Goal: Task Accomplishment & Management: Complete application form

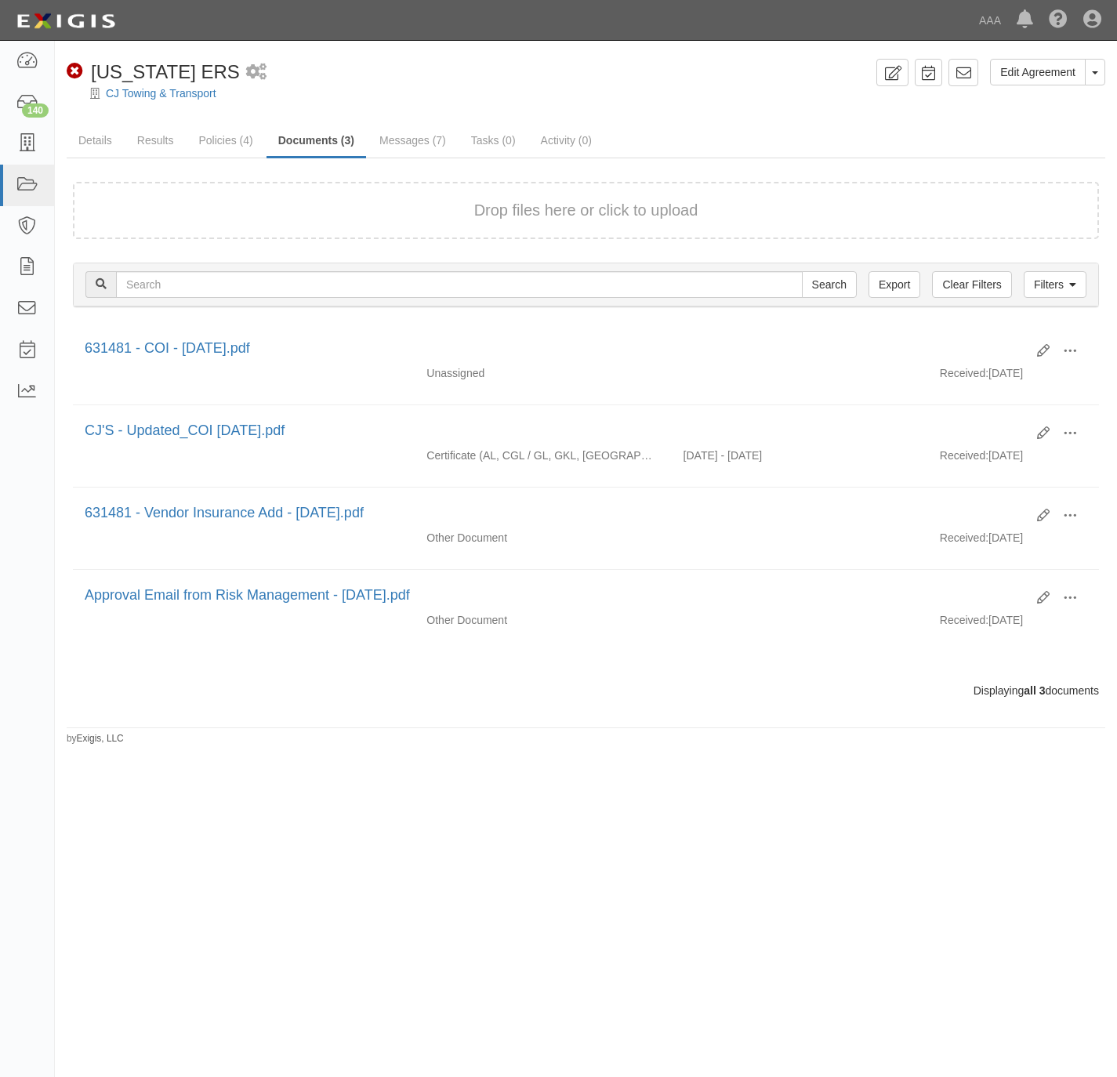
click at [788, 896] on div "Edit Agreement Toggle Agreement Dropdown View Audit Trail Archive Agreement Pla…" at bounding box center [558, 532] width 1117 height 970
click at [158, 95] on link "CJ Towing & Transport" at bounding box center [161, 93] width 111 height 13
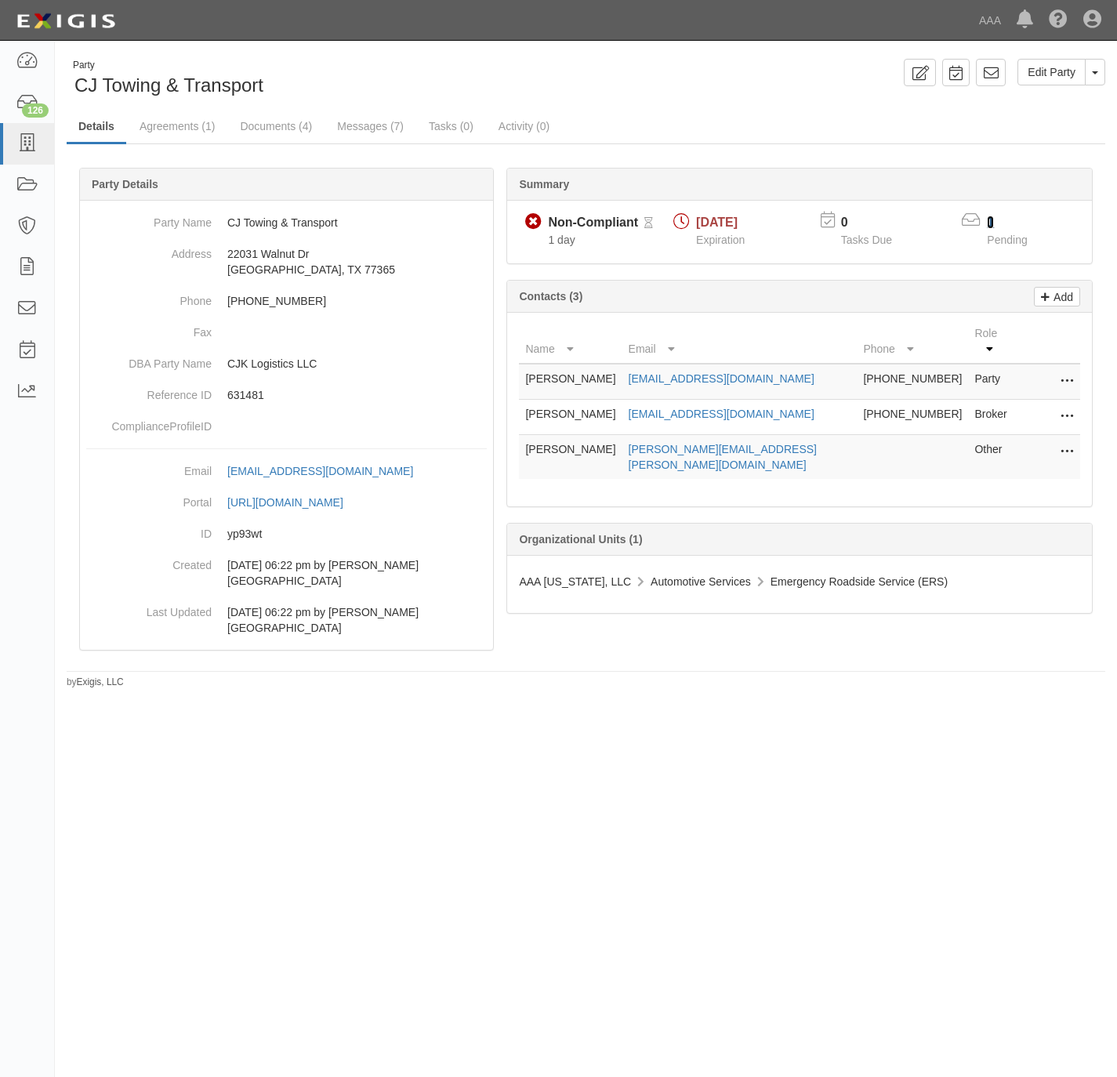
click at [989, 224] on link "1" at bounding box center [990, 222] width 7 height 13
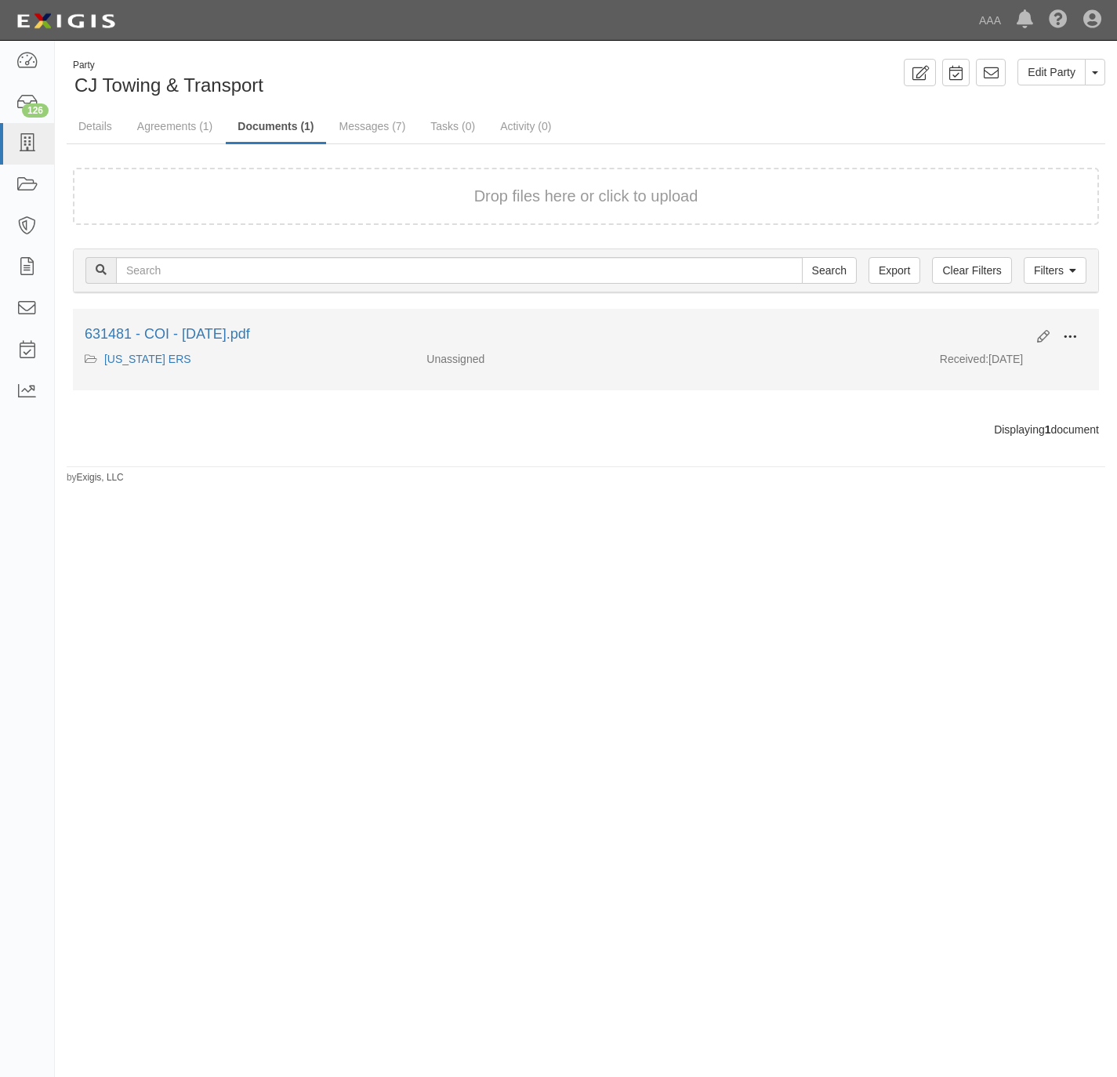
click at [1064, 343] on span at bounding box center [1070, 337] width 14 height 14
click at [1000, 365] on link "View" at bounding box center [994, 360] width 124 height 28
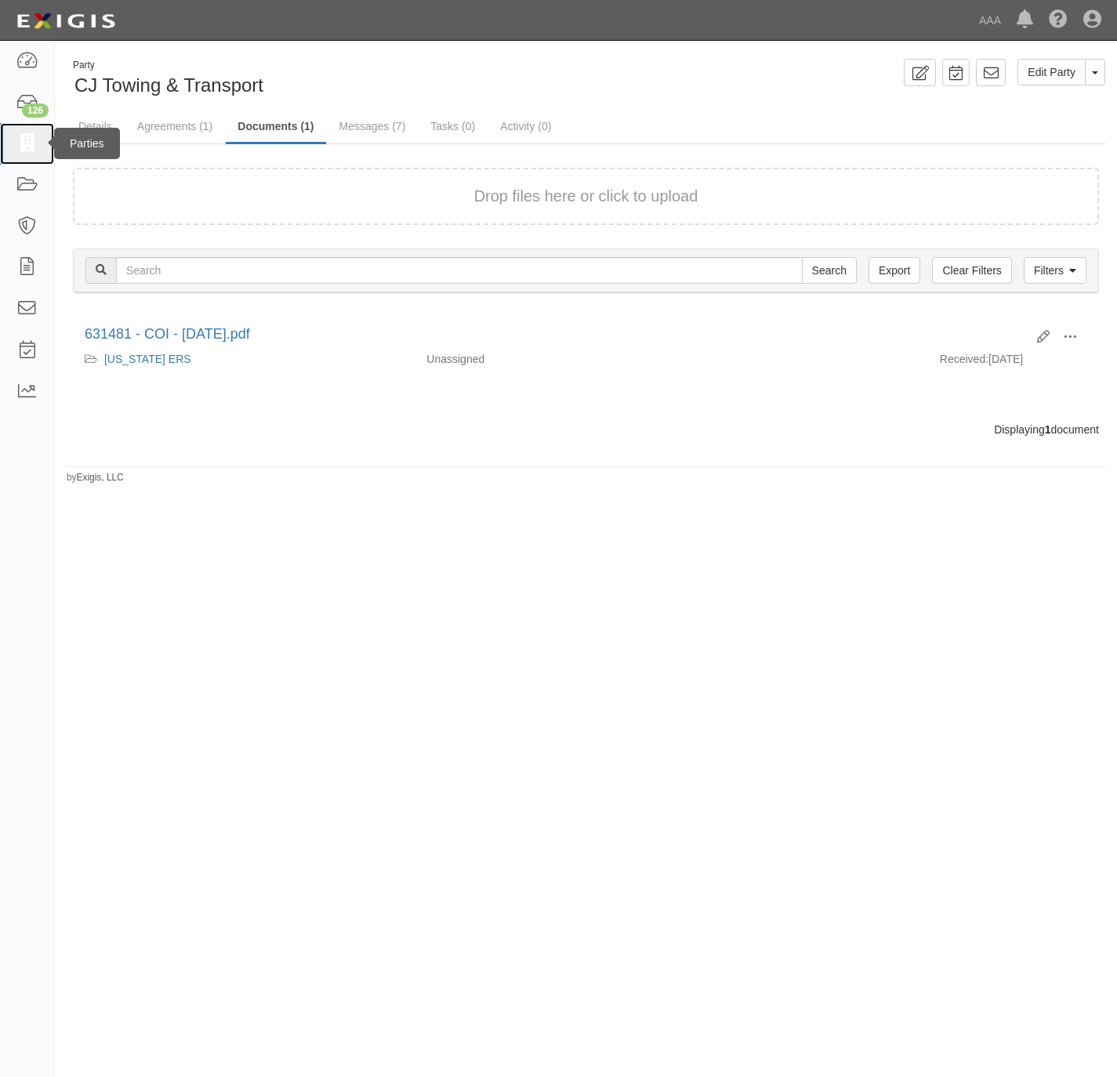
click at [24, 130] on link at bounding box center [27, 144] width 54 height 42
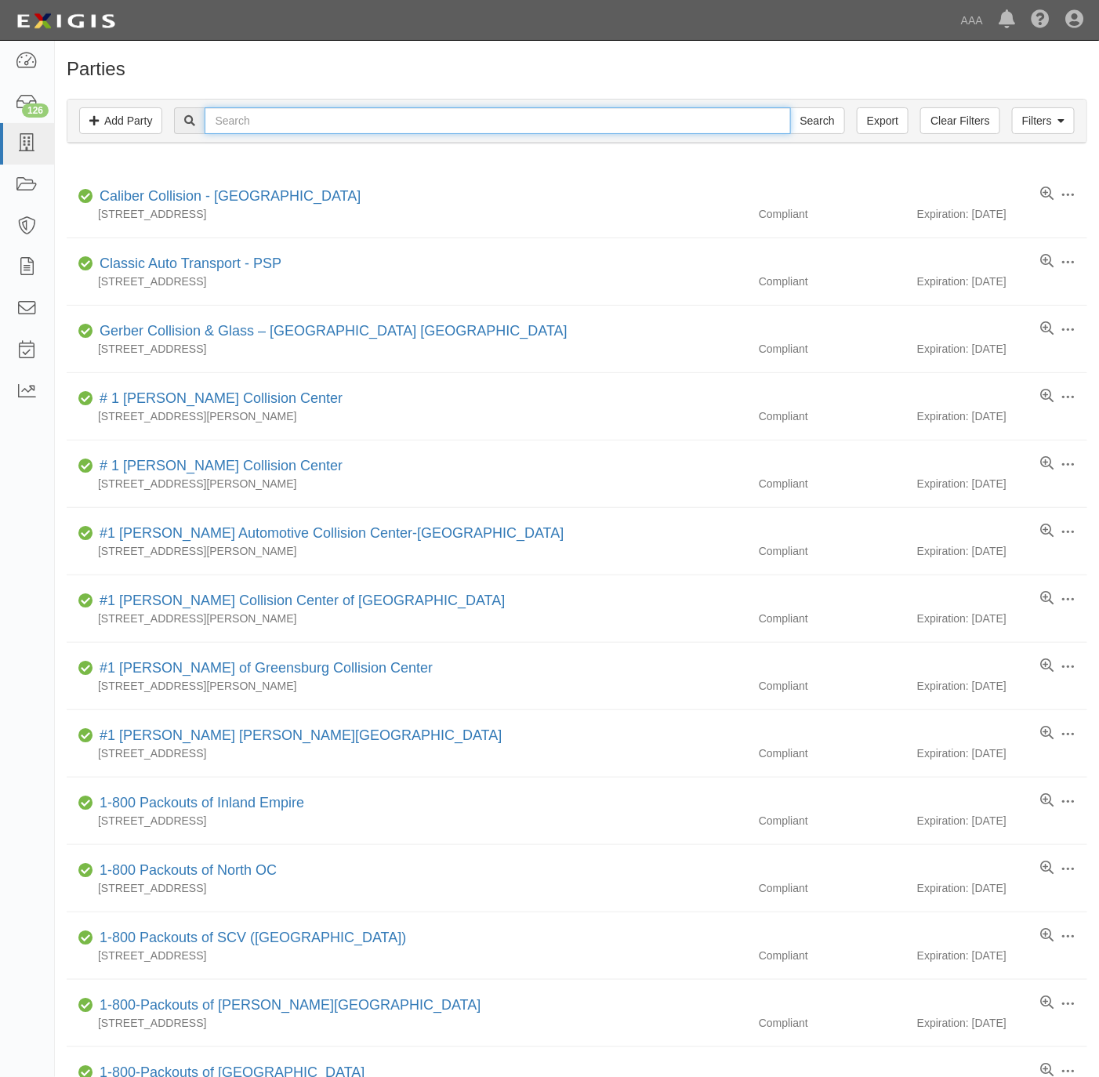
click at [318, 127] on input "text" at bounding box center [498, 120] width 586 height 27
paste input "Nashua"
type input "Nashua"
click at [795, 120] on input "Search" at bounding box center [817, 120] width 55 height 27
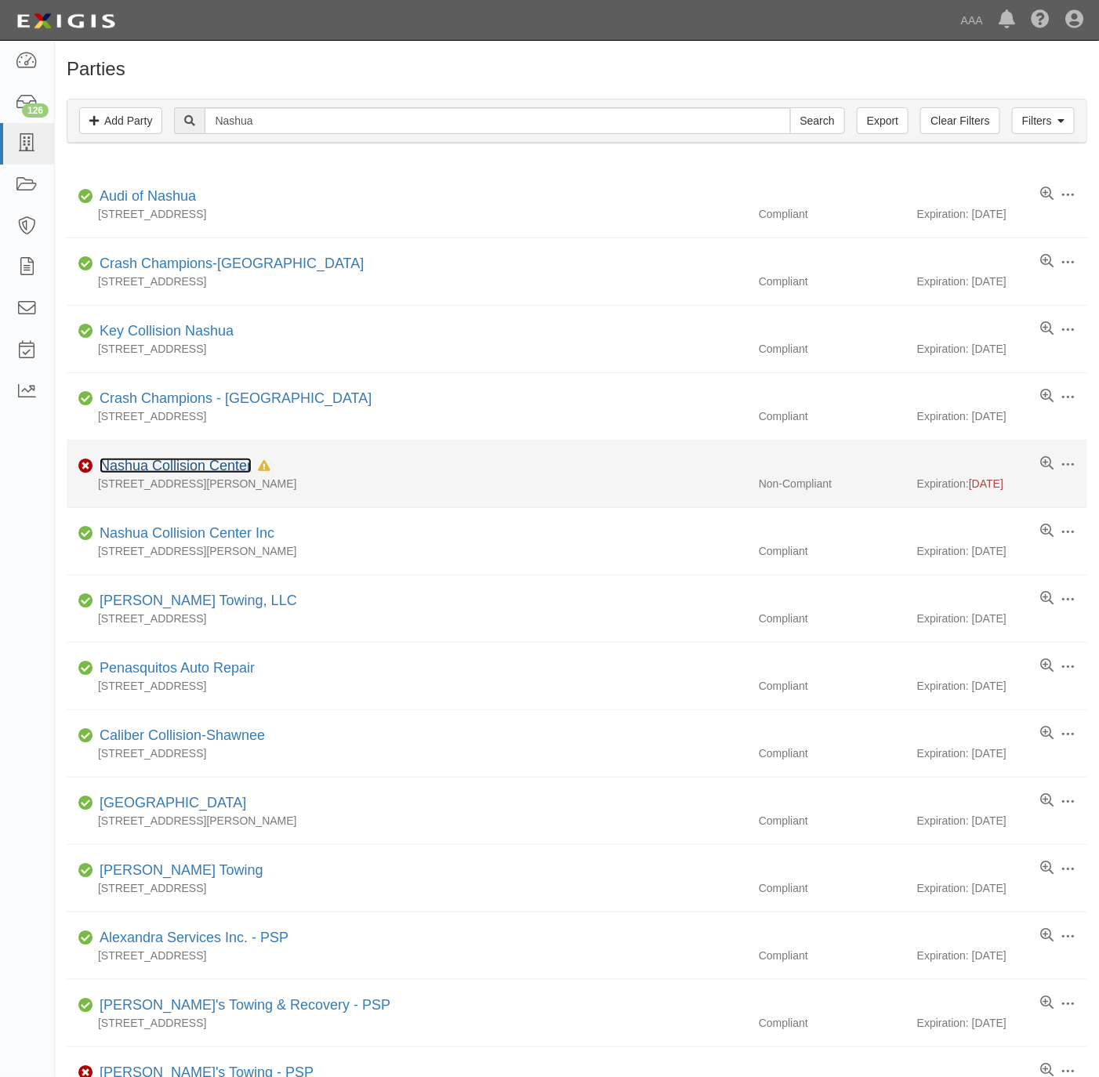
click at [182, 464] on link "Nashua Collision Center" at bounding box center [176, 466] width 152 height 16
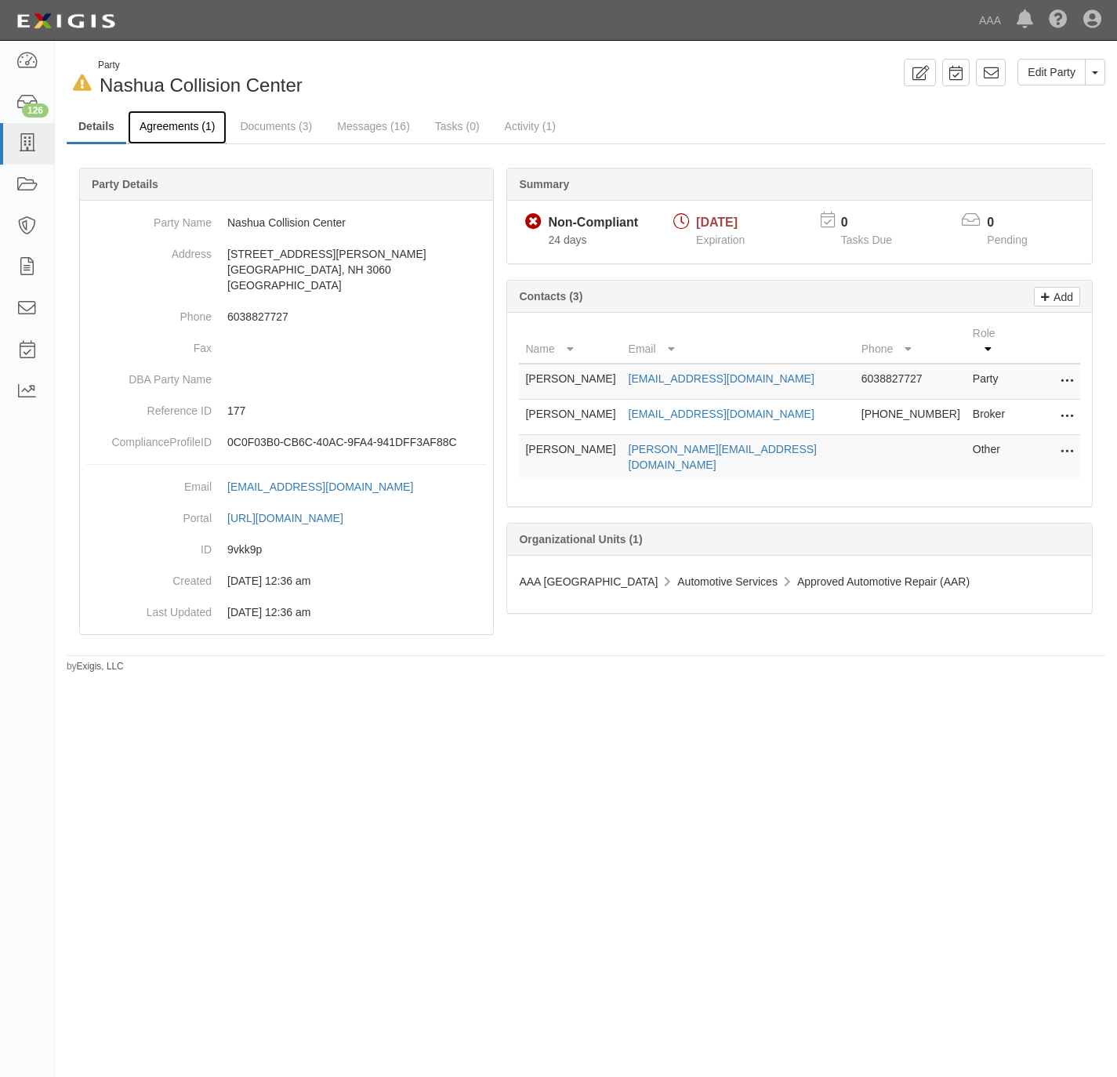
click at [165, 132] on link "Agreements (1)" at bounding box center [177, 128] width 99 height 34
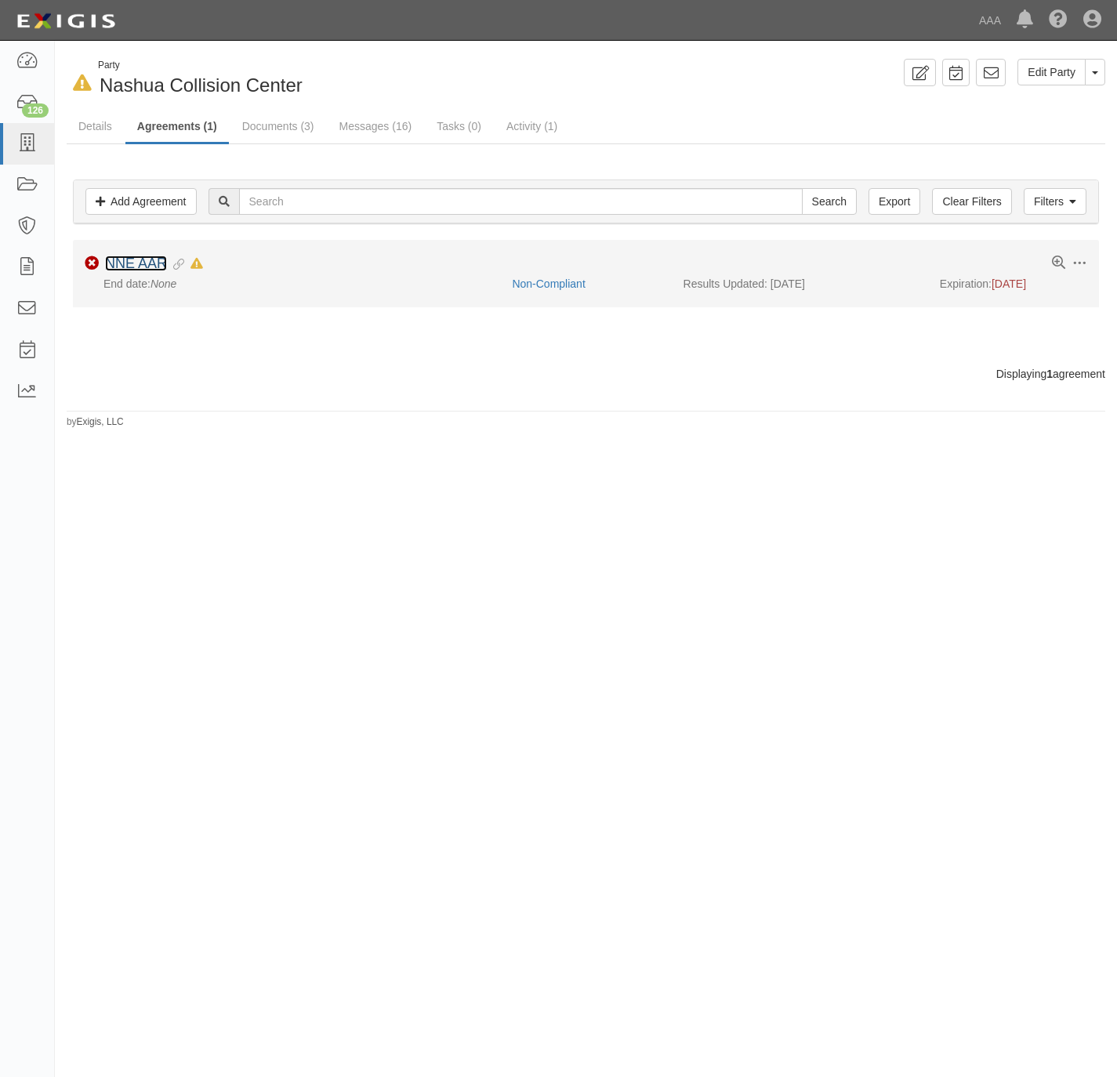
click at [134, 264] on link "NNE AAR" at bounding box center [136, 264] width 62 height 16
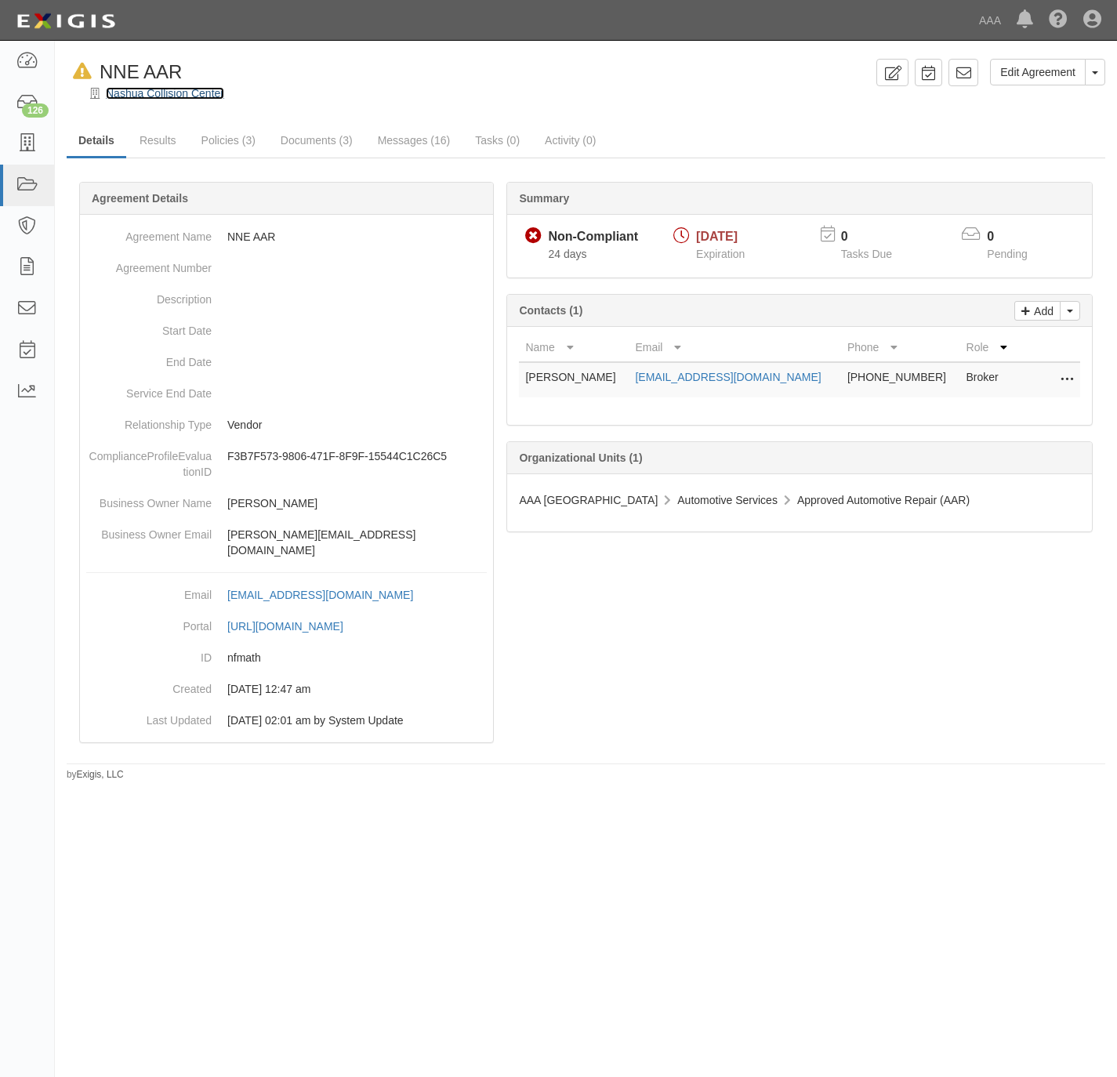
click at [156, 93] on link "Nashua Collision Center" at bounding box center [165, 93] width 118 height 13
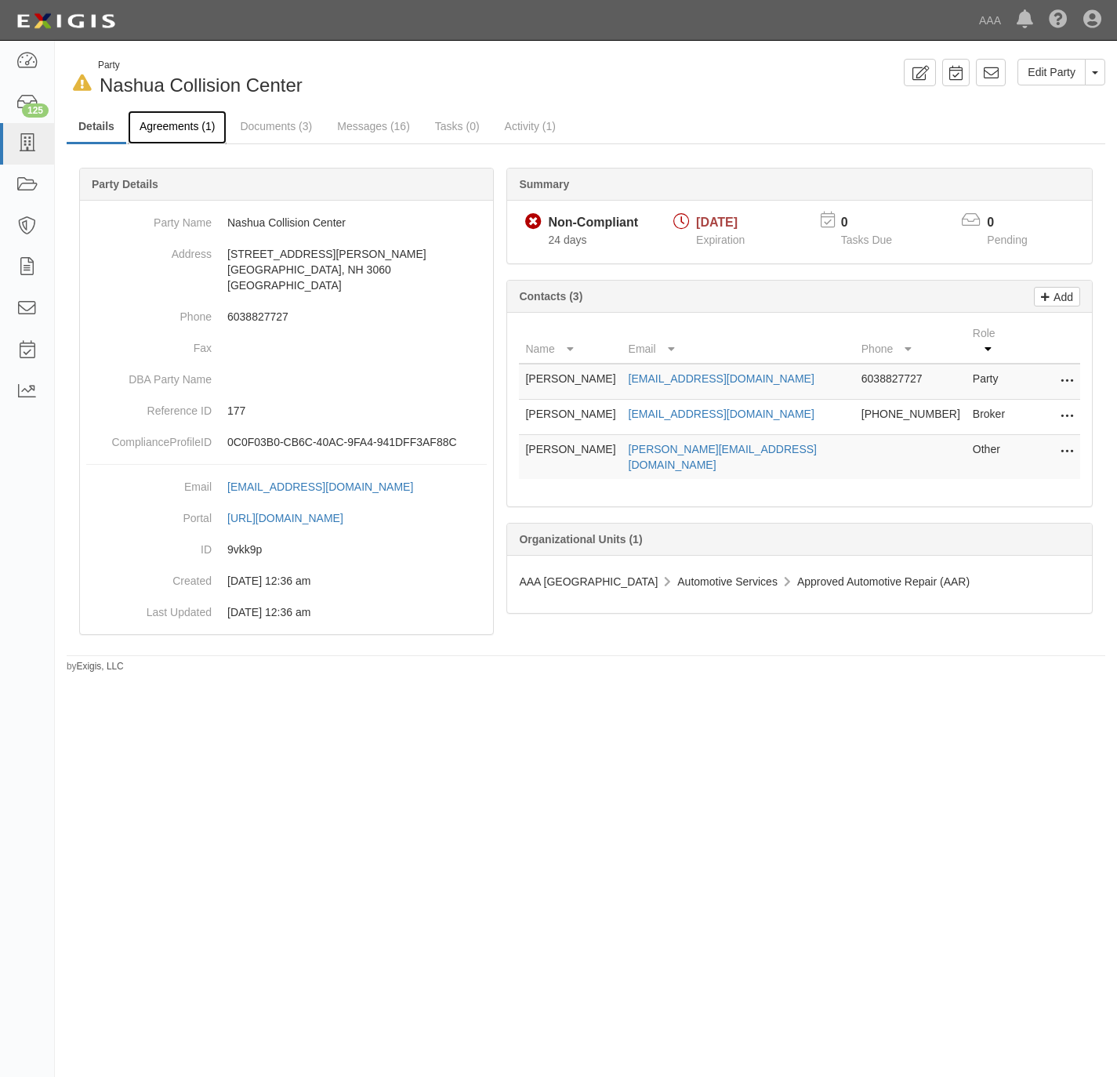
click at [180, 128] on link "Agreements (1)" at bounding box center [177, 128] width 99 height 34
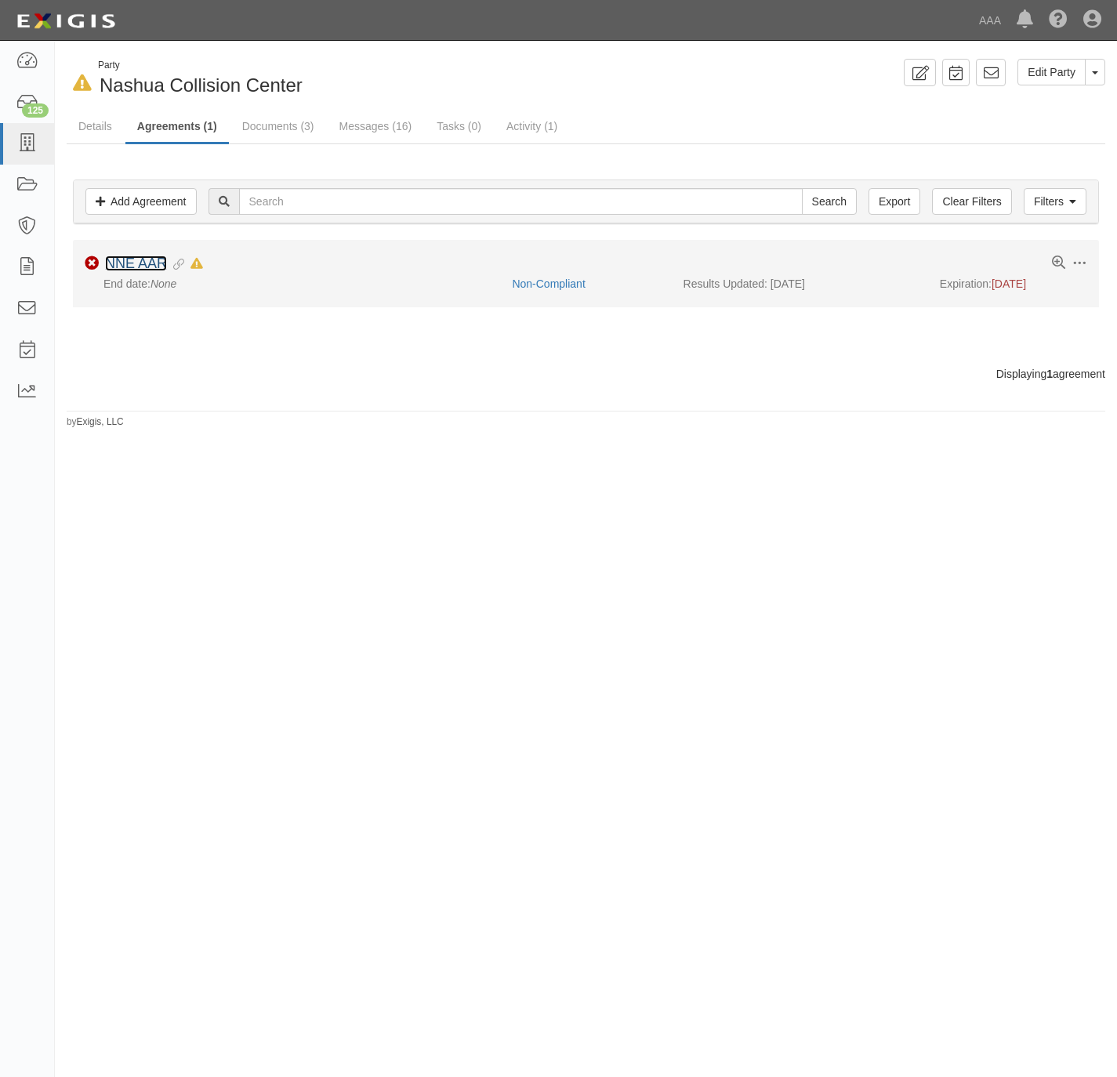
click at [141, 268] on link "NNE AAR" at bounding box center [136, 264] width 62 height 16
click at [1073, 266] on span at bounding box center [1080, 263] width 14 height 14
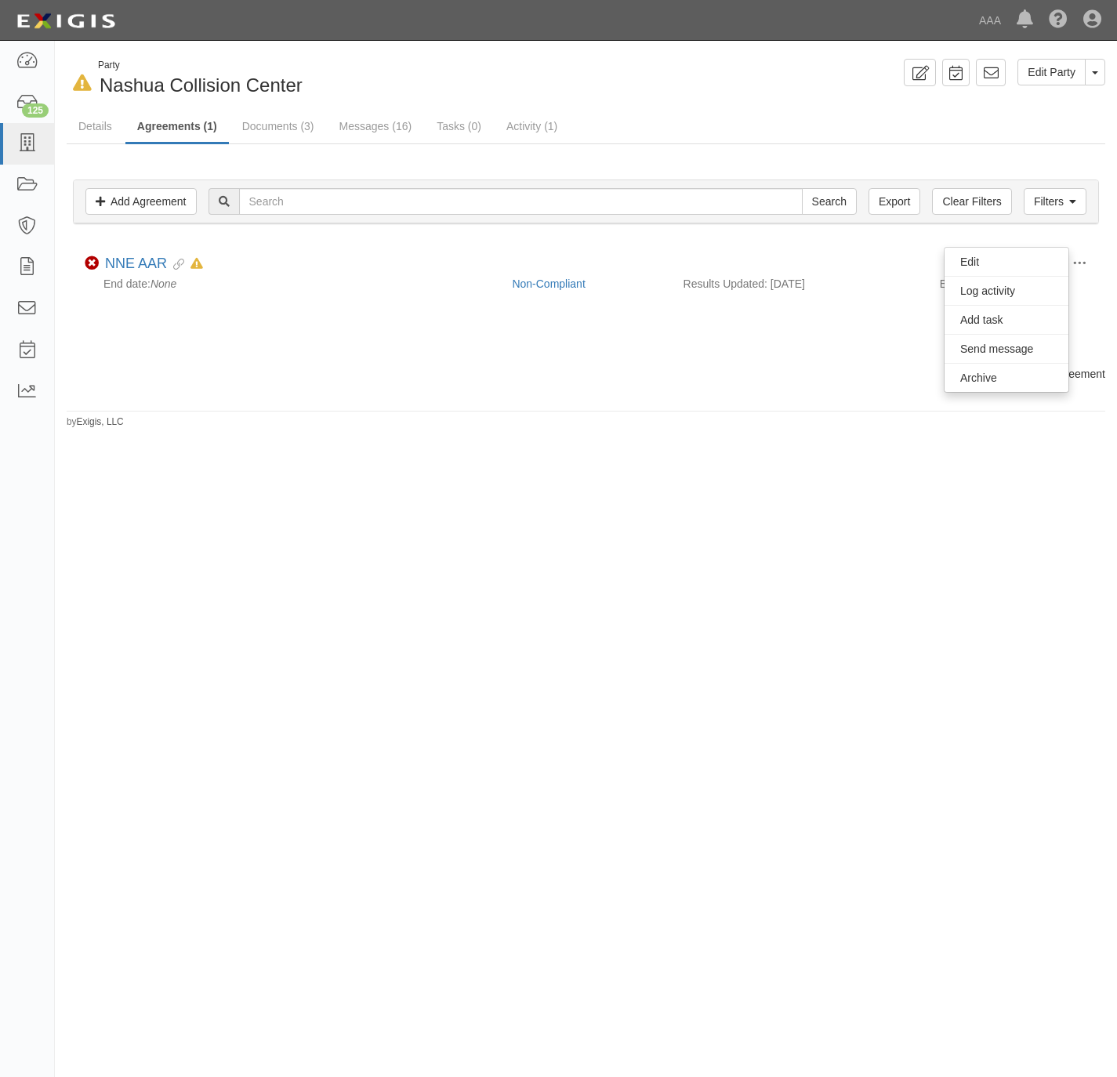
click at [622, 550] on div "In Default since 09/20/2025 Party Nashua Collision Center Edit Party Toggle Par…" at bounding box center [558, 532] width 1117 height 970
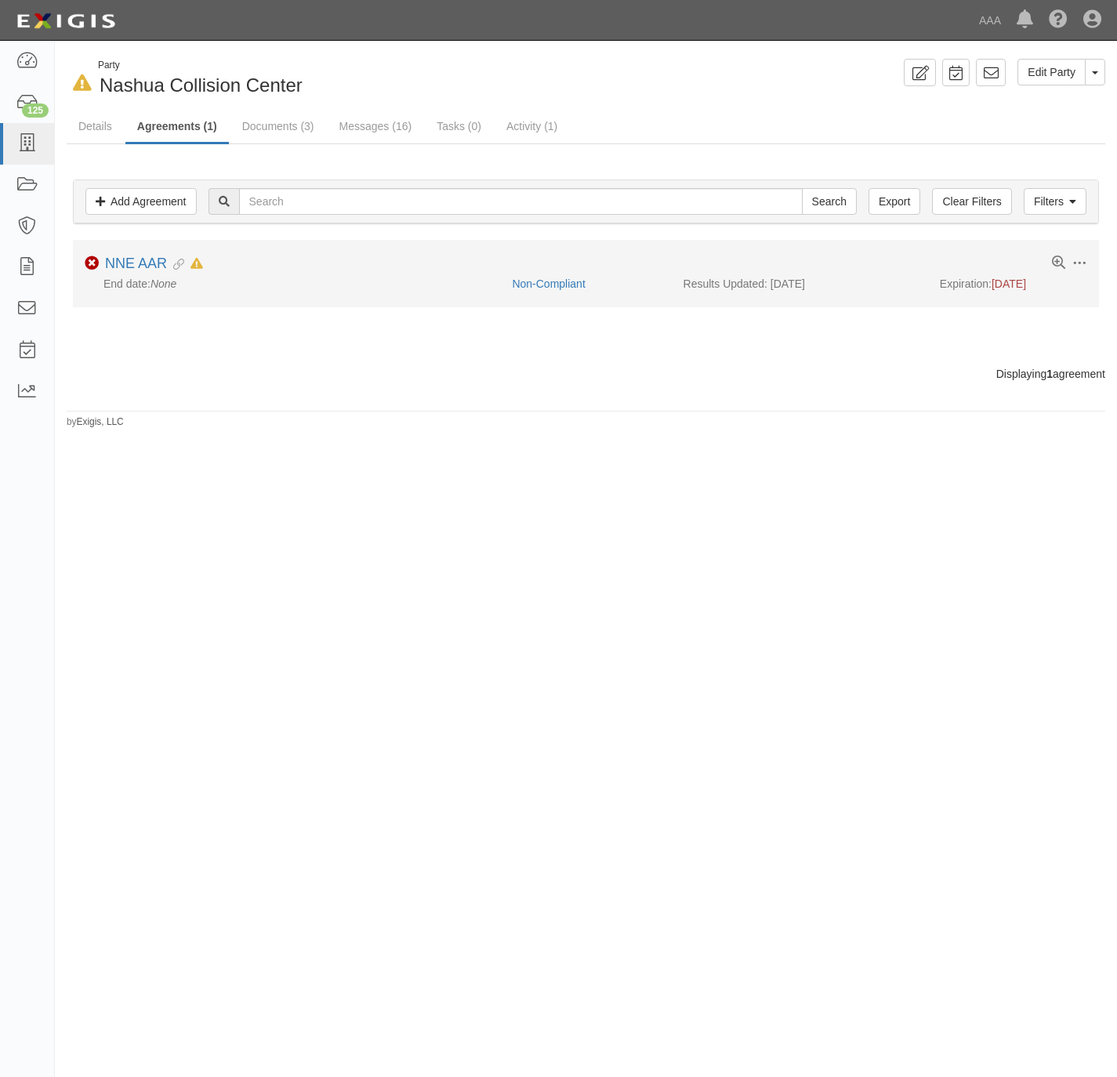
click at [1056, 255] on li "Toggle Agreement Dropdown Edit Log activity Add task Send message Archive Non-C…" at bounding box center [586, 273] width 1026 height 67
click at [1056, 266] on icon at bounding box center [1058, 262] width 13 height 13
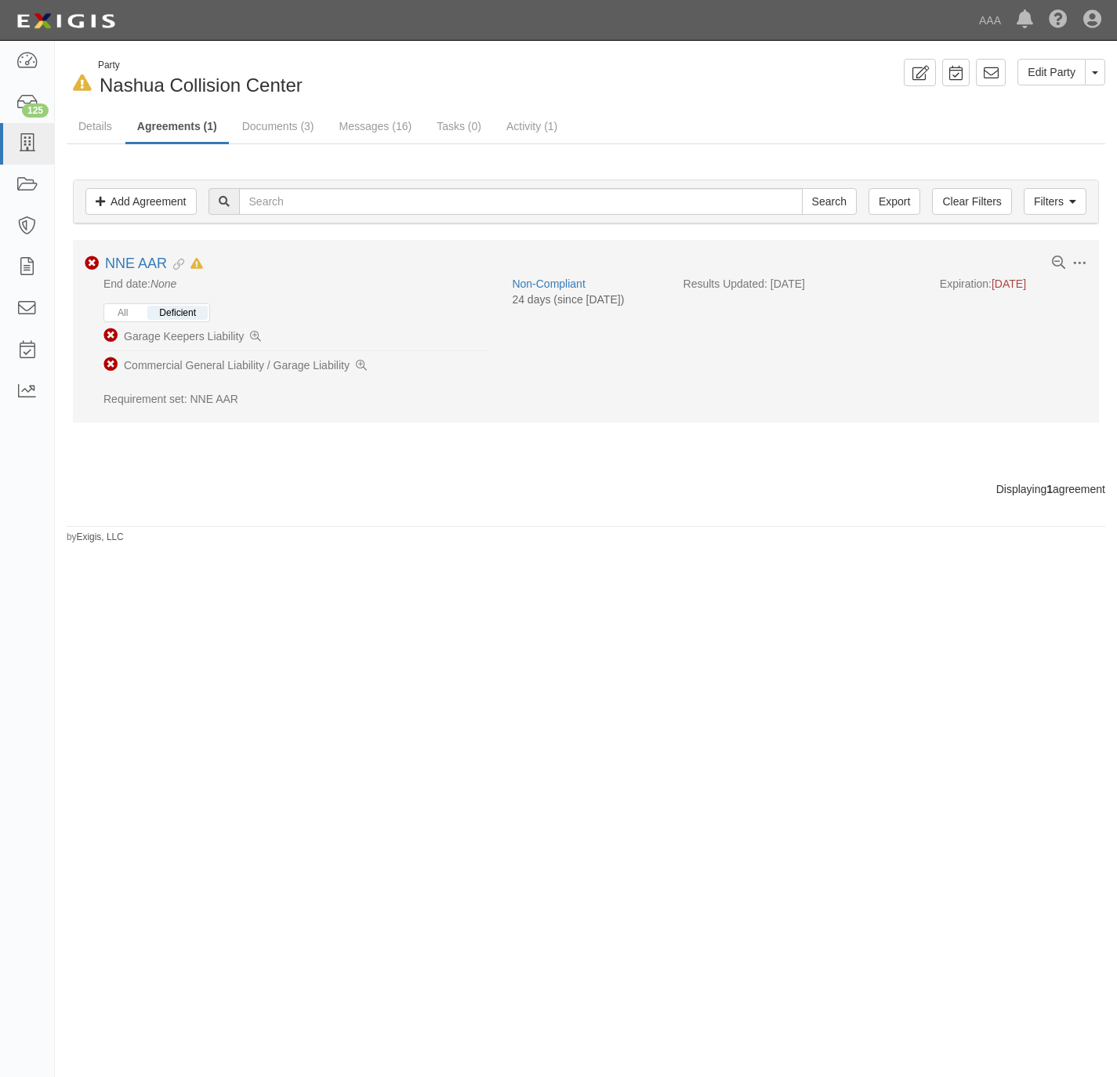
click at [263, 334] on li "Non-Compliant Garage Keepers Liability" at bounding box center [295, 336] width 385 height 29
click at [252, 340] on icon at bounding box center [255, 337] width 11 height 11
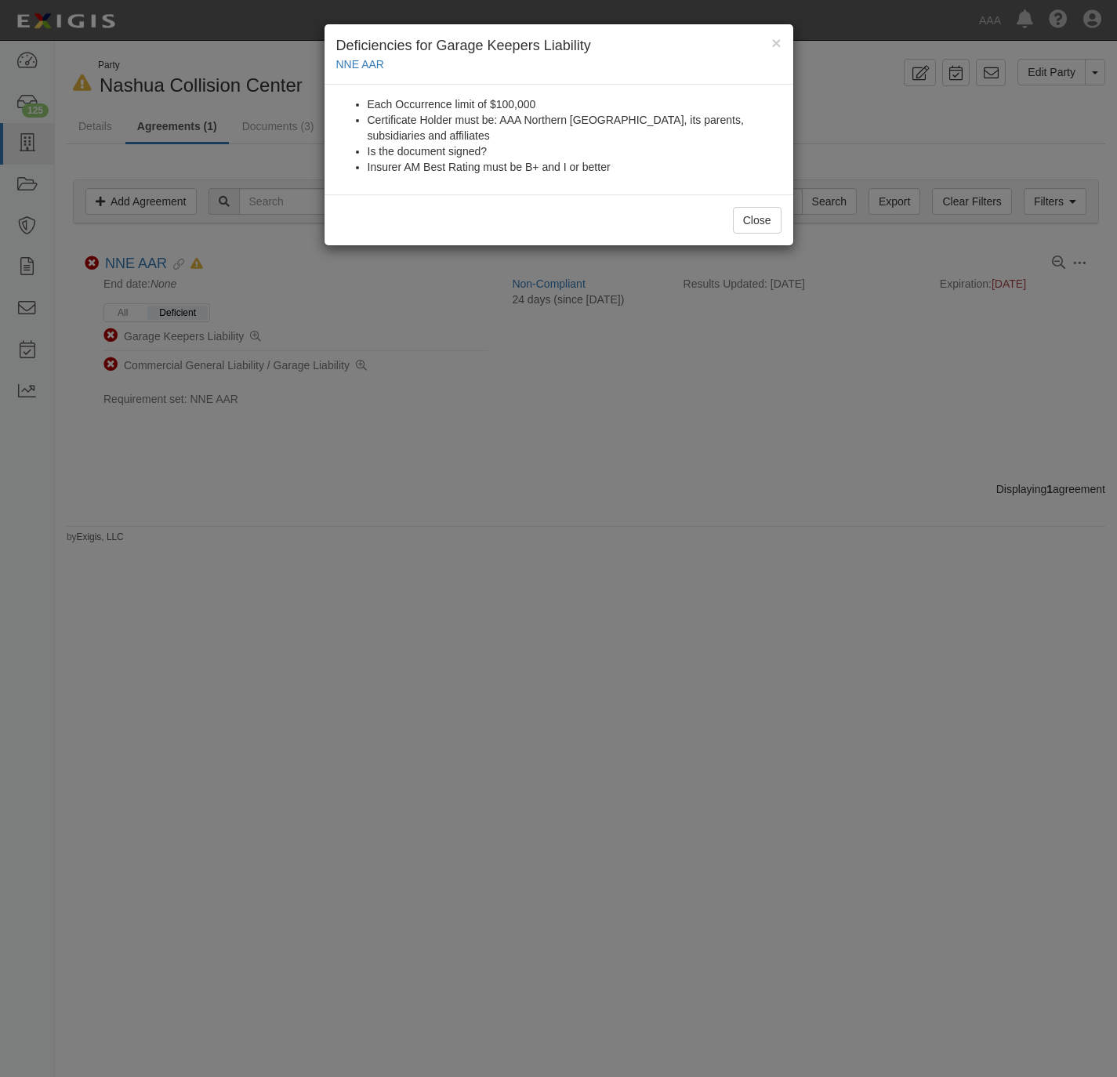
click at [363, 368] on div "× Deficiencies for Garage Keepers Liability NNE AAR Each Occurrence limit of $1…" at bounding box center [558, 538] width 1117 height 1077
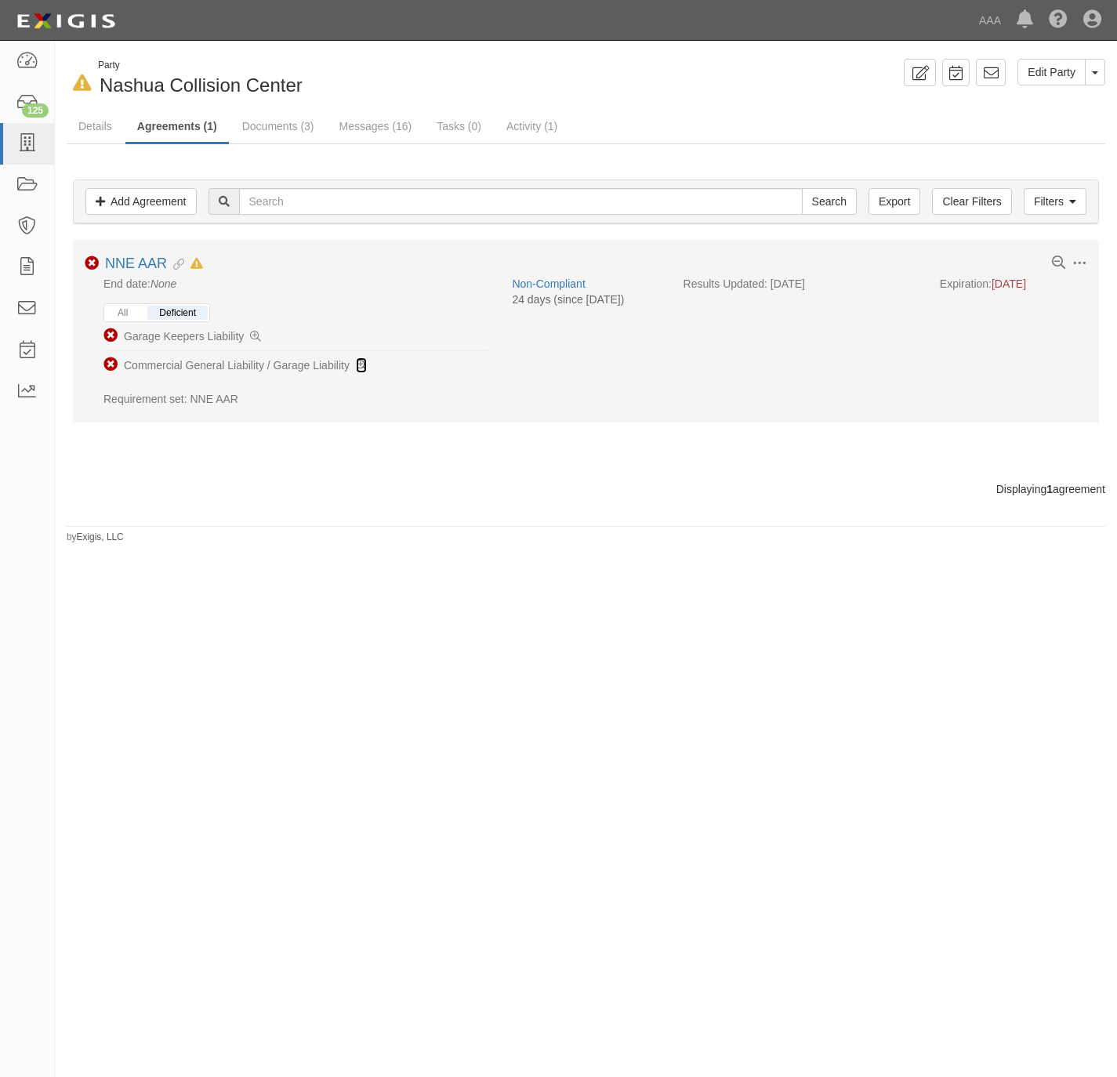
click at [361, 369] on icon at bounding box center [361, 366] width 11 height 11
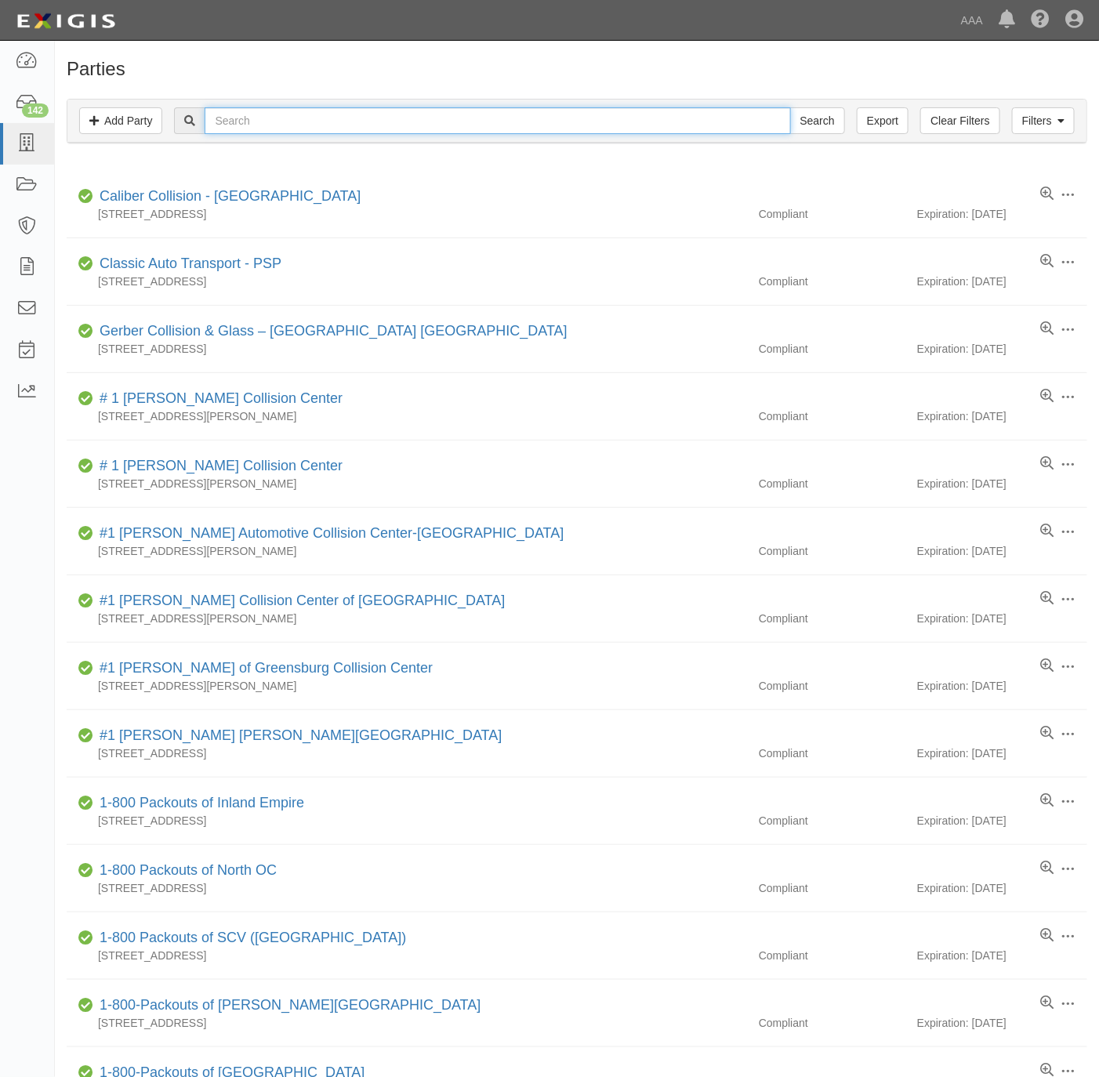
click at [344, 132] on input "text" at bounding box center [498, 120] width 586 height 27
type input "super service"
click at [790, 107] on input "Search" at bounding box center [817, 120] width 55 height 27
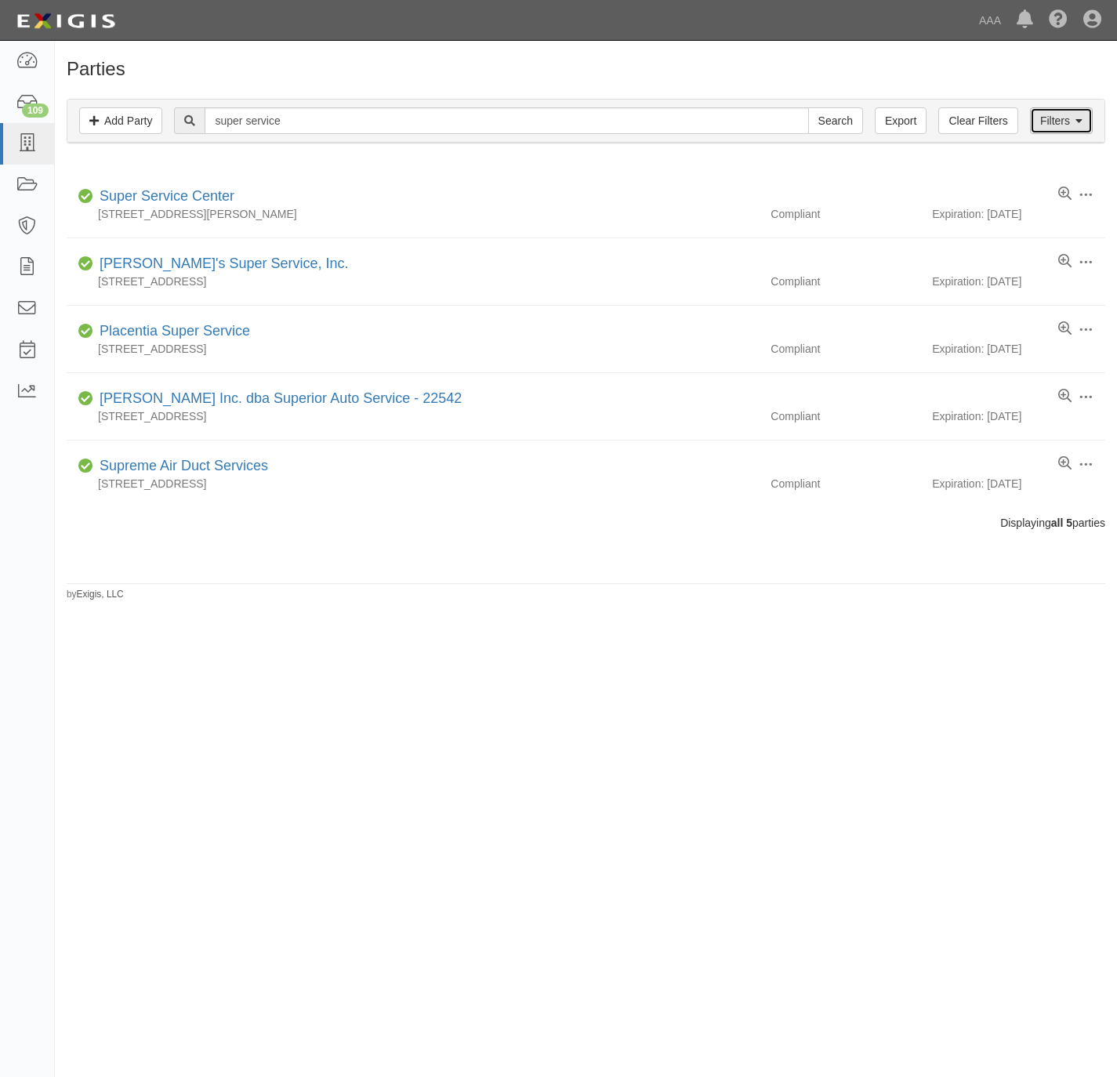
click at [1055, 118] on link "Filters" at bounding box center [1061, 120] width 63 height 27
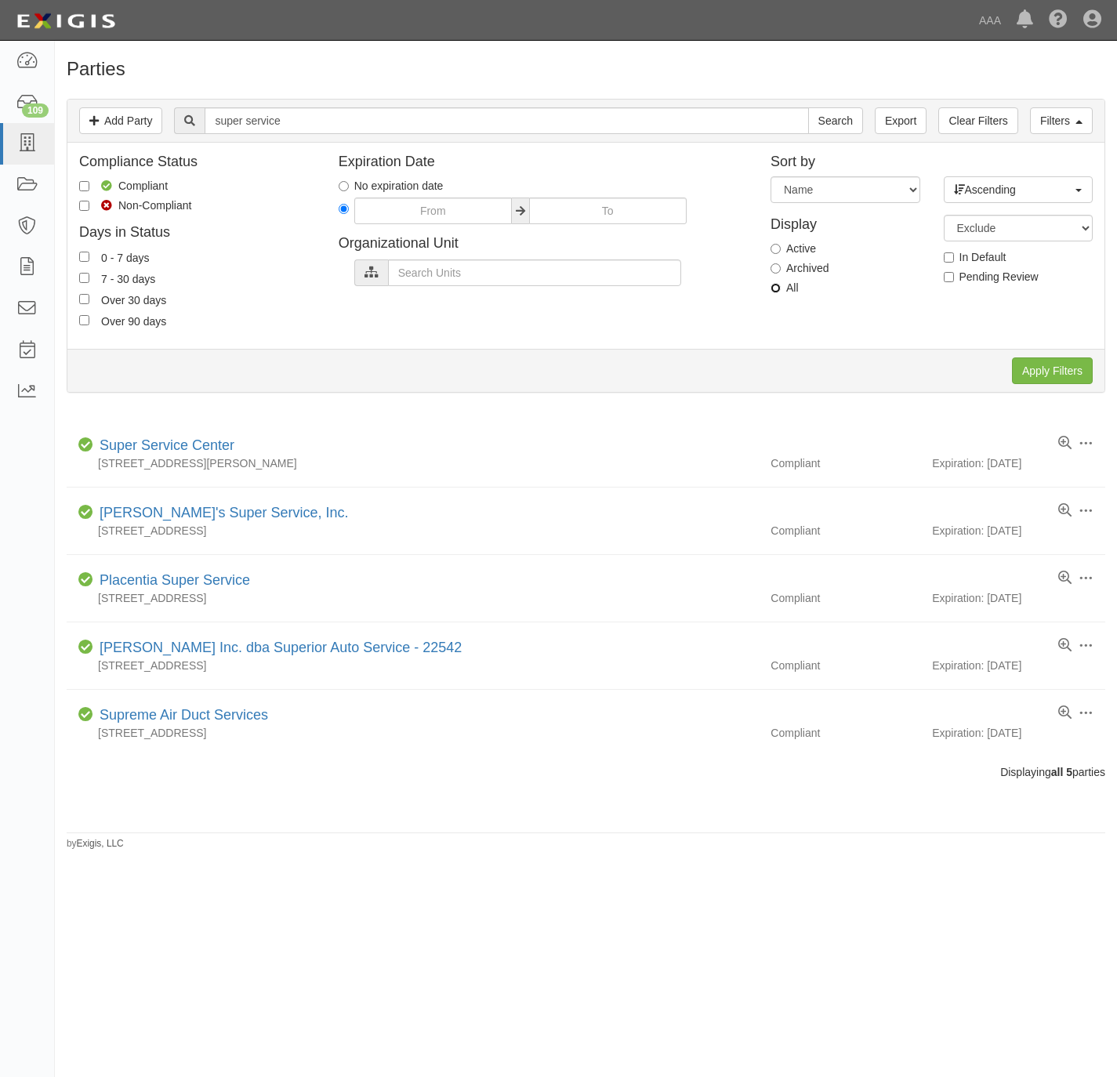
click at [779, 290] on input "All" at bounding box center [776, 288] width 10 height 10
radio input "true"
click at [1056, 368] on input "Apply Filters" at bounding box center [1052, 371] width 81 height 27
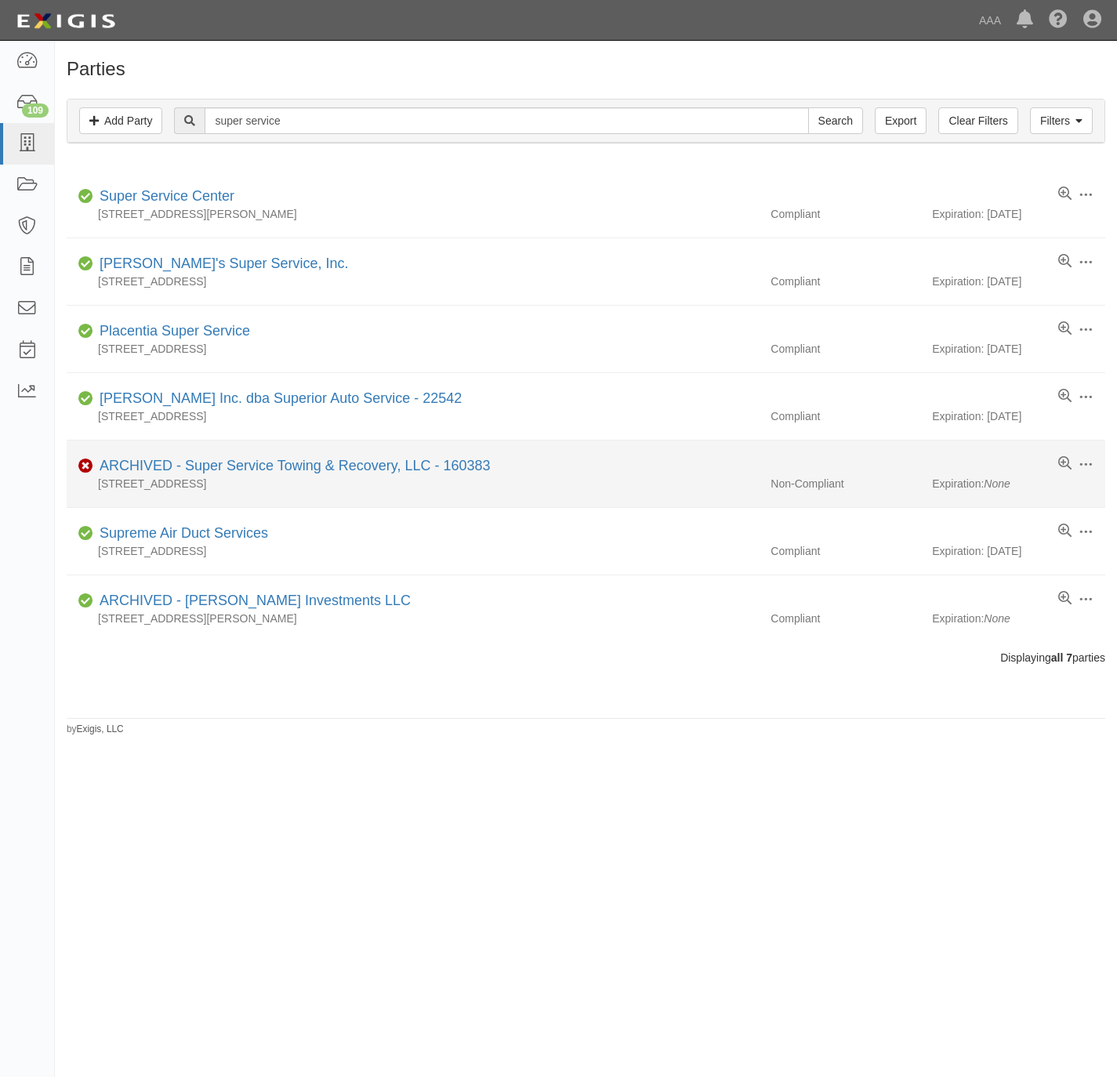
click at [257, 459] on div "ARCHIVED - Super Service Towing & Recovery, LLC - 160383" at bounding box center [292, 466] width 398 height 20
click at [257, 464] on link "ARCHIVED - Super Service Towing & Recovery, LLC - 160383" at bounding box center [295, 466] width 391 height 16
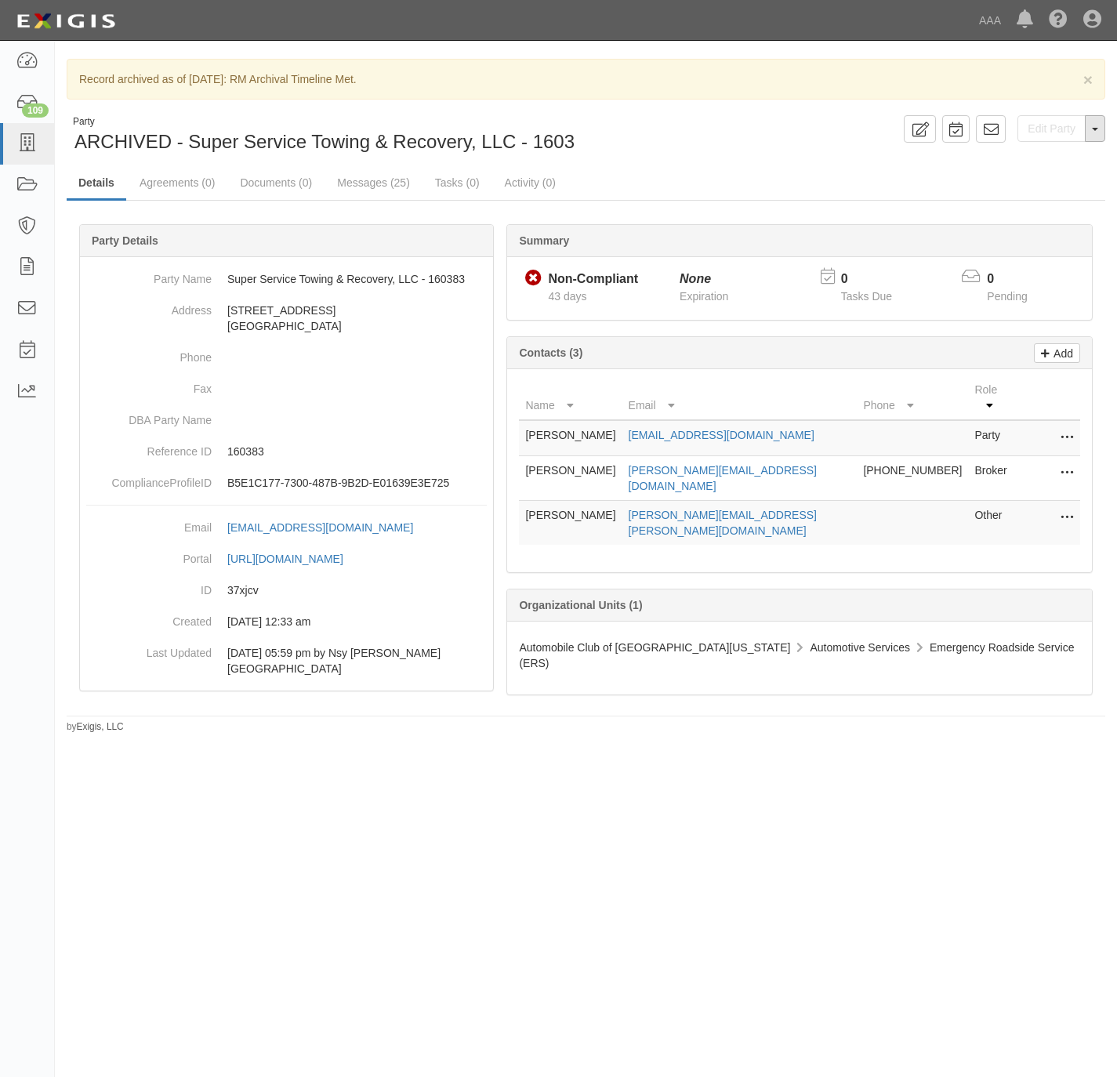
click at [1098, 133] on button "Toggle Party Dropdown" at bounding box center [1095, 128] width 20 height 27
click at [1036, 184] on button "Unarchive Party" at bounding box center [1043, 181] width 124 height 24
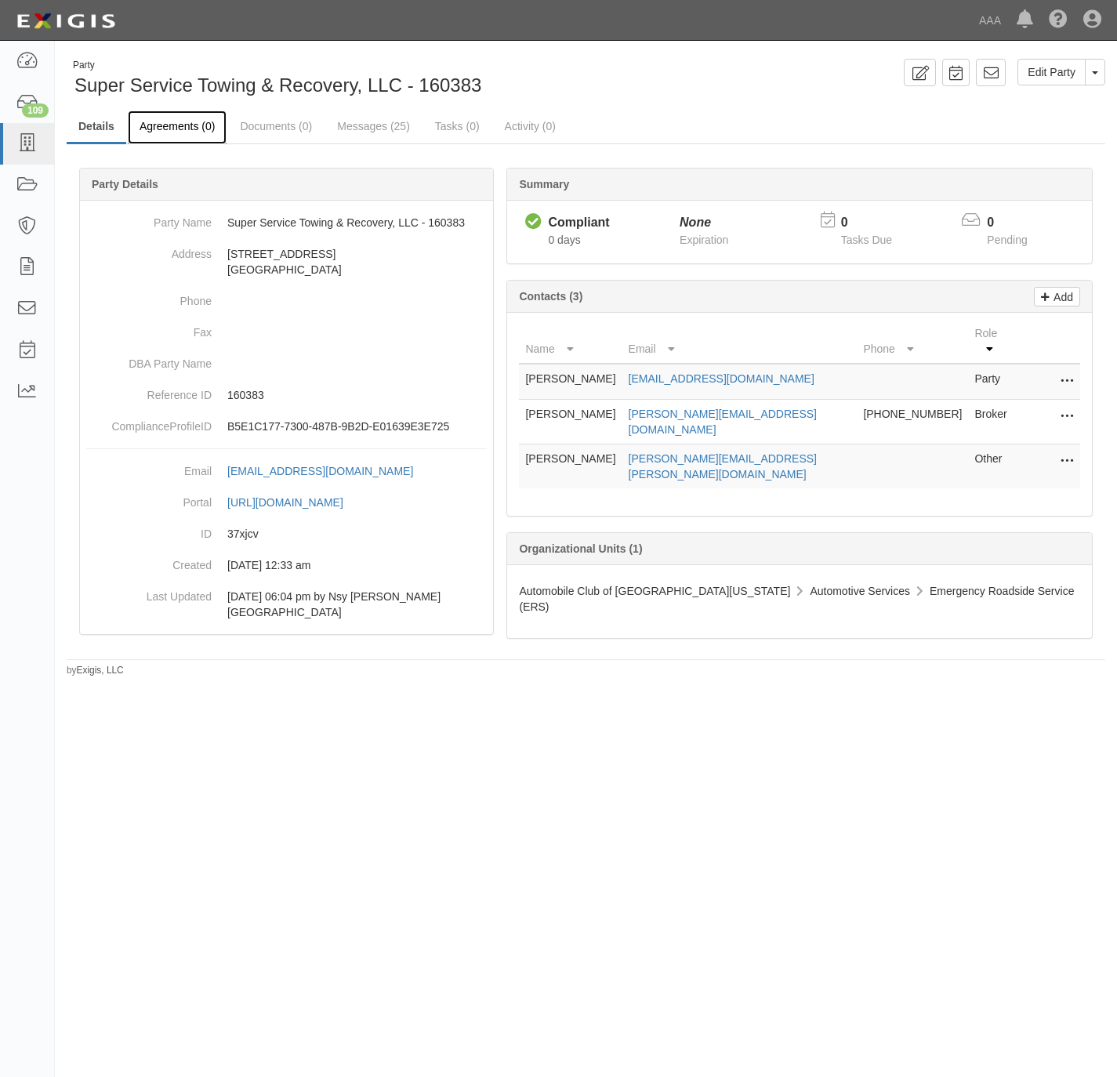
click at [160, 130] on link "Agreements (0)" at bounding box center [177, 128] width 99 height 34
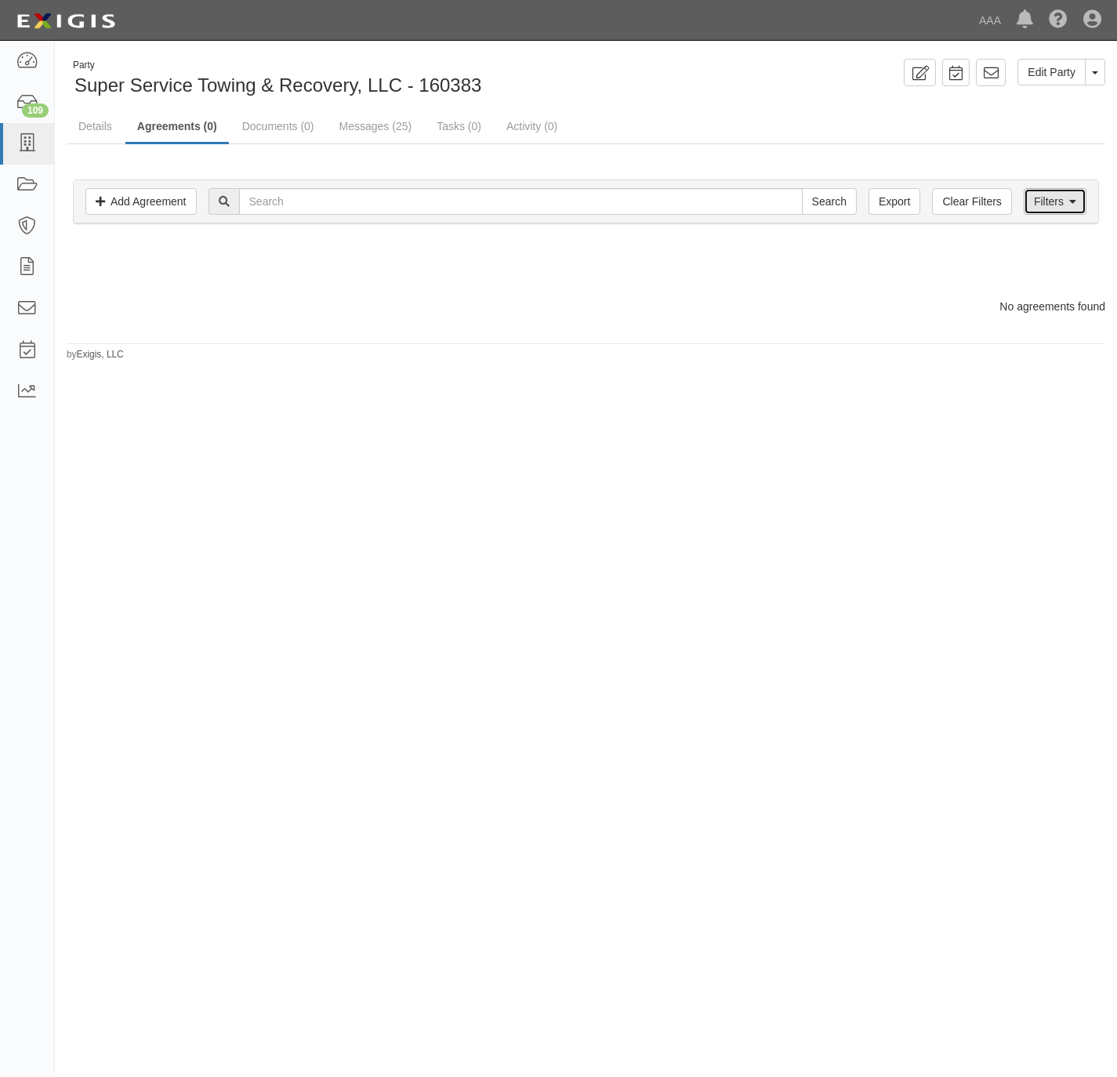
click at [1054, 202] on link "Filters" at bounding box center [1055, 201] width 63 height 27
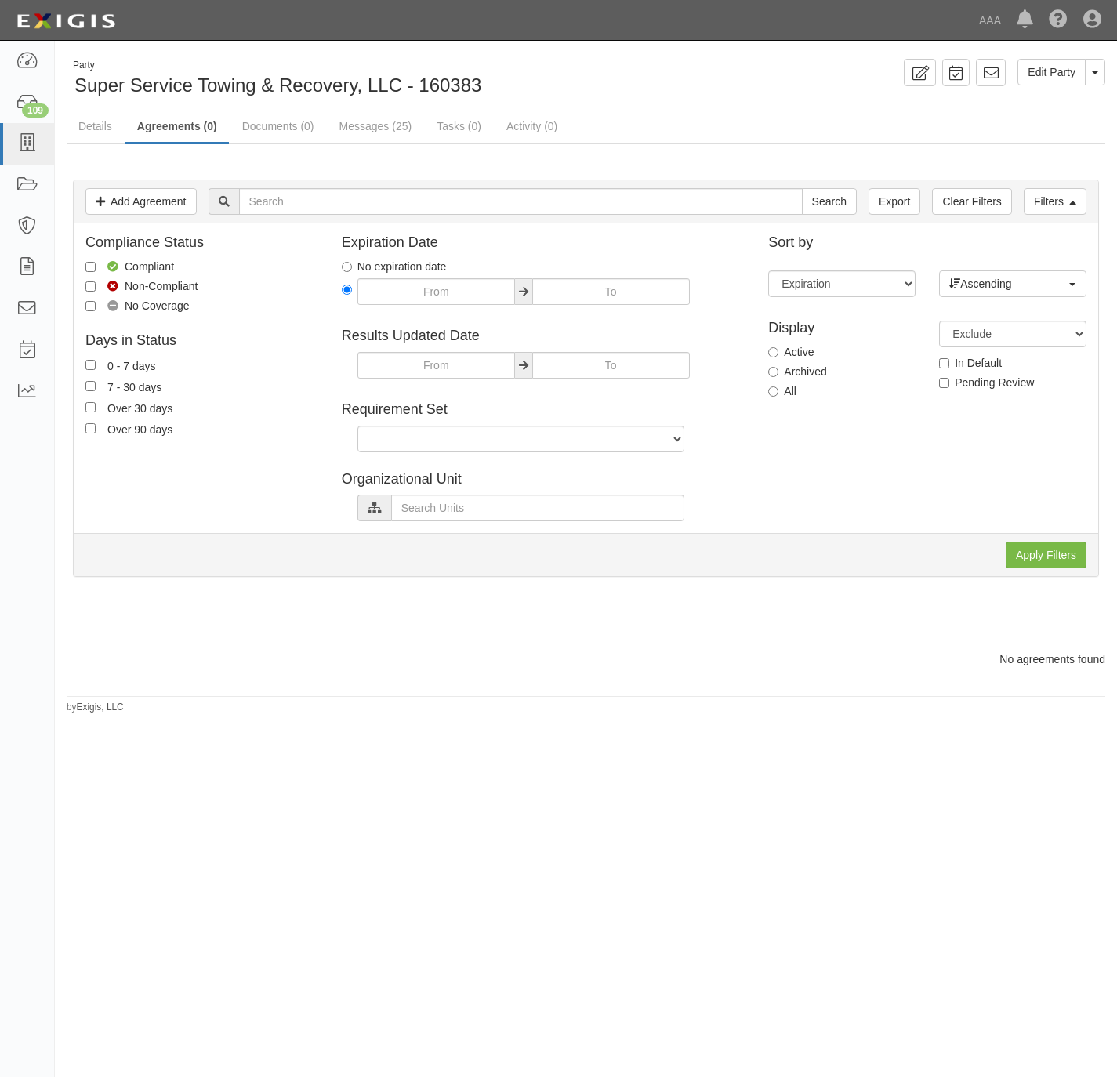
click at [788, 395] on label "All" at bounding box center [782, 391] width 28 height 16
click at [779, 395] on input "All" at bounding box center [773, 392] width 10 height 10
radio input "true"
click at [1033, 558] on input "Apply Filters" at bounding box center [1046, 555] width 81 height 27
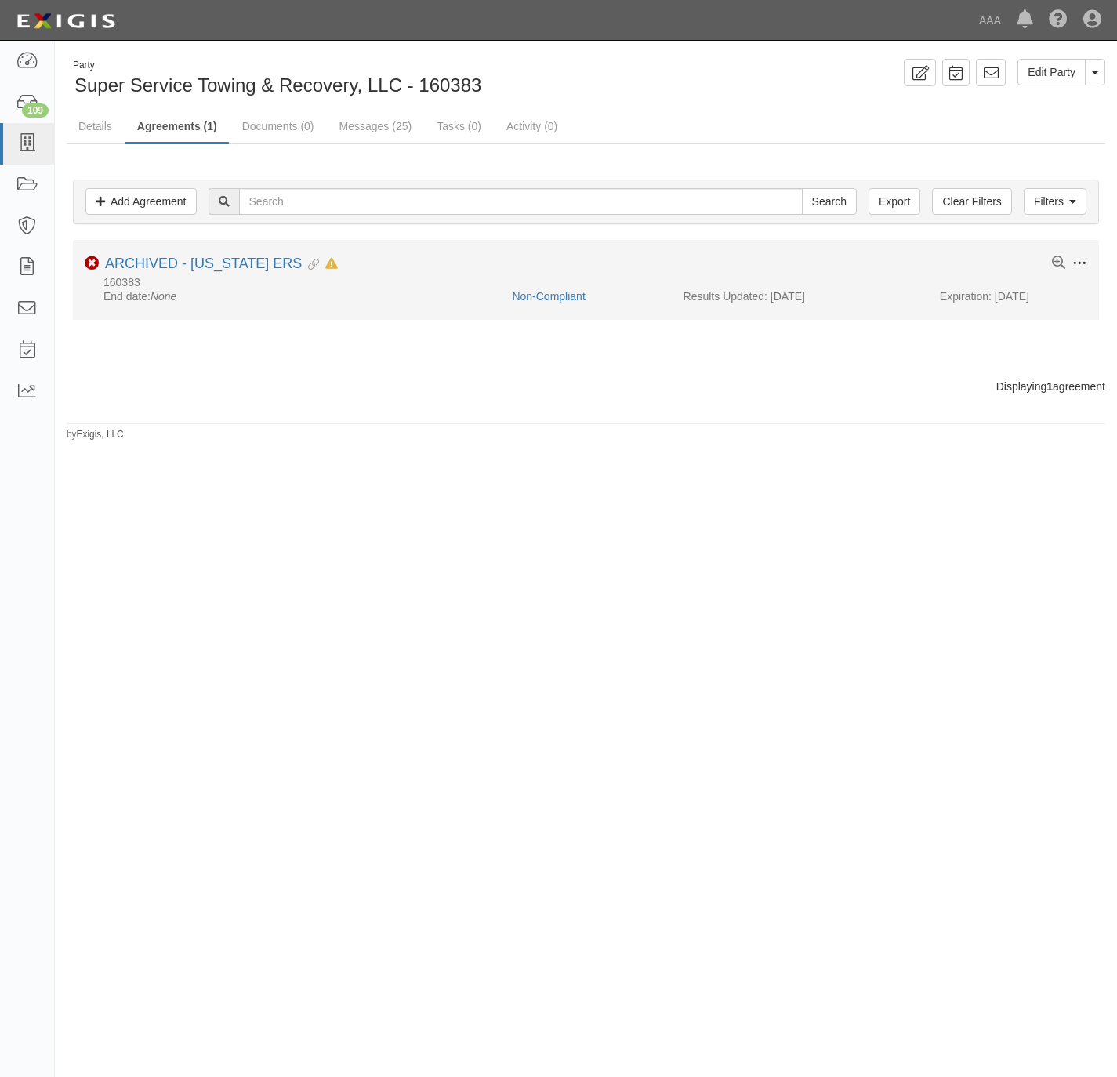
click at [1082, 263] on span at bounding box center [1080, 263] width 14 height 14
click at [976, 379] on button "Unarchive" at bounding box center [1007, 375] width 124 height 29
click at [155, 261] on link "[US_STATE] ERS" at bounding box center [160, 264] width 111 height 16
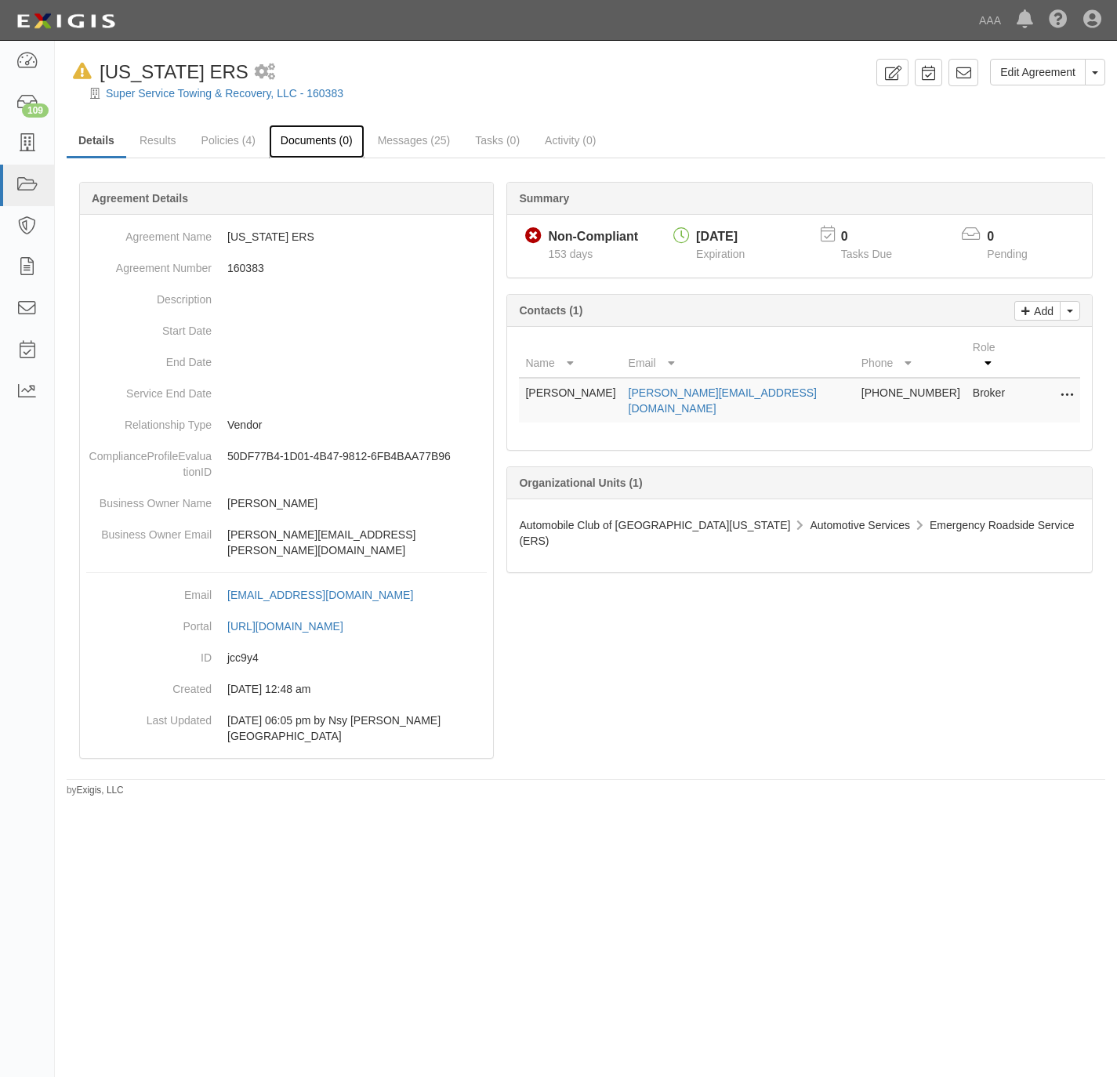
click at [303, 140] on link "Documents (0)" at bounding box center [317, 142] width 96 height 34
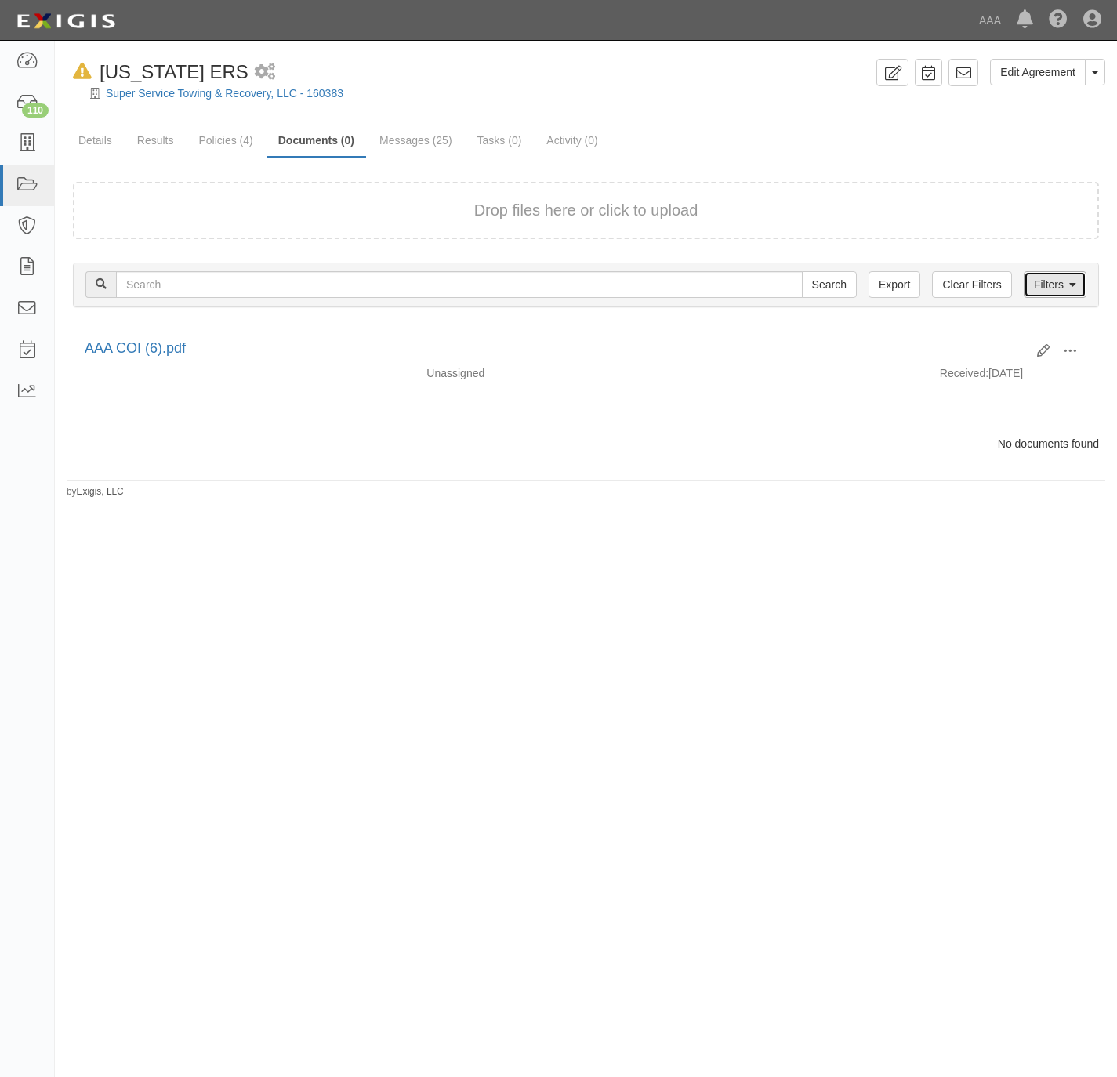
click at [1062, 288] on link "Filters" at bounding box center [1055, 284] width 63 height 27
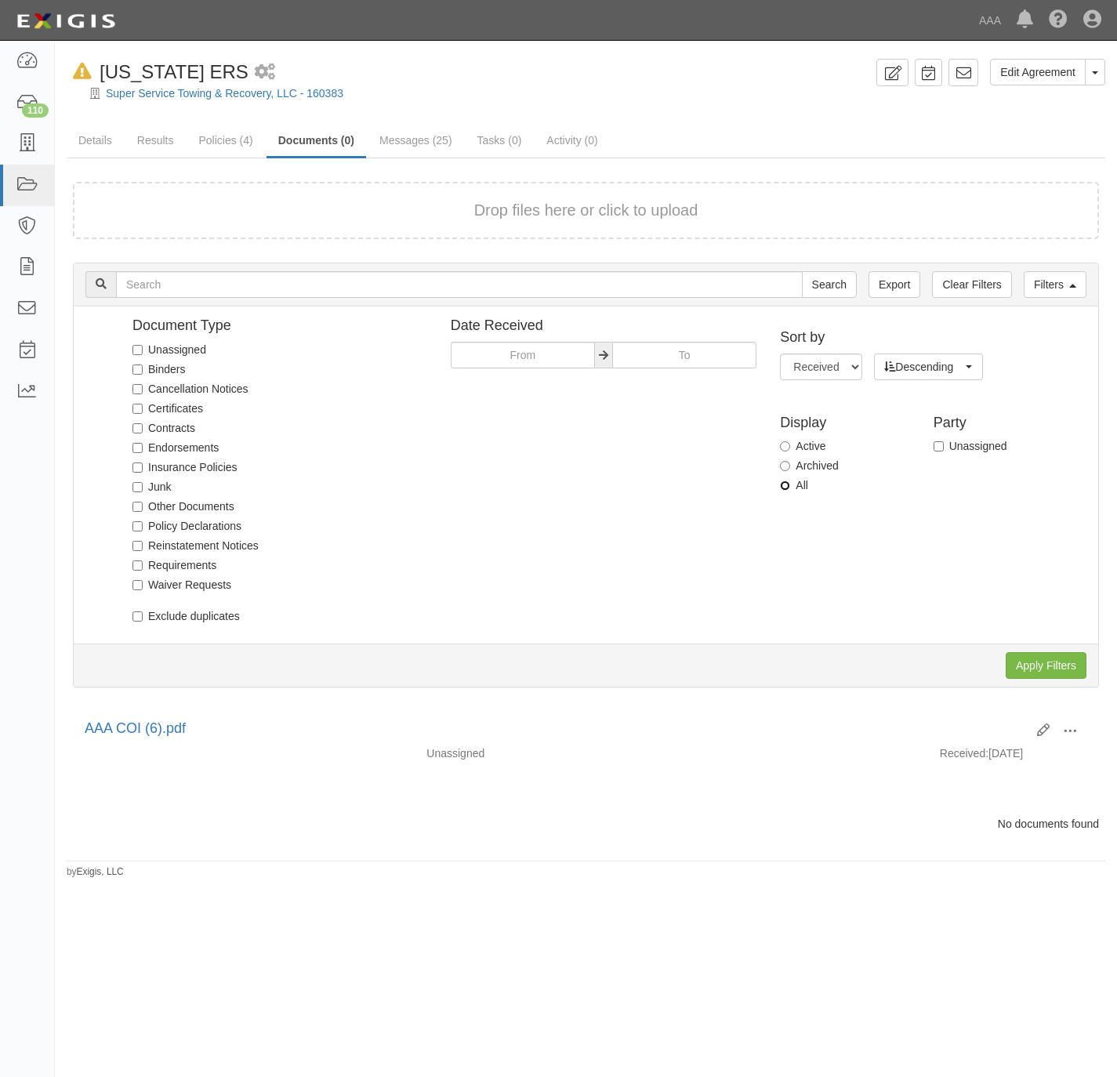
click at [789, 483] on input "All" at bounding box center [785, 486] width 10 height 10
radio input "true"
click at [1043, 659] on input "Apply Filters" at bounding box center [1046, 665] width 81 height 27
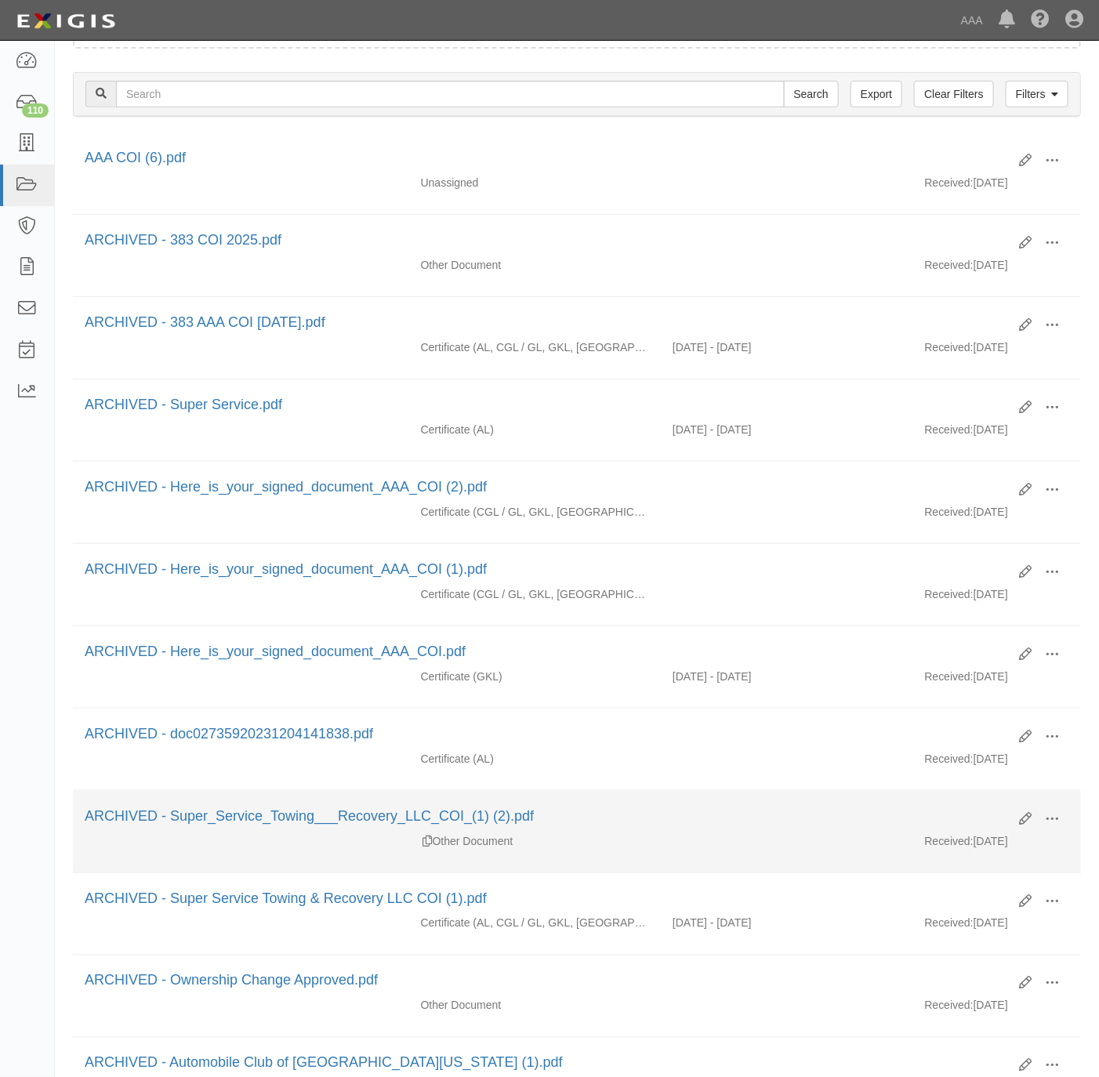
scroll to position [440, 0]
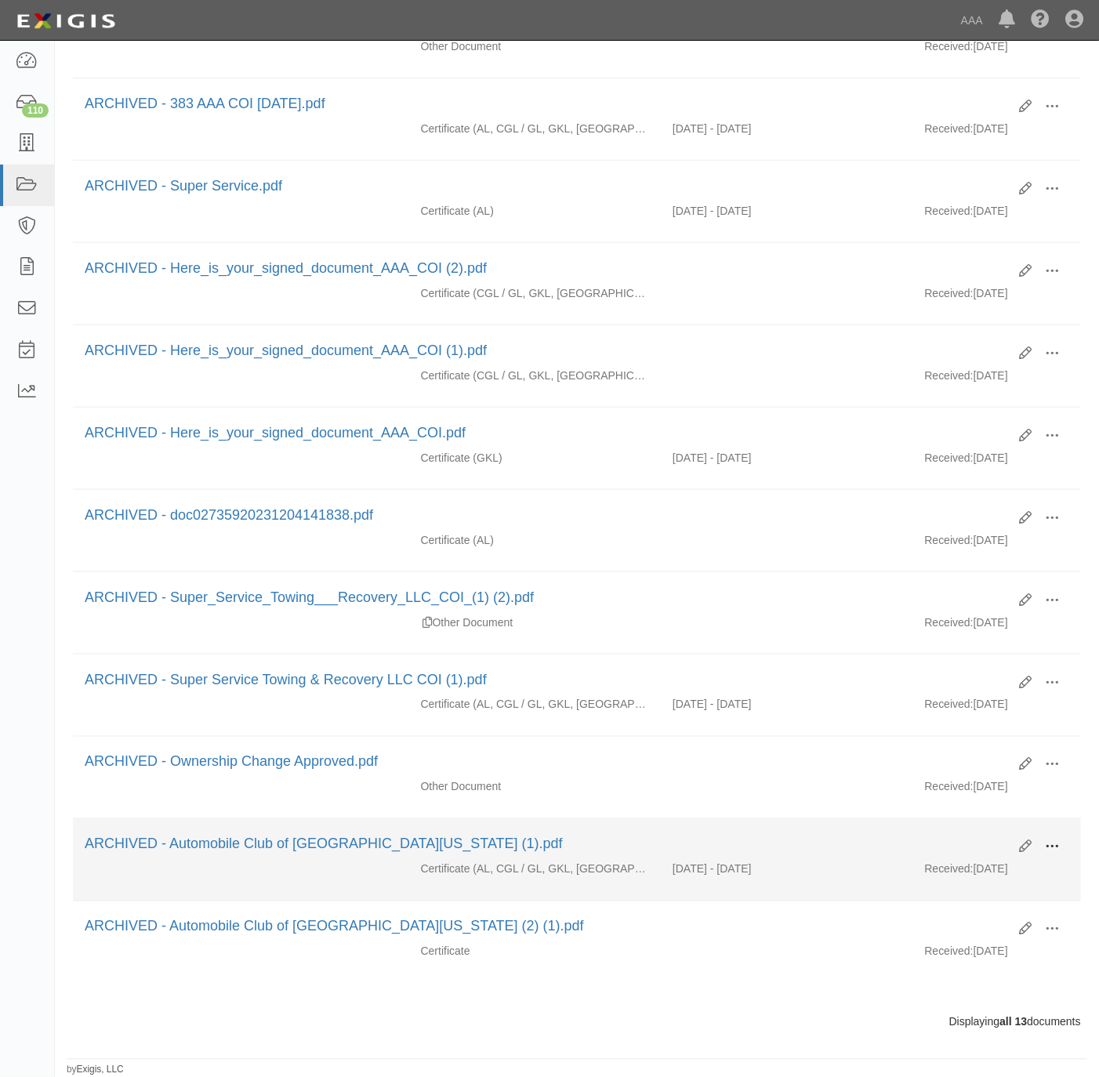
click at [1052, 844] on span at bounding box center [1052, 848] width 14 height 14
click at [963, 915] on link "Unarchive" at bounding box center [976, 920] width 124 height 28
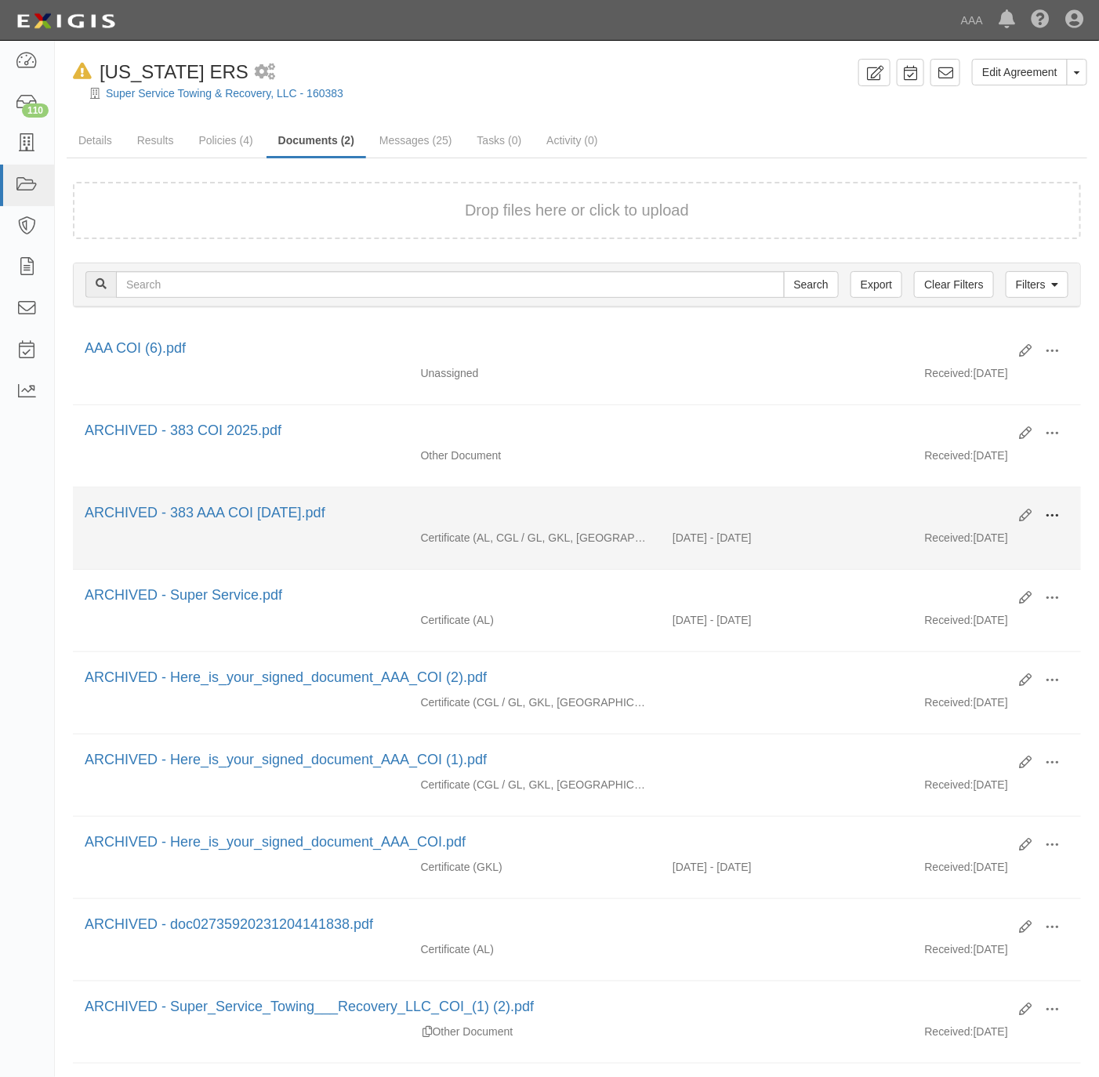
click at [1057, 522] on span at bounding box center [1052, 516] width 14 height 14
click at [988, 591] on link "Unarchive" at bounding box center [976, 589] width 124 height 28
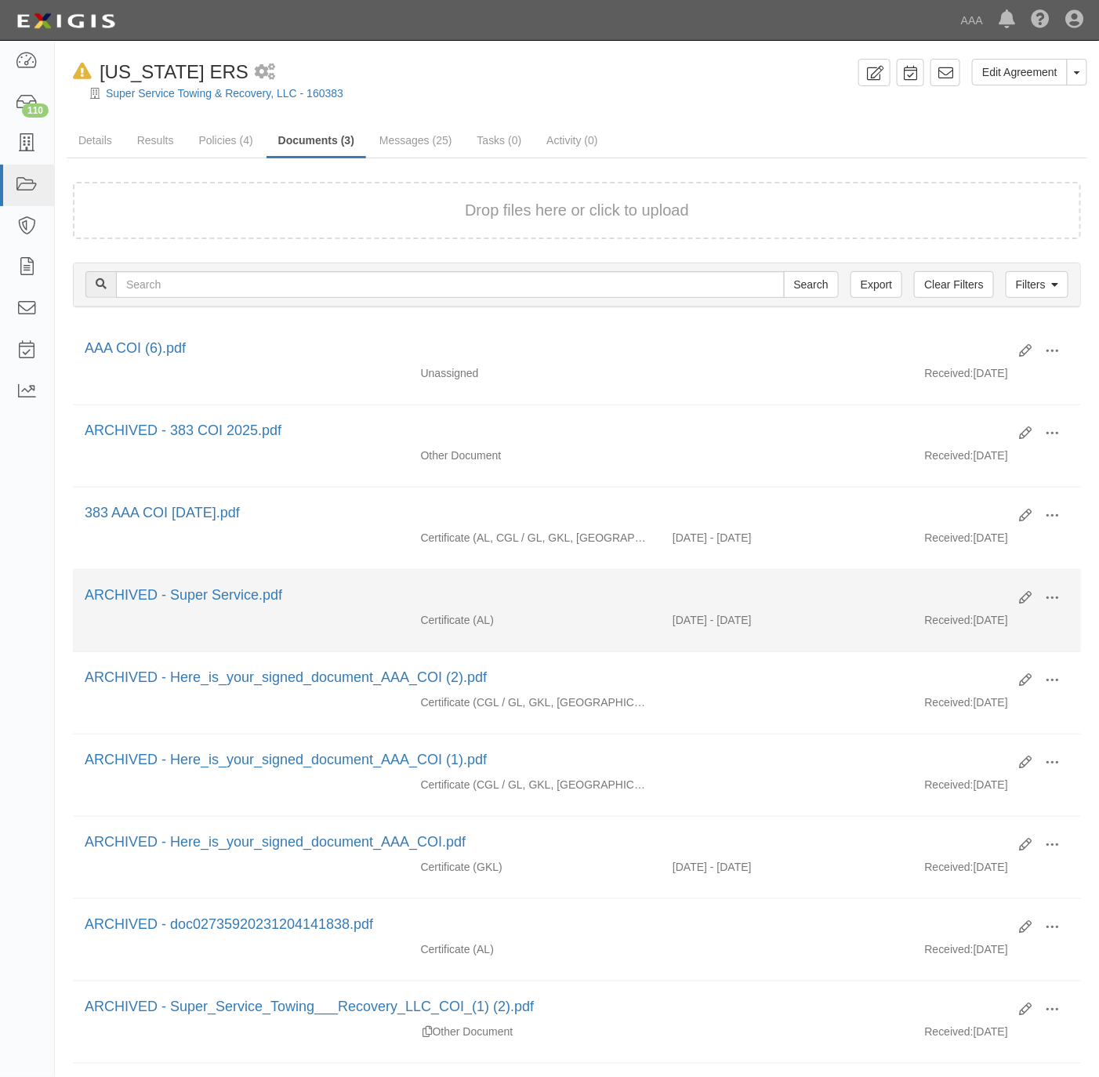
drag, startPoint x: 0, startPoint y: 0, endPoint x: 974, endPoint y: 594, distance: 1140.4
click at [974, 594] on div "ARCHIVED - Super Service.pdf" at bounding box center [546, 596] width 923 height 20
click at [1063, 608] on button at bounding box center [1052, 599] width 34 height 27
click at [962, 682] on link "Unarchive" at bounding box center [976, 671] width 124 height 28
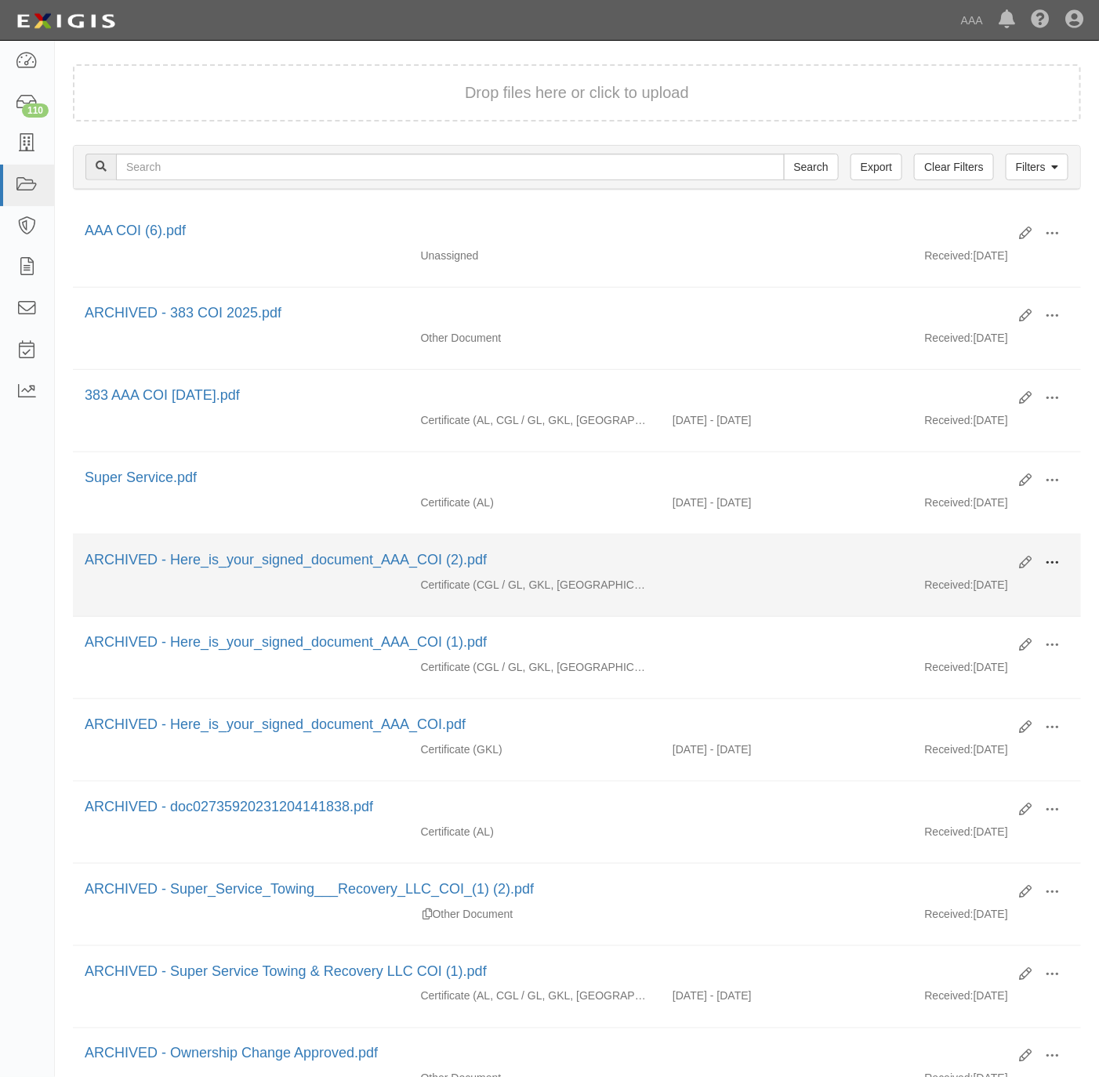
click at [1055, 568] on span at bounding box center [1052, 563] width 14 height 14
click at [962, 648] on link "Unarchive" at bounding box center [976, 636] width 124 height 28
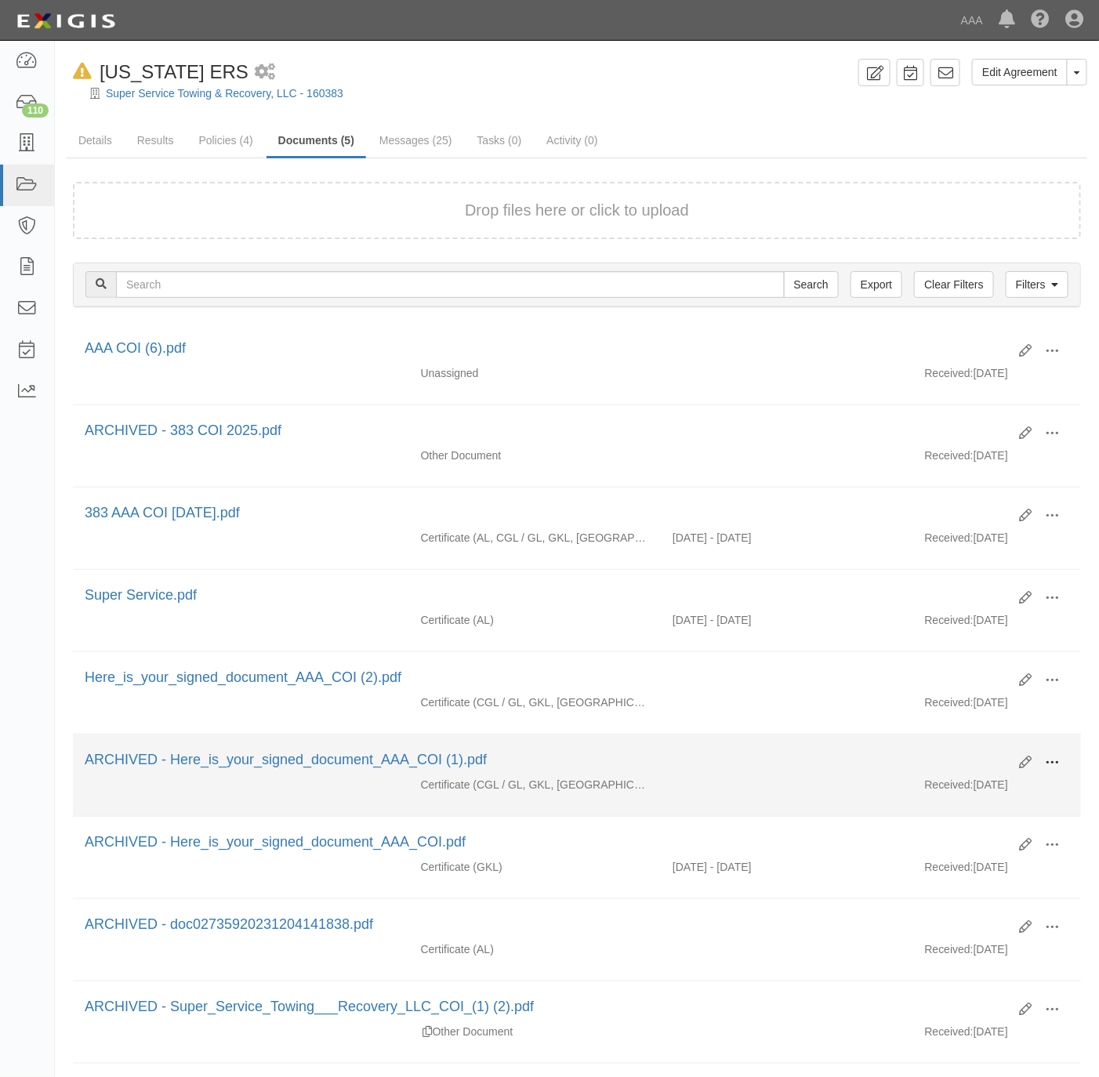
click at [1055, 770] on span at bounding box center [1052, 763] width 14 height 14
click at [953, 850] on link "Unarchive" at bounding box center [976, 836] width 124 height 28
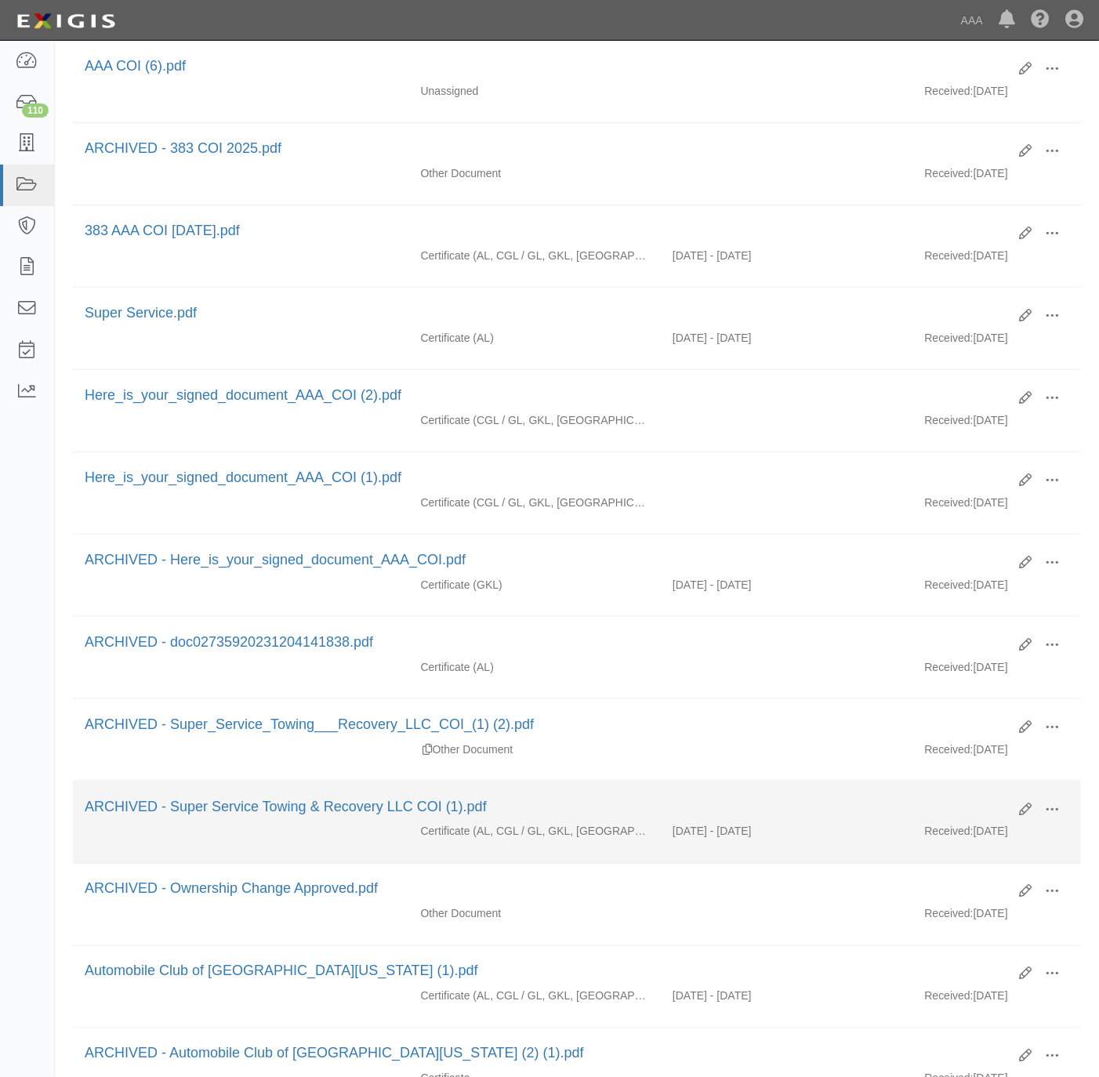
scroll to position [353, 0]
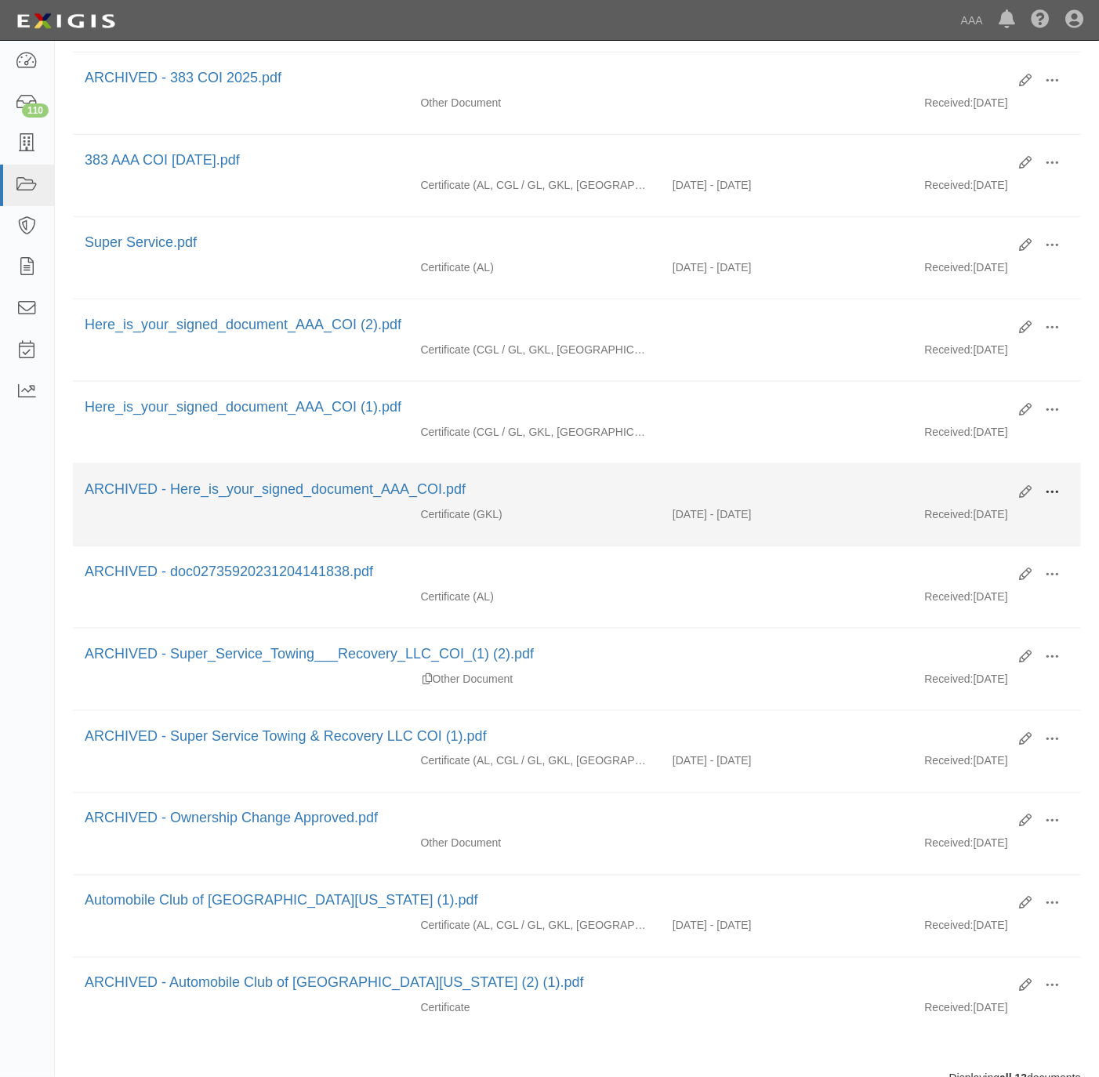
click at [1058, 499] on span at bounding box center [1052, 492] width 14 height 14
click at [963, 579] on link "Unarchive" at bounding box center [976, 565] width 124 height 28
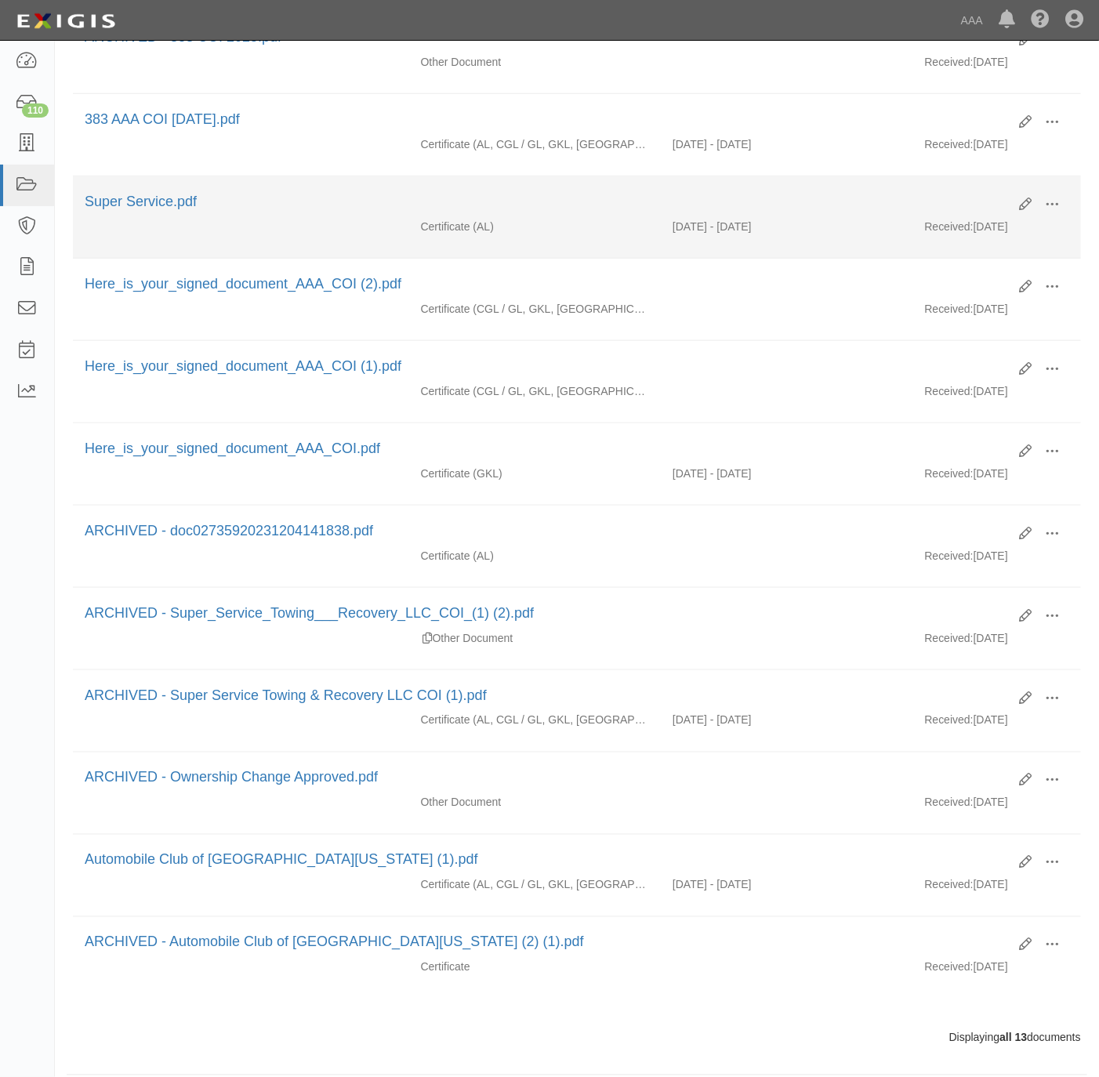
scroll to position [440, 0]
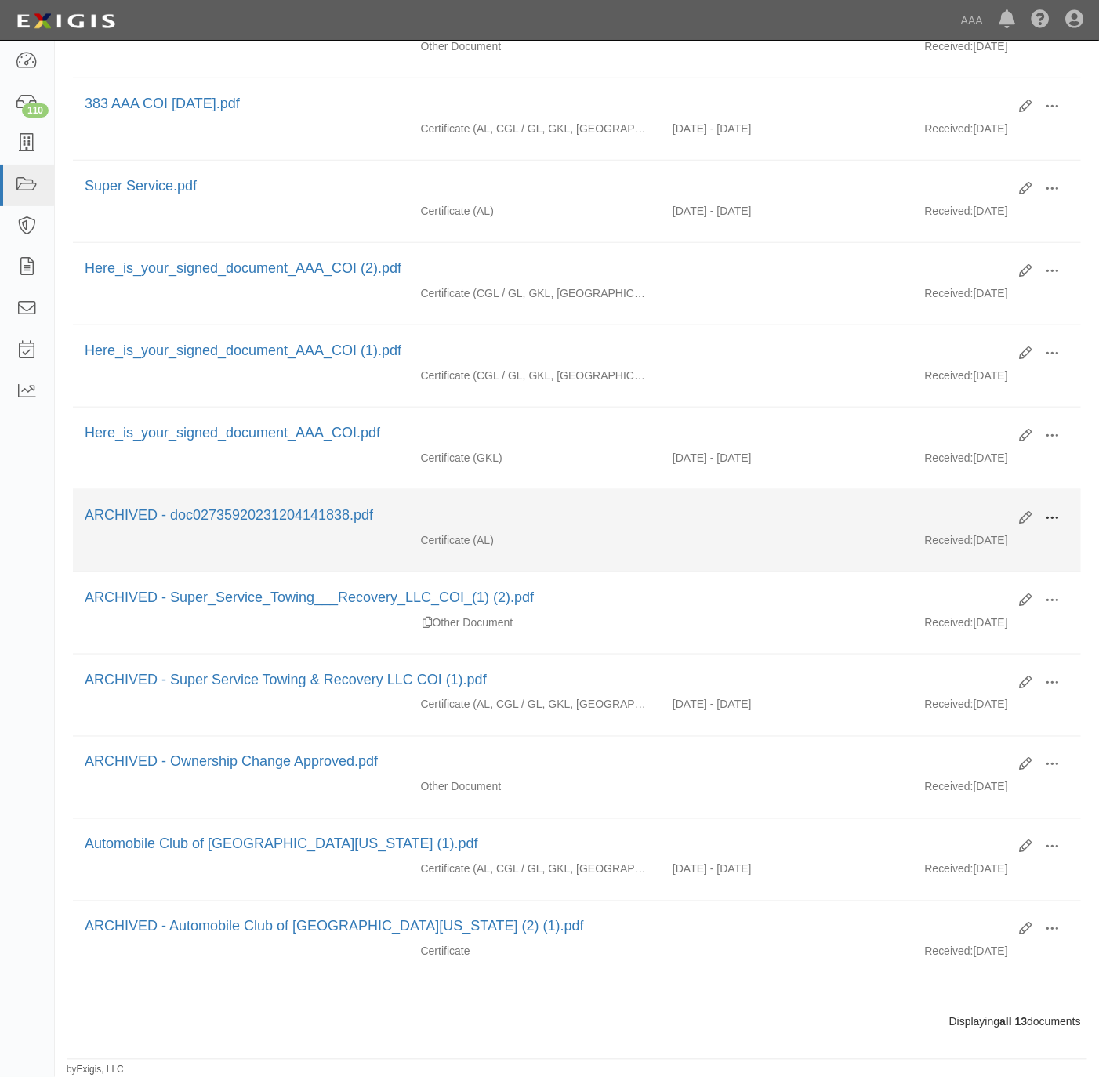
click at [1048, 511] on span at bounding box center [1052, 518] width 14 height 14
click at [953, 584] on link "Unarchive" at bounding box center [976, 591] width 124 height 28
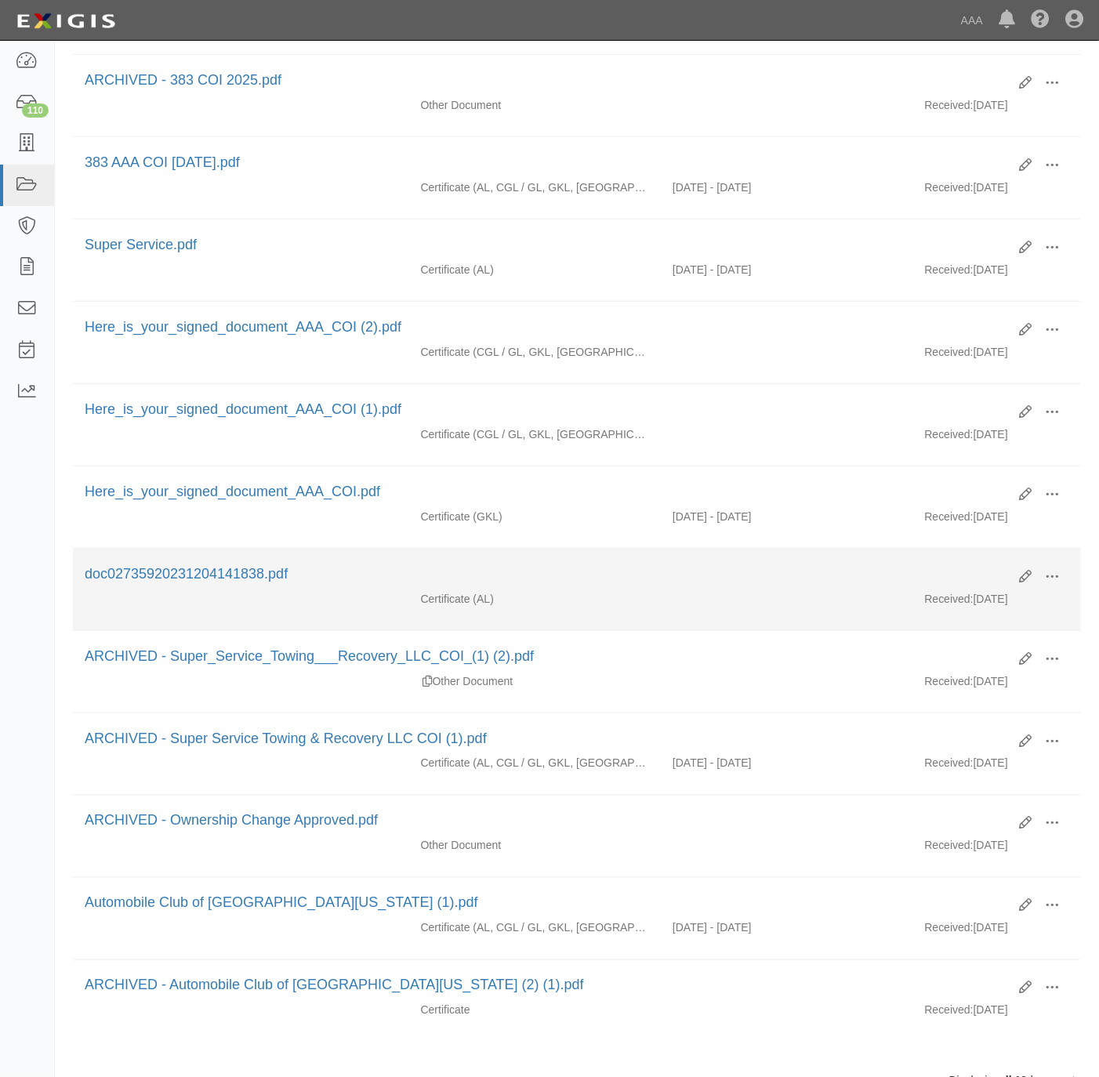
scroll to position [353, 0]
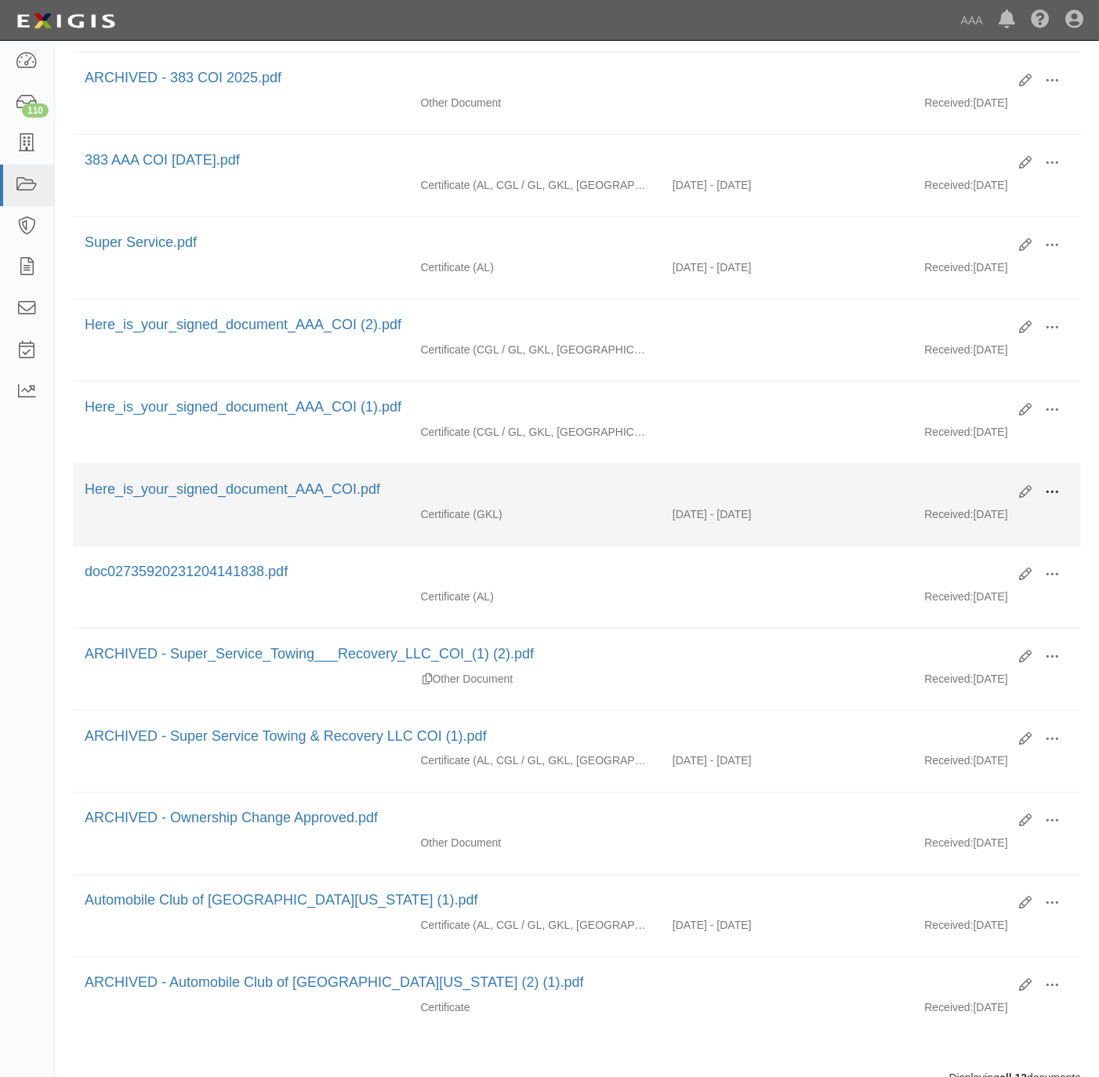
click at [1048, 499] on span at bounding box center [1052, 492] width 14 height 14
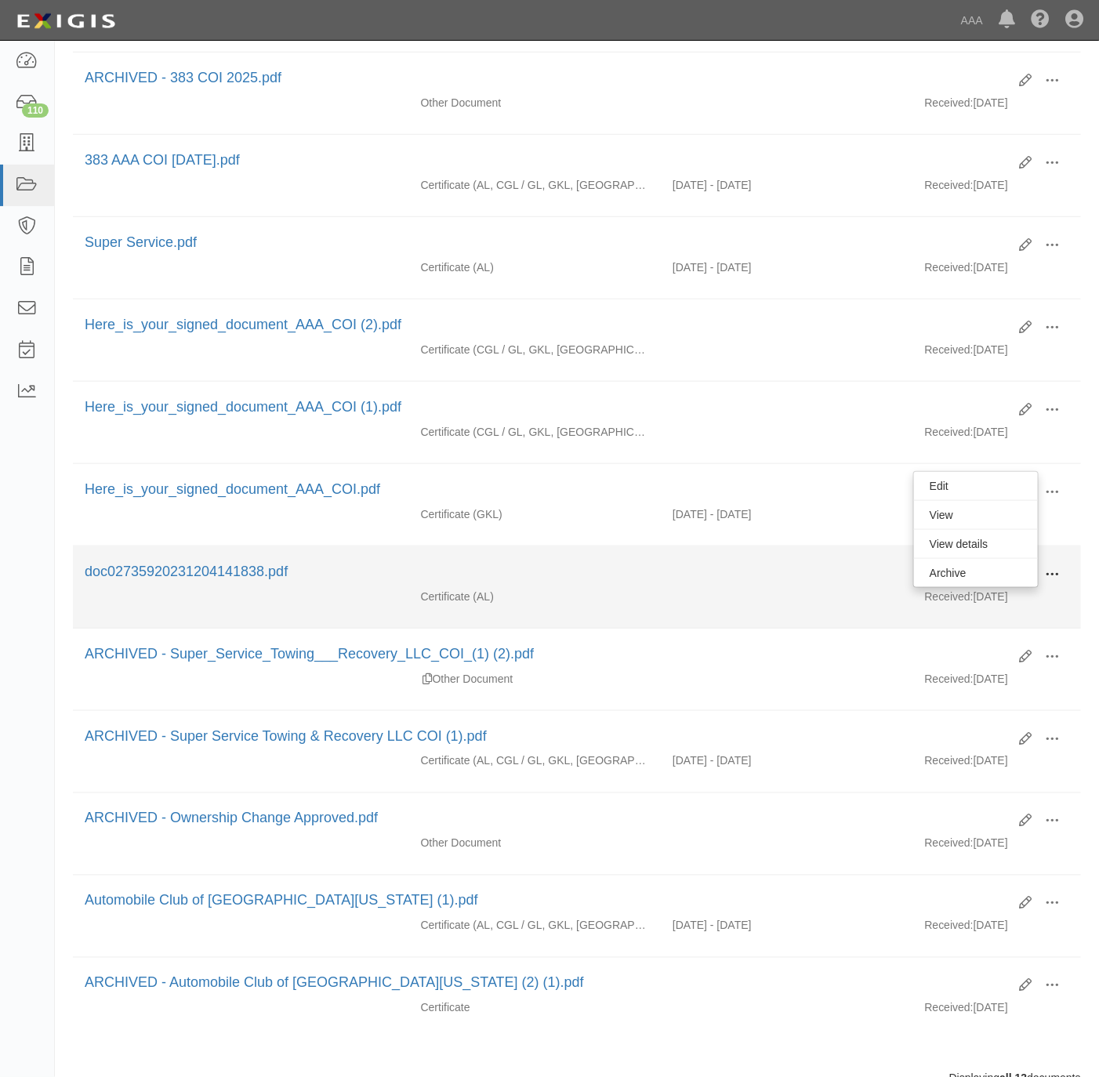
click at [1050, 582] on span at bounding box center [1052, 575] width 14 height 14
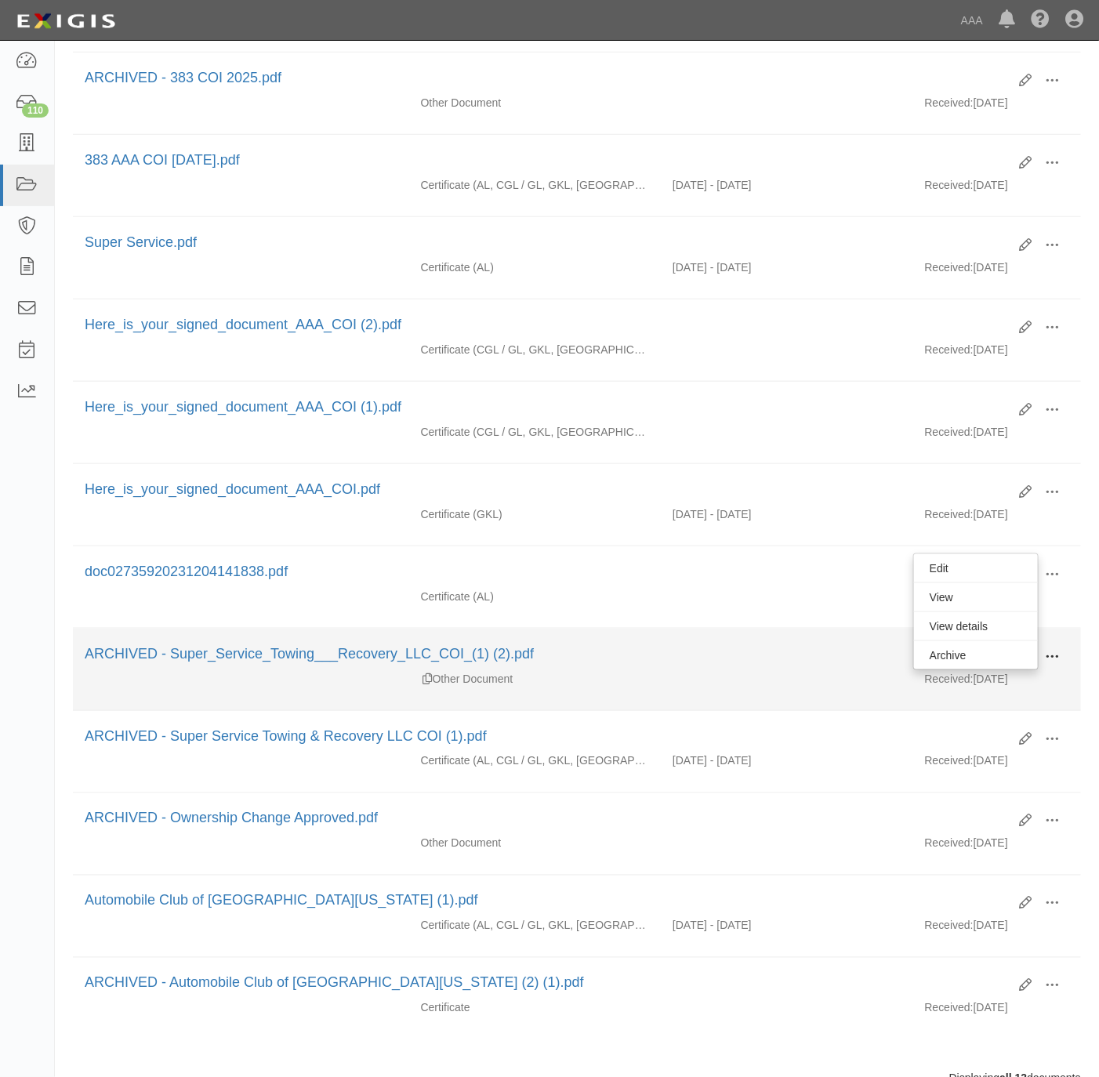
click at [1056, 664] on span at bounding box center [1052, 657] width 14 height 14
click at [962, 744] on link "Unarchive" at bounding box center [976, 730] width 124 height 28
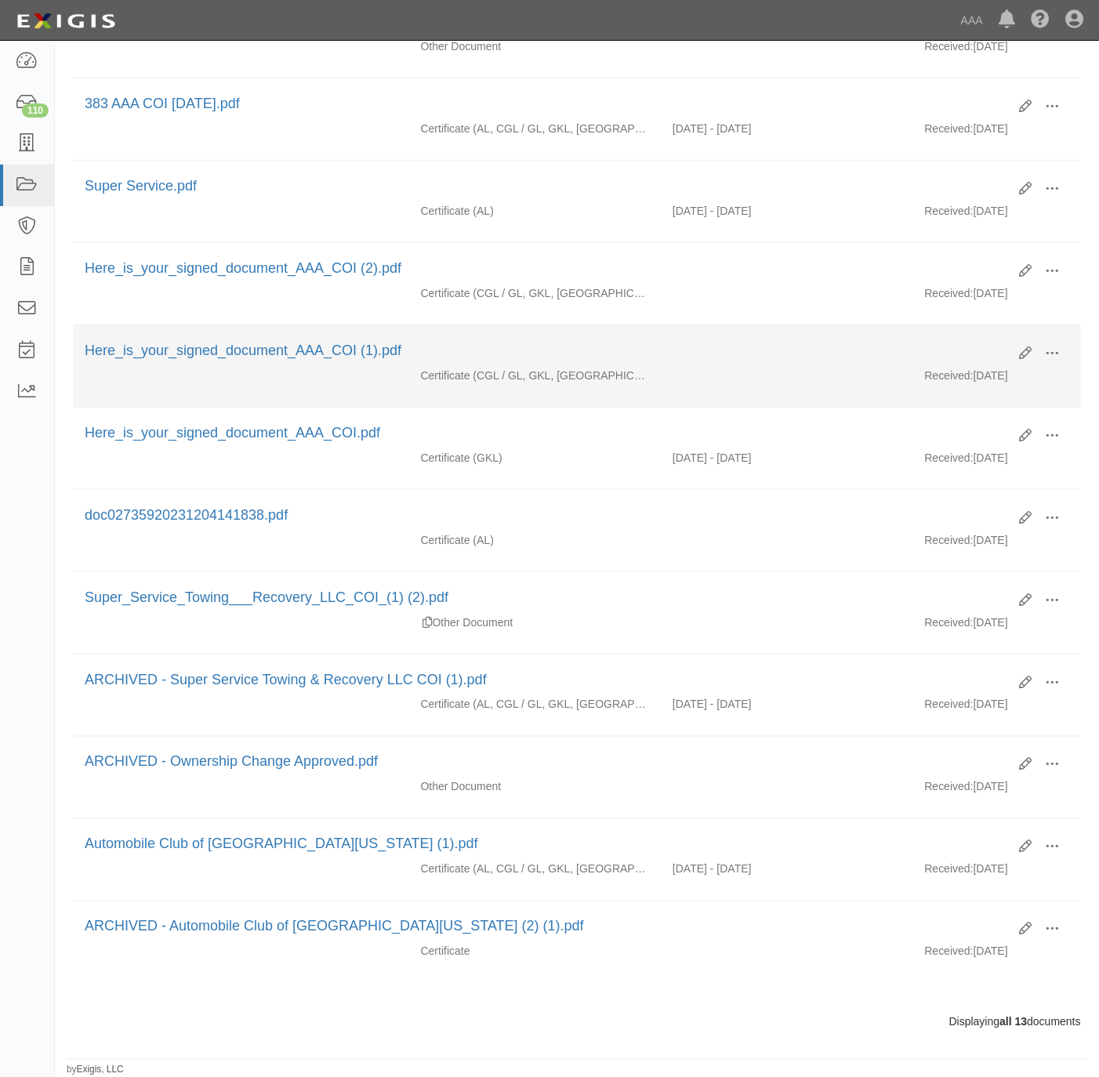
scroll to position [440, 0]
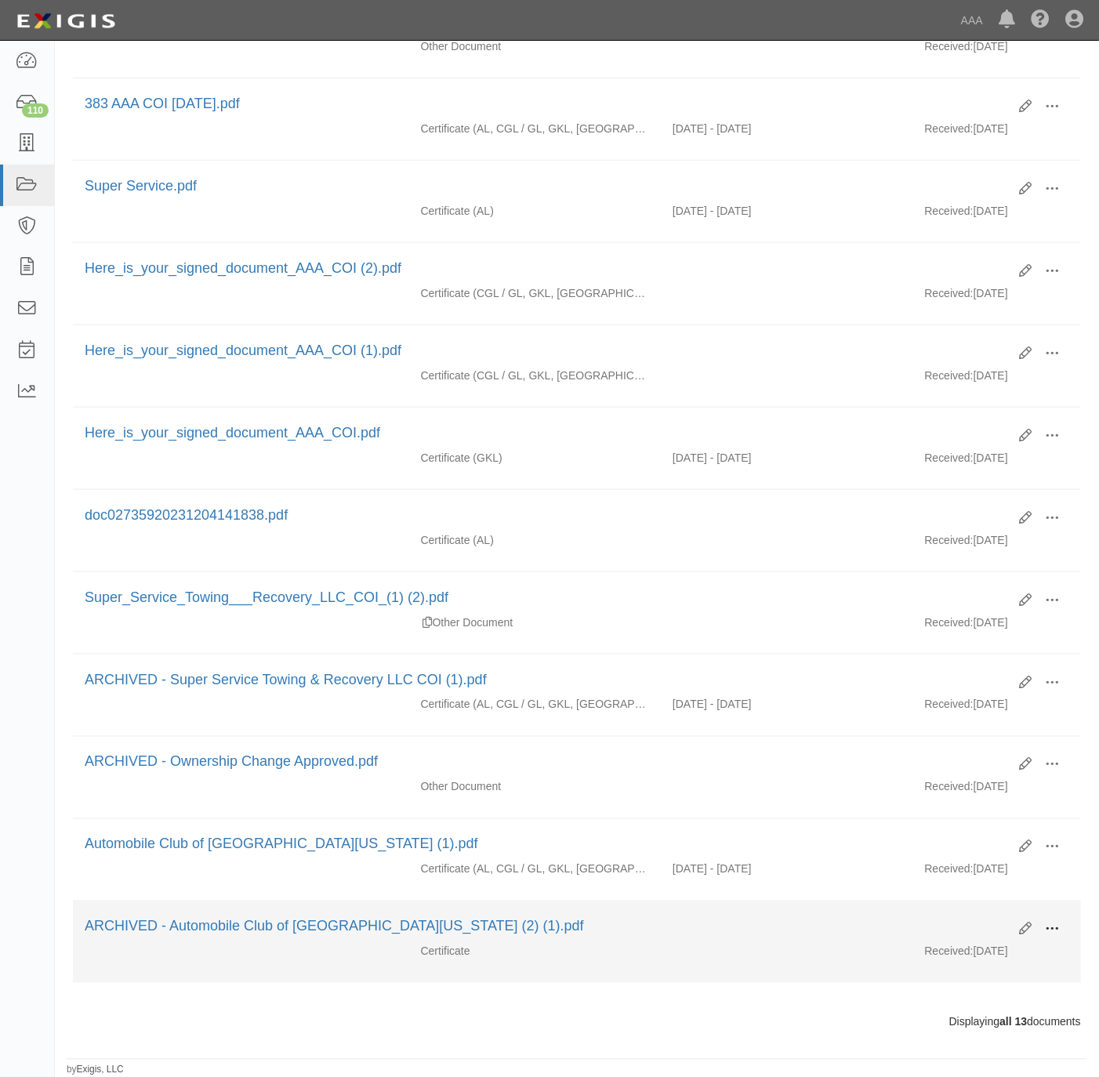
click at [1054, 923] on span at bounding box center [1052, 930] width 14 height 14
click at [979, 1009] on link "Unarchive" at bounding box center [976, 1003] width 124 height 28
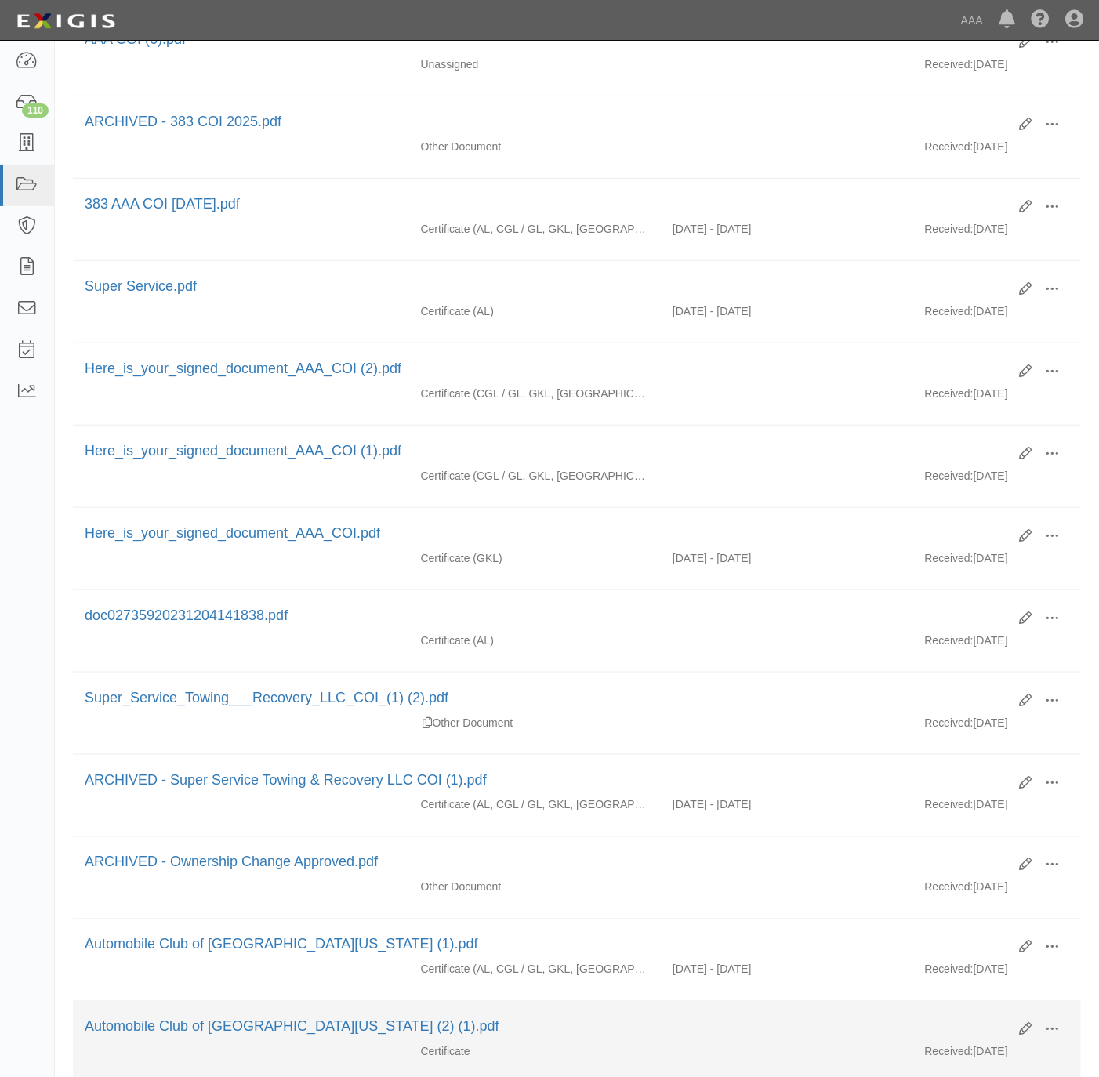
scroll to position [440, 0]
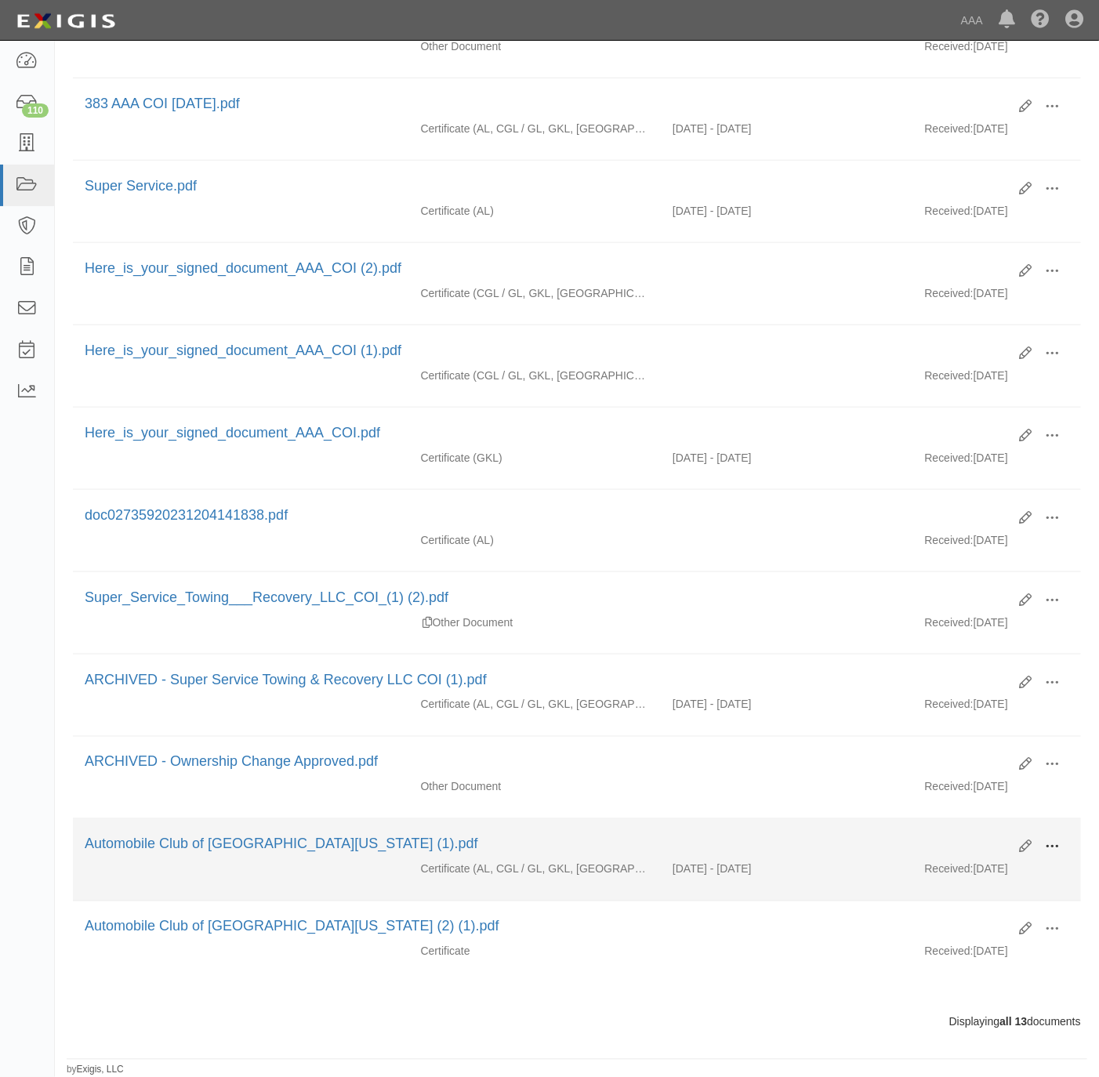
click at [1051, 841] on span at bounding box center [1052, 848] width 14 height 14
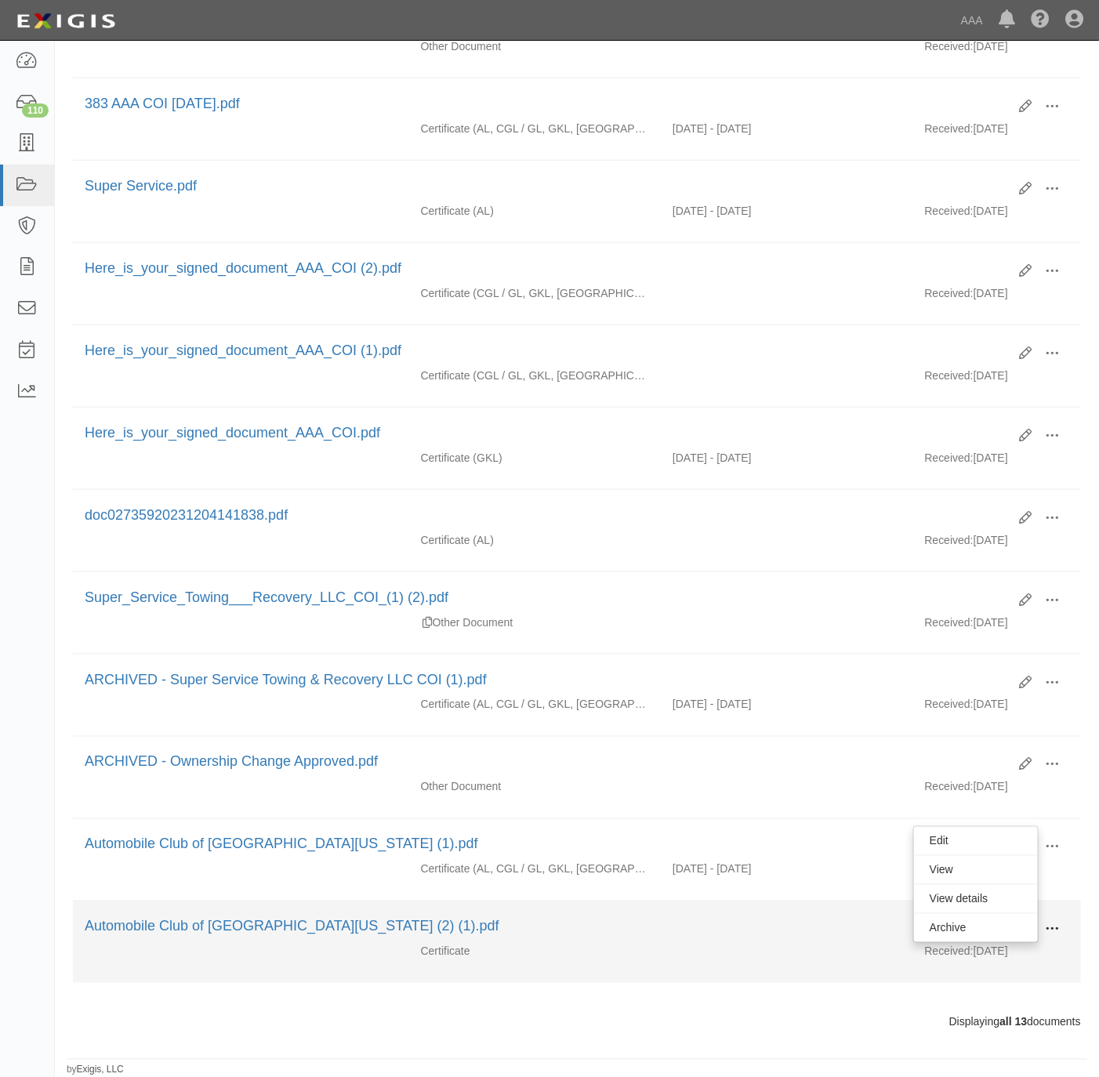
click at [1050, 928] on span at bounding box center [1052, 930] width 14 height 14
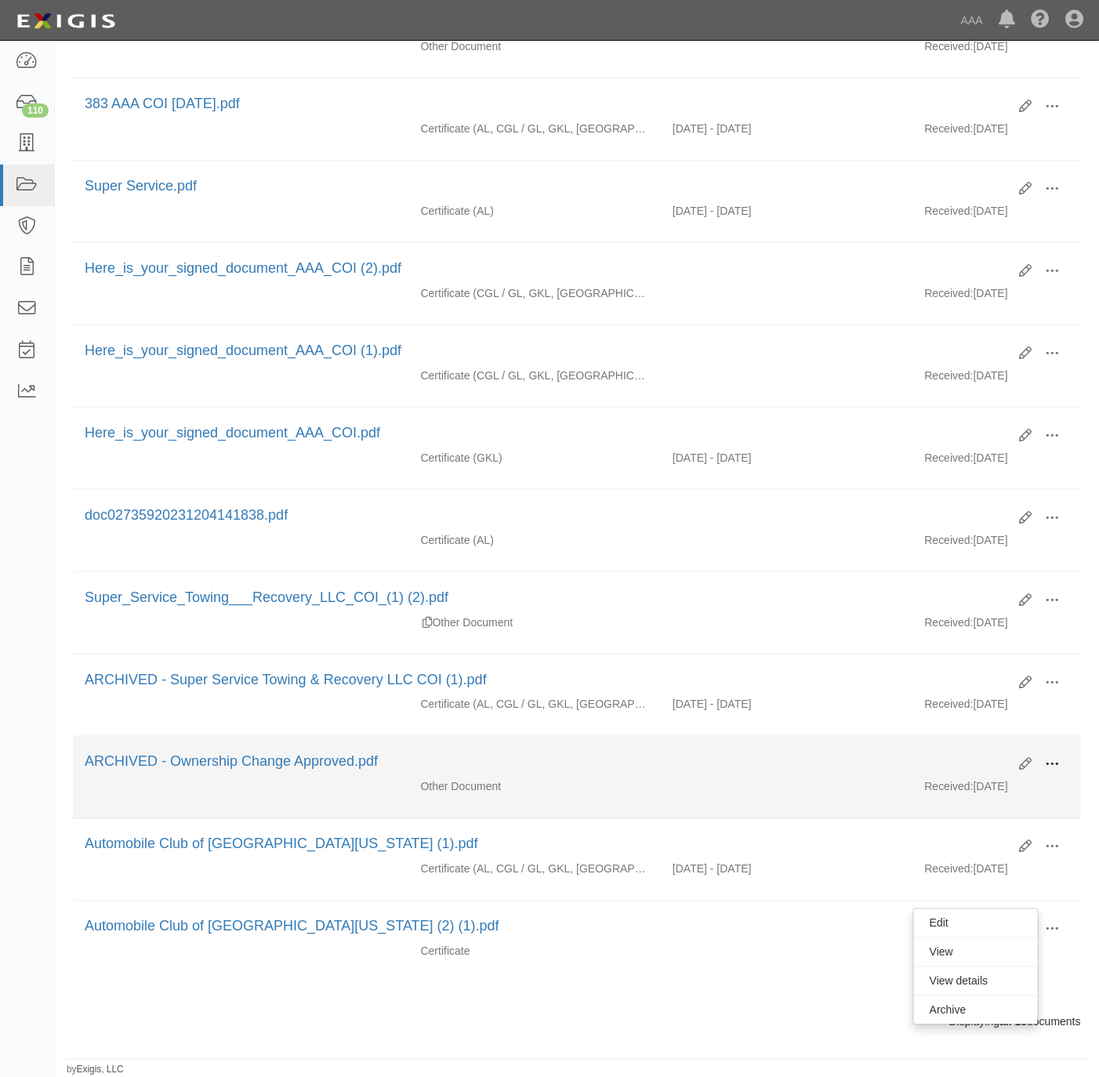
click at [1054, 760] on span at bounding box center [1052, 765] width 14 height 14
click at [976, 835] on link "Unarchive" at bounding box center [976, 838] width 124 height 28
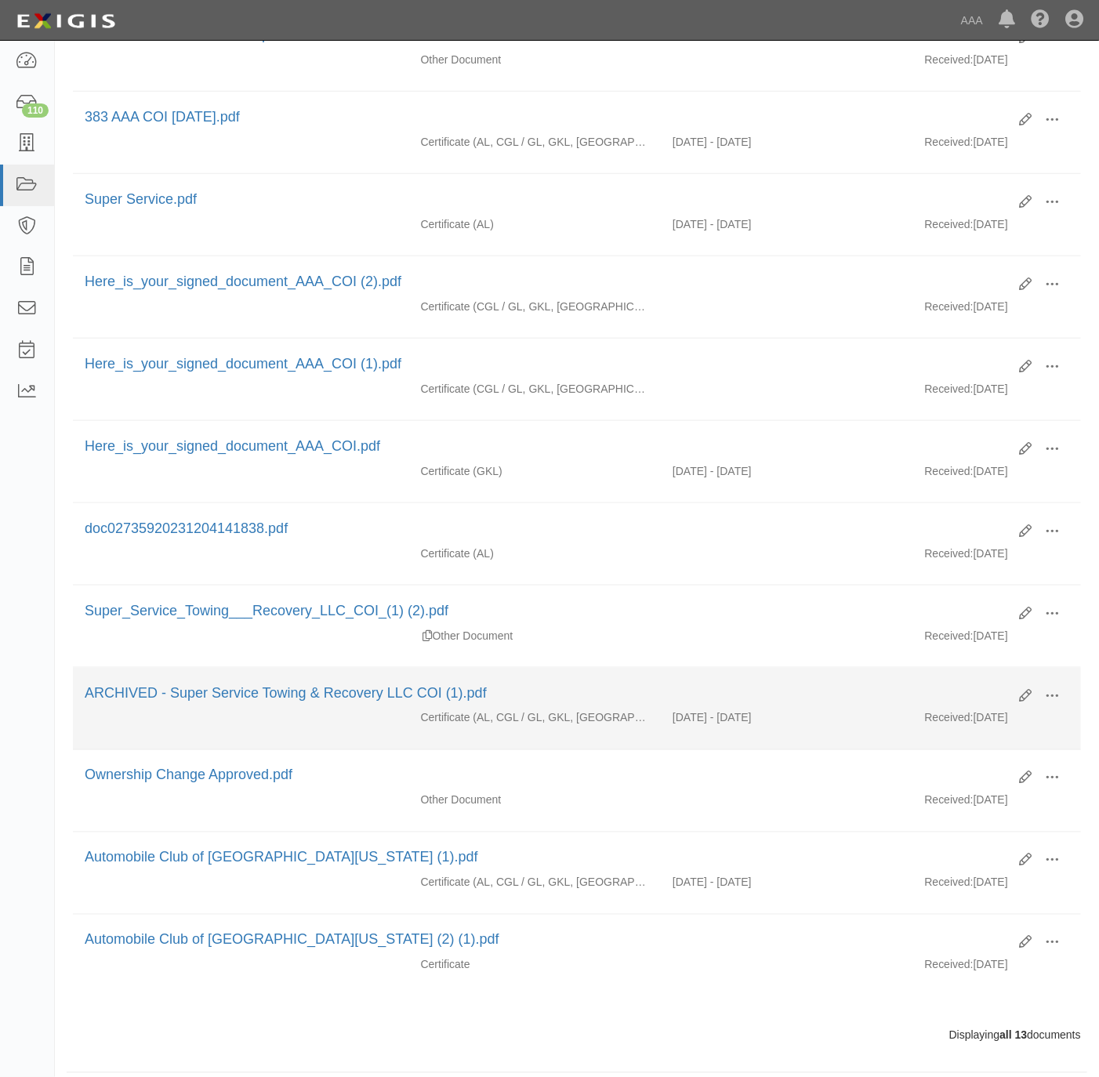
scroll to position [440, 0]
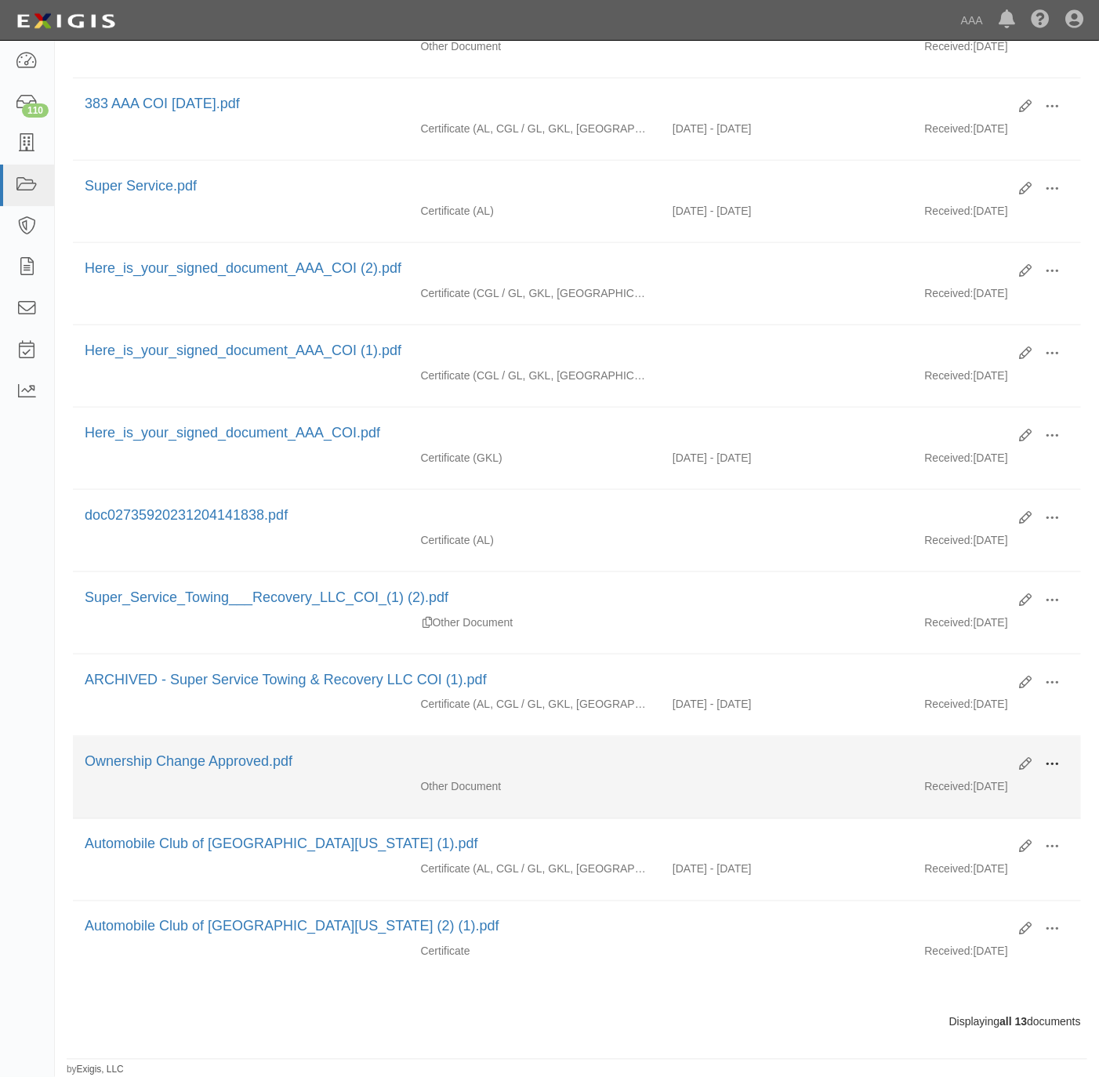
click at [1043, 756] on button at bounding box center [1052, 766] width 34 height 27
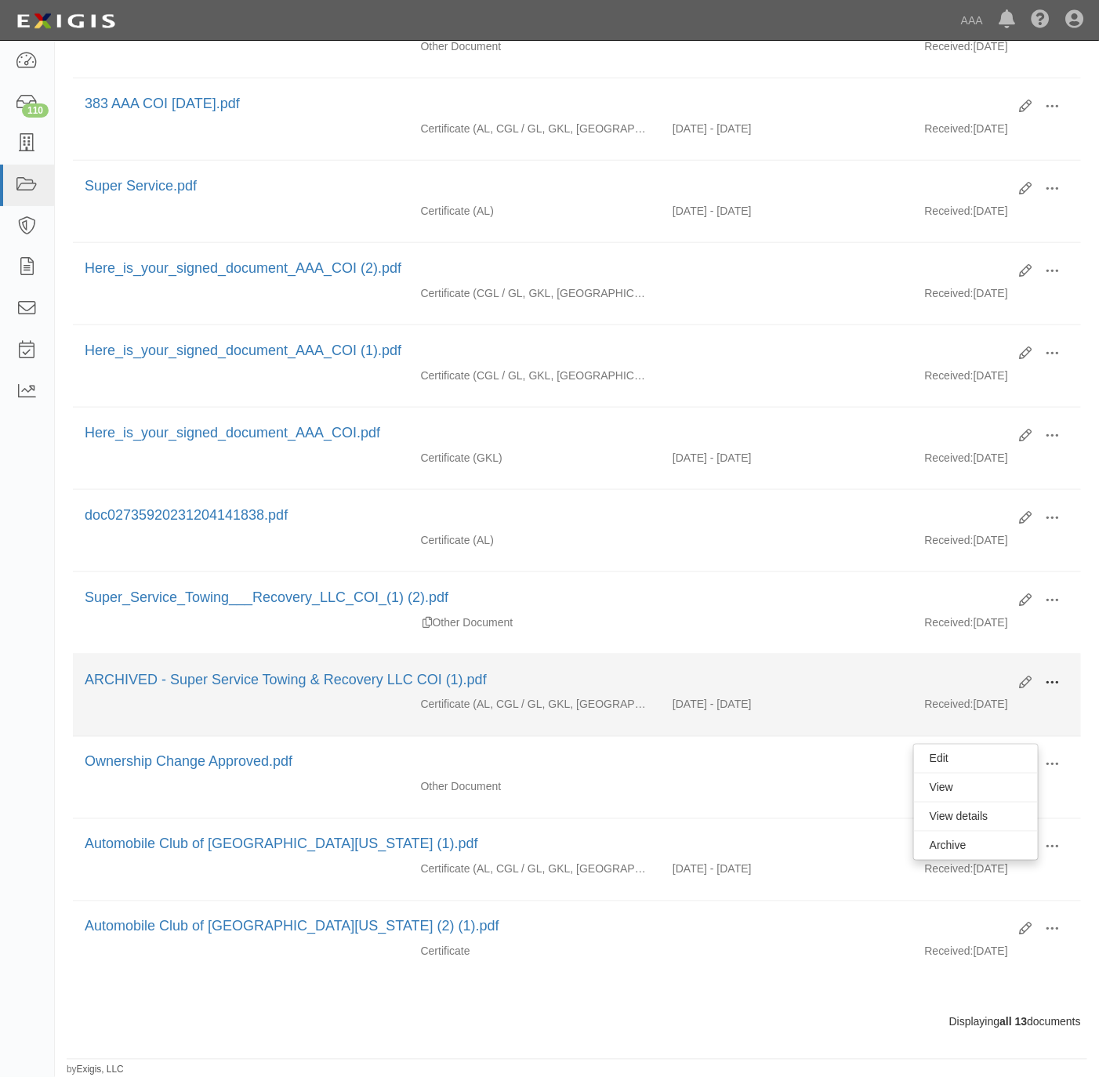
click at [1064, 670] on button at bounding box center [1052, 683] width 34 height 27
click at [969, 748] on link "Unarchive" at bounding box center [976, 756] width 124 height 28
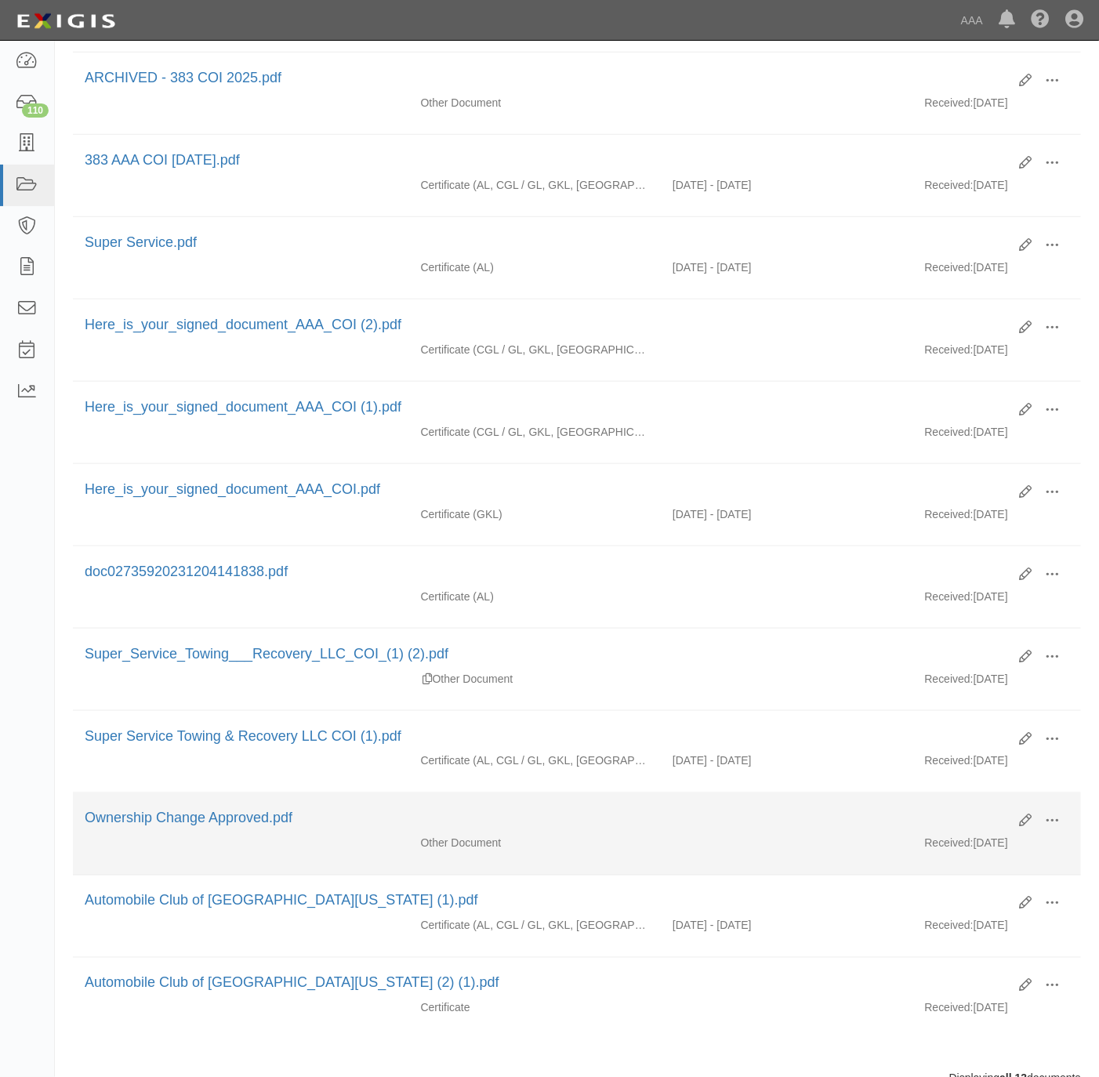
scroll to position [440, 0]
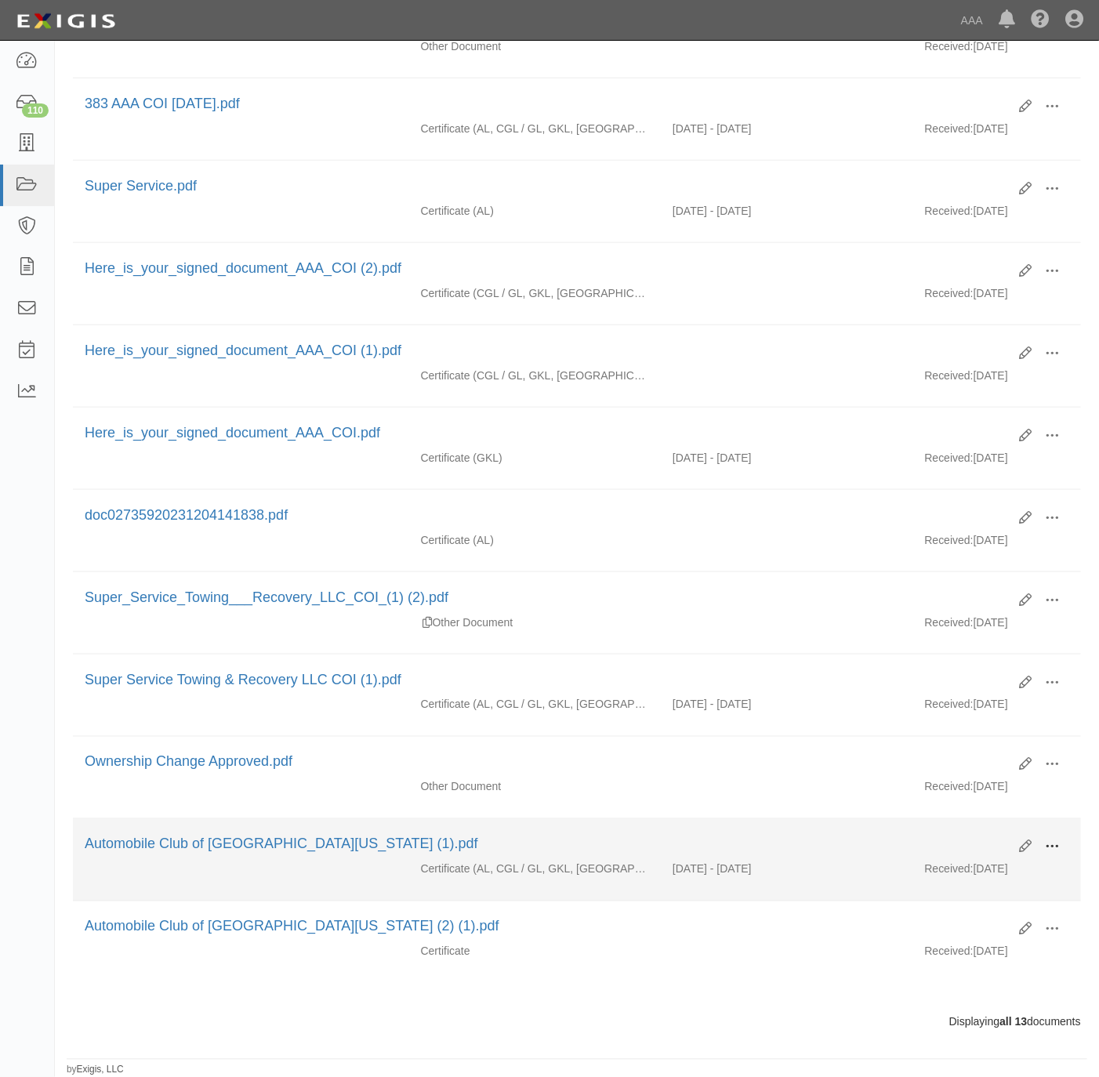
click at [1062, 837] on button at bounding box center [1052, 848] width 34 height 27
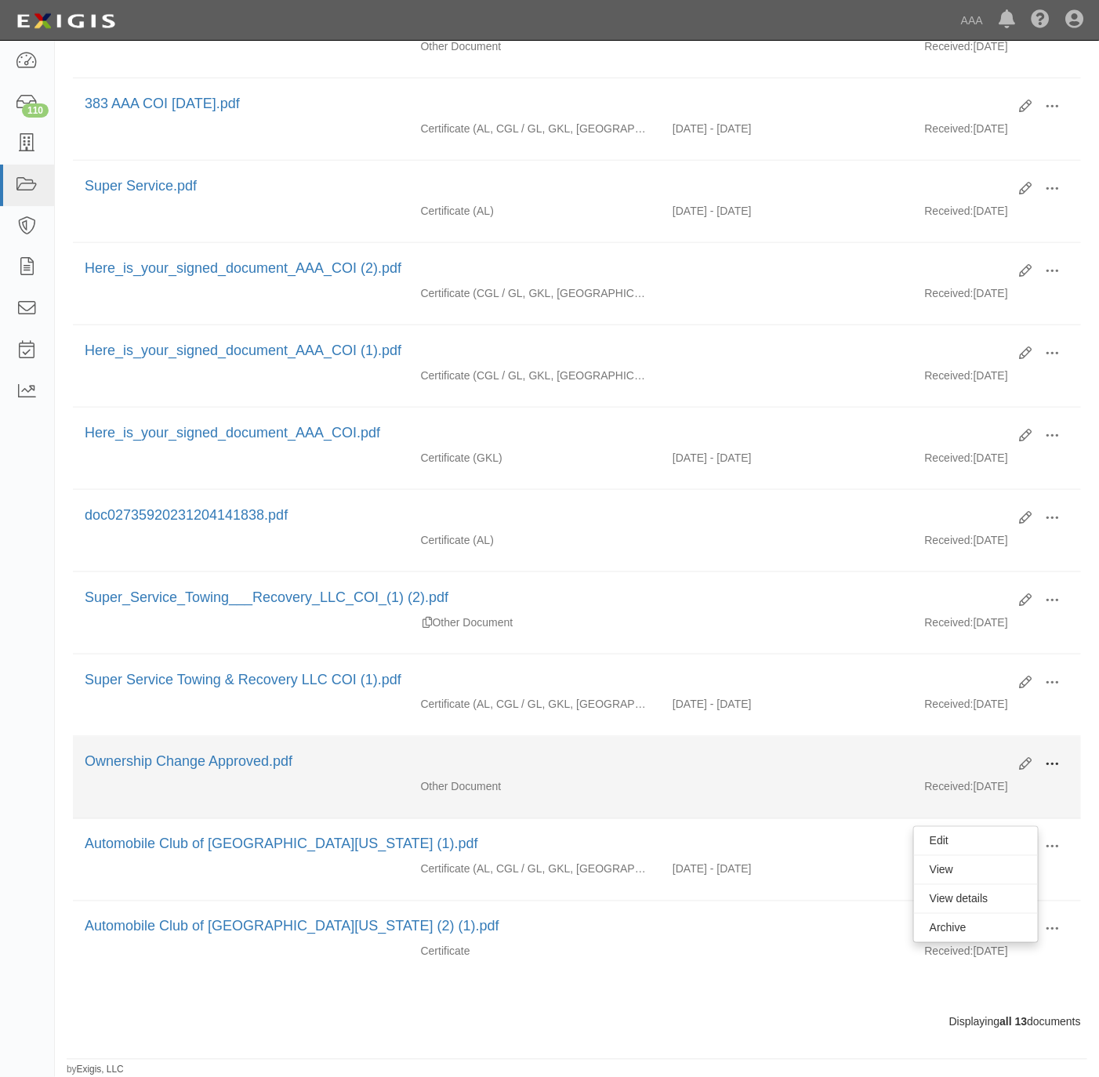
click at [1051, 758] on span at bounding box center [1052, 765] width 14 height 14
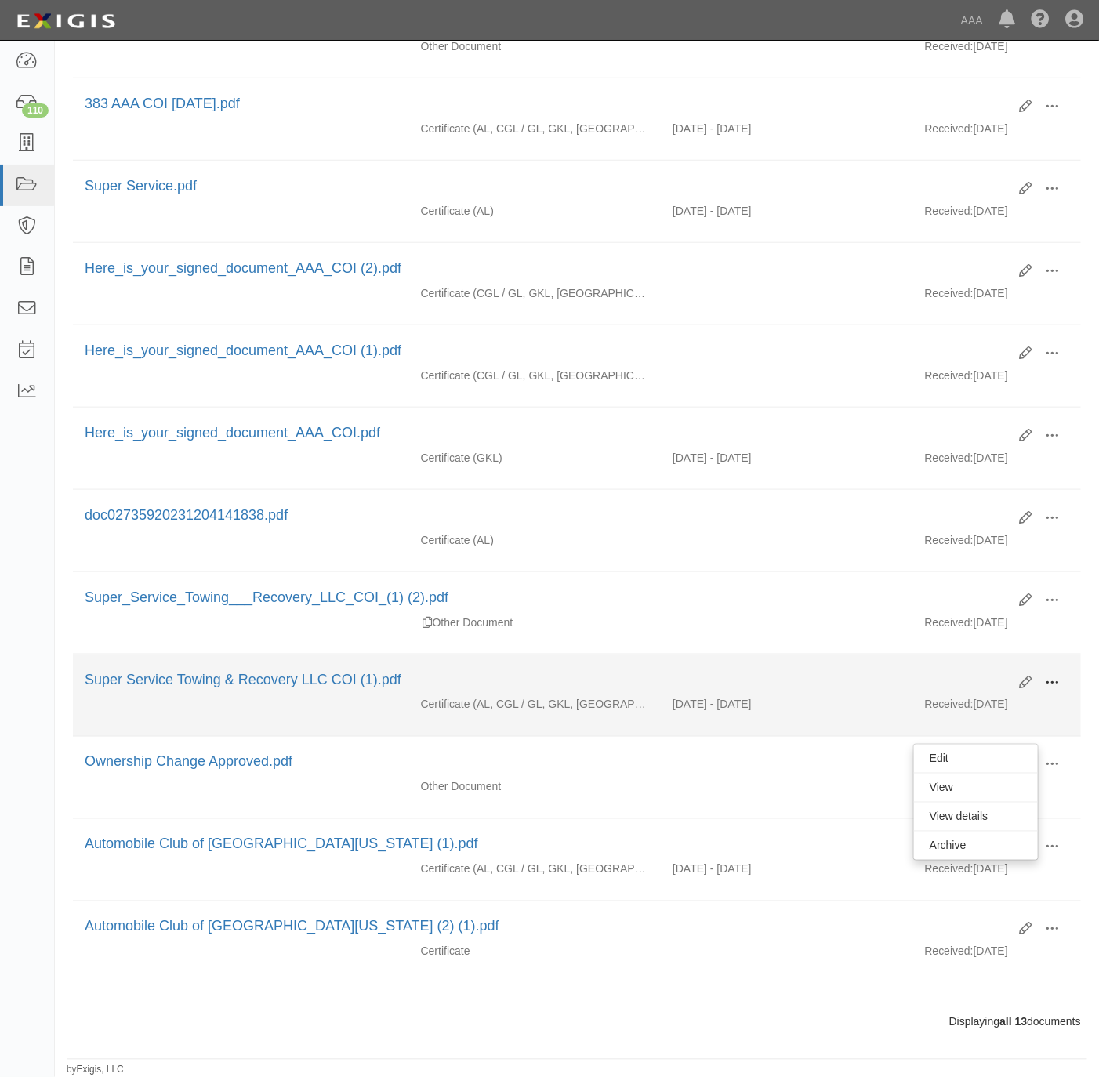
click at [1058, 676] on span at bounding box center [1052, 683] width 14 height 14
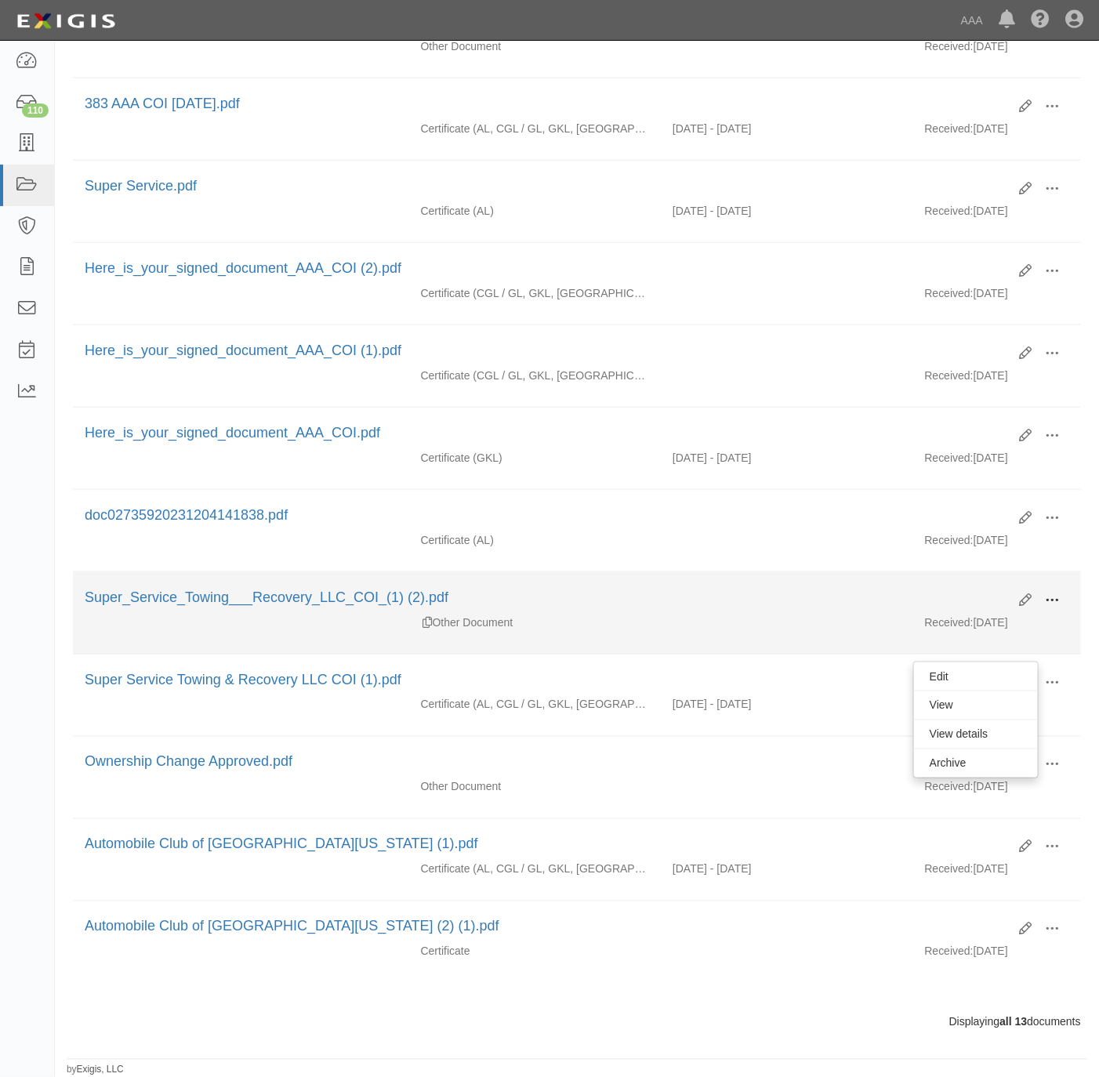
click at [1049, 594] on span at bounding box center [1052, 601] width 14 height 14
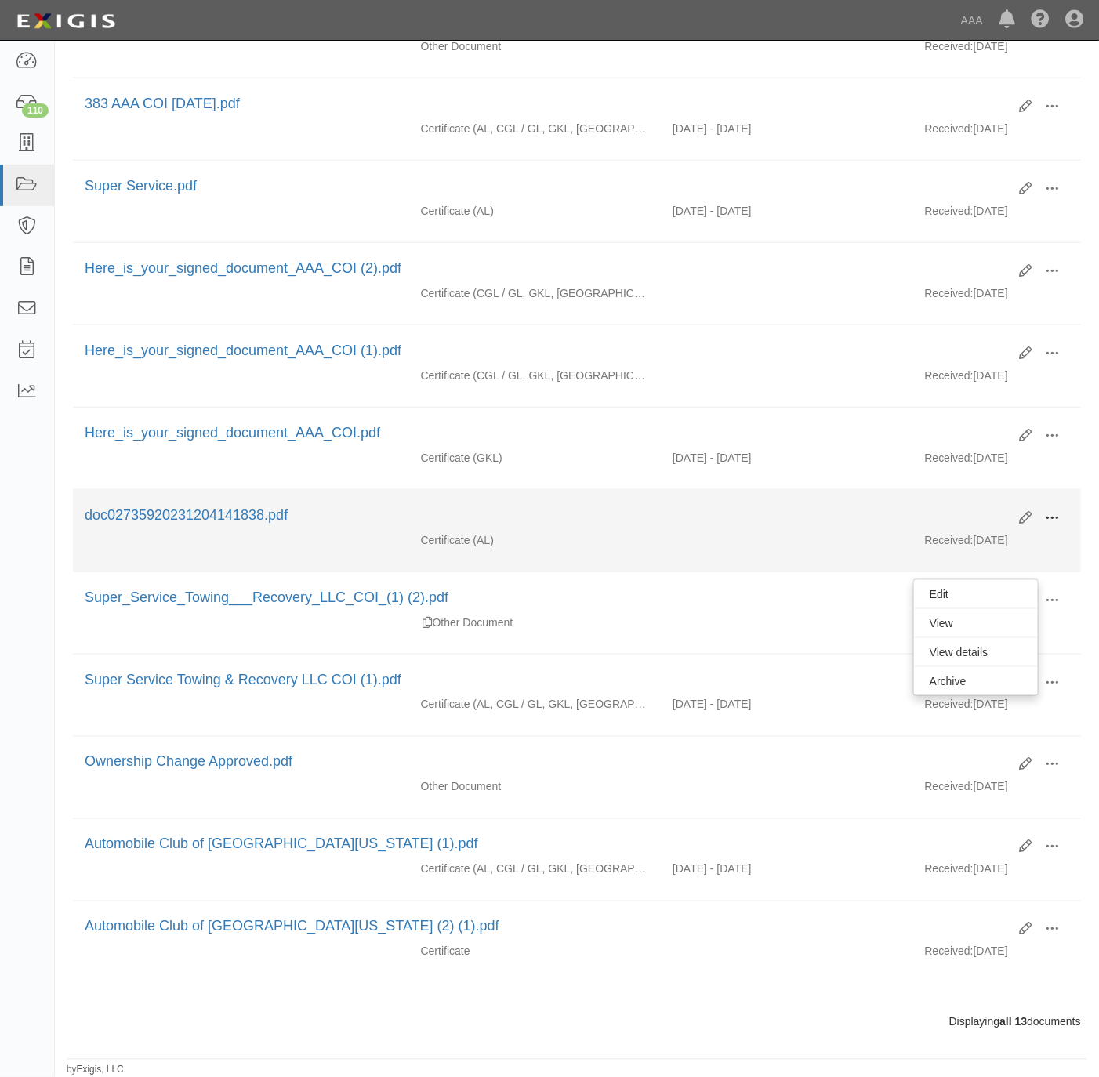
click at [1054, 511] on span at bounding box center [1052, 518] width 14 height 14
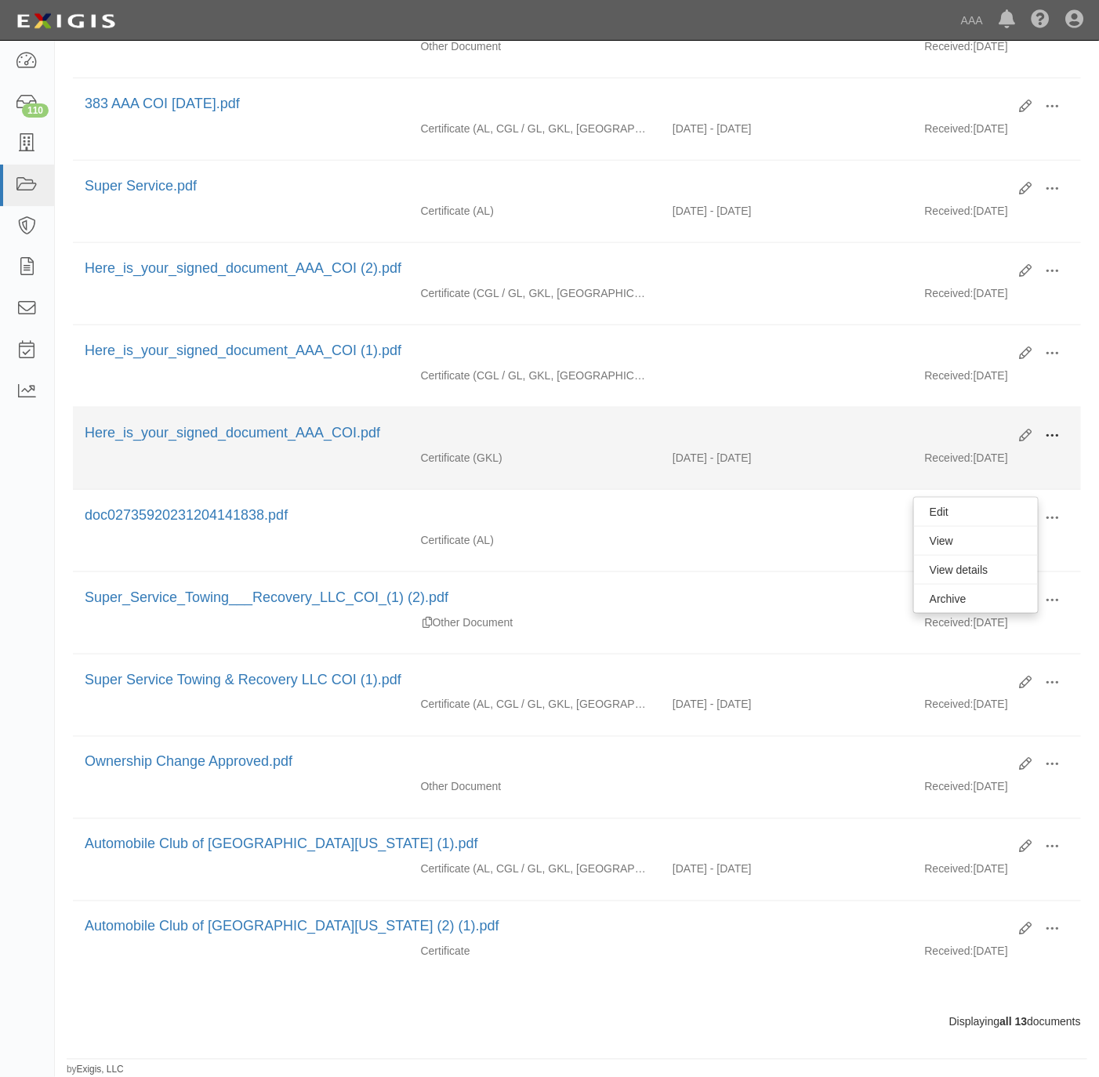
click at [1059, 423] on button at bounding box center [1052, 436] width 34 height 27
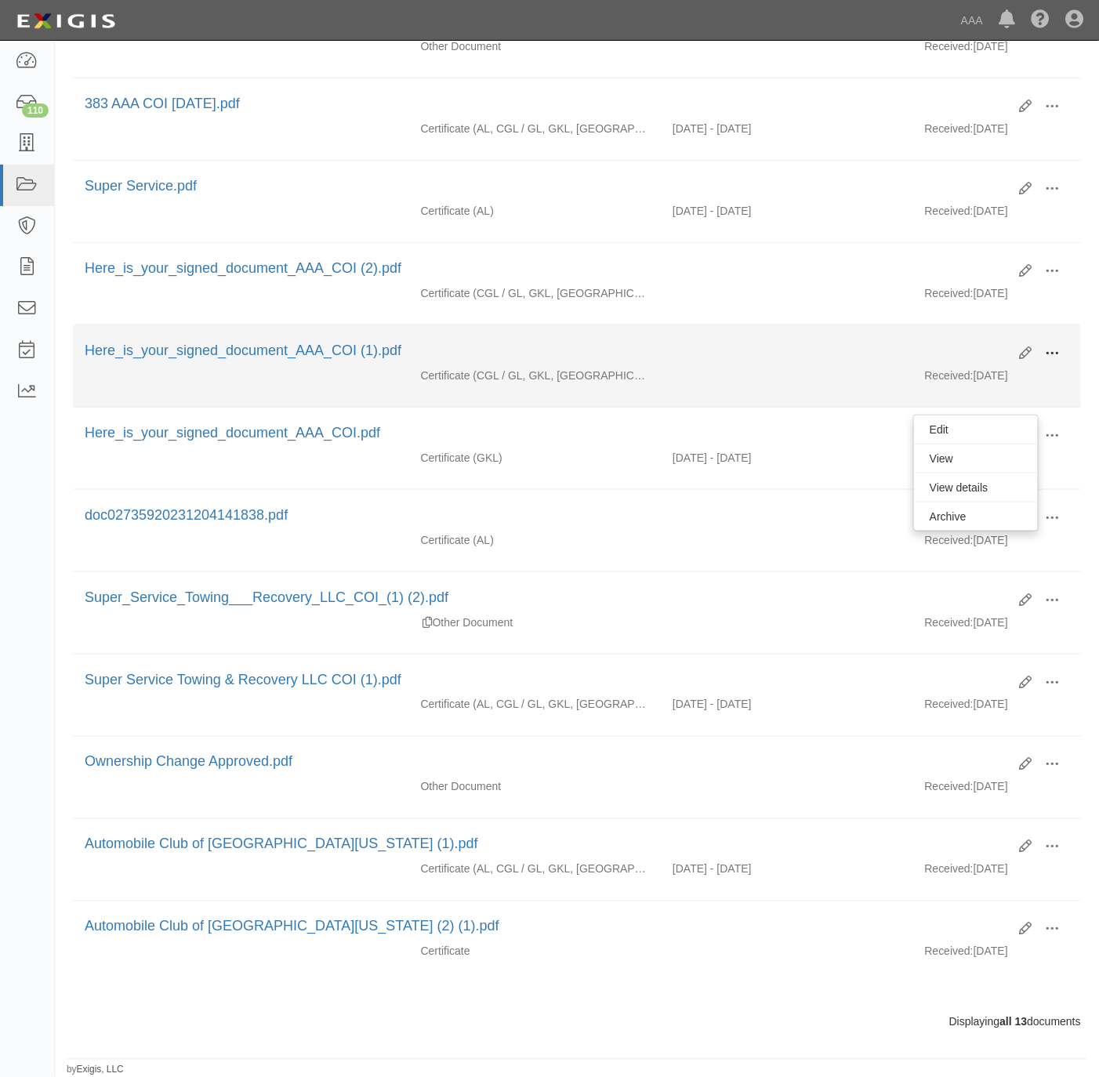
click at [1054, 347] on span at bounding box center [1052, 354] width 14 height 14
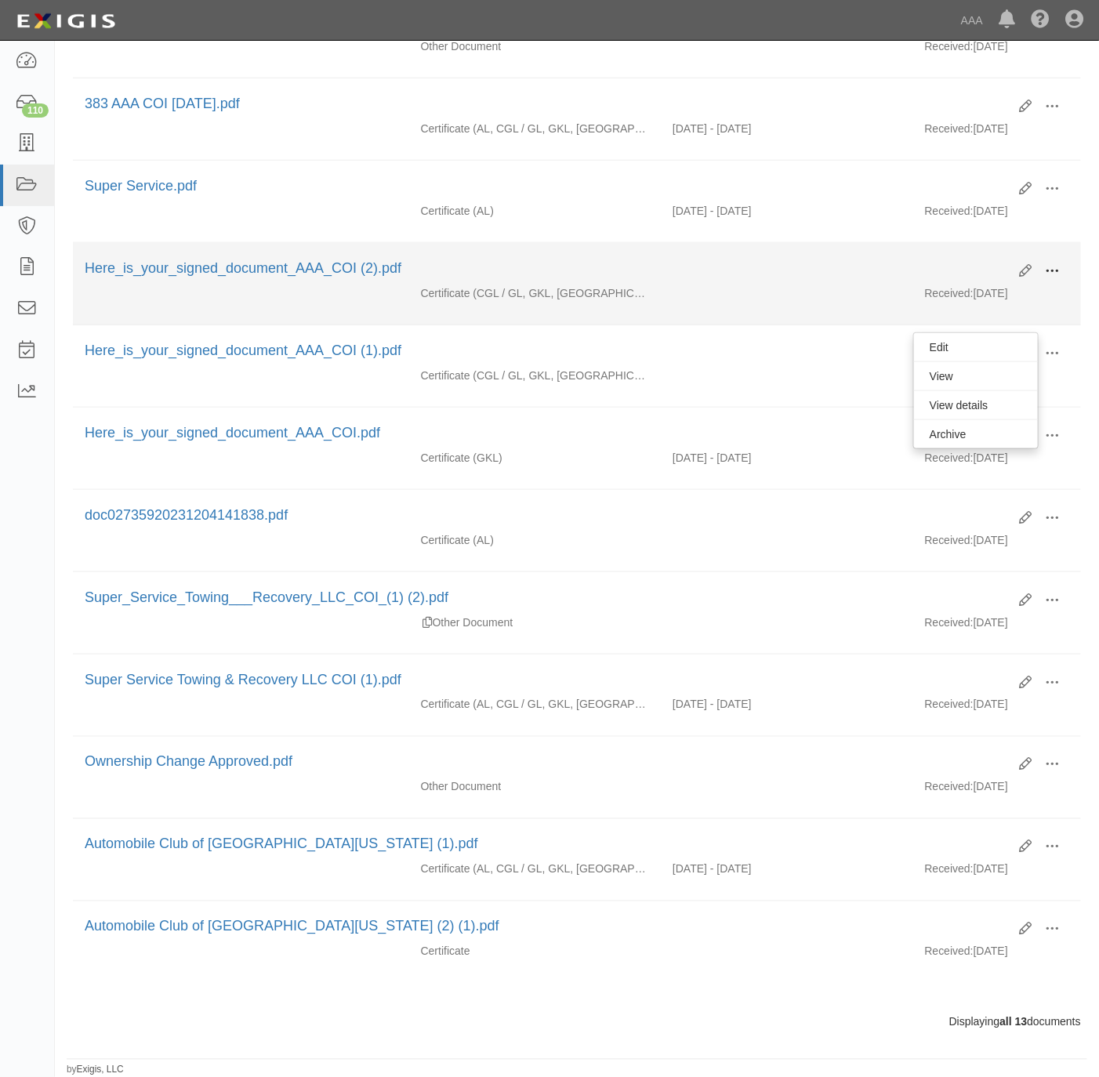
click at [1055, 264] on span at bounding box center [1052, 271] width 14 height 14
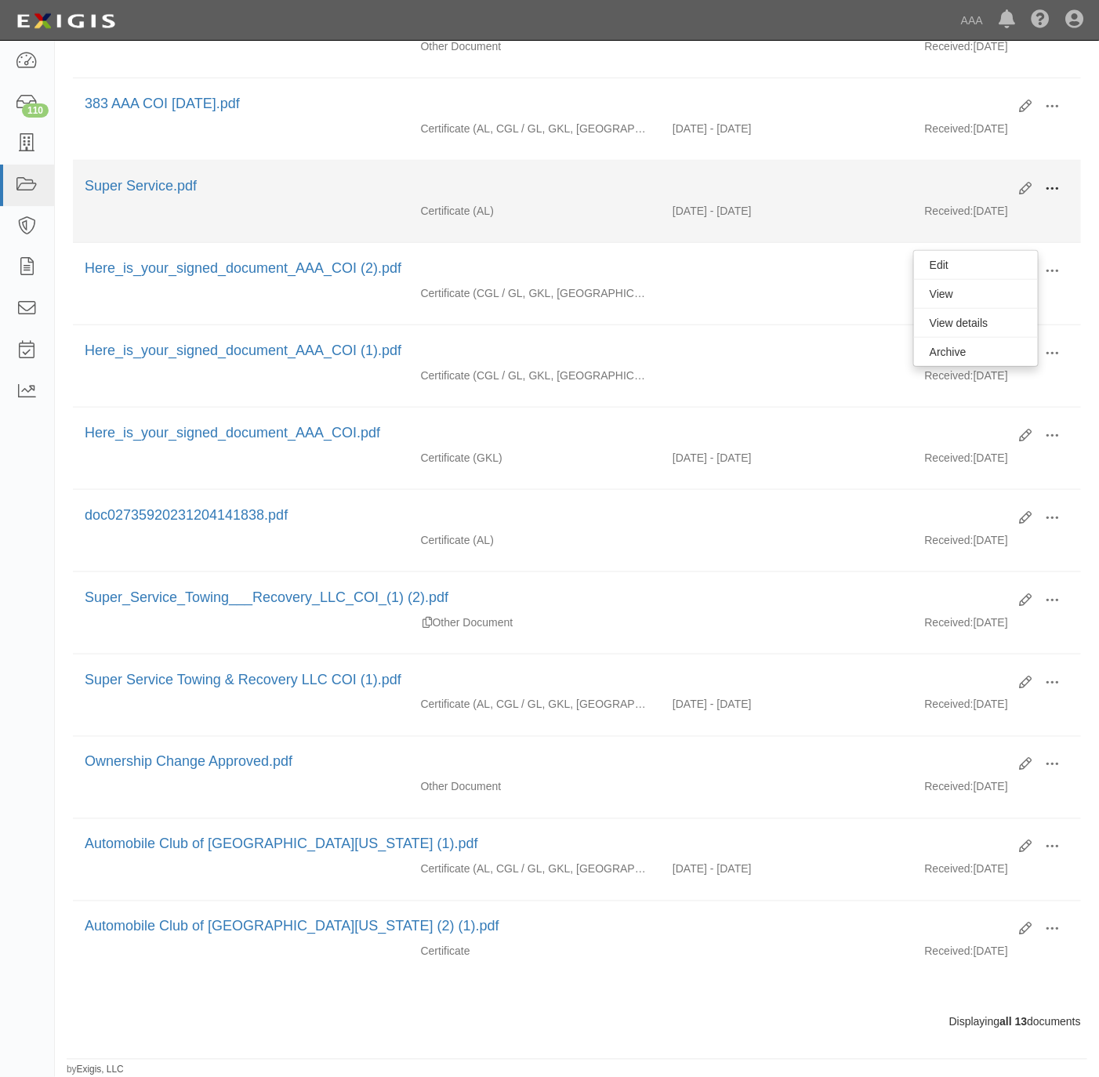
click at [1051, 182] on span at bounding box center [1052, 189] width 14 height 14
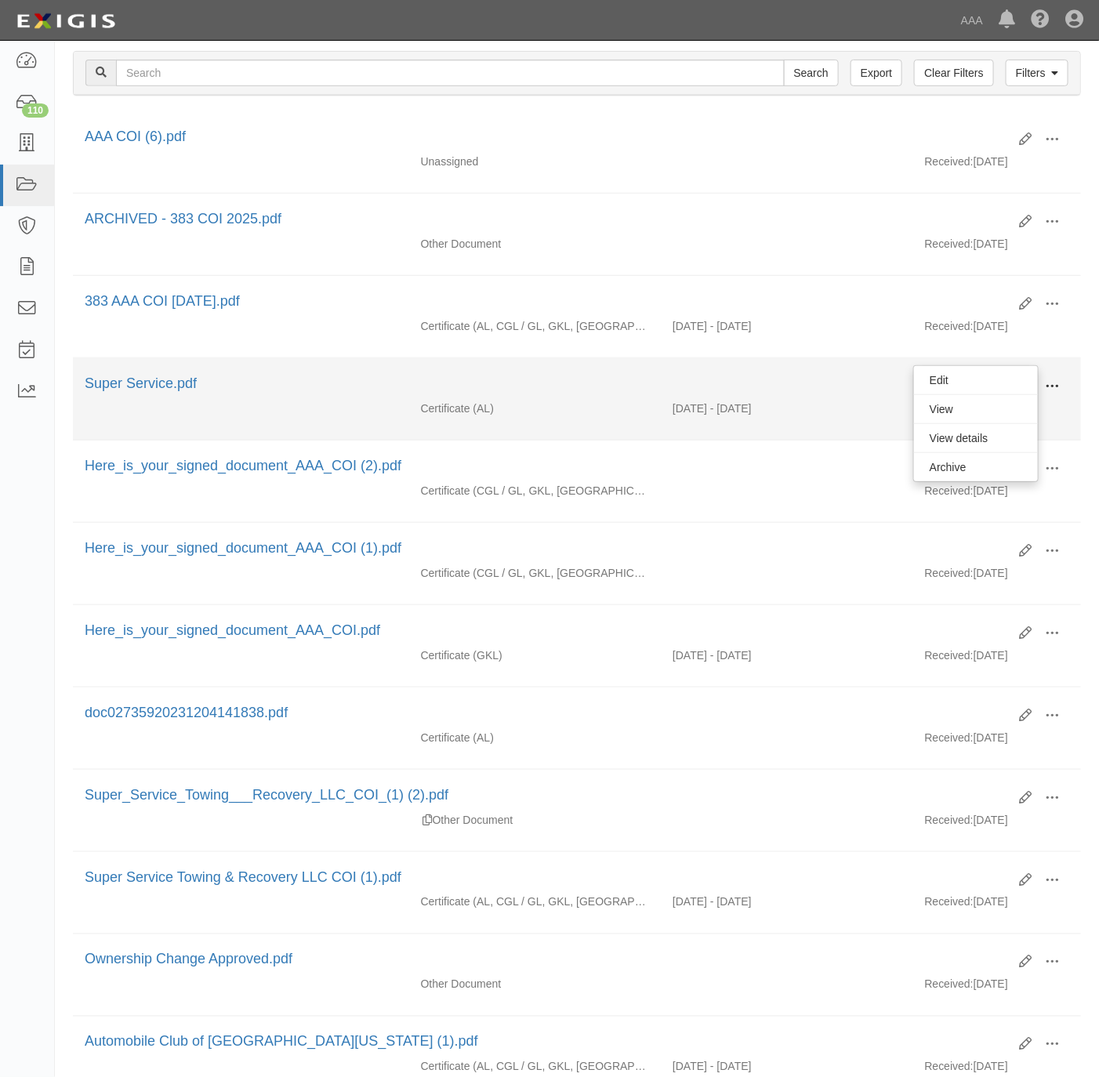
scroll to position [205, 0]
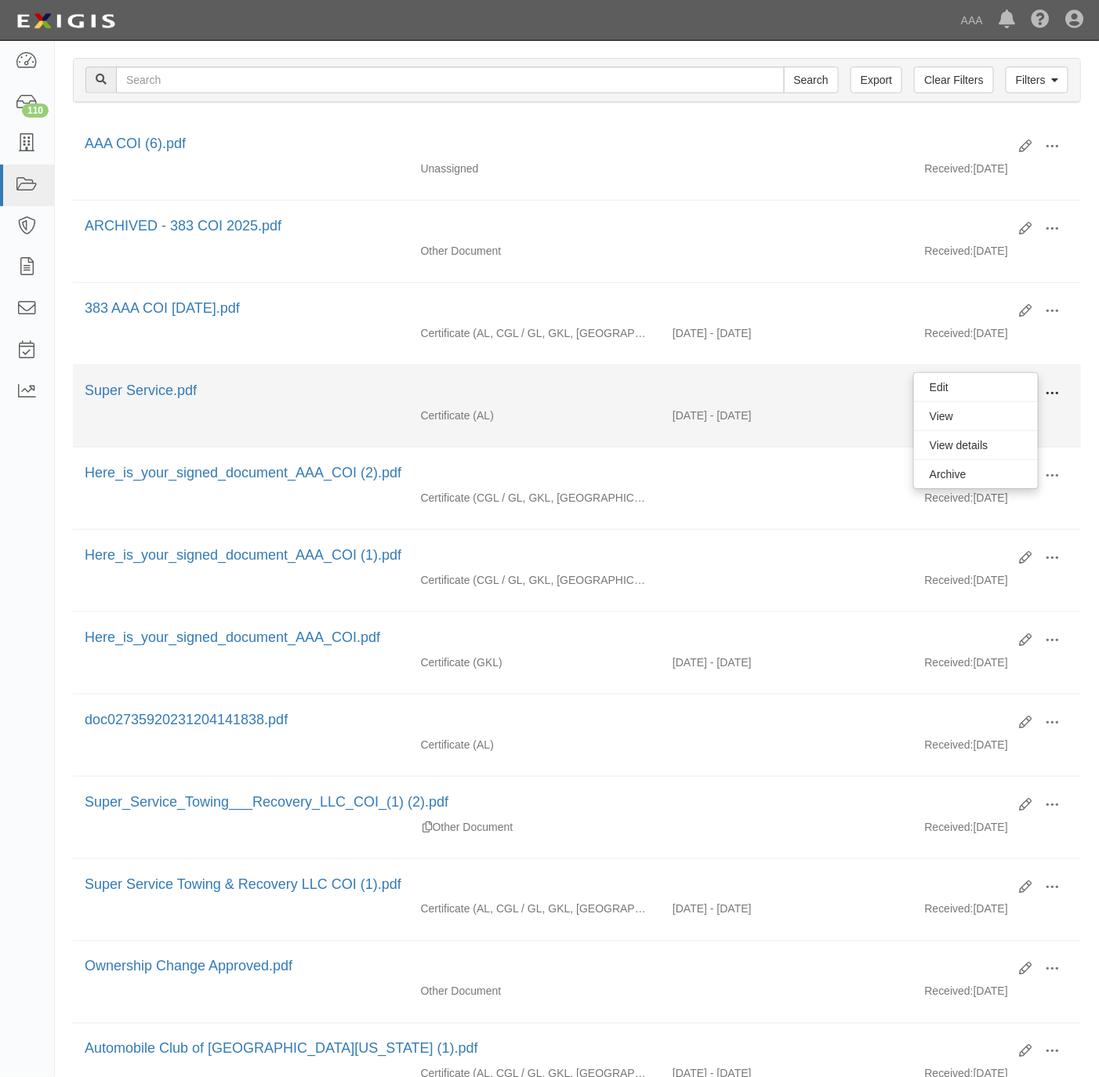
click at [1057, 401] on span at bounding box center [1052, 394] width 14 height 14
click at [1048, 396] on span at bounding box center [1052, 394] width 14 height 14
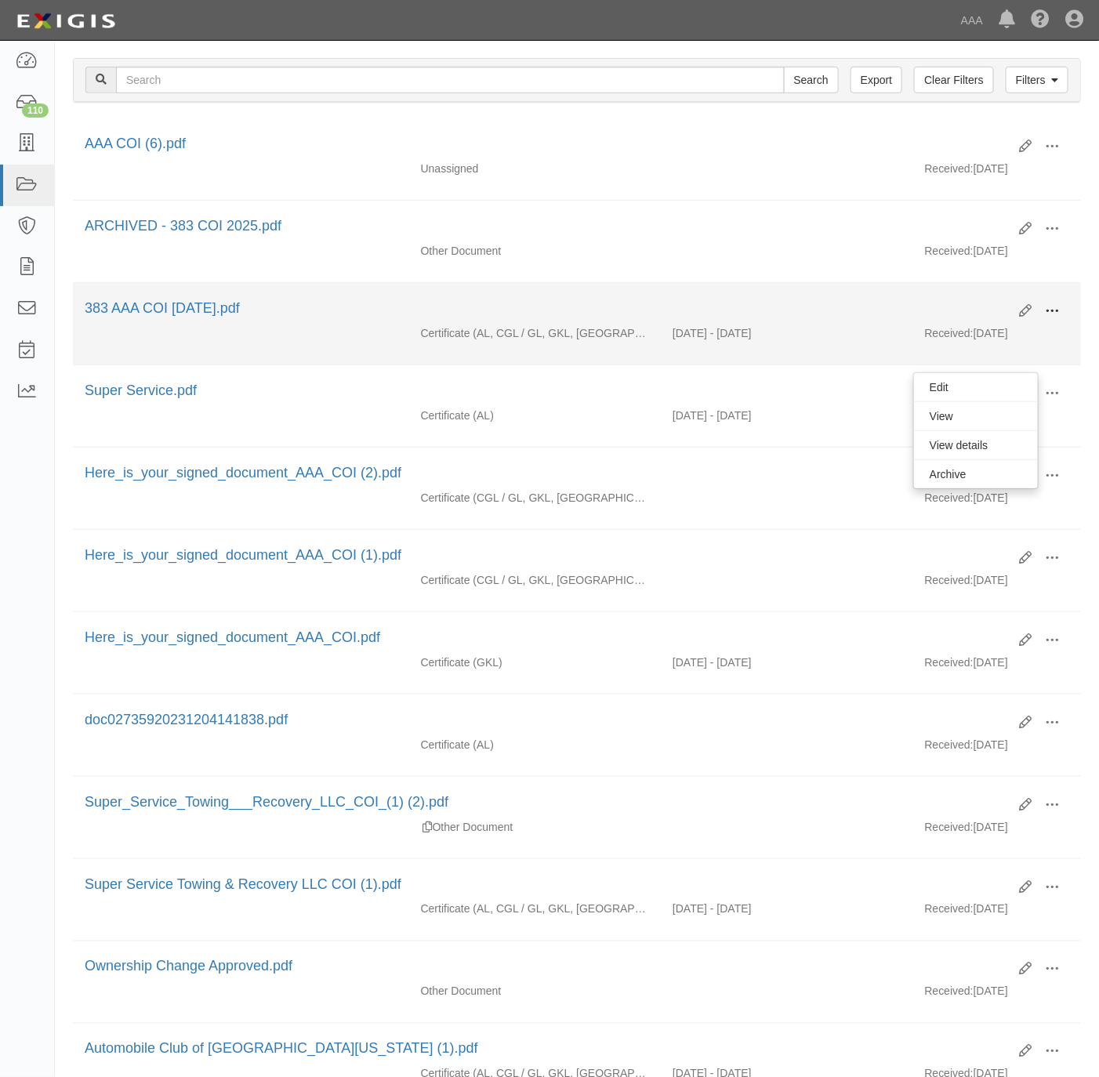
click at [1050, 318] on span at bounding box center [1052, 311] width 14 height 14
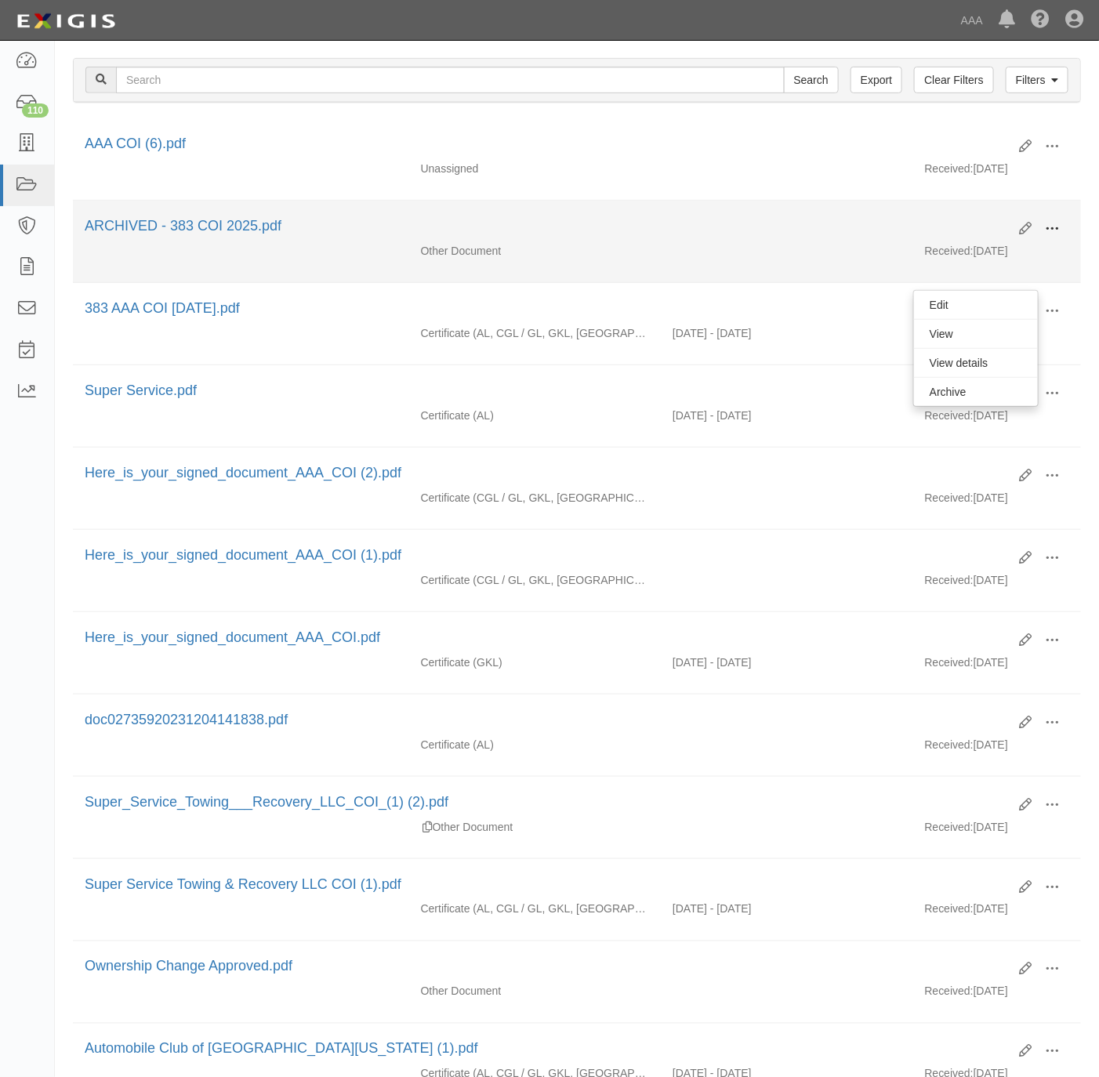
click at [1048, 231] on span at bounding box center [1052, 229] width 14 height 14
click at [975, 252] on link "View" at bounding box center [976, 244] width 124 height 28
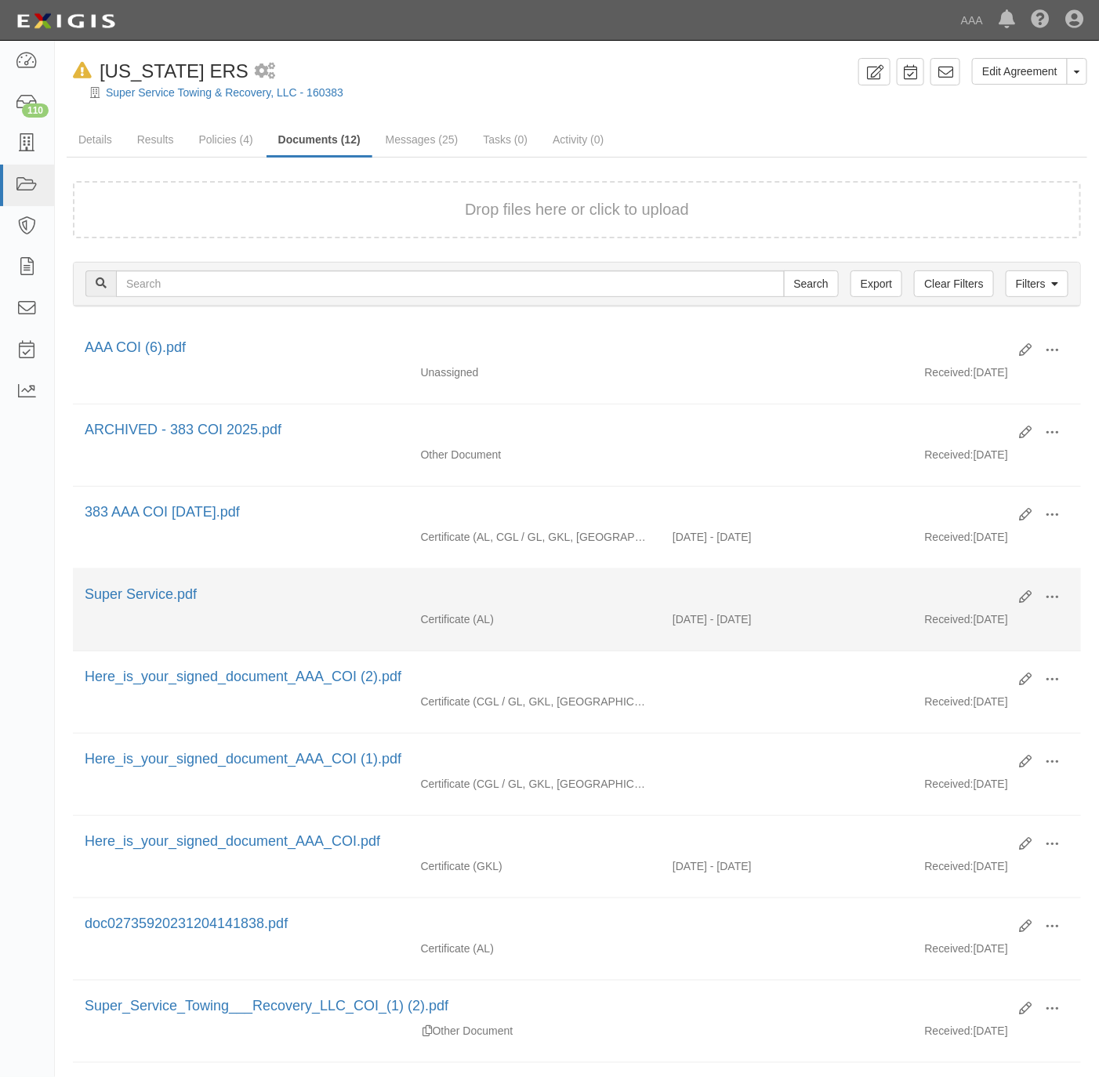
scroll to position [0, 0]
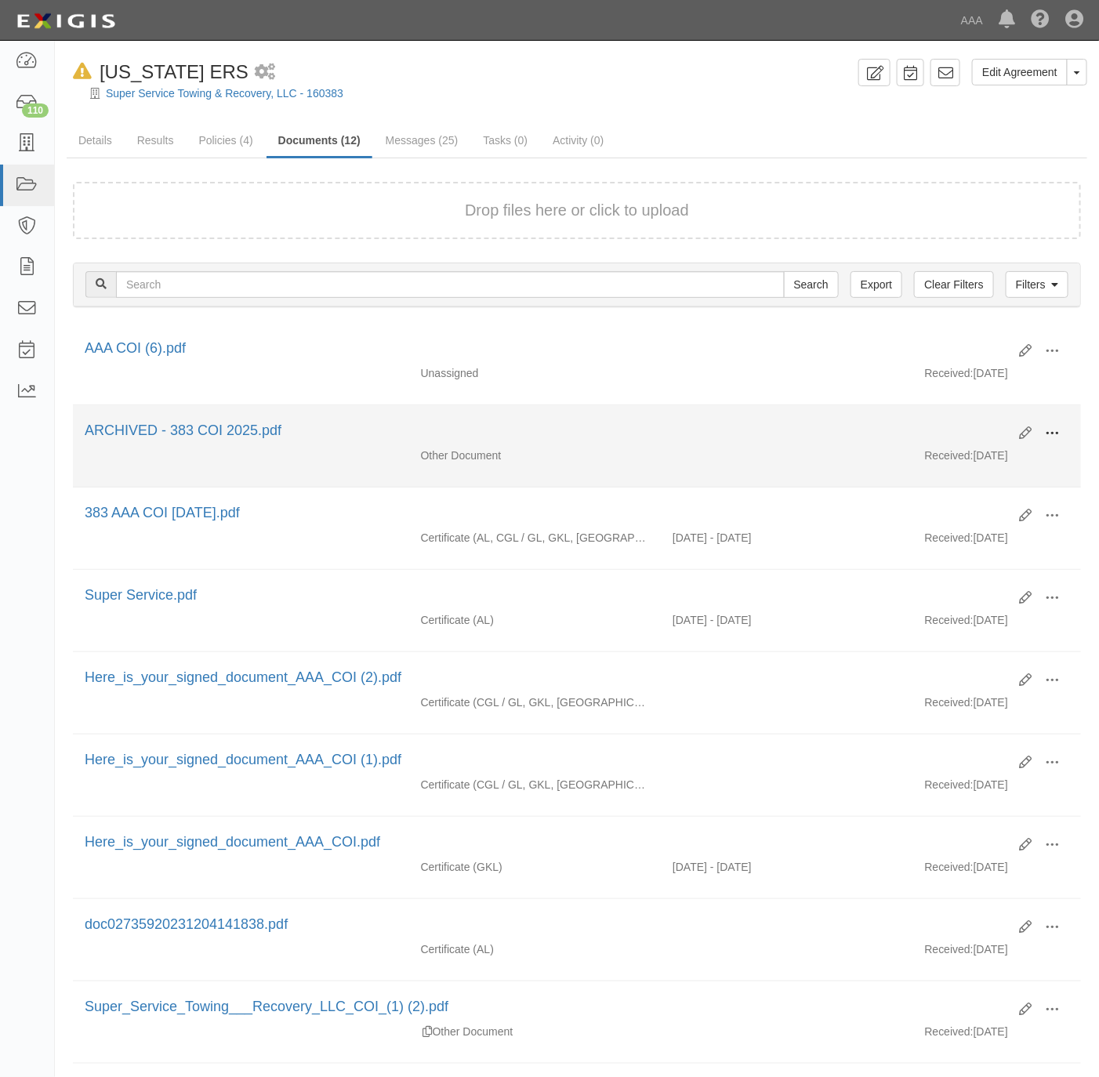
click at [1049, 438] on span at bounding box center [1052, 434] width 14 height 14
click at [968, 456] on link "View" at bounding box center [976, 448] width 124 height 28
click at [1049, 434] on span at bounding box center [1052, 434] width 14 height 14
click at [971, 455] on link "View" at bounding box center [976, 448] width 124 height 28
click at [1055, 433] on span at bounding box center [1052, 434] width 14 height 14
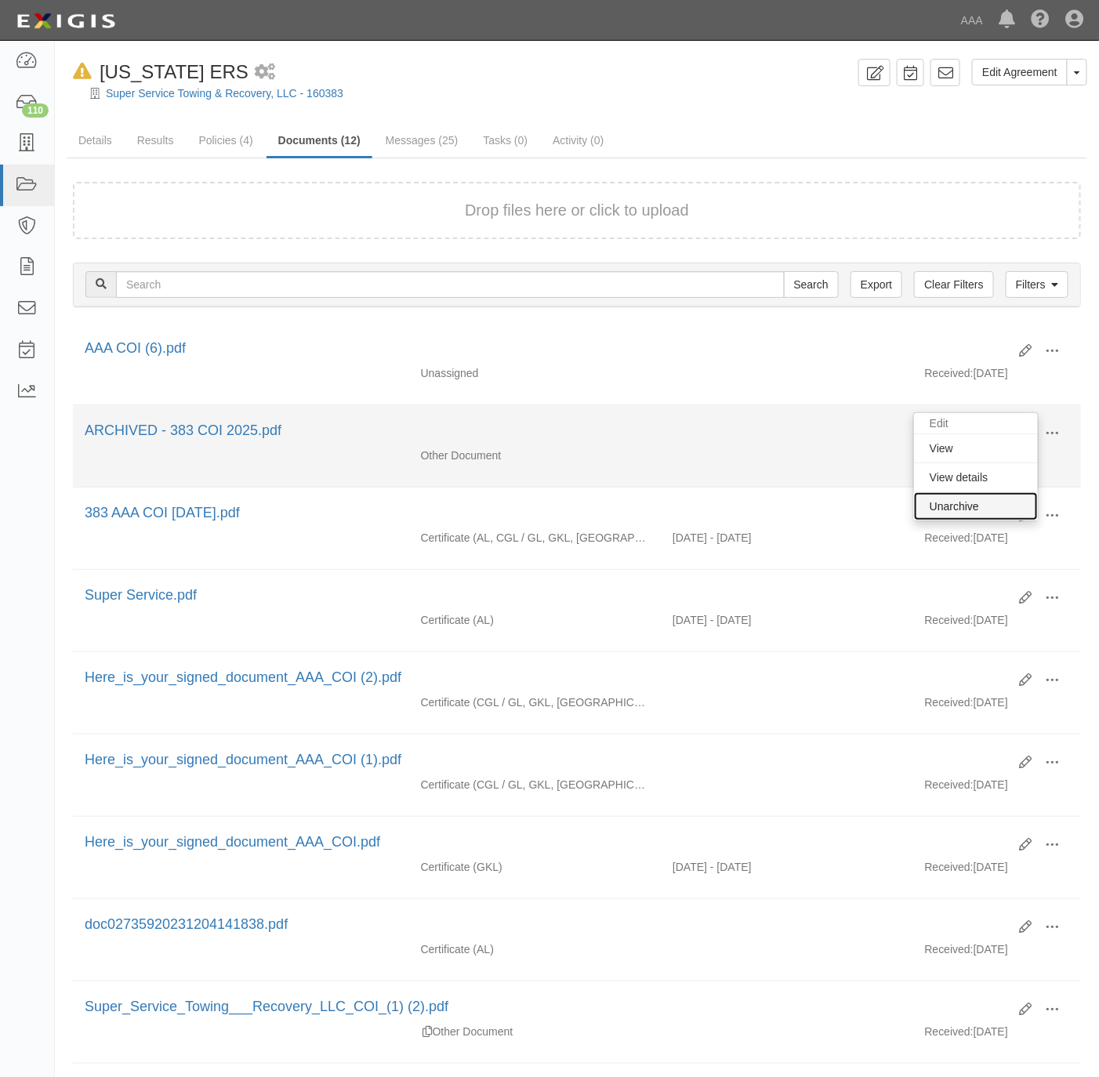
click at [962, 503] on link "Unarchive" at bounding box center [976, 506] width 124 height 28
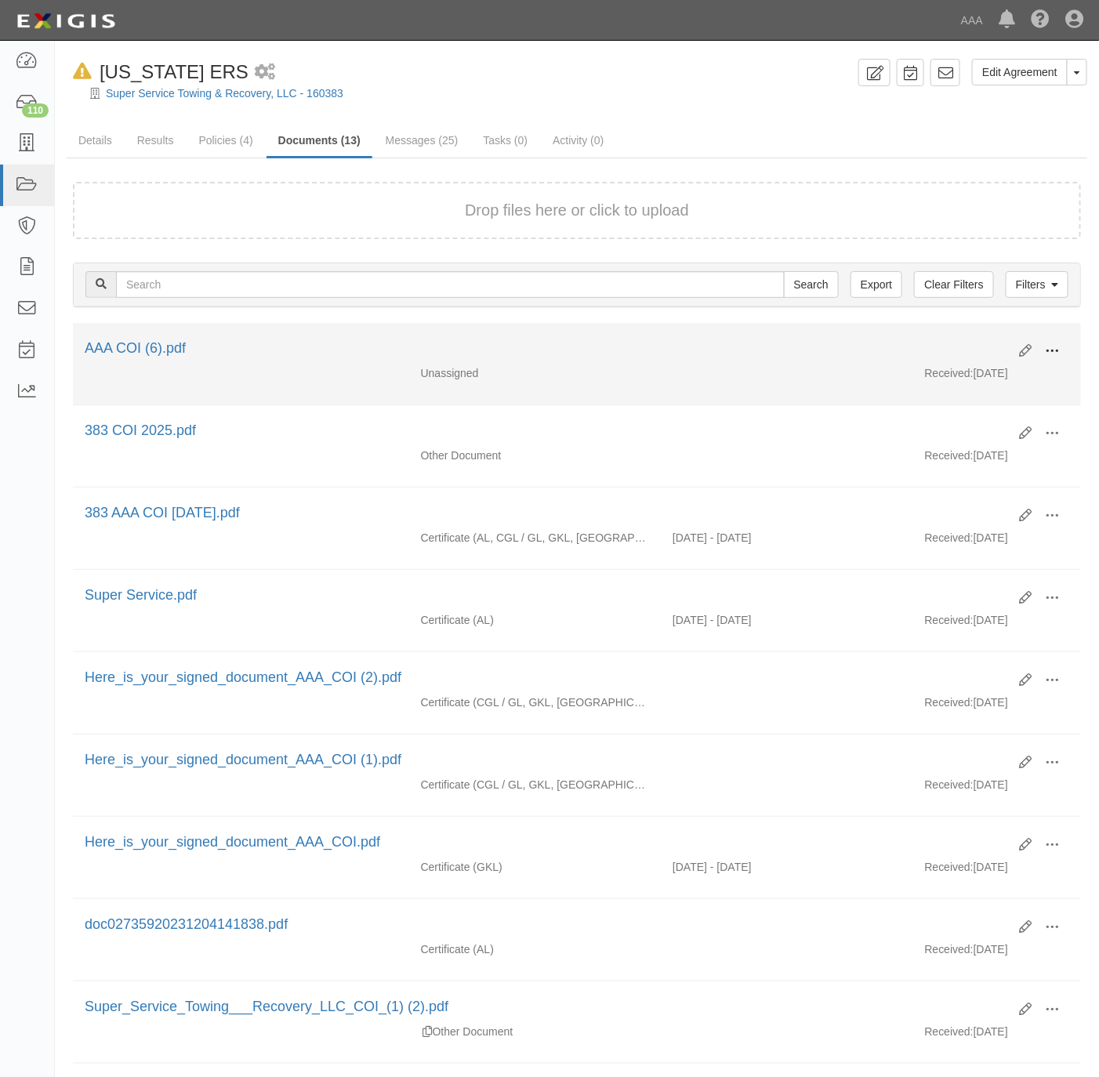
click at [1051, 351] on span at bounding box center [1052, 351] width 14 height 14
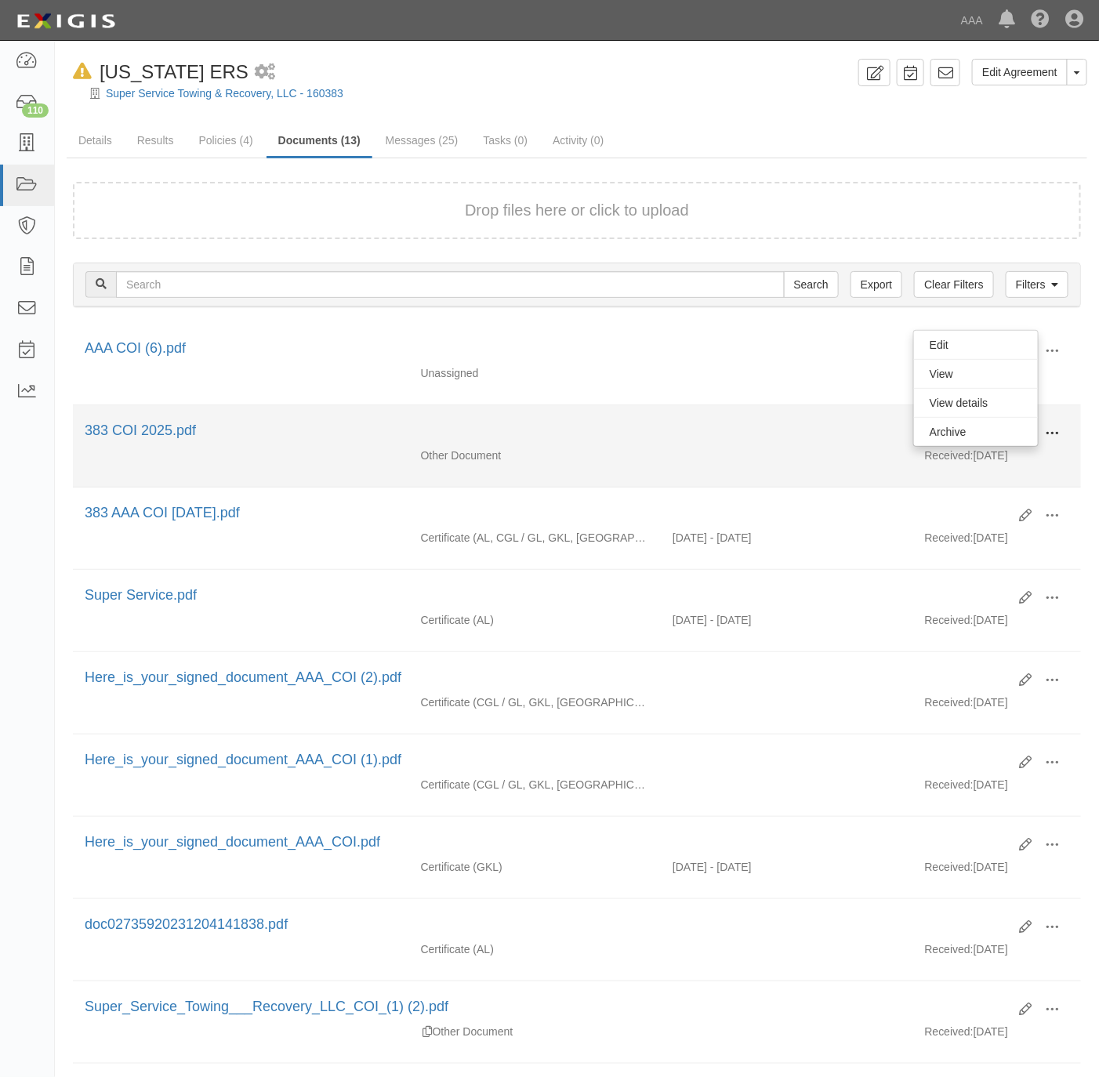
click at [1048, 438] on span at bounding box center [1052, 434] width 14 height 14
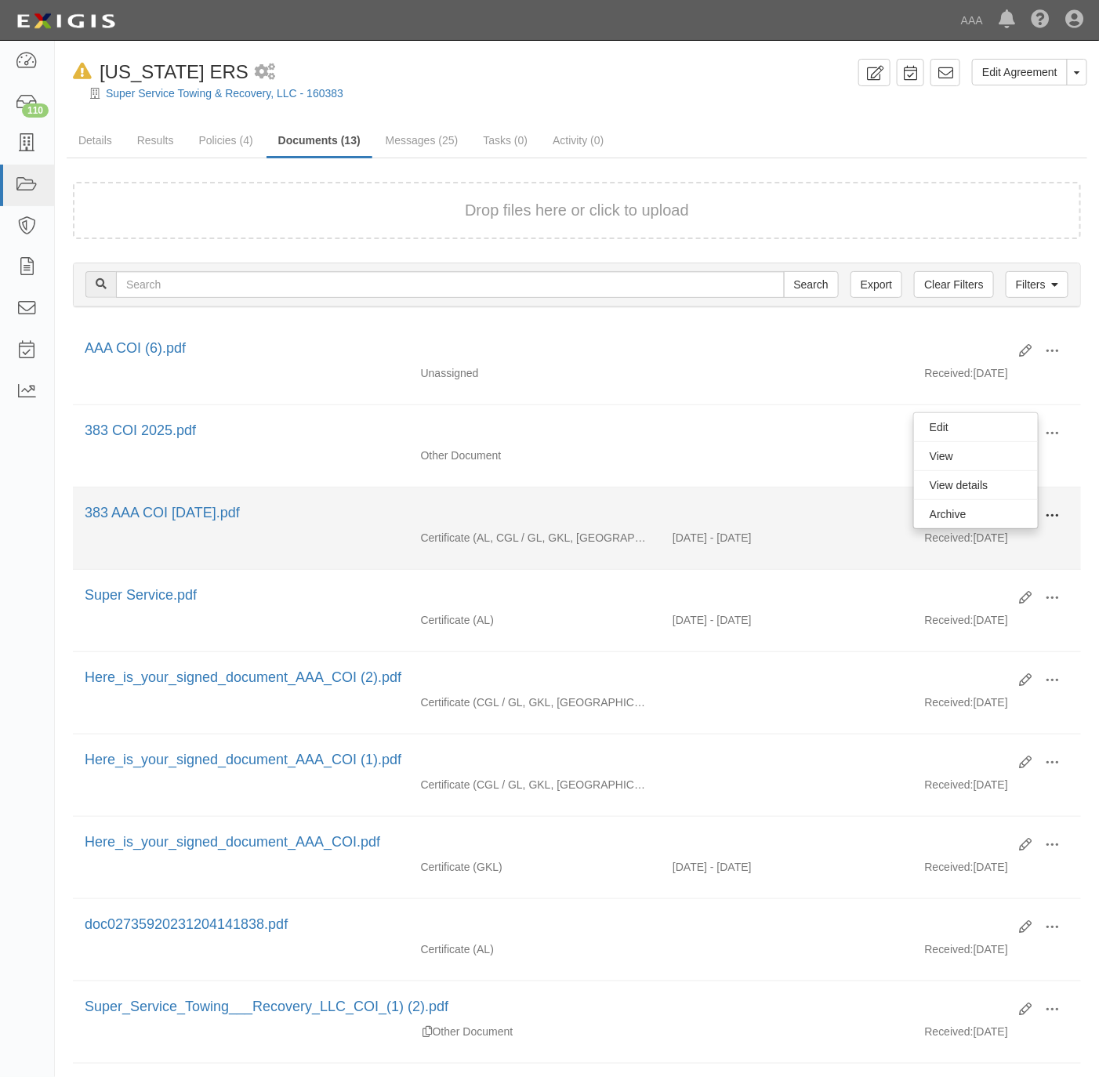
click at [1049, 518] on span at bounding box center [1052, 516] width 14 height 14
click at [1048, 517] on span at bounding box center [1052, 516] width 14 height 14
click at [1045, 518] on span at bounding box center [1052, 516] width 14 height 14
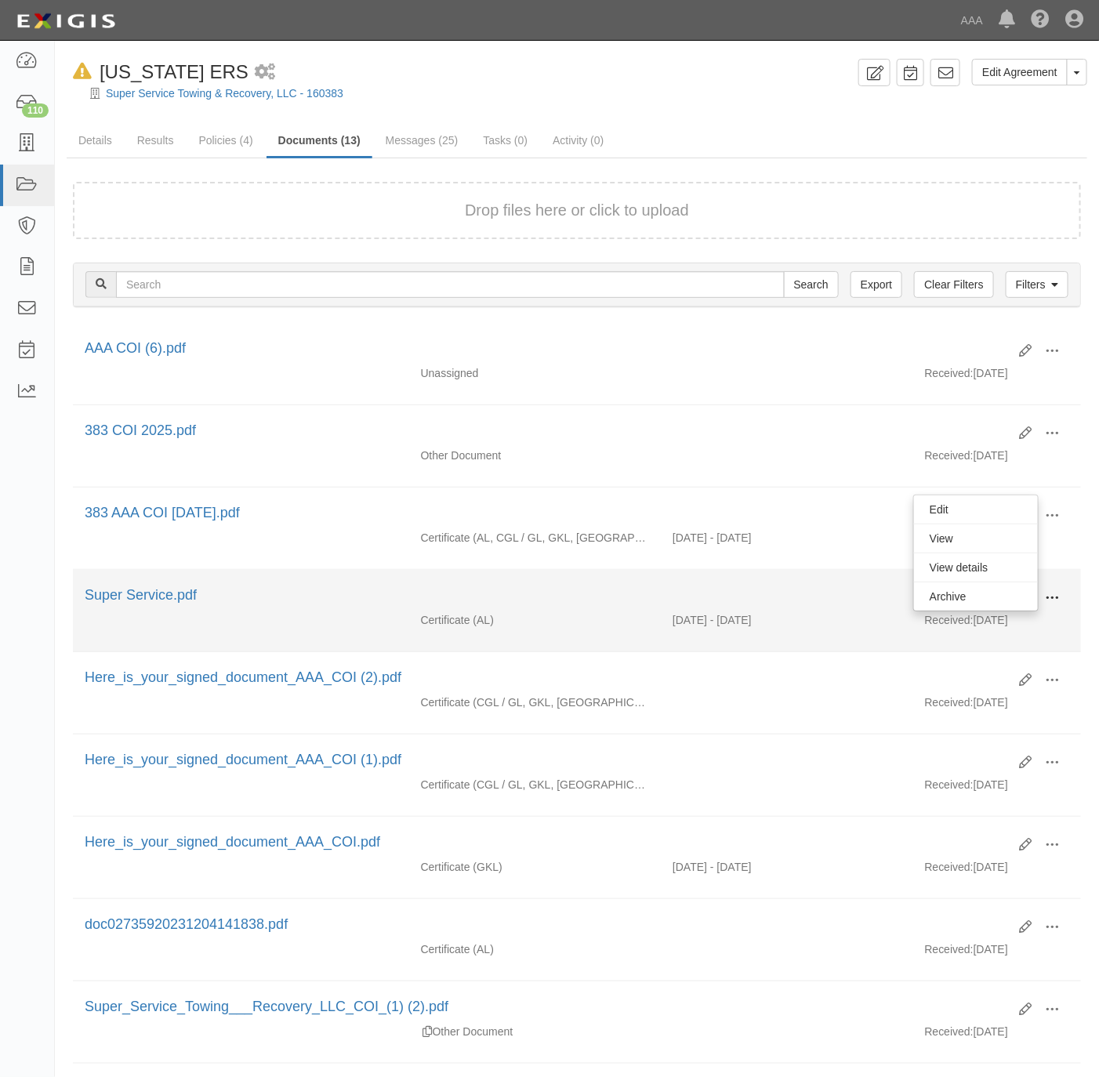
click at [1050, 605] on span at bounding box center [1052, 598] width 14 height 14
click at [976, 629] on link "View" at bounding box center [976, 621] width 124 height 28
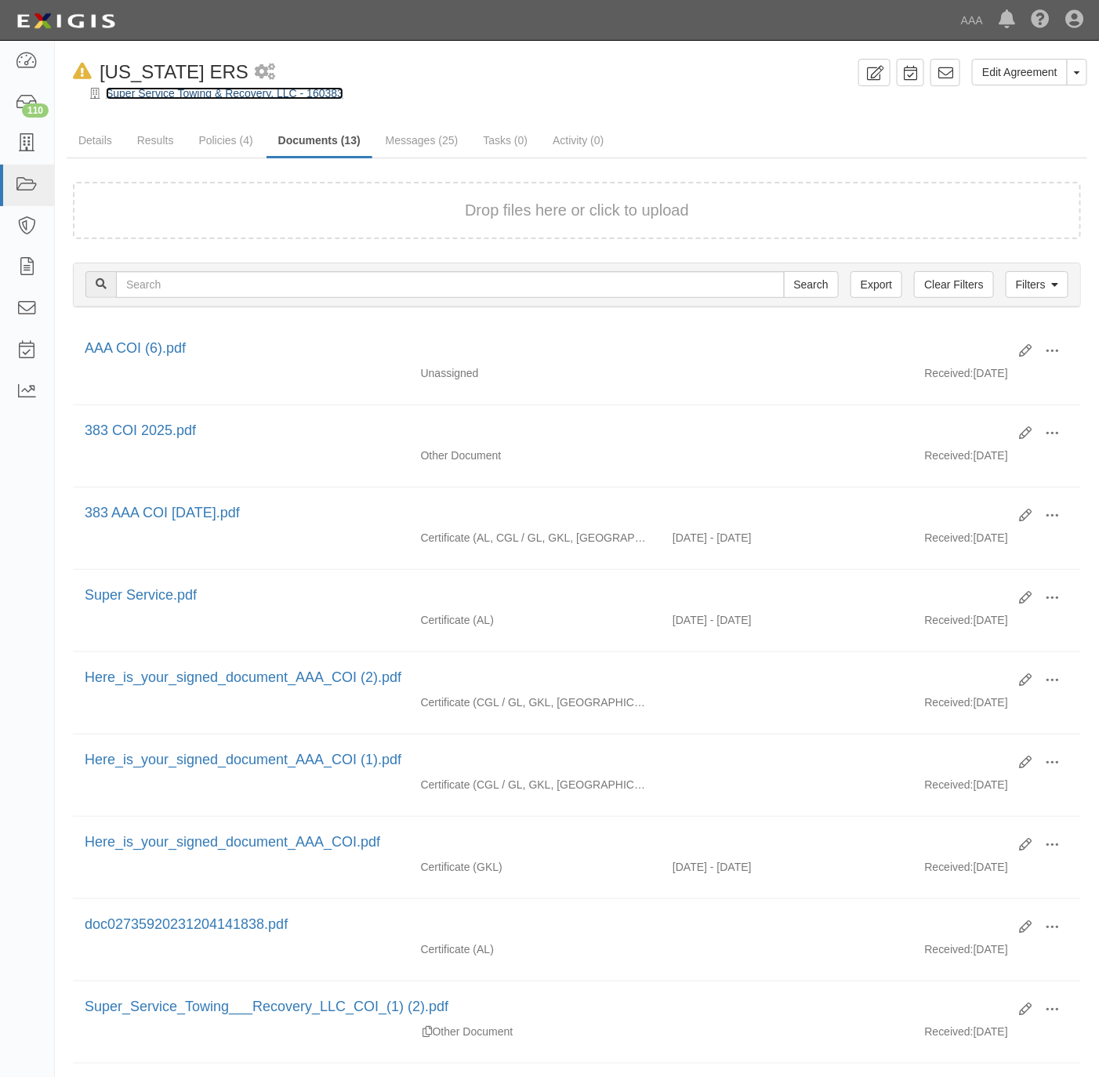
click at [296, 92] on link "Super Service Towing & Recovery, LLC - 160383" at bounding box center [225, 93] width 238 height 13
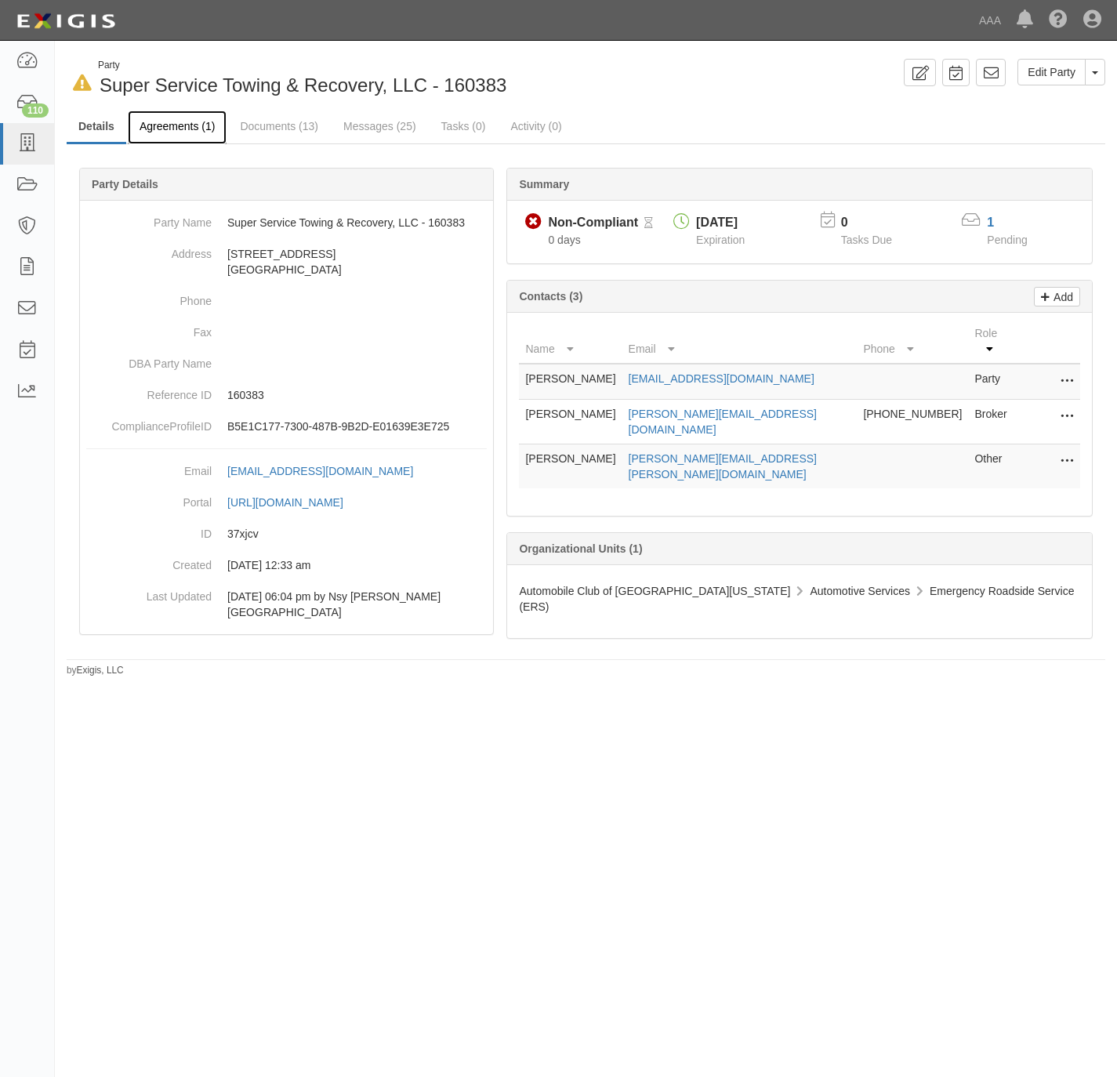
click at [172, 128] on link "Agreements (1)" at bounding box center [177, 128] width 99 height 34
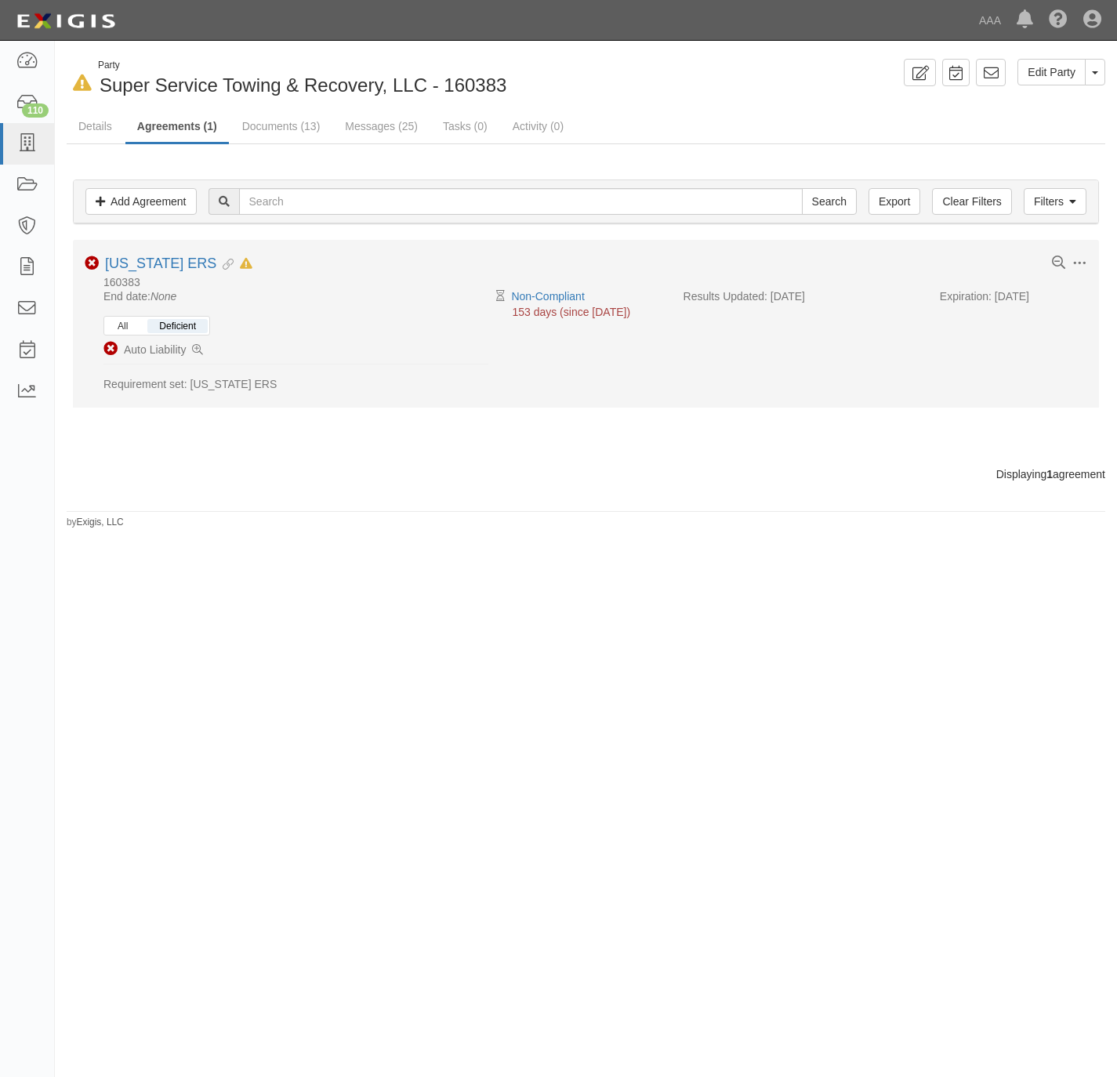
click at [113, 329] on button "All" at bounding box center [123, 326] width 34 height 14
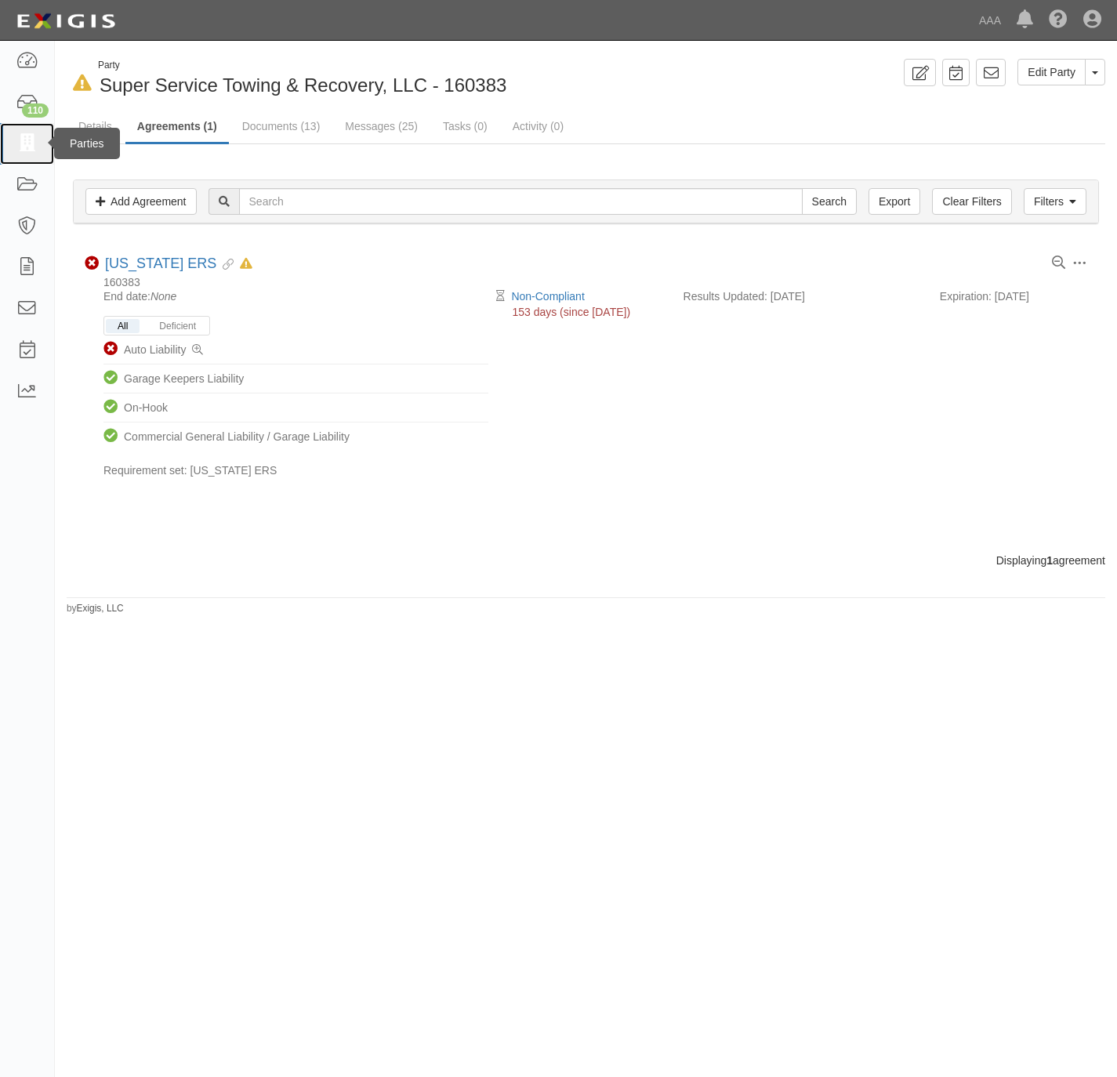
click at [19, 140] on icon at bounding box center [27, 144] width 22 height 18
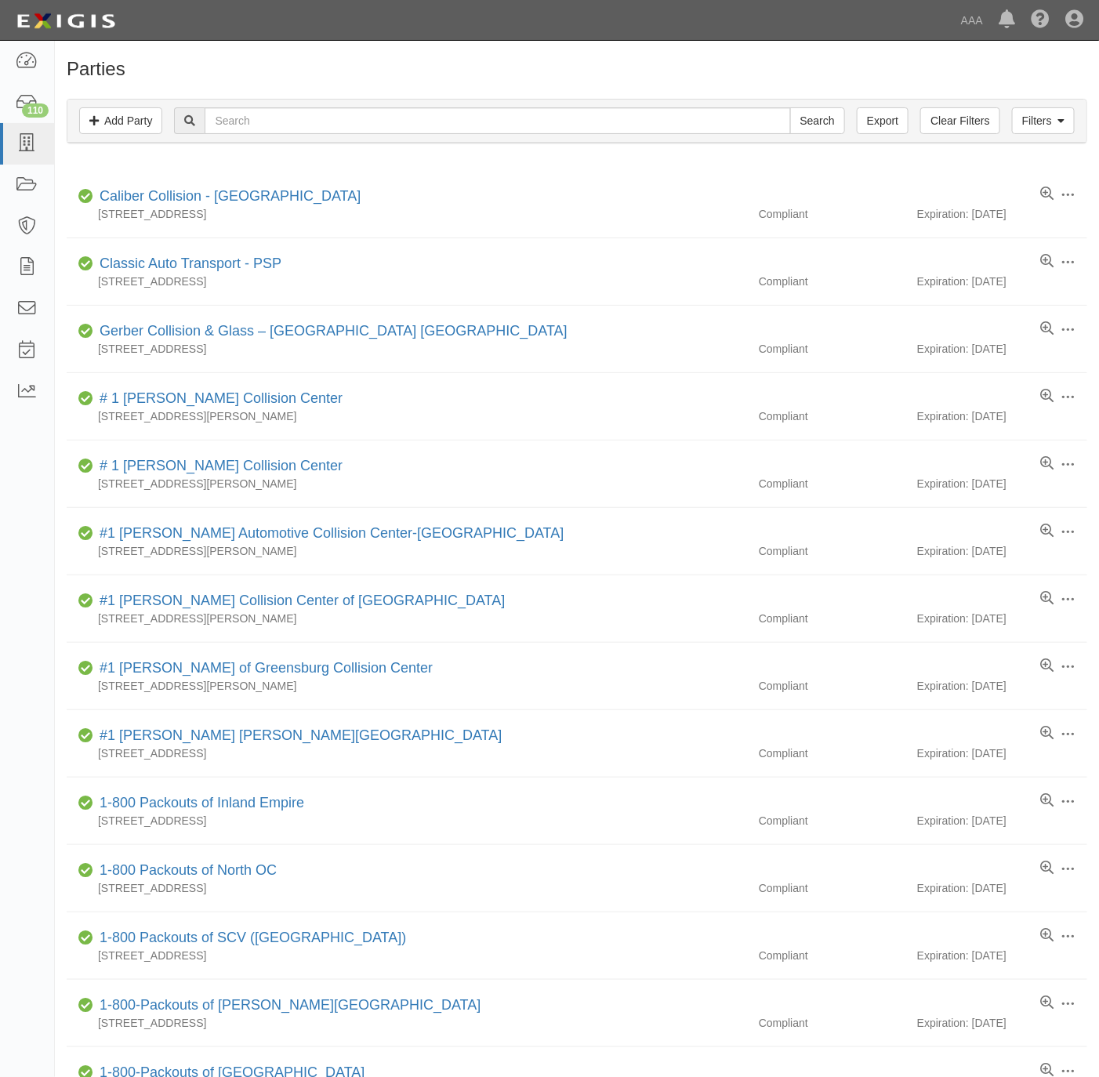
drag, startPoint x: 732, startPoint y: 68, endPoint x: 751, endPoint y: 67, distance: 18.9
click at [735, 69] on h1 "Parties" at bounding box center [577, 69] width 1021 height 20
click at [278, 127] on input "text" at bounding box center [498, 120] width 586 height 27
paste input "161159"
type input "161159"
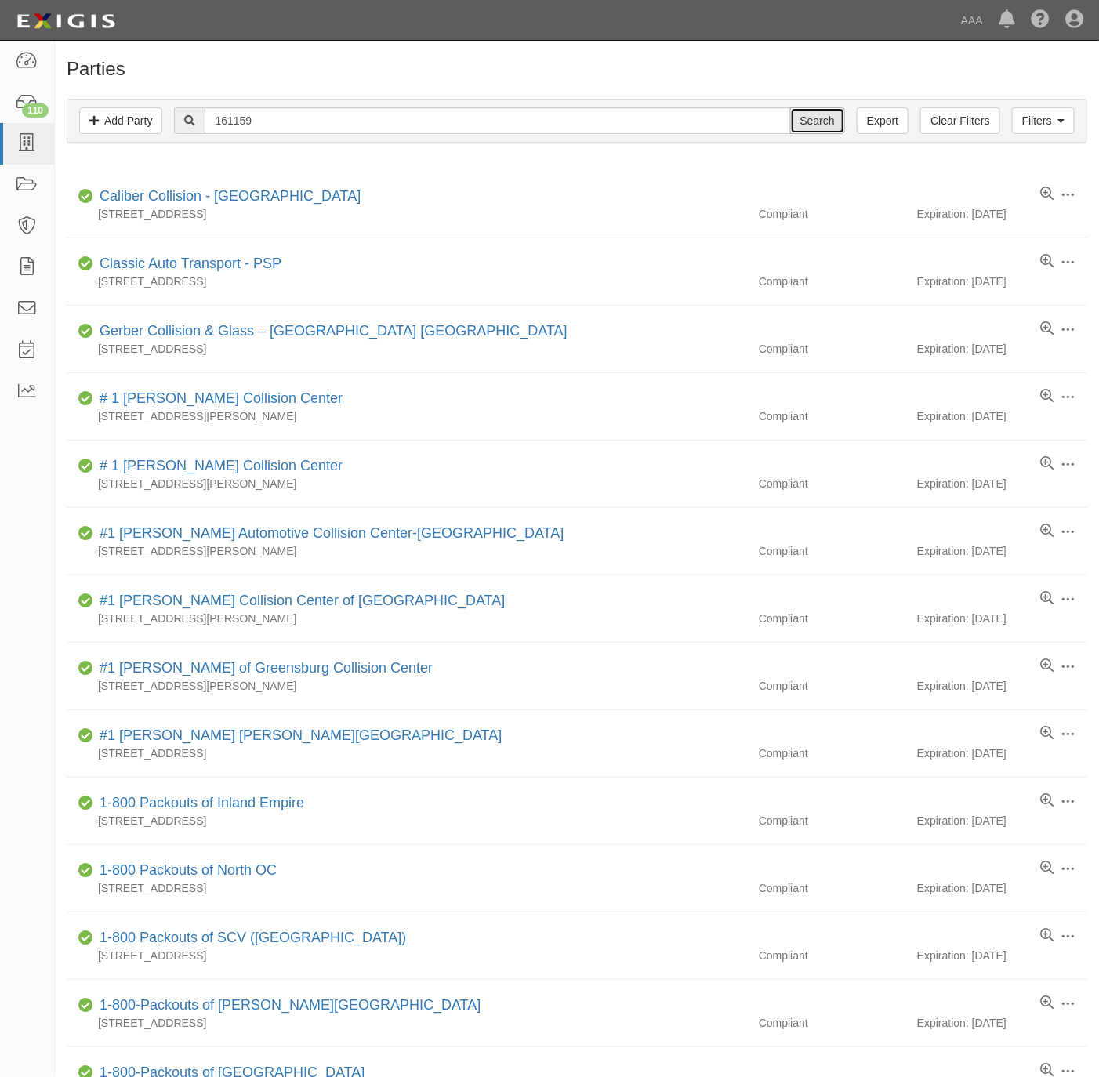
click at [803, 120] on input "Search" at bounding box center [817, 120] width 55 height 27
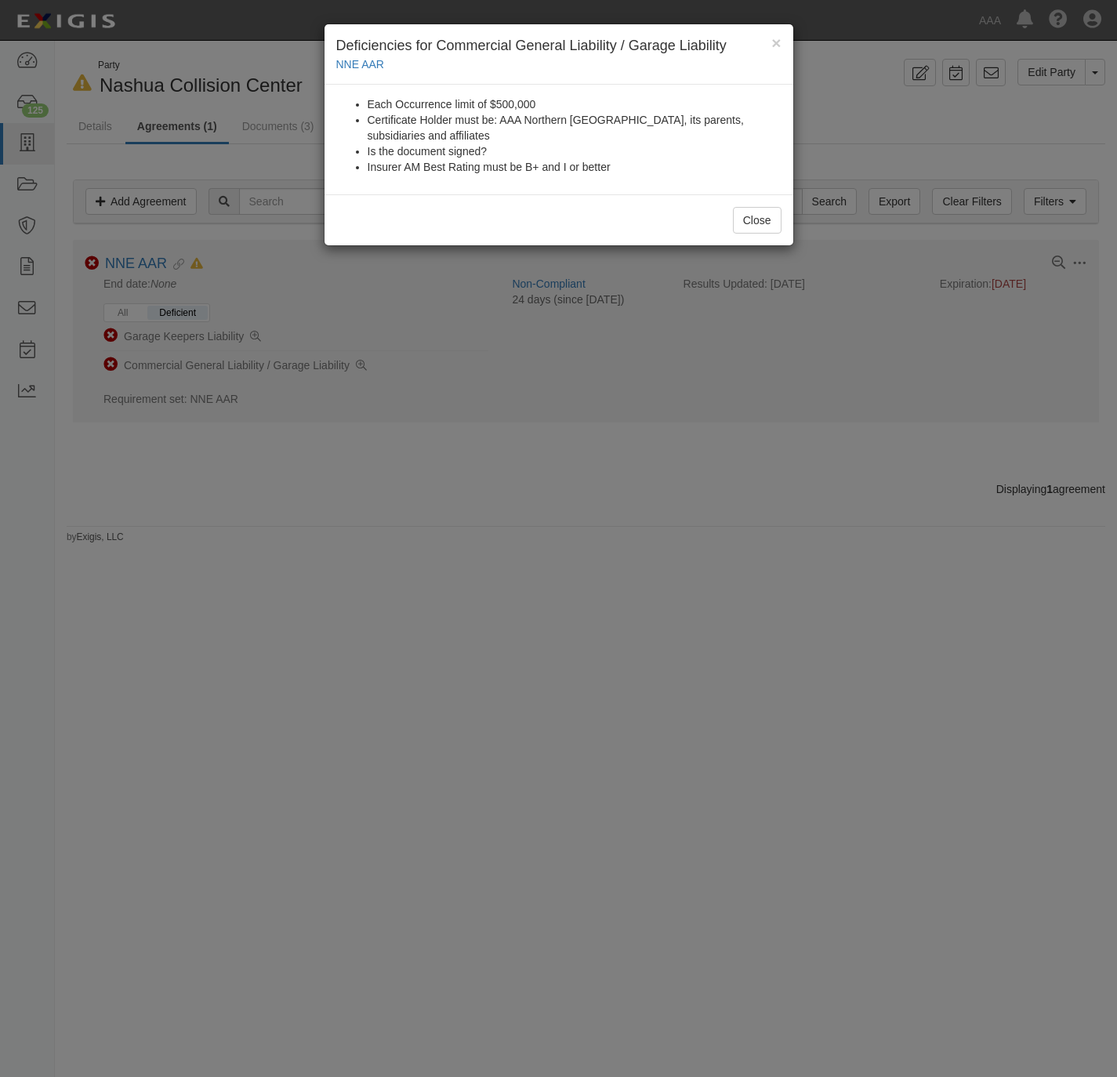
drag, startPoint x: 534, startPoint y: 569, endPoint x: 330, endPoint y: 379, distance: 278.5
click at [534, 560] on div "× Deficiencies for Commercial General Liability / Garage Liability NNE AAR Each…" at bounding box center [558, 538] width 1117 height 1077
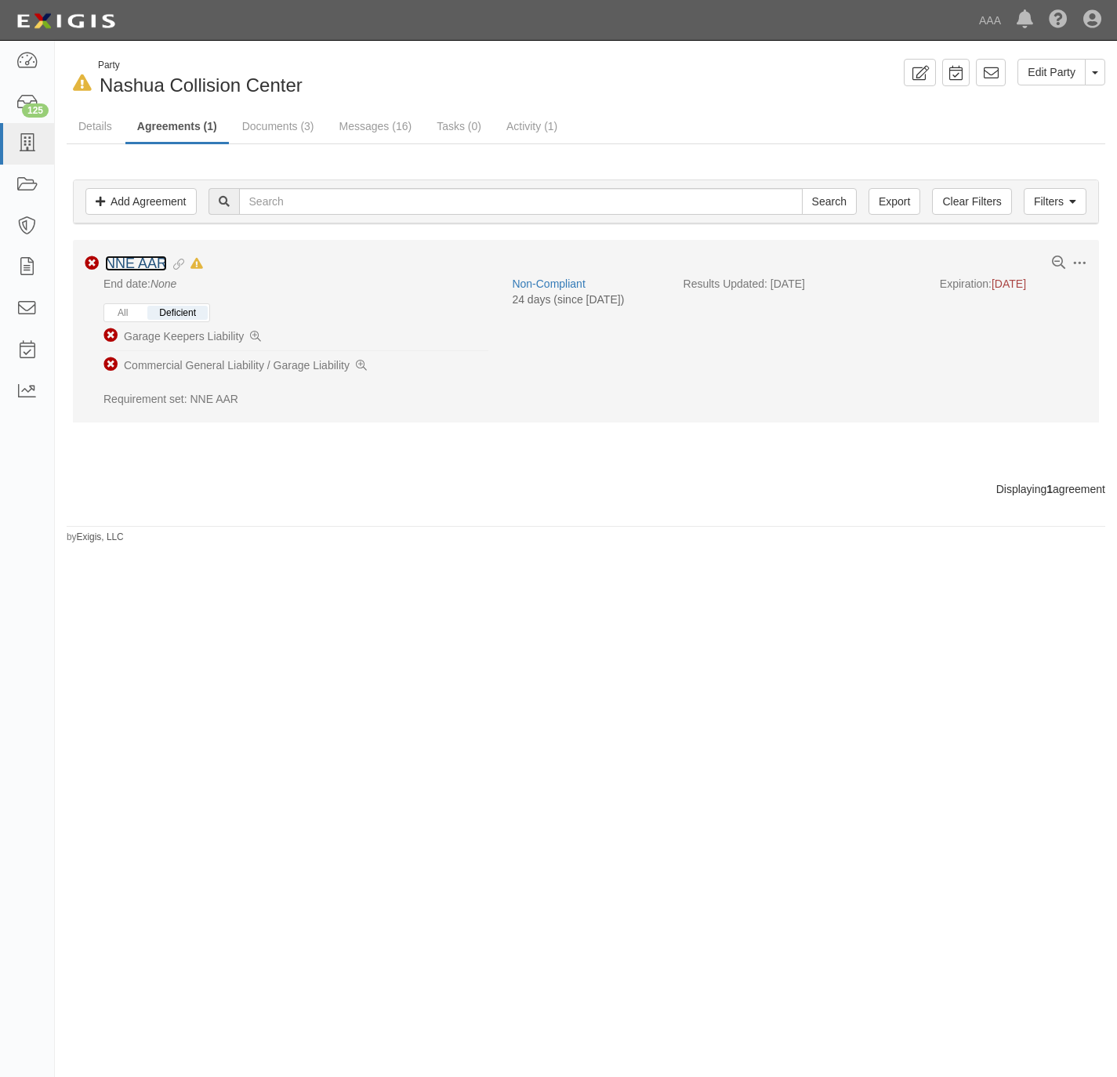
click at [156, 271] on link "NNE AAR" at bounding box center [136, 264] width 62 height 16
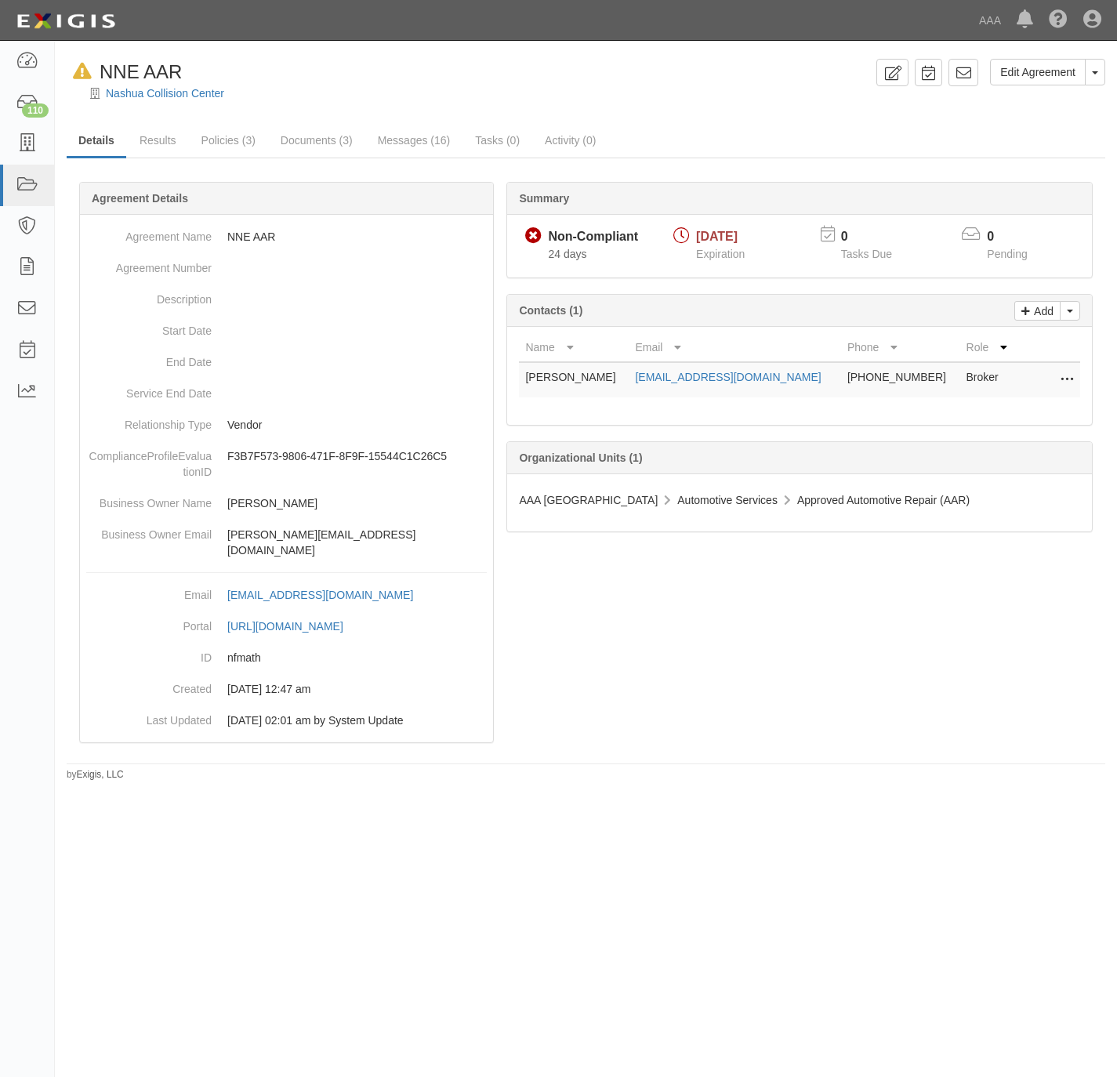
click at [300, 135] on link "Documents (3)" at bounding box center [317, 140] width 96 height 31
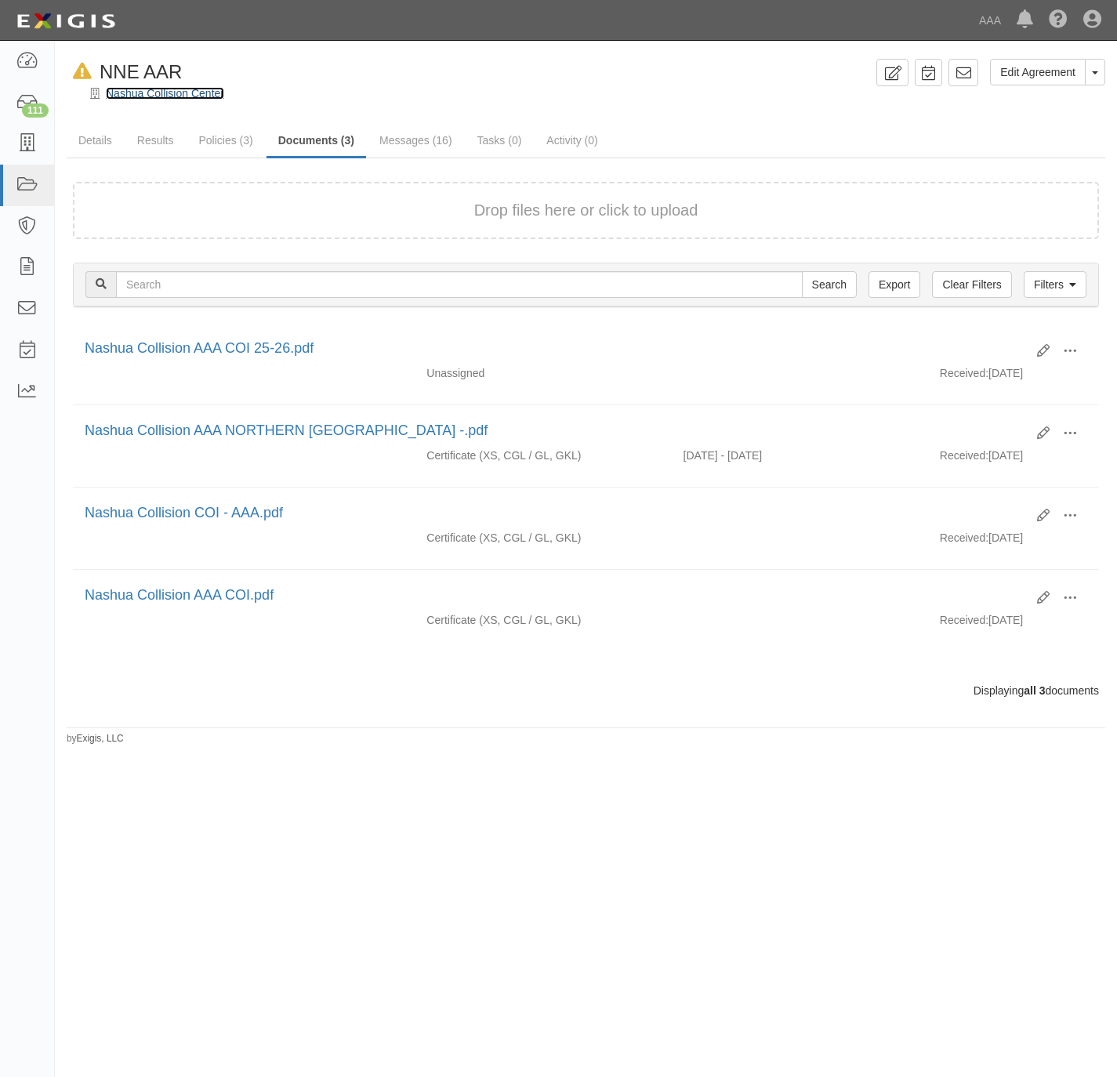
click at [151, 95] on link "Nashua Collision Center" at bounding box center [165, 93] width 118 height 13
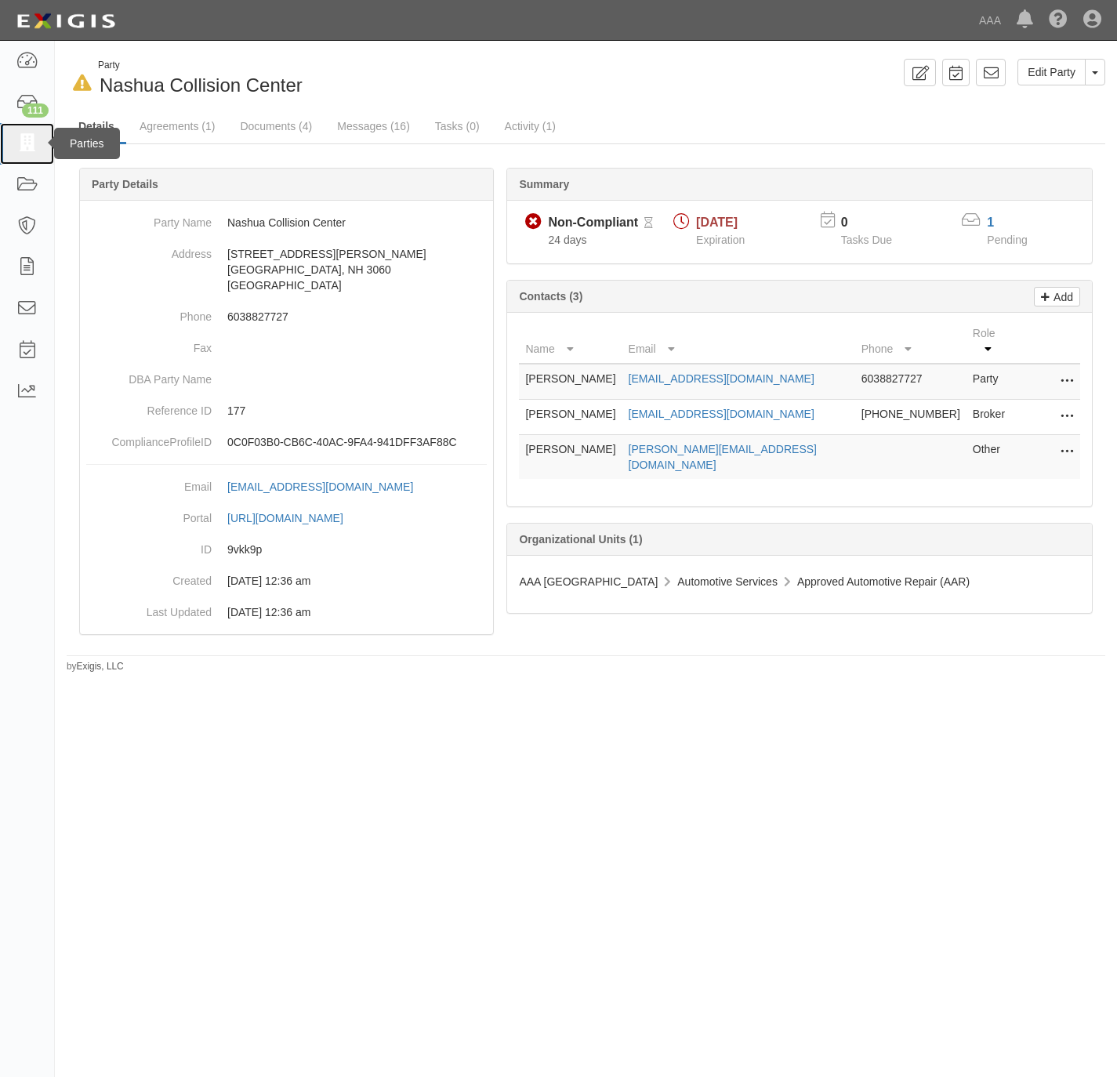
click at [19, 142] on icon at bounding box center [27, 144] width 22 height 18
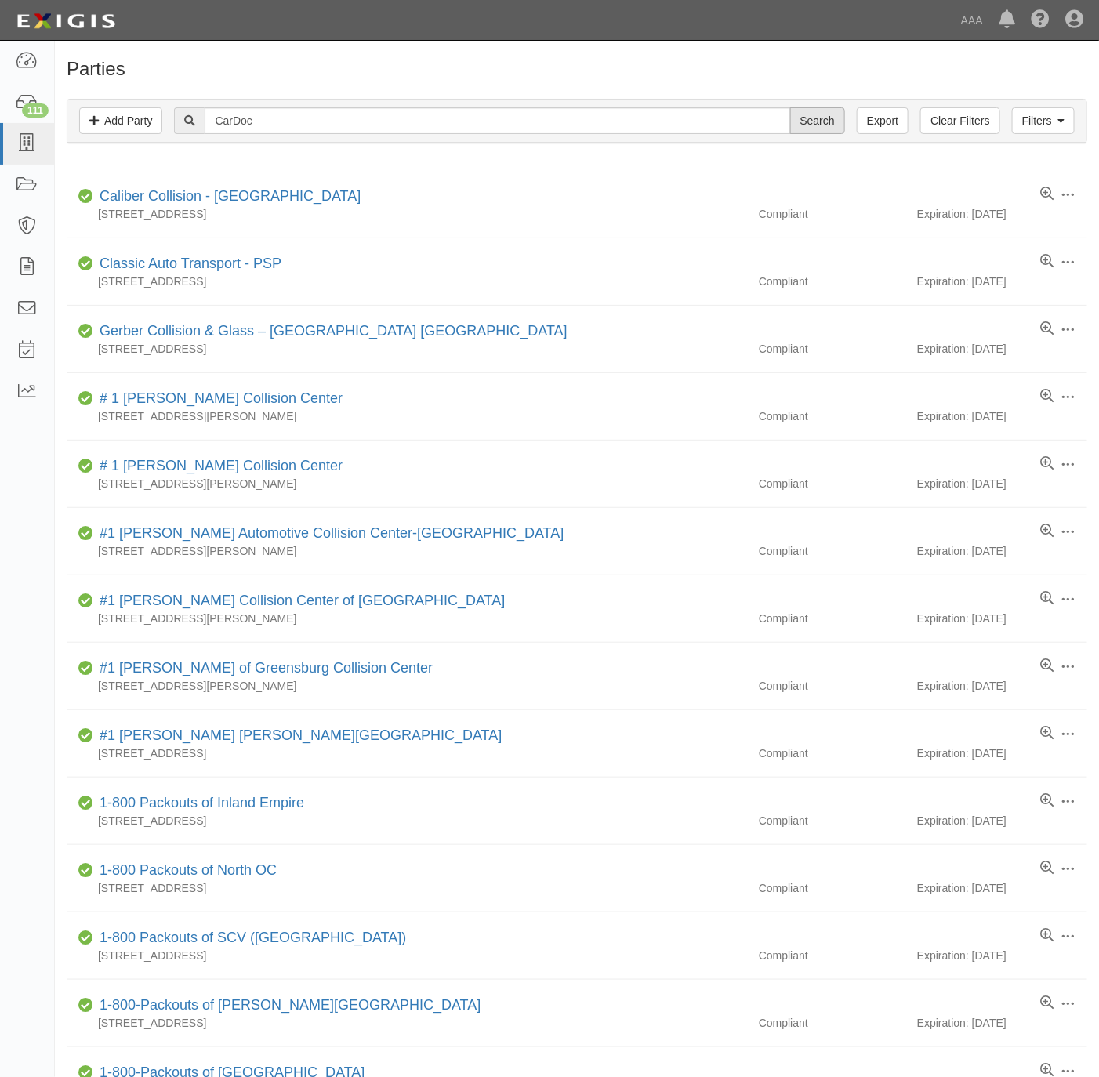
type input "CarDoc"
click at [801, 118] on input "Search" at bounding box center [817, 120] width 55 height 27
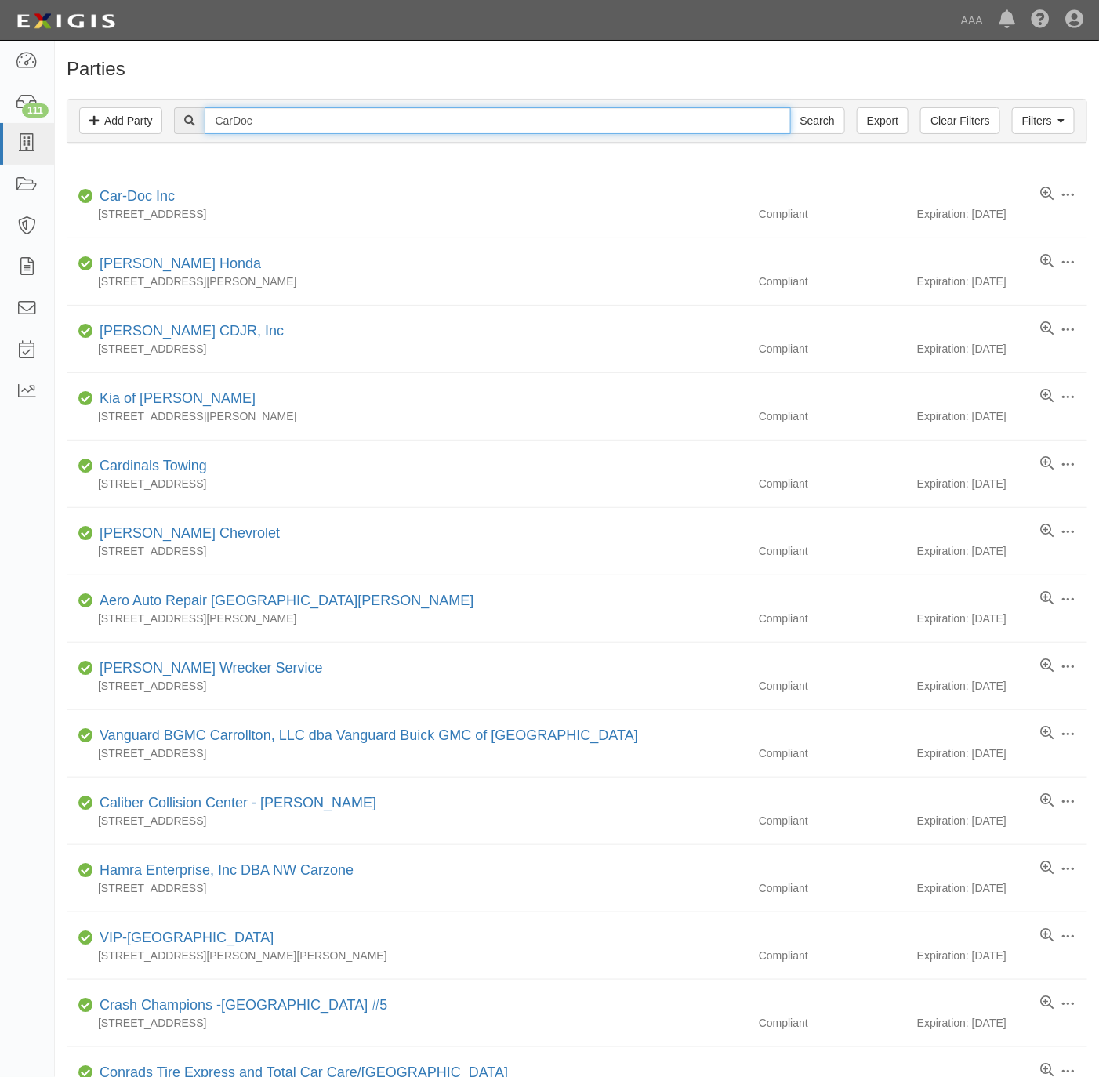
click at [260, 111] on input "CarDoc" at bounding box center [498, 120] width 586 height 27
type input "5110"
click at [790, 107] on input "Search" at bounding box center [817, 120] width 55 height 27
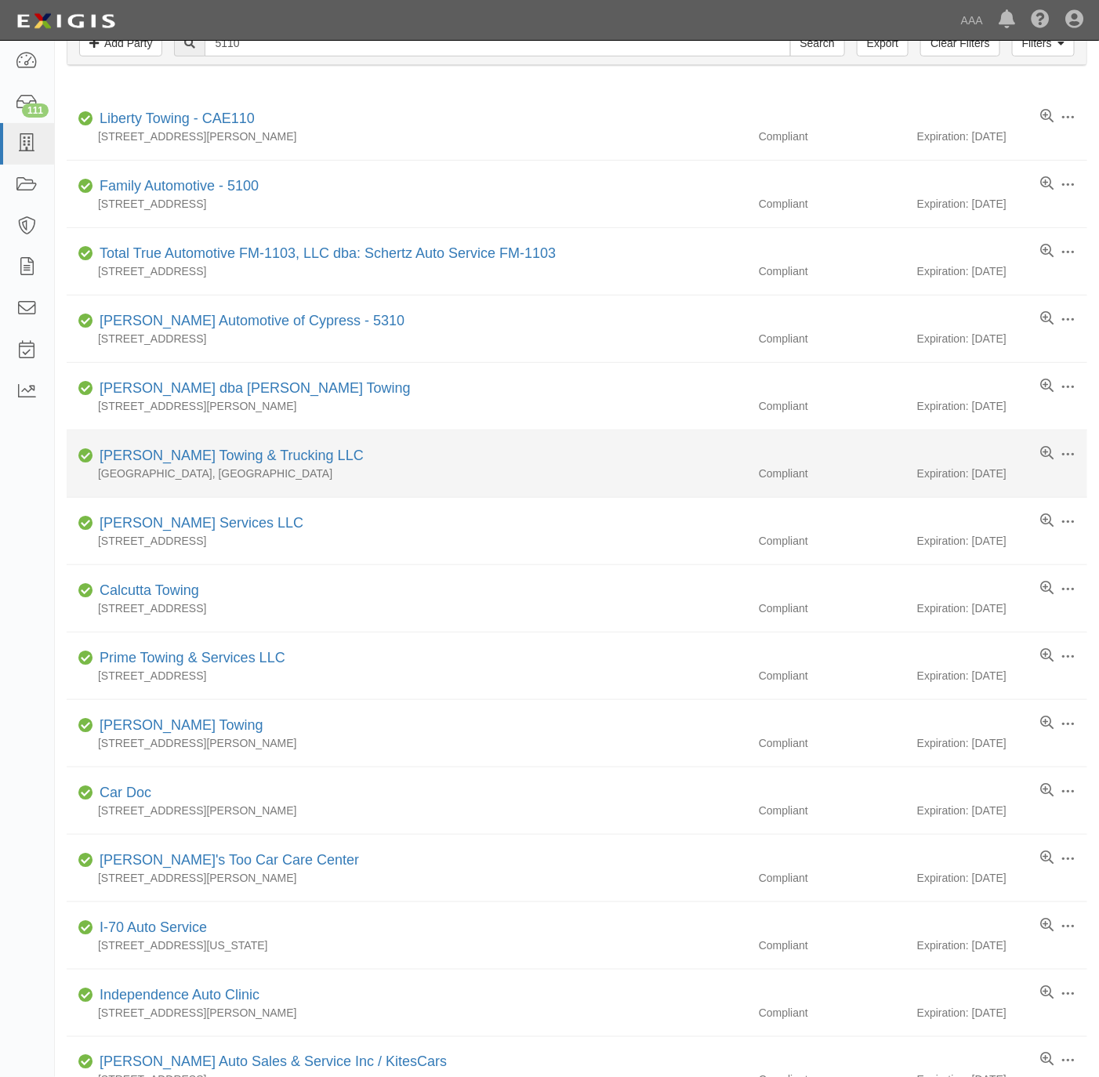
scroll to position [118, 0]
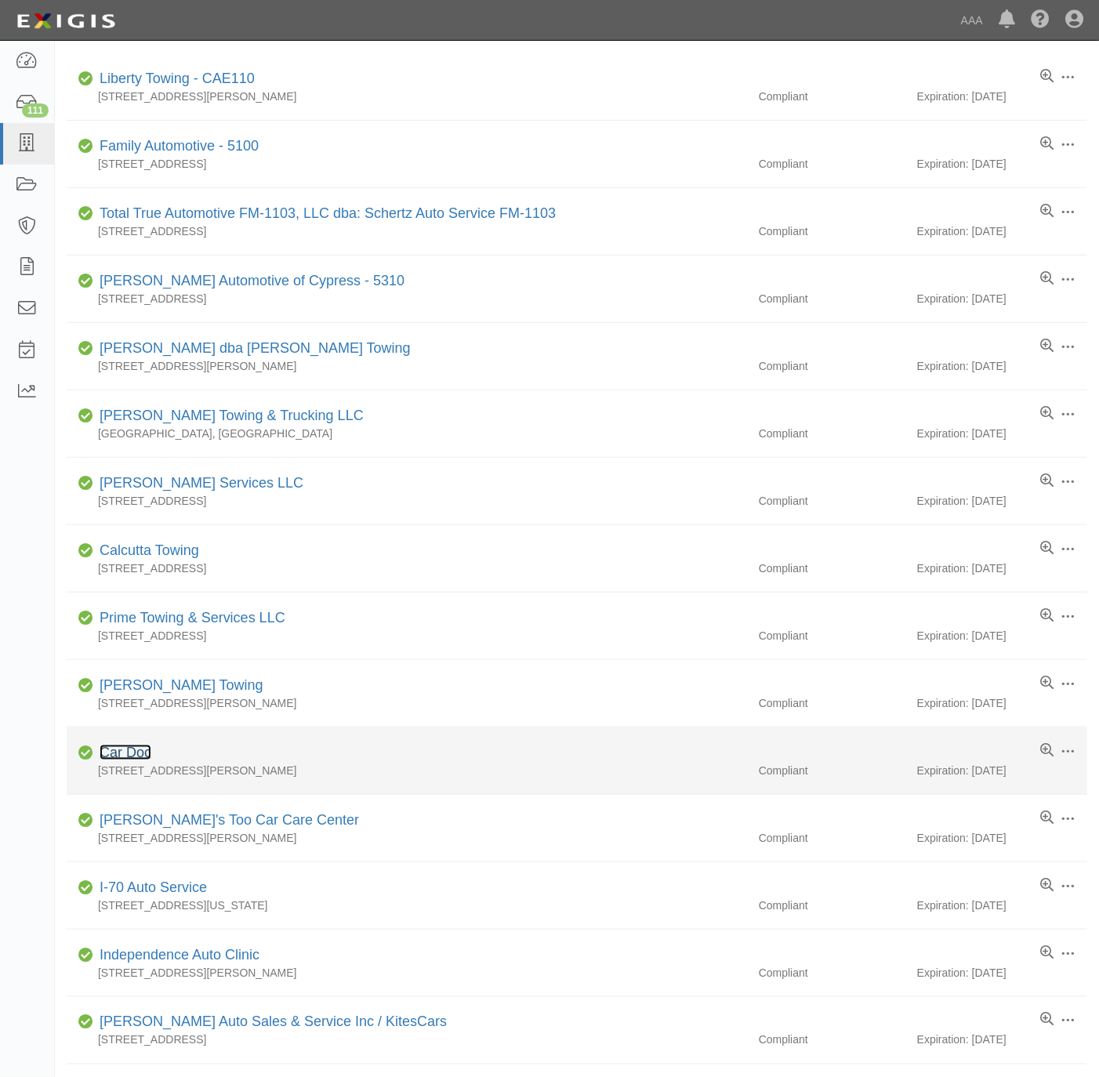
click at [136, 758] on link "Car Doc" at bounding box center [126, 753] width 52 height 16
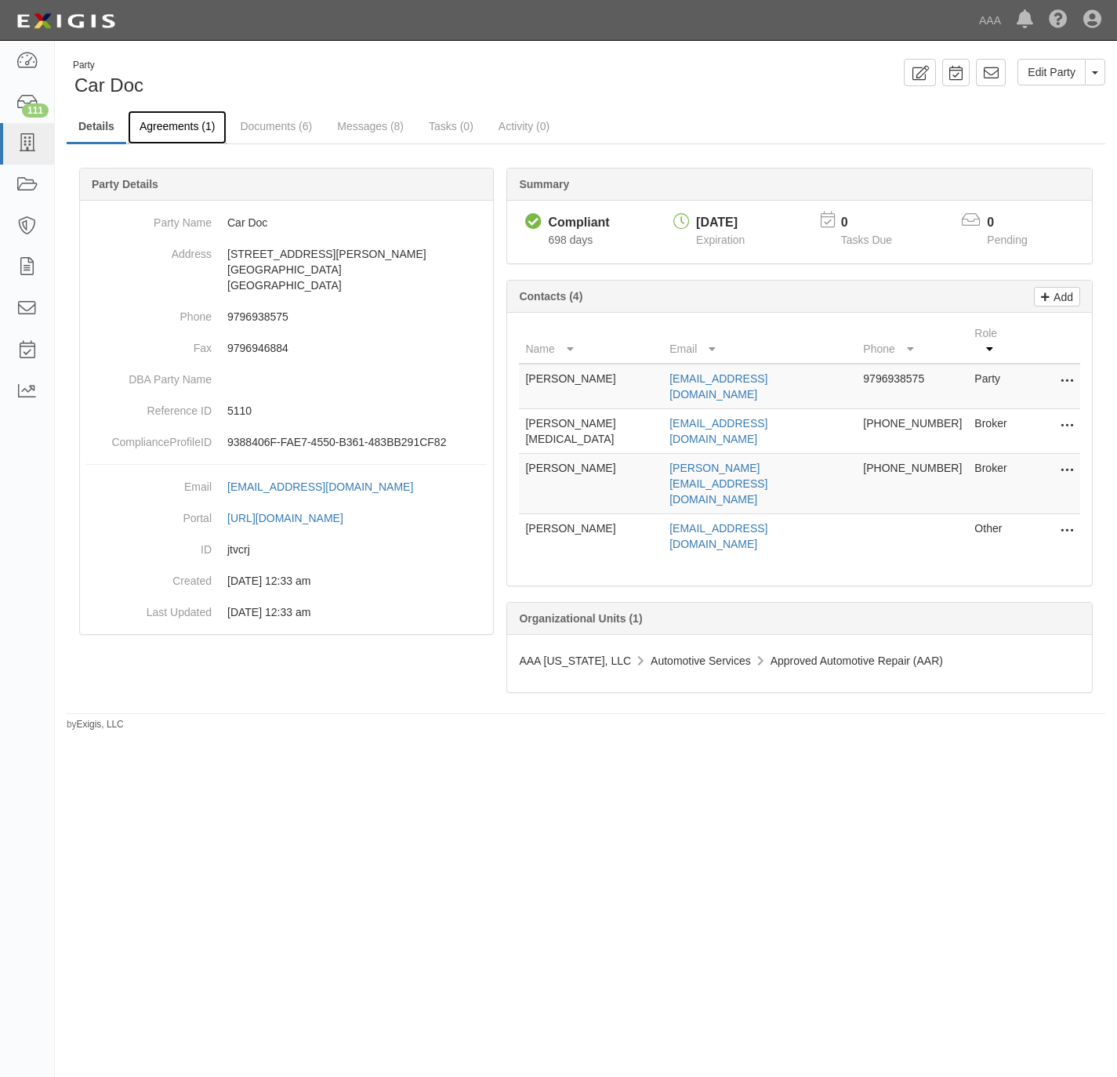
click at [146, 129] on link "Agreements (1)" at bounding box center [177, 128] width 99 height 34
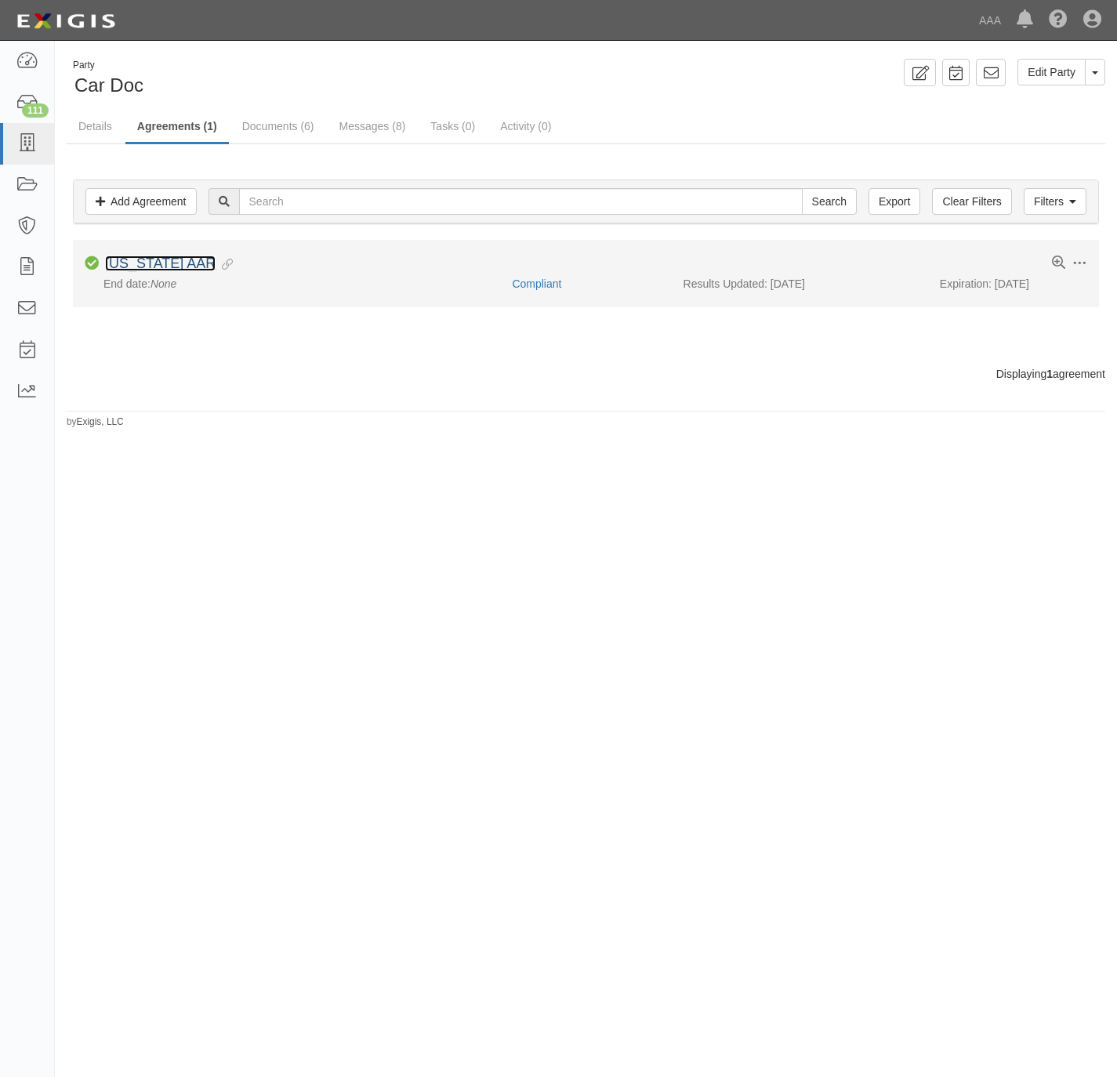
click at [130, 264] on link "[US_STATE] AAR" at bounding box center [160, 264] width 111 height 16
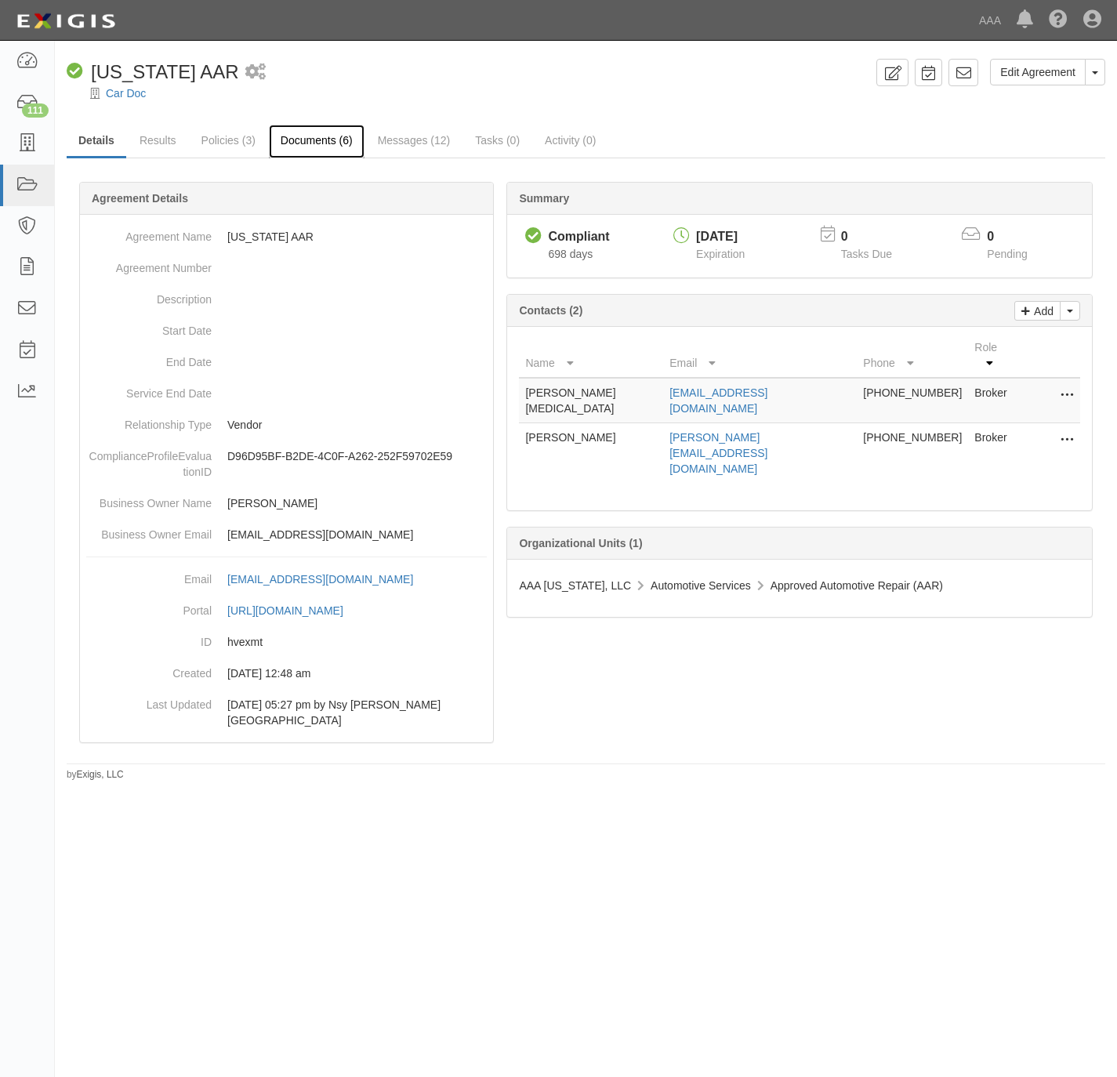
click at [310, 137] on link "Documents (6)" at bounding box center [317, 142] width 96 height 34
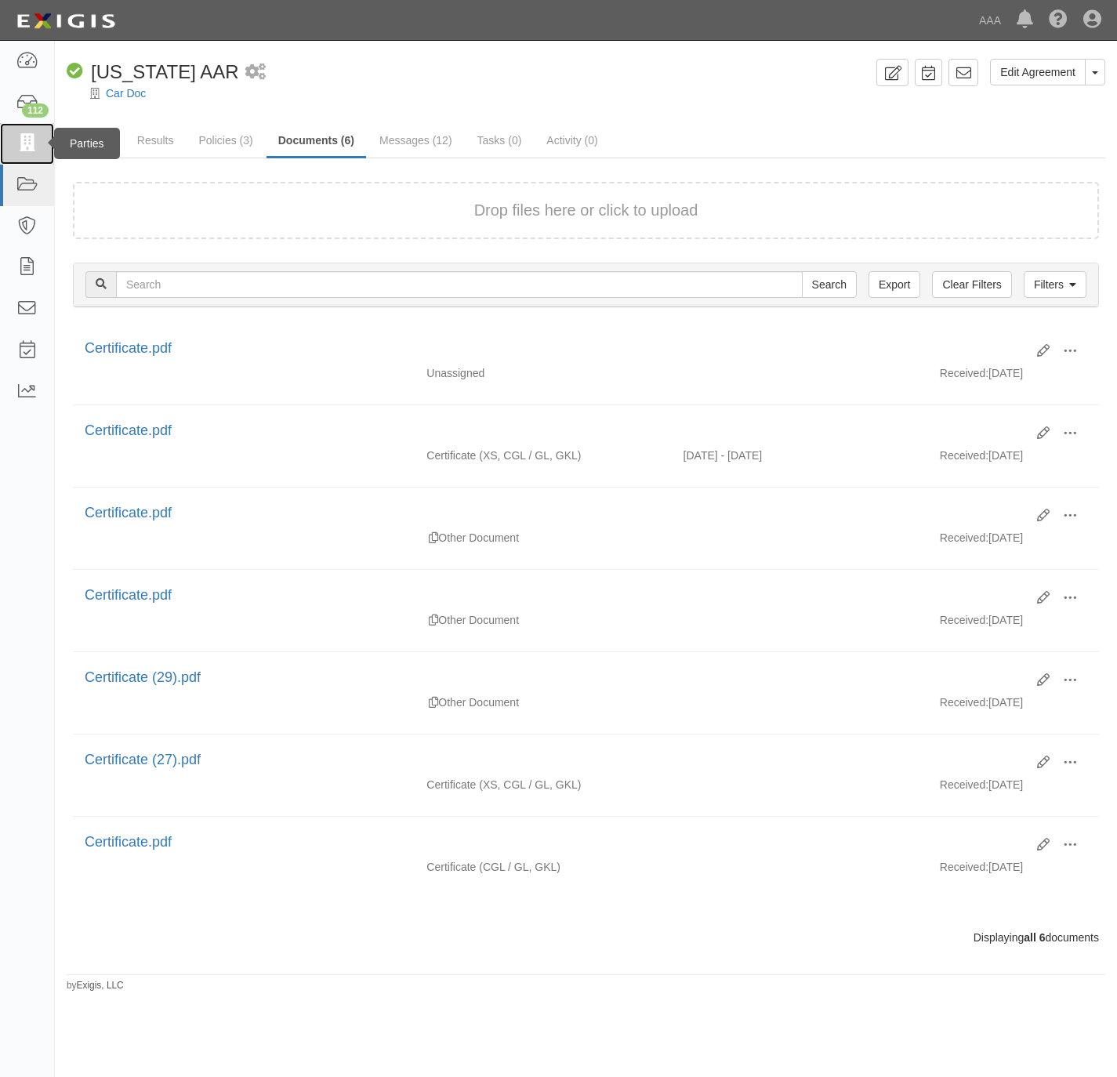
click at [20, 151] on icon at bounding box center [27, 144] width 22 height 18
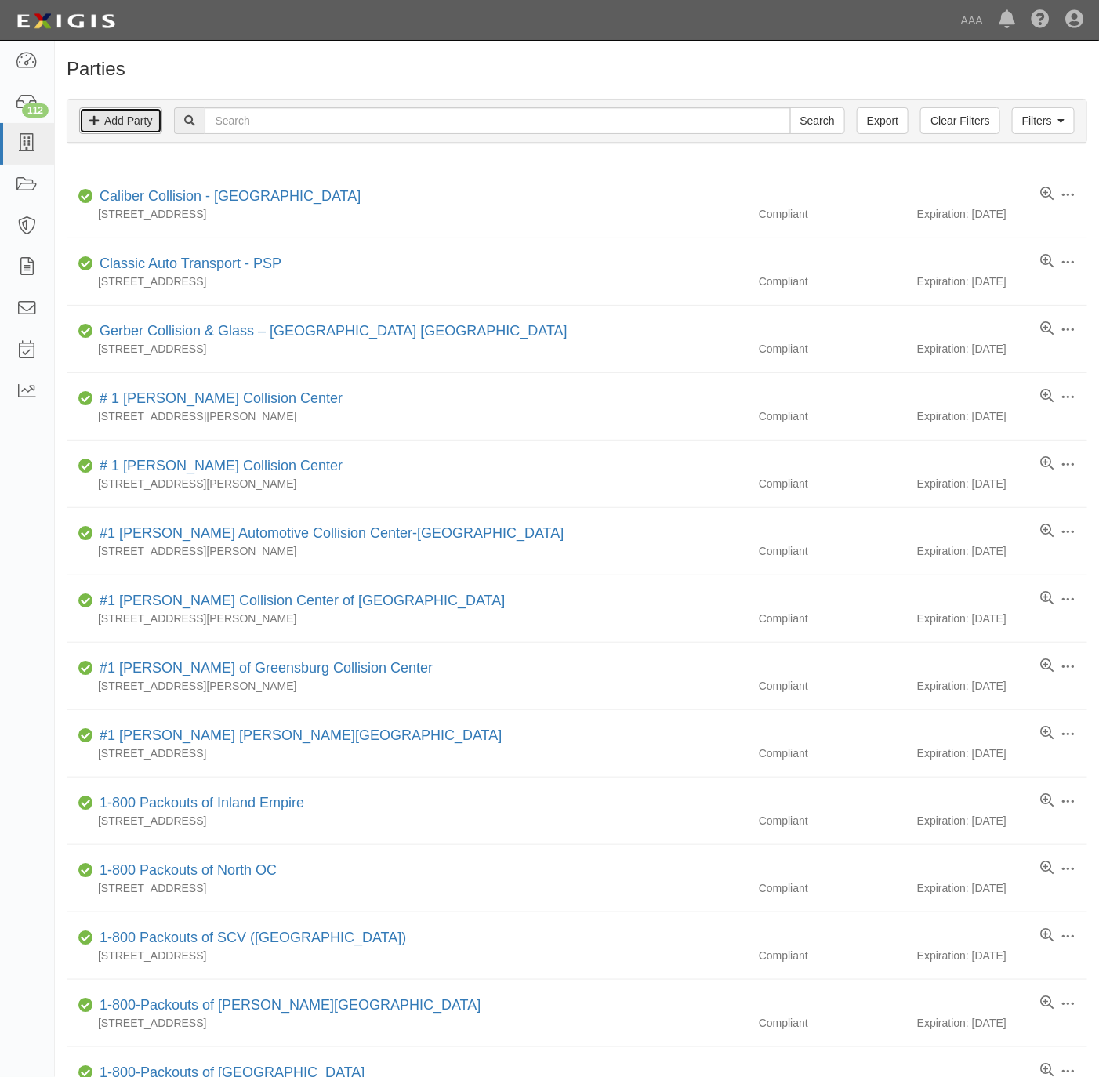
drag, startPoint x: 140, startPoint y: 125, endPoint x: 149, endPoint y: 123, distance: 9.5
click at [141, 123] on link "Add Party" at bounding box center [120, 120] width 83 height 27
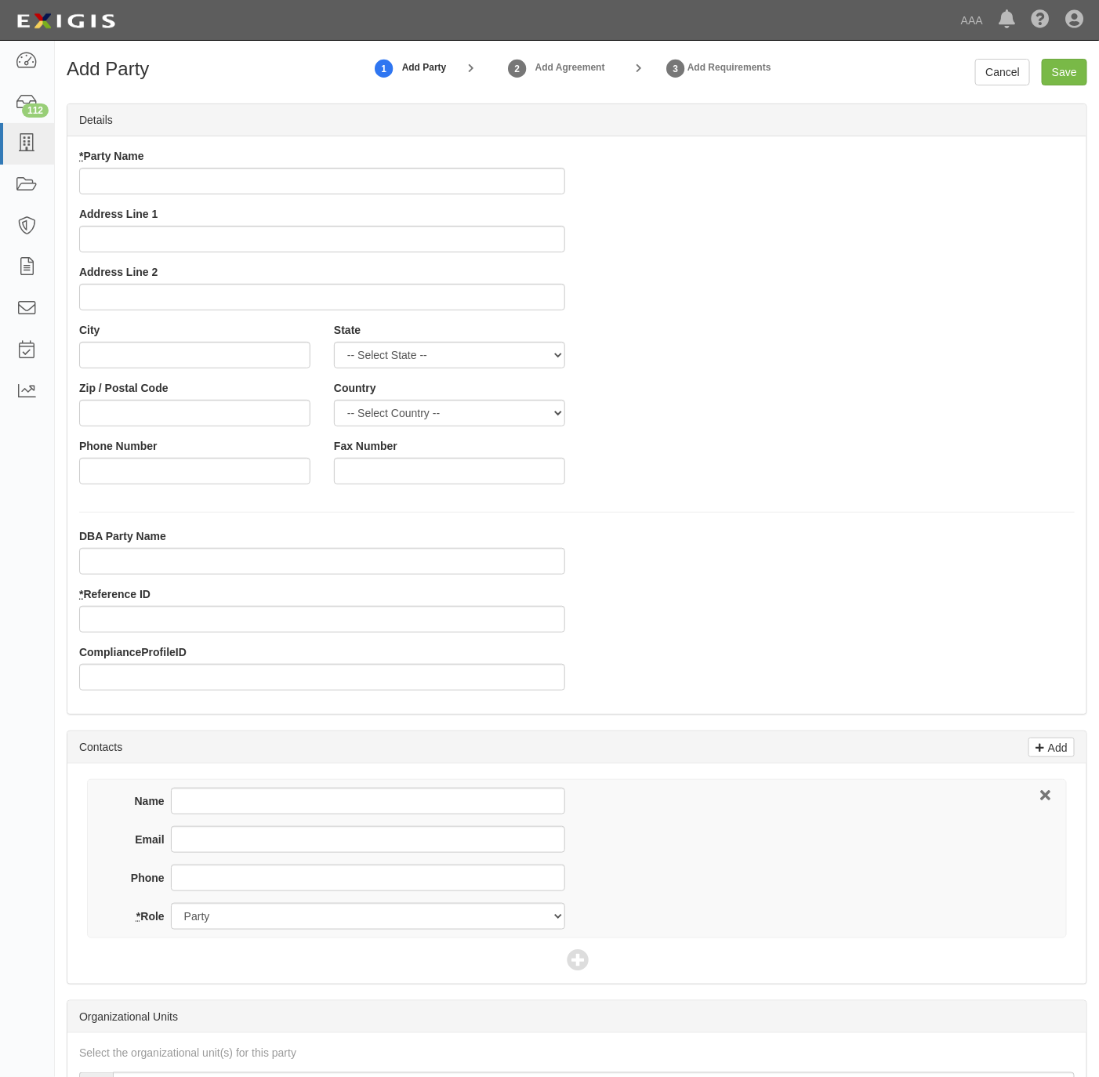
click at [275, 165] on div "* Party Name" at bounding box center [322, 171] width 486 height 46
click at [335, 179] on input "* Party Name" at bounding box center [322, 181] width 486 height 27
paste input "[PERSON_NAME] Towing Services, Inc"
type input "[PERSON_NAME] Towing Services, Inc"
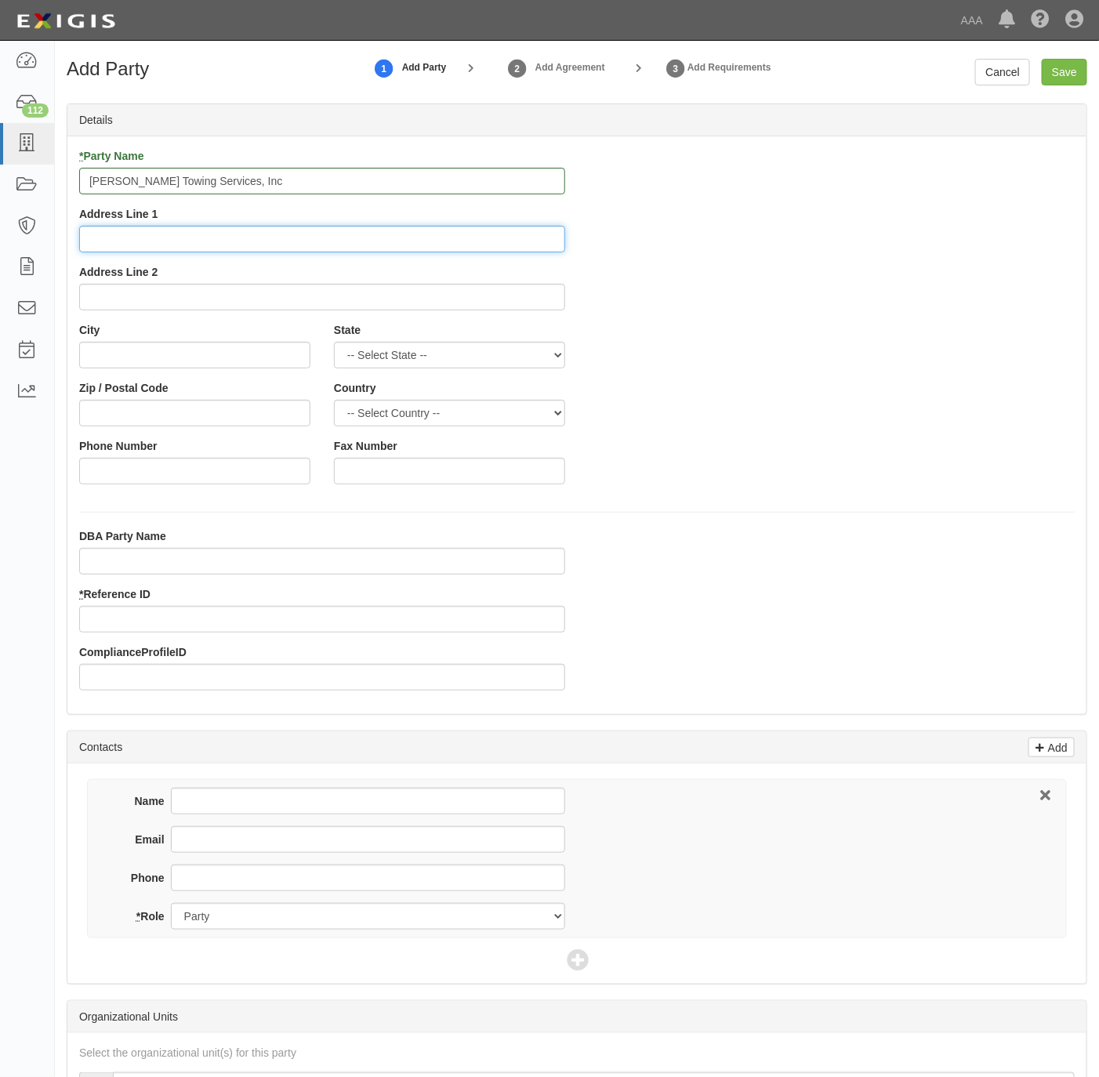
click at [365, 234] on input "Address Line 1" at bounding box center [322, 239] width 486 height 27
paste input "254 Fort Fairfield Rd"
type input "254 Fort Fairfield Rd"
drag, startPoint x: 214, startPoint y: 348, endPoint x: 235, endPoint y: 347, distance: 21.2
click at [214, 347] on input "City" at bounding box center [194, 355] width 231 height 27
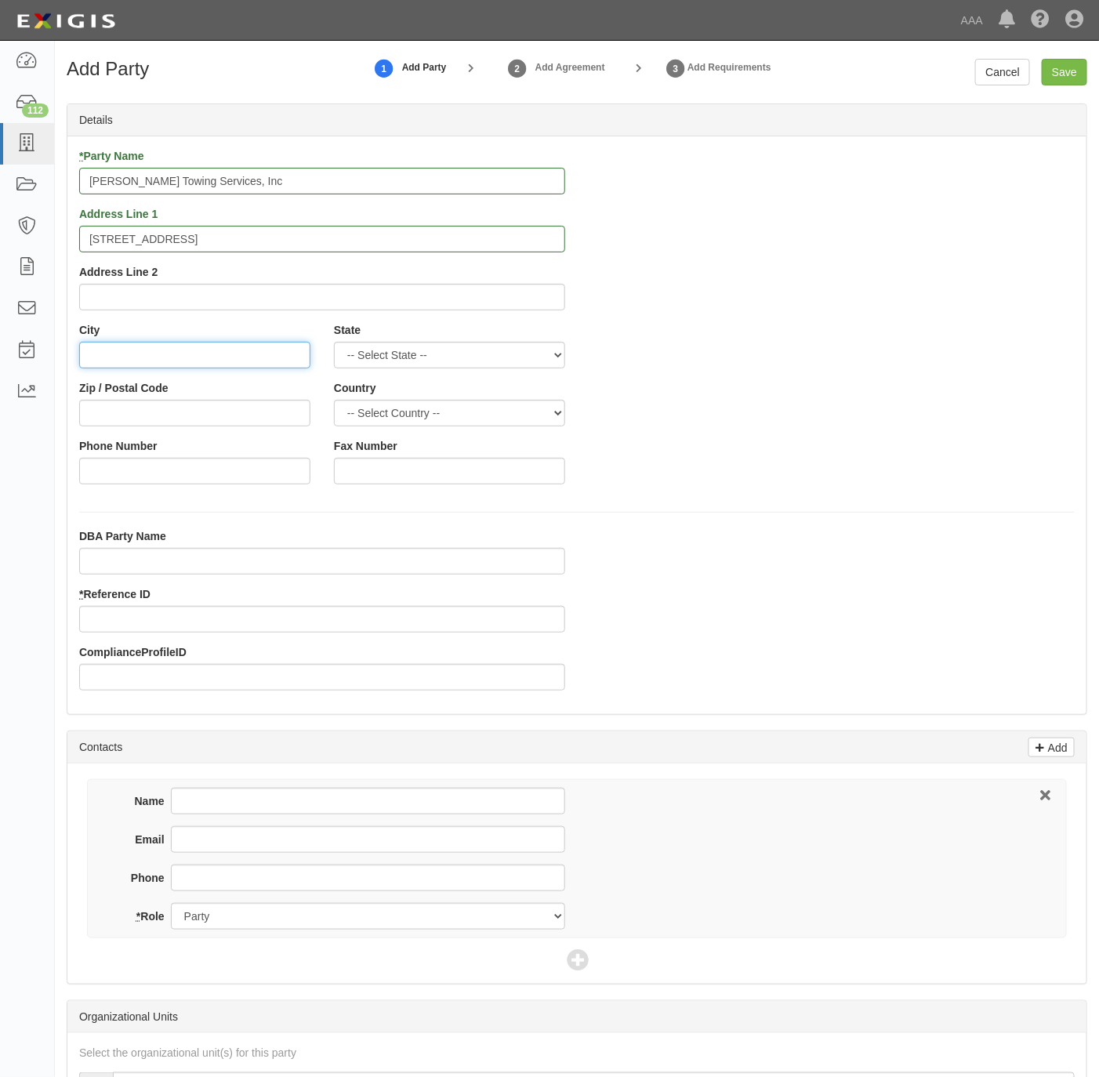
paste input "Presque Isle M"
type input "Presque Isle"
select select "ME"
type input "04769"
click at [227, 473] on input "207-551-8058" at bounding box center [194, 471] width 231 height 27
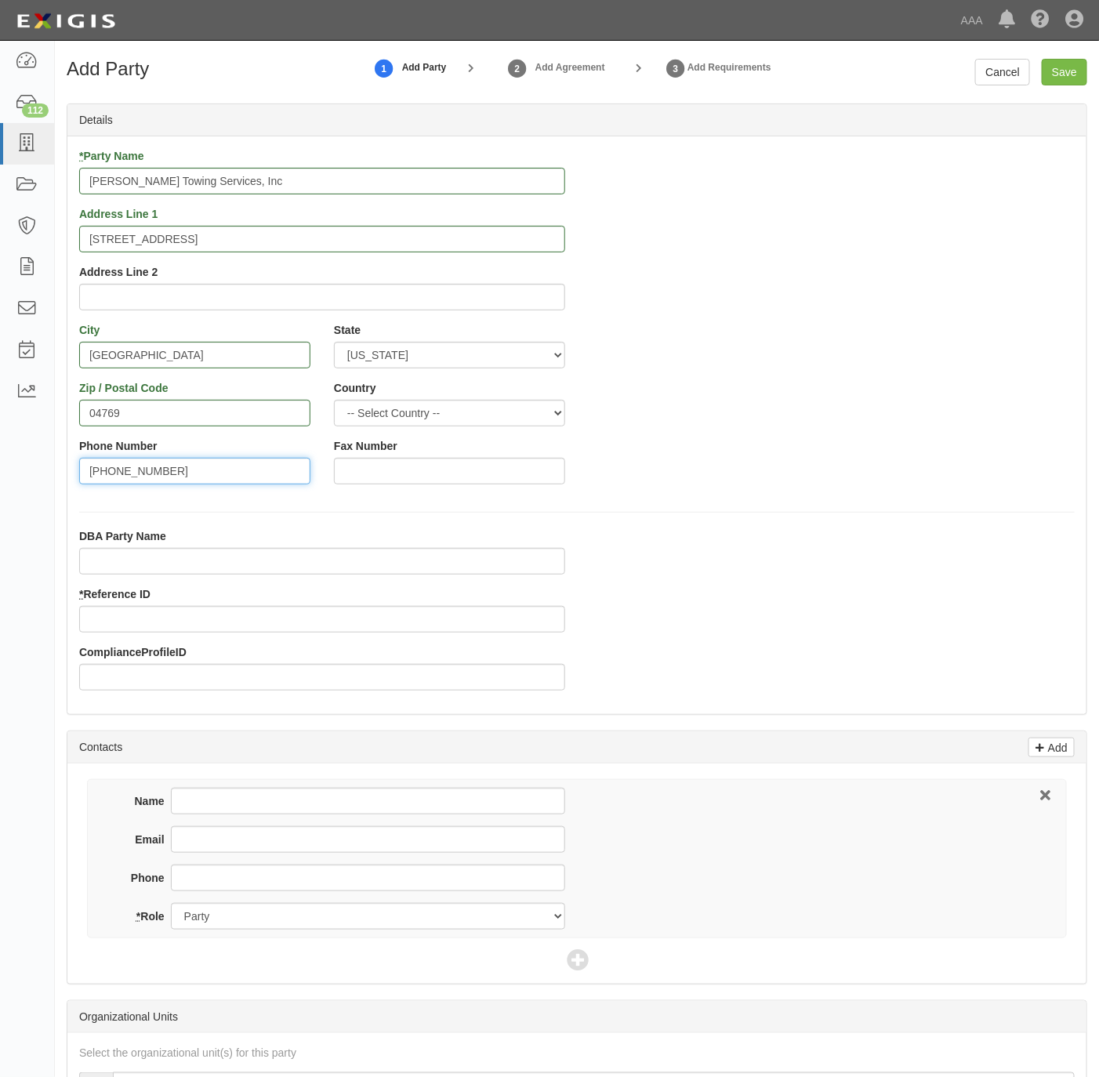
click at [227, 473] on input "207-551-8058" at bounding box center [194, 471] width 231 height 27
click at [226, 473] on input "207-551-8058" at bounding box center [194, 471] width 231 height 27
type input "207-551-8058"
click at [180, 621] on input "* Reference ID" at bounding box center [322, 619] width 486 height 27
click at [231, 871] on input "Phone" at bounding box center [368, 878] width 394 height 27
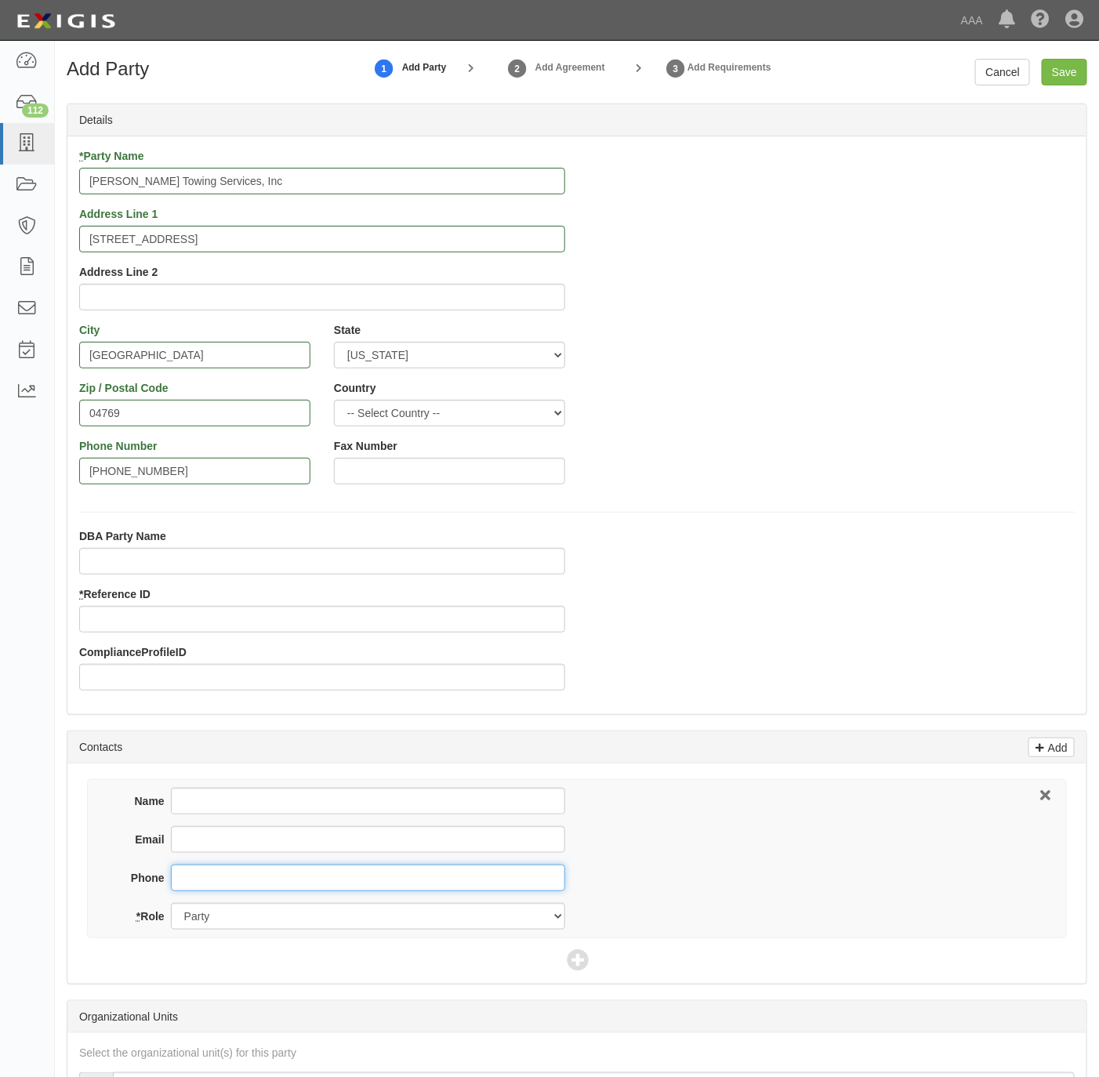
paste input "207-551-8058"
type input "207-551-8058"
click at [579, 965] on icon at bounding box center [578, 961] width 22 height 22
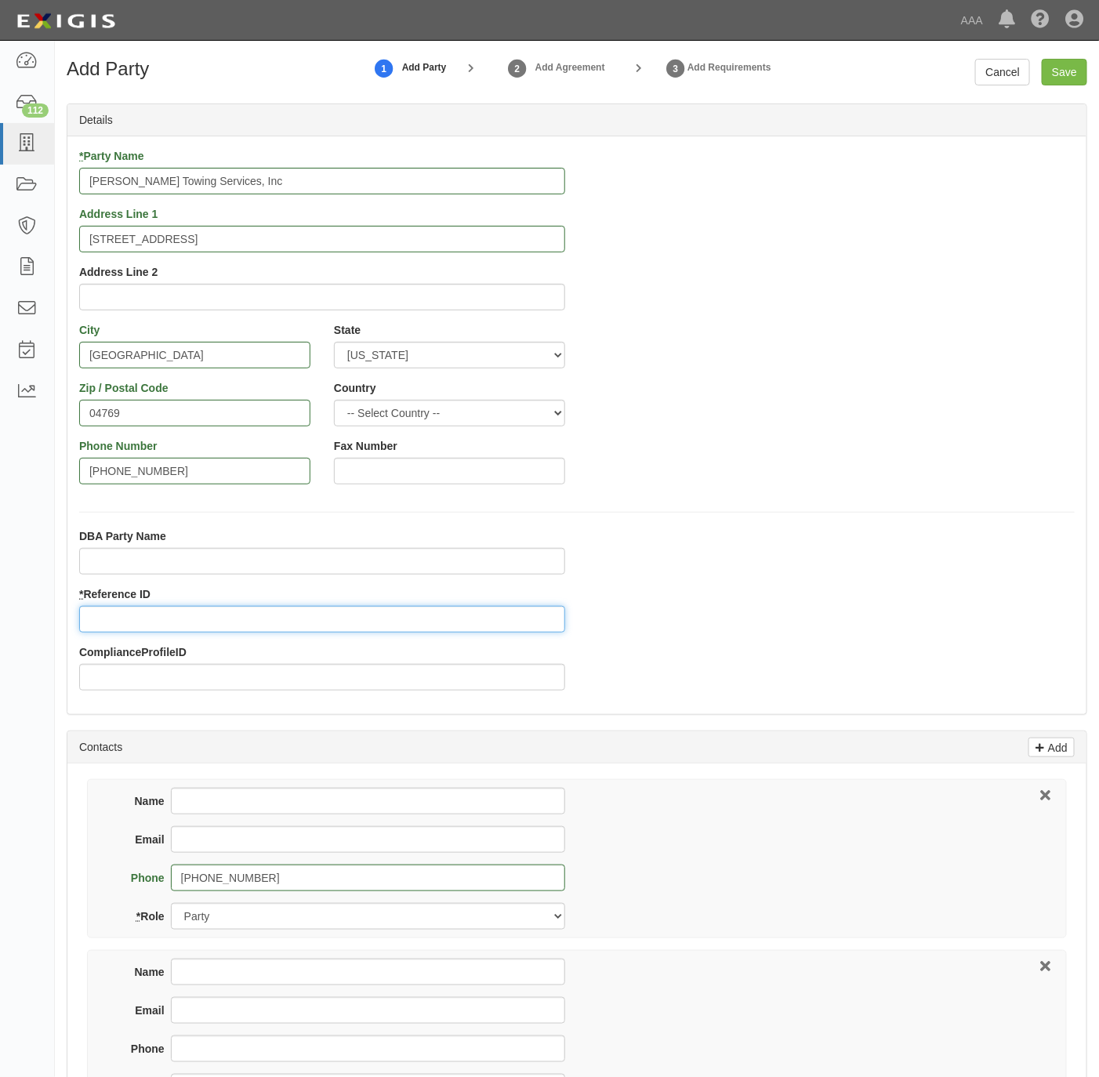
click at [172, 617] on input "* Reference ID" at bounding box center [322, 619] width 486 height 27
paste input "297684"
type input "297684"
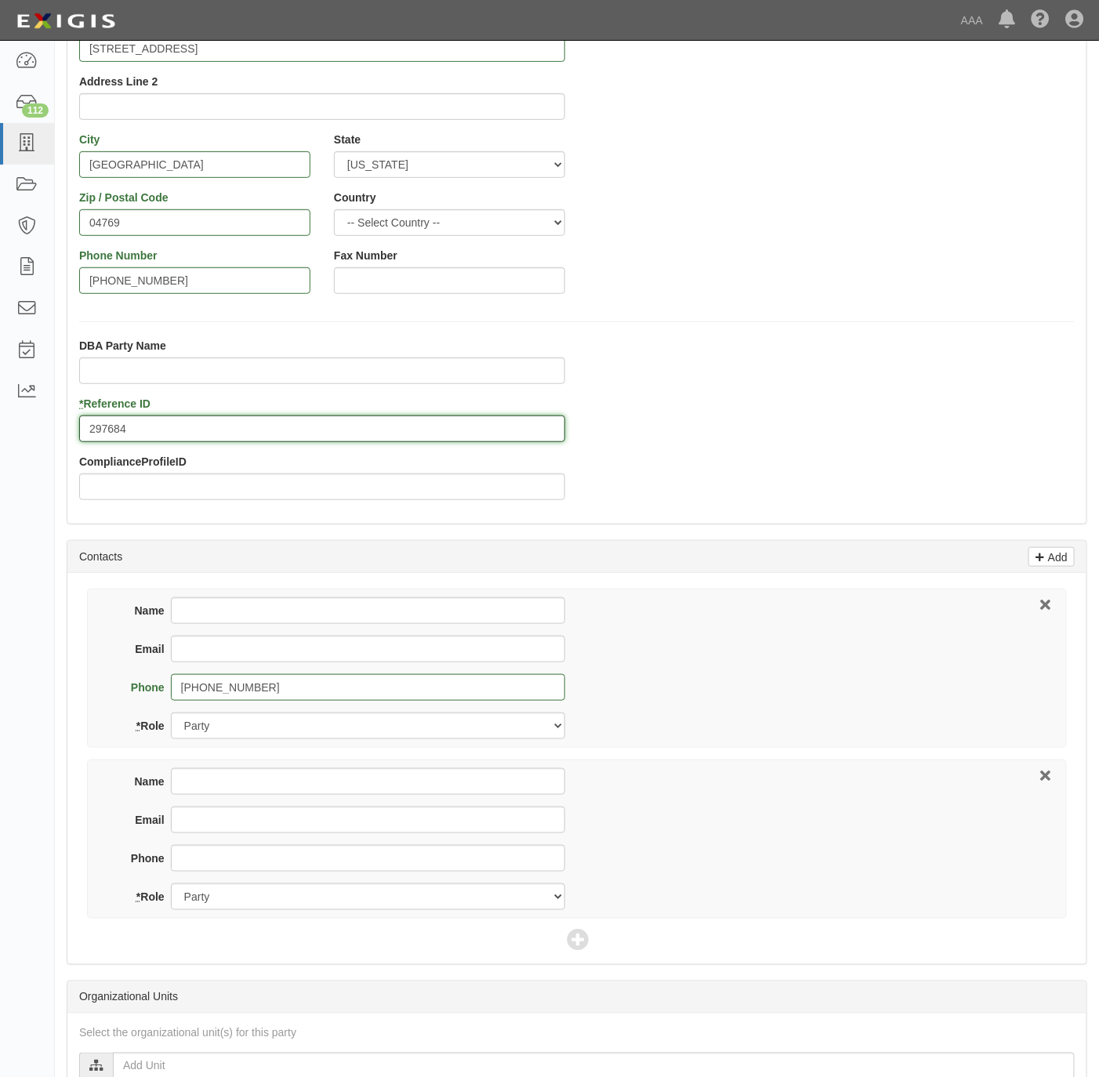
scroll to position [235, 0]
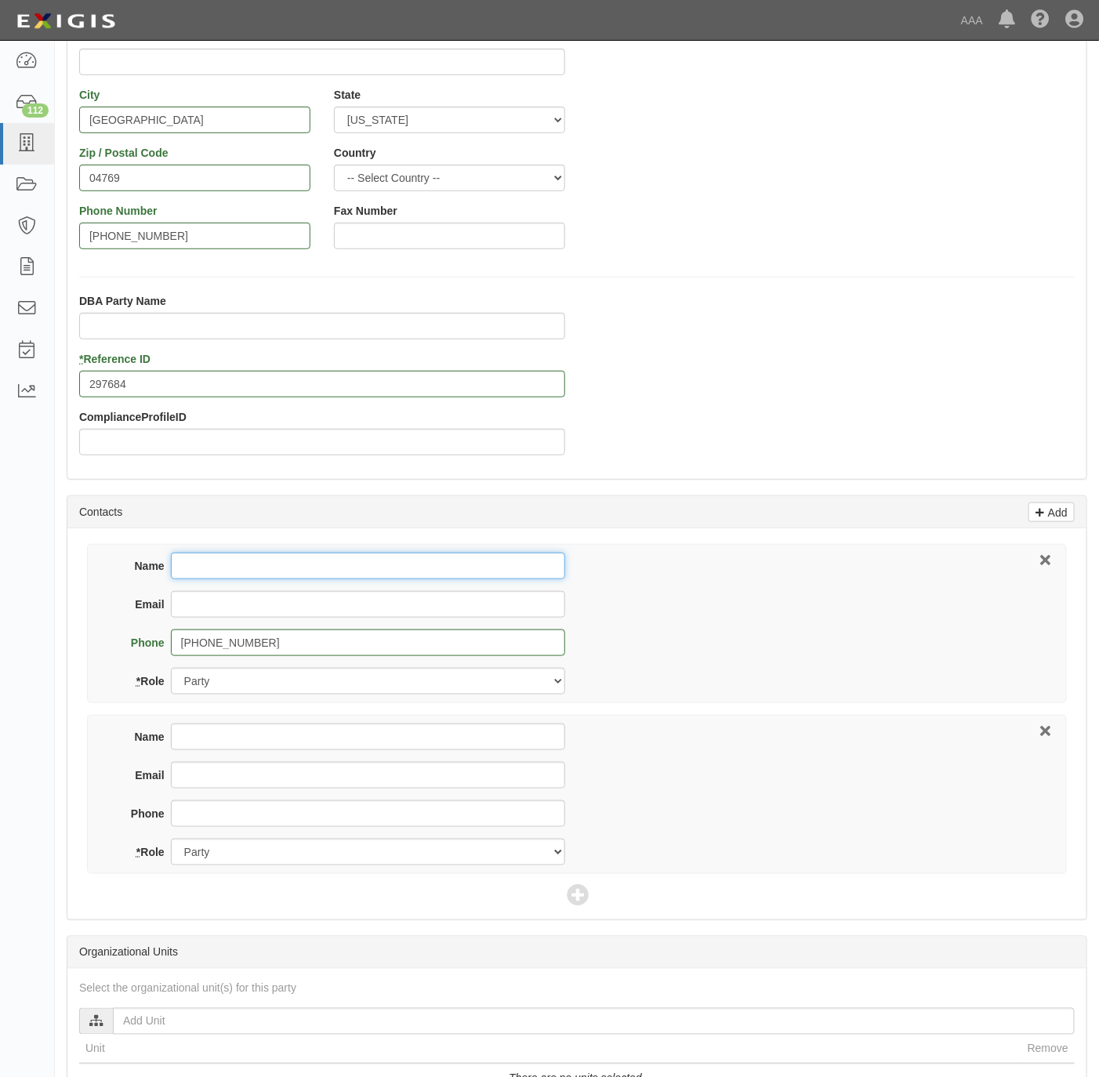
click at [252, 567] on input "Name" at bounding box center [368, 566] width 394 height 27
paste input "Mike Cowett"
type input "Mike Cowett"
click at [334, 612] on input "Email" at bounding box center [368, 604] width 394 height 27
paste input "mike.cowett@yahoo.com"
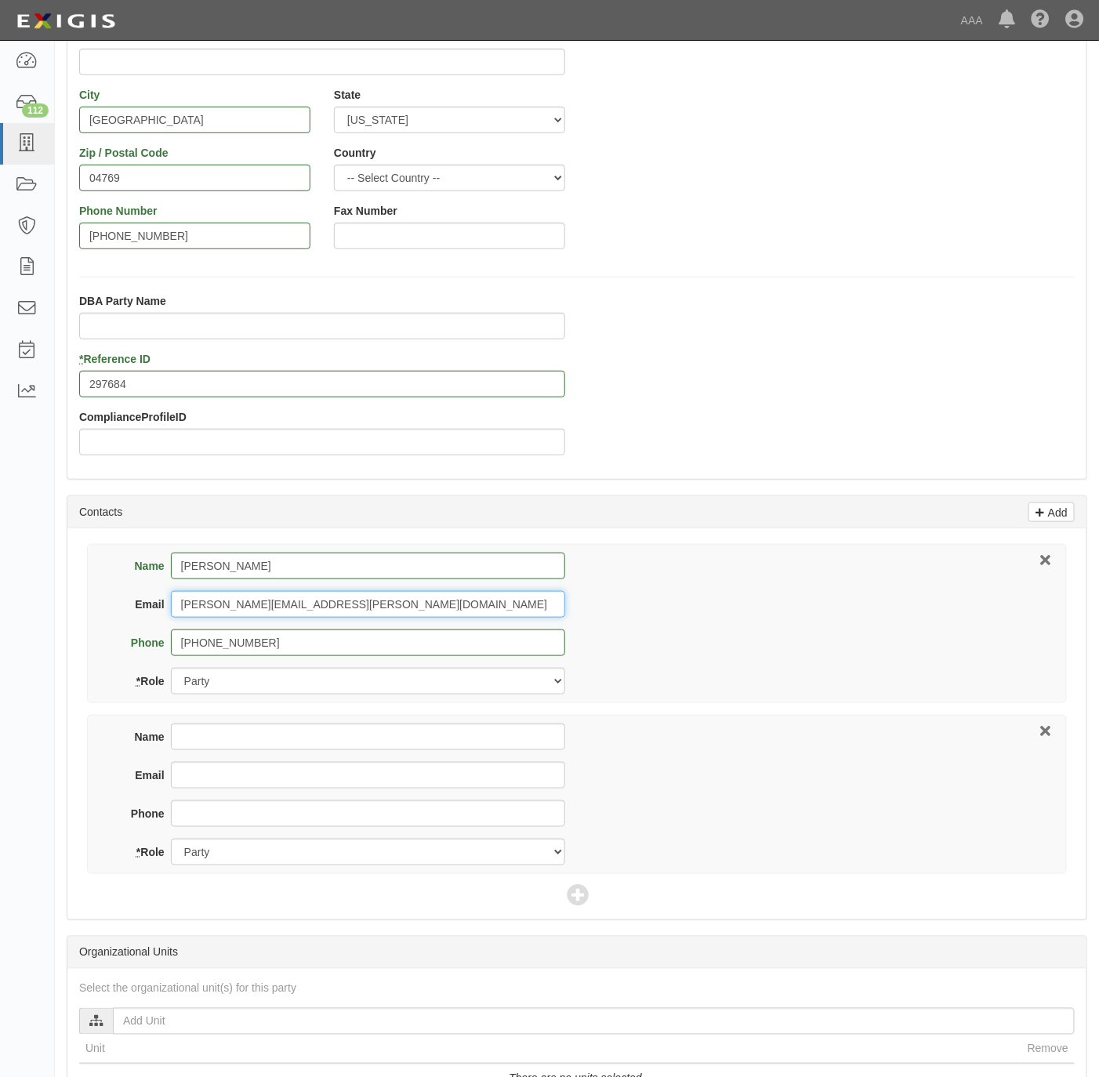
type input "mike.cowett@yahoo.com"
drag, startPoint x: 242, startPoint y: 741, endPoint x: 254, endPoint y: 737, distance: 12.4
click at [243, 741] on input "Name" at bounding box center [368, 737] width 394 height 27
paste input "Tracey Quint"
type input "Tracey Quint"
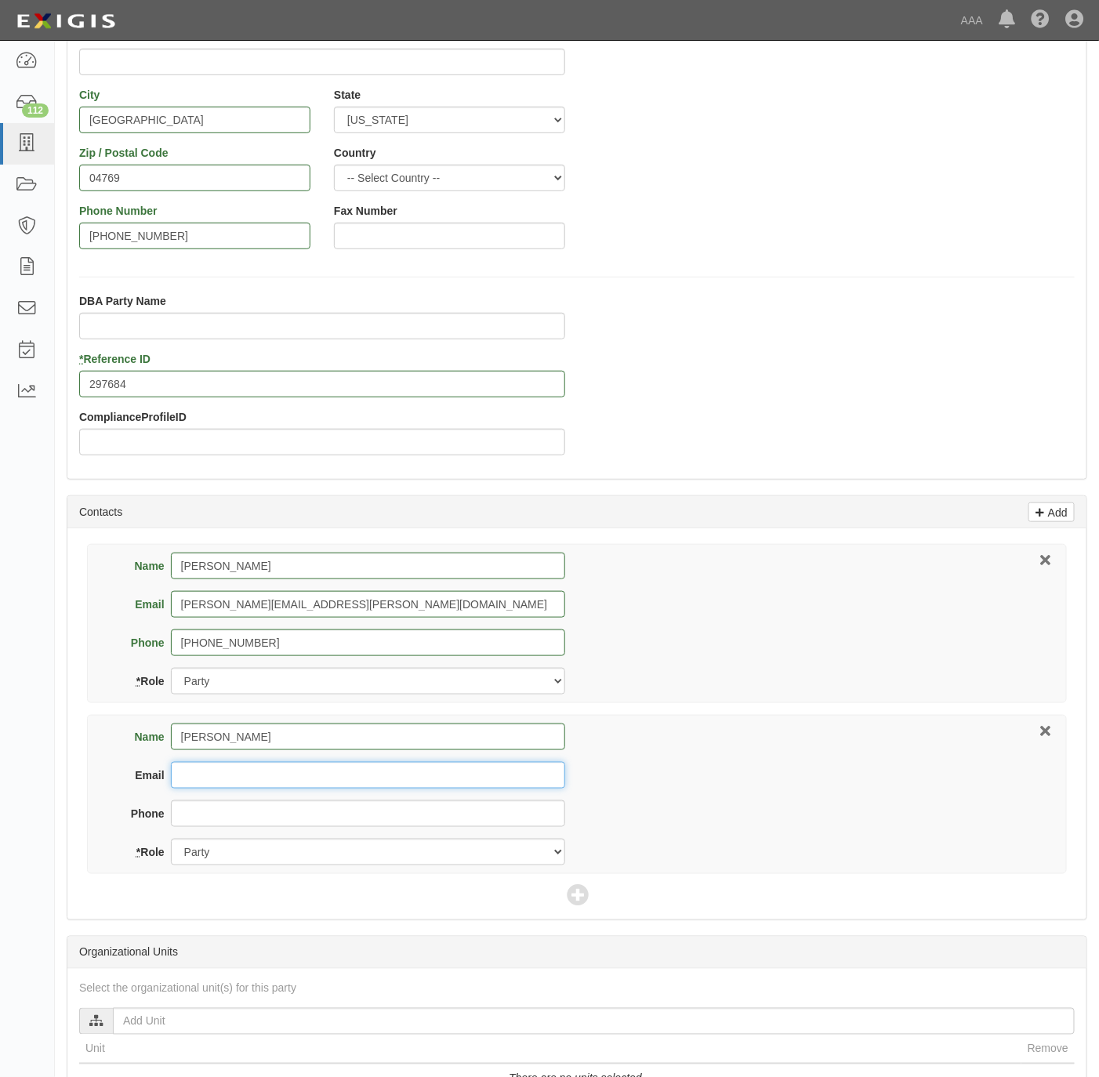
click at [245, 781] on input "Email" at bounding box center [368, 775] width 394 height 27
paste input "tracey.quint@fapeabody.com"
type input "tracey.quint@fapeabody.com"
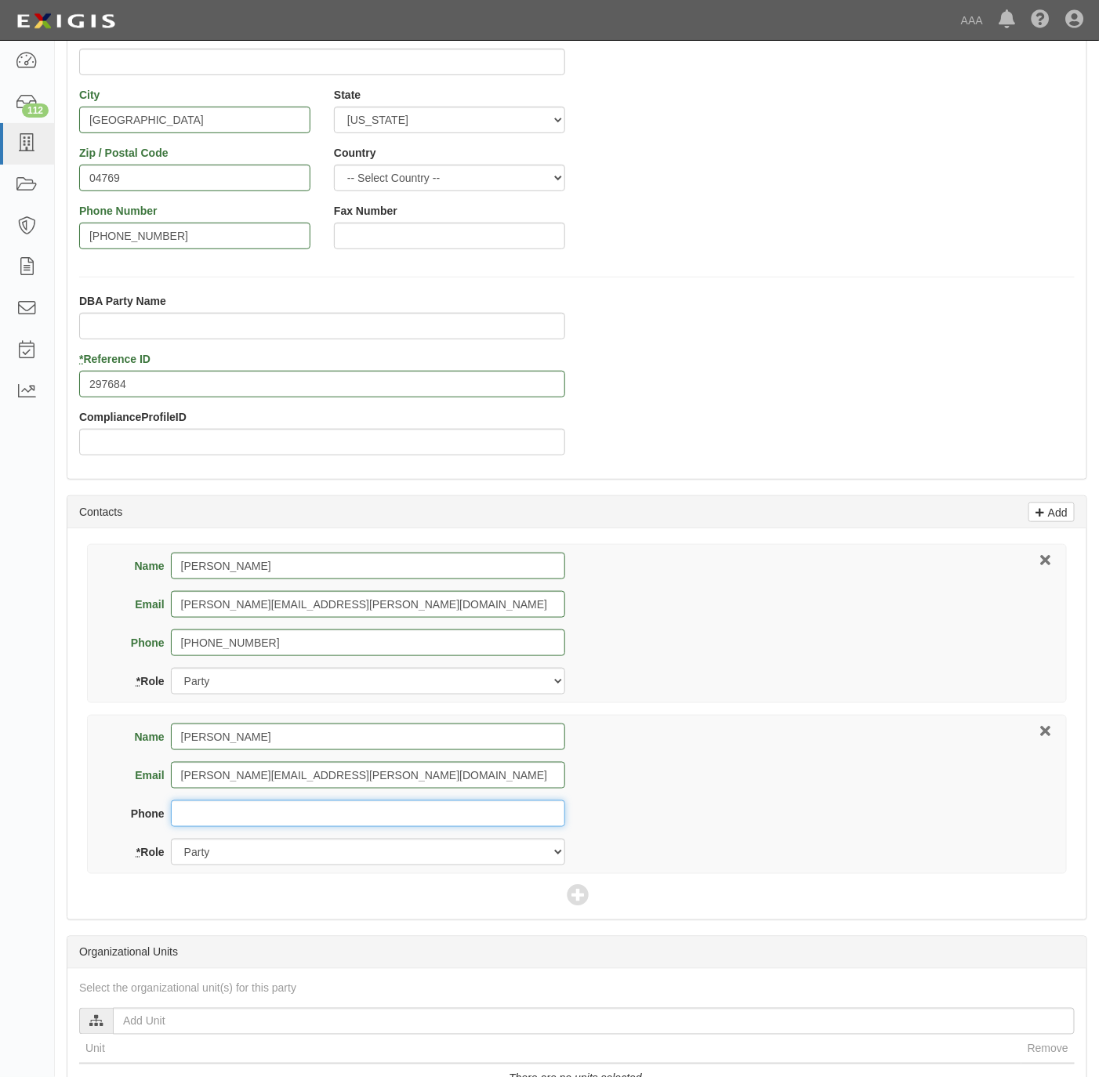
click at [271, 814] on input "Phone" at bounding box center [368, 814] width 394 height 27
paste input "207-429-9187"
type input "207-429-9187"
drag, startPoint x: 223, startPoint y: 861, endPoint x: 229, endPoint y: 871, distance: 11.6
click at [223, 861] on select "Party Broker Other" at bounding box center [368, 852] width 394 height 27
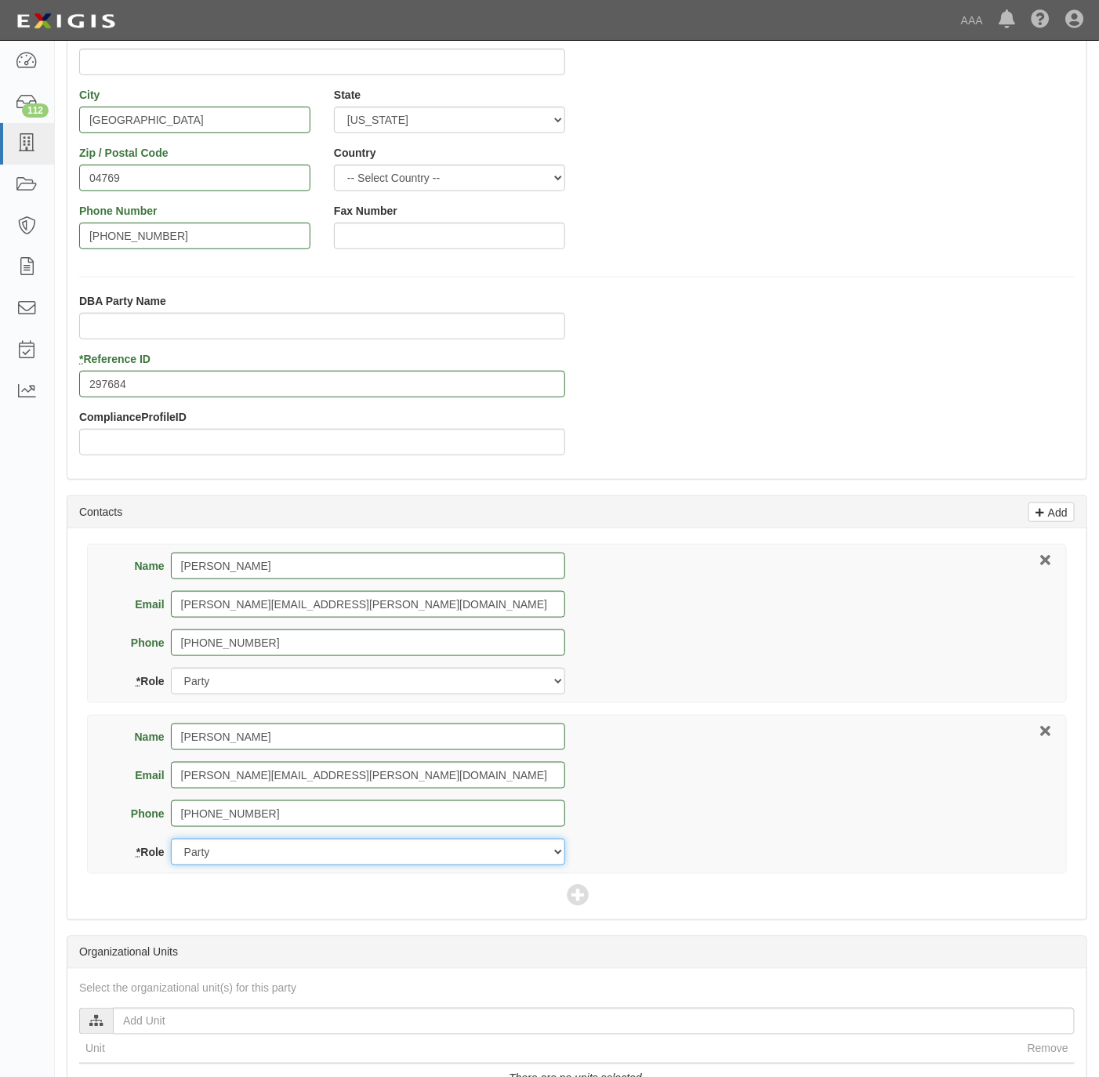
select select "Broker"
click at [171, 842] on select "Party Broker Other" at bounding box center [368, 852] width 394 height 27
click at [577, 896] on icon at bounding box center [578, 897] width 22 height 22
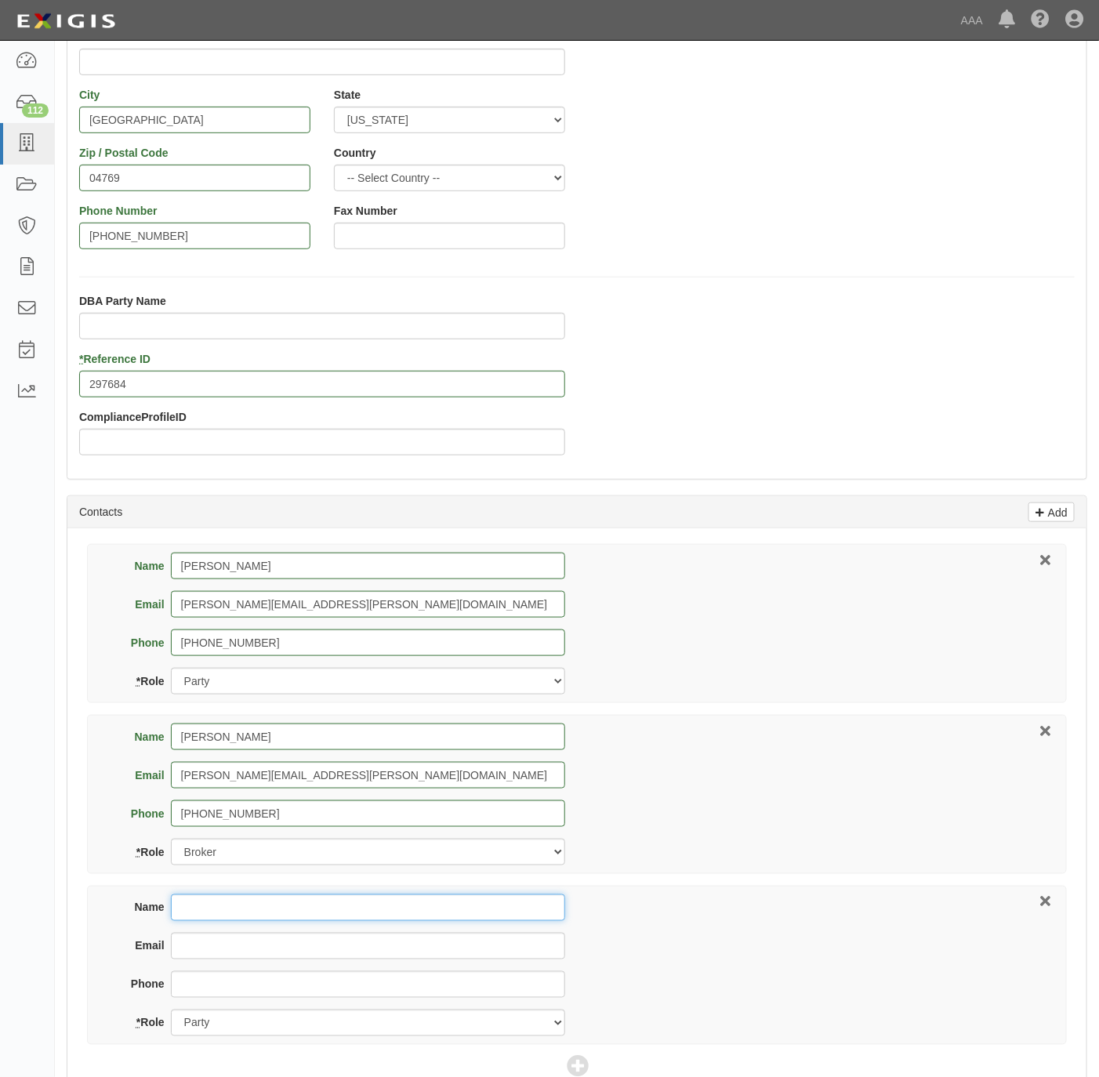
click at [245, 910] on input "Name" at bounding box center [368, 908] width 394 height 27
paste input "207-429-9187"
click at [273, 895] on div "Name 207-429-9187 Email Phone * Role Party Broker Other" at bounding box center [577, 965] width 980 height 159
click at [257, 911] on input "207-429-9187" at bounding box center [368, 908] width 394 height 27
click at [257, 910] on input "207-429-9187" at bounding box center [368, 908] width 394 height 27
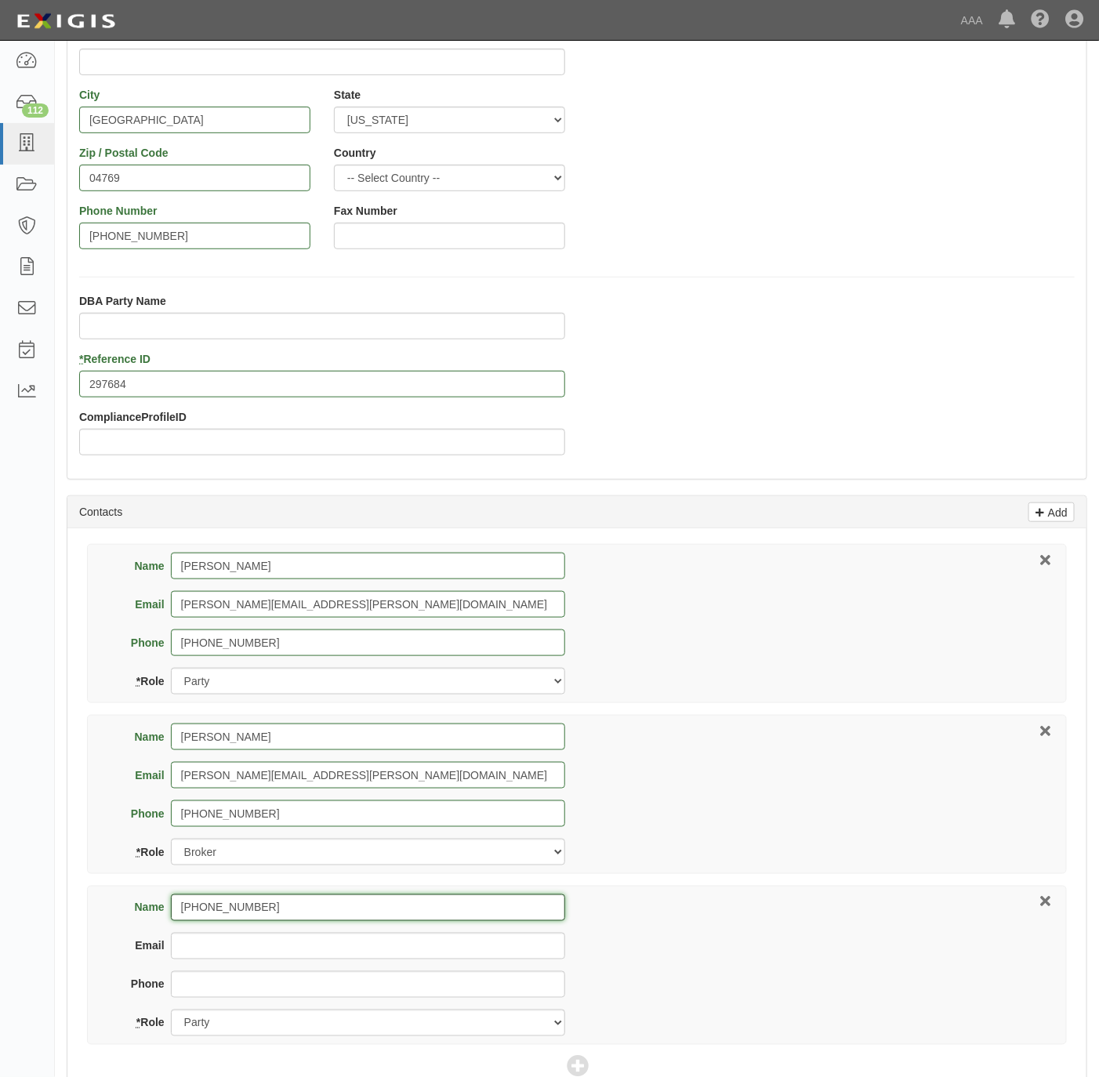
click at [257, 910] on input "207-429-9187" at bounding box center [368, 908] width 394 height 27
paste input "Lauren Stone"
type input "Lauren Stone"
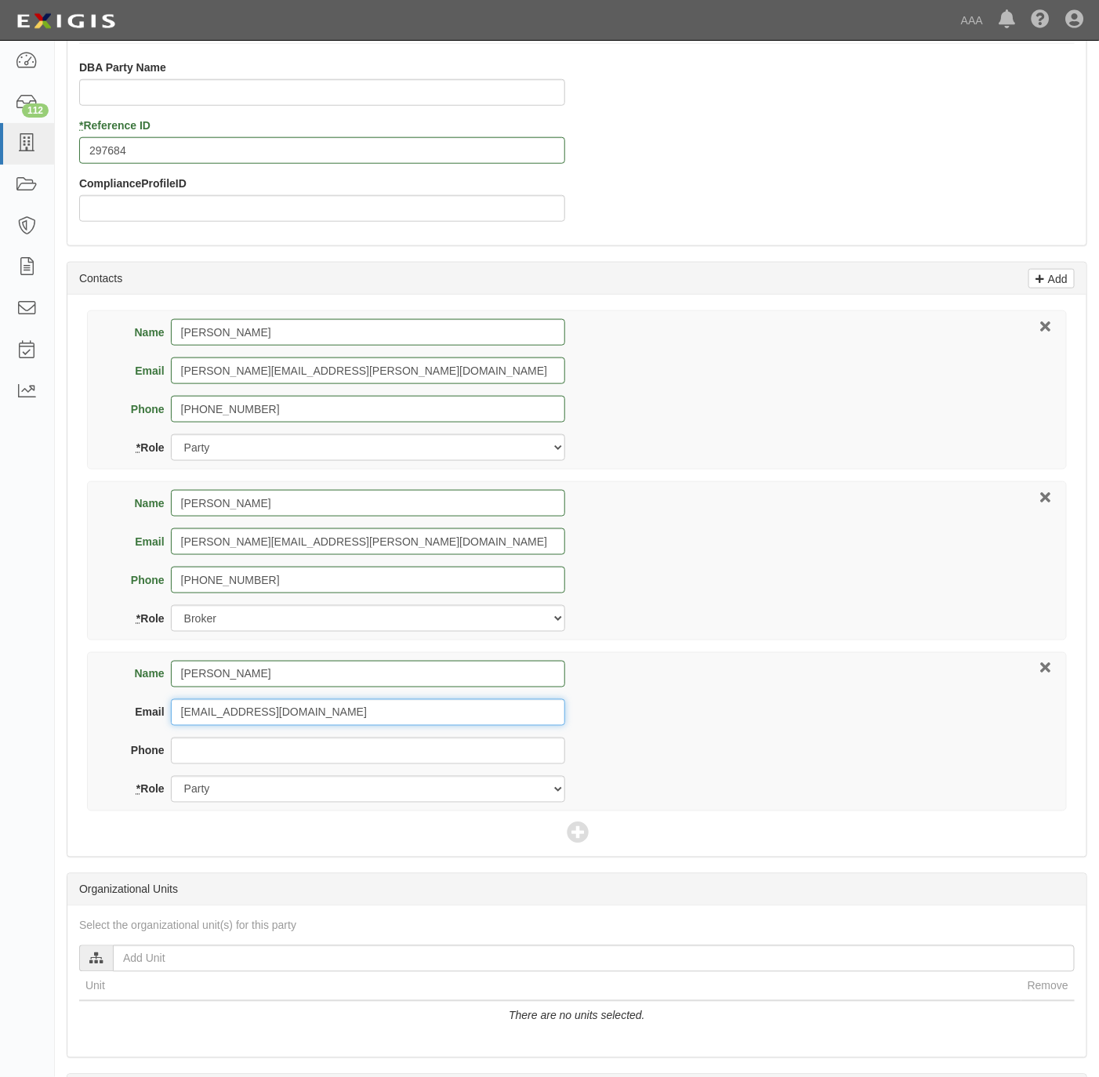
scroll to position [470, 0]
type input "stone.lauren@ace.aaa.com"
click at [283, 808] on div "Name Lauren Stone Email stone.lauren@ace.aaa.com Phone * Role Party Broker Other" at bounding box center [577, 730] width 980 height 159
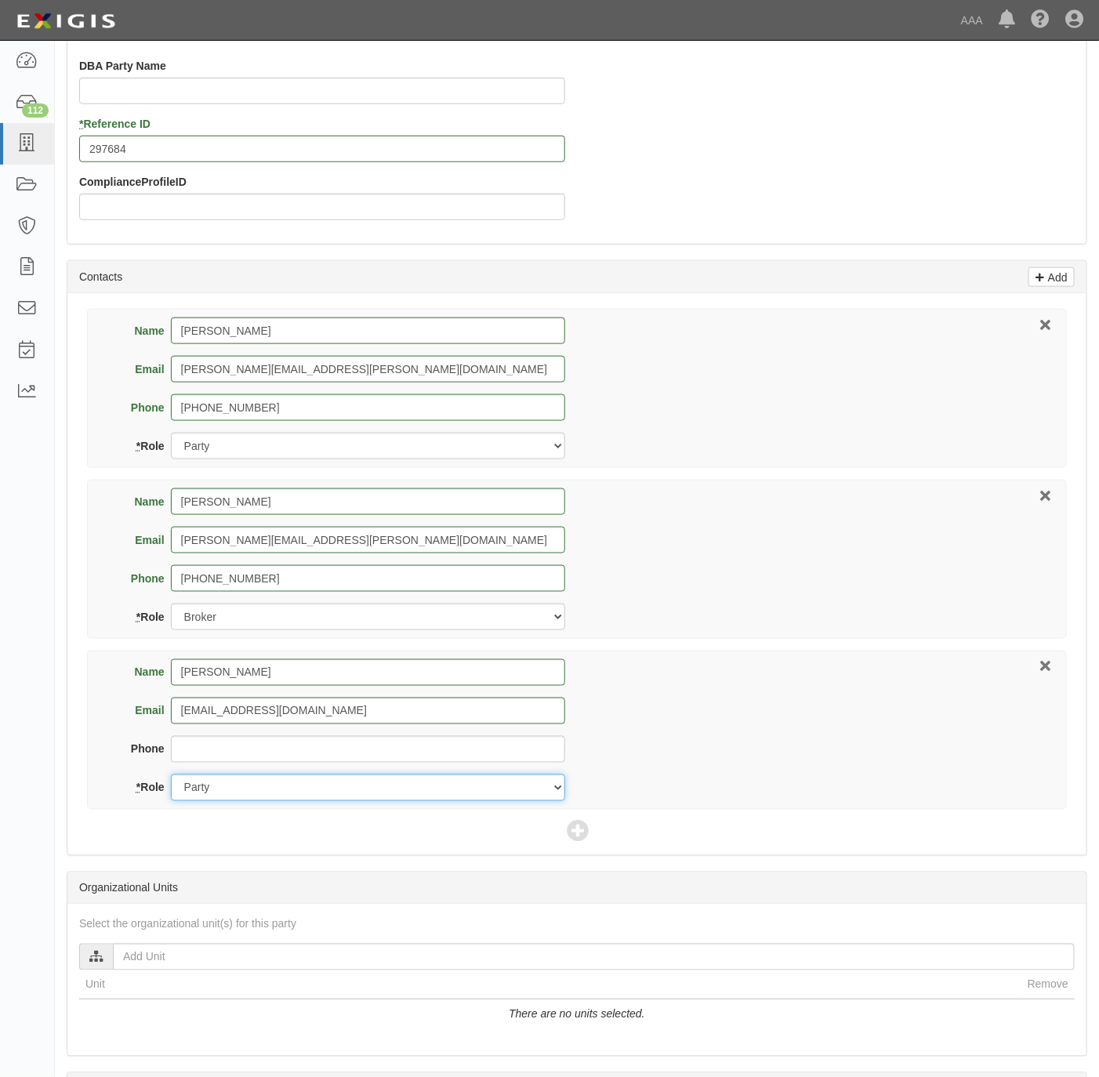
drag, startPoint x: 288, startPoint y: 793, endPoint x: 281, endPoint y: 809, distance: 17.9
click at [288, 793] on select "Party Broker Other" at bounding box center [368, 788] width 394 height 27
select select "Other"
click at [171, 779] on select "Party Broker Other" at bounding box center [368, 788] width 394 height 27
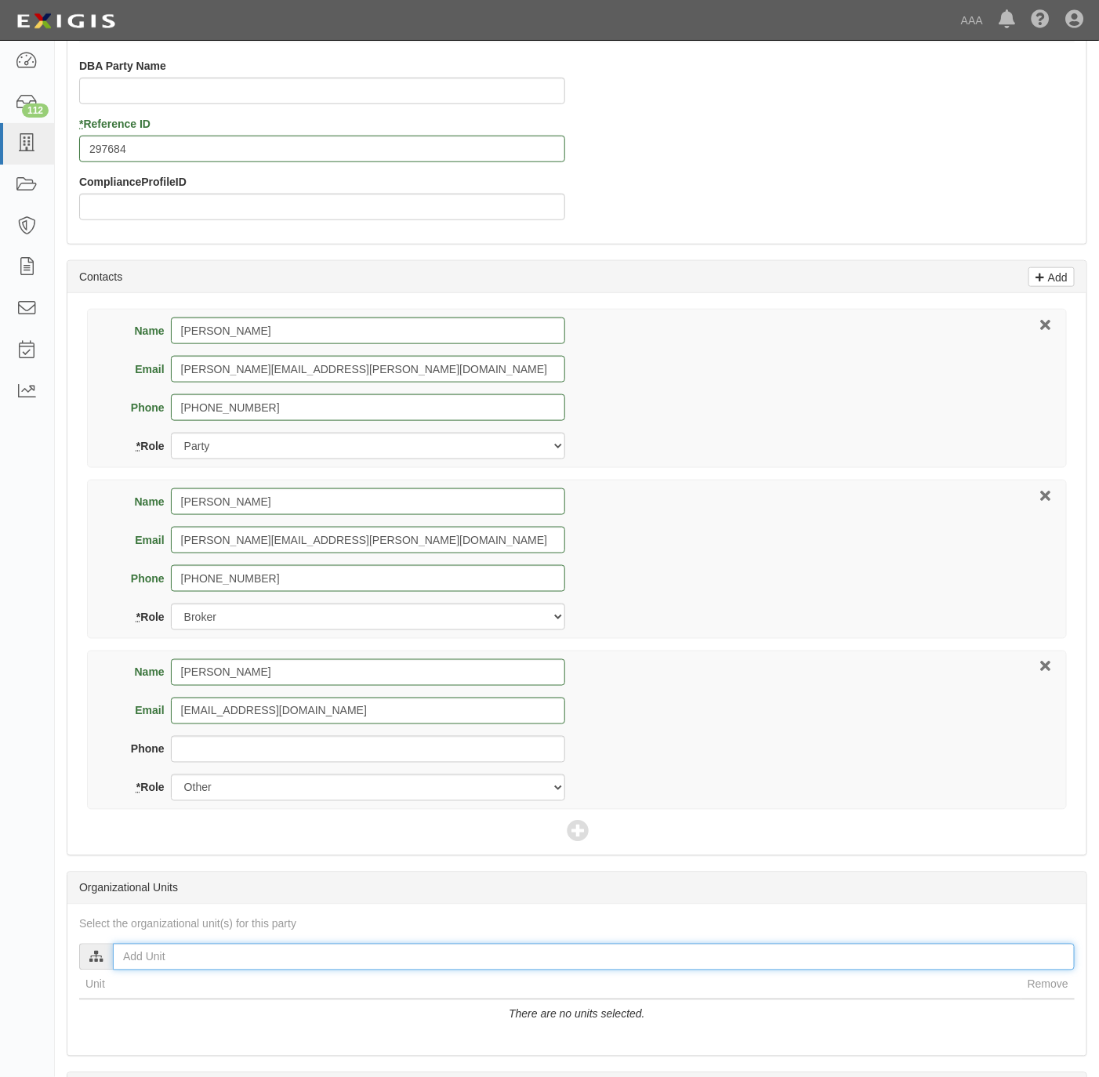
click at [148, 960] on input "text" at bounding box center [594, 957] width 962 height 27
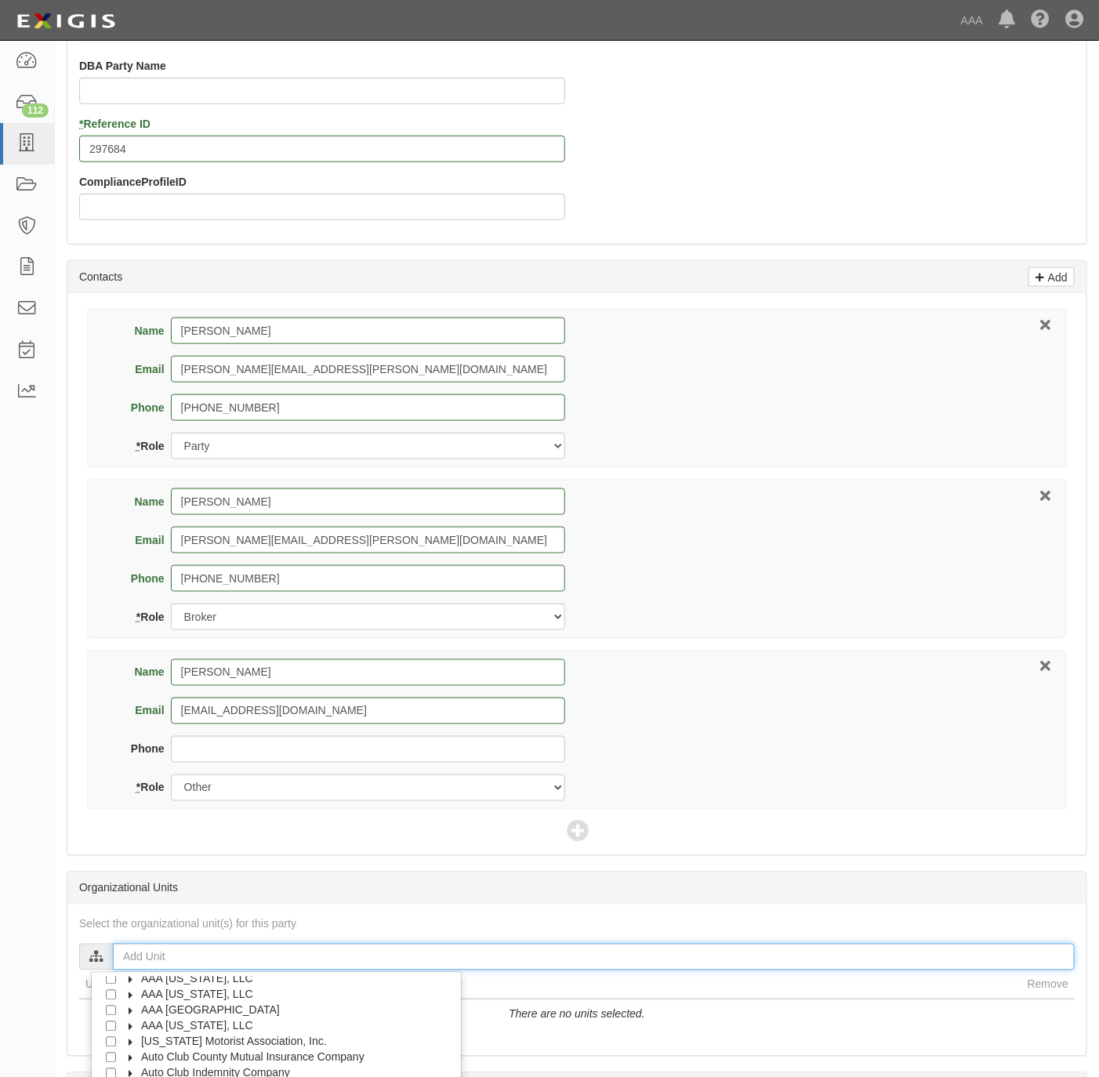
scroll to position [0, 0]
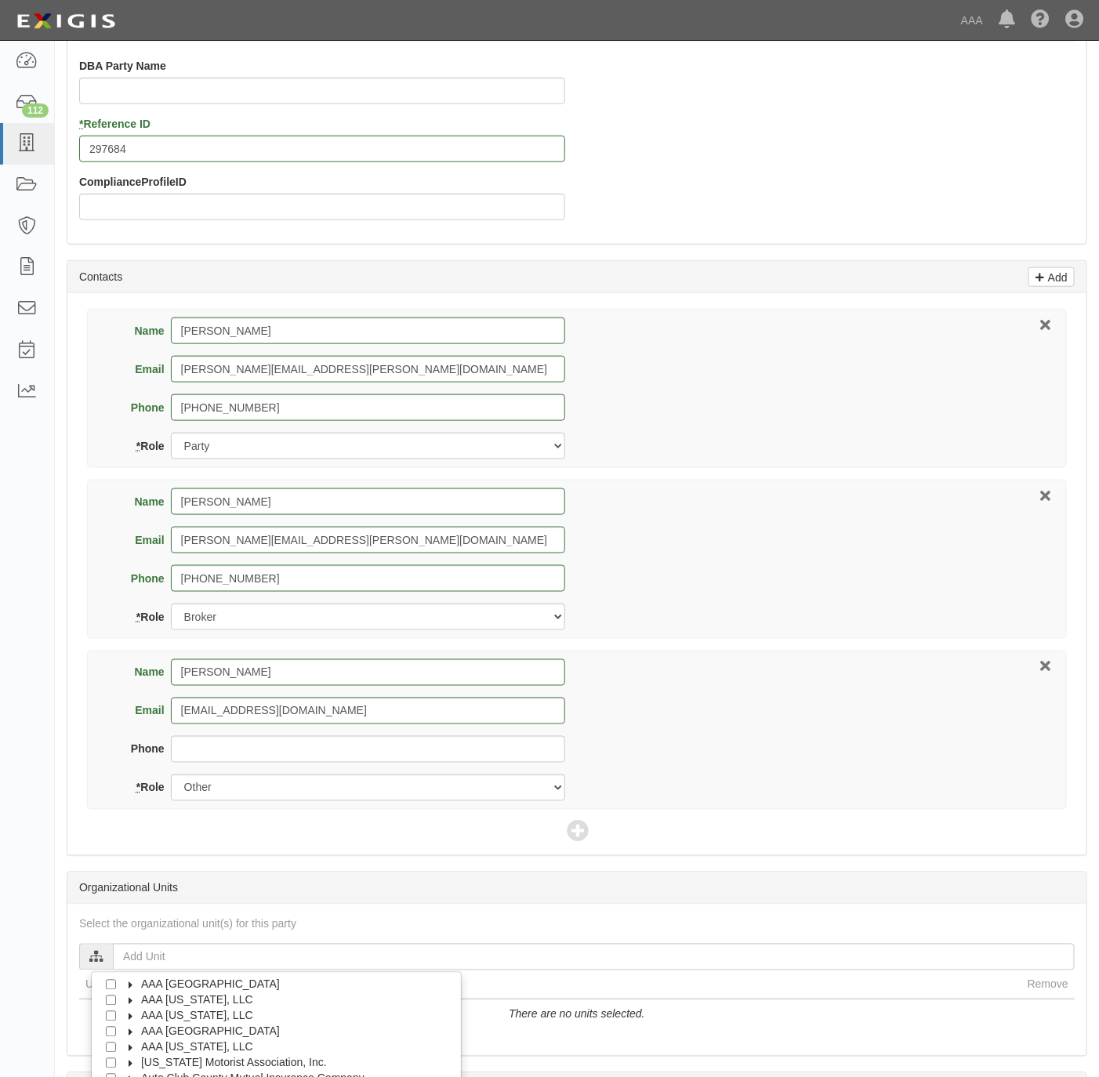
click at [252, 1033] on span "AAA Northern New England" at bounding box center [210, 1032] width 139 height 13
click at [220, 1049] on span "Automotive Services" at bounding box center [205, 1047] width 100 height 13
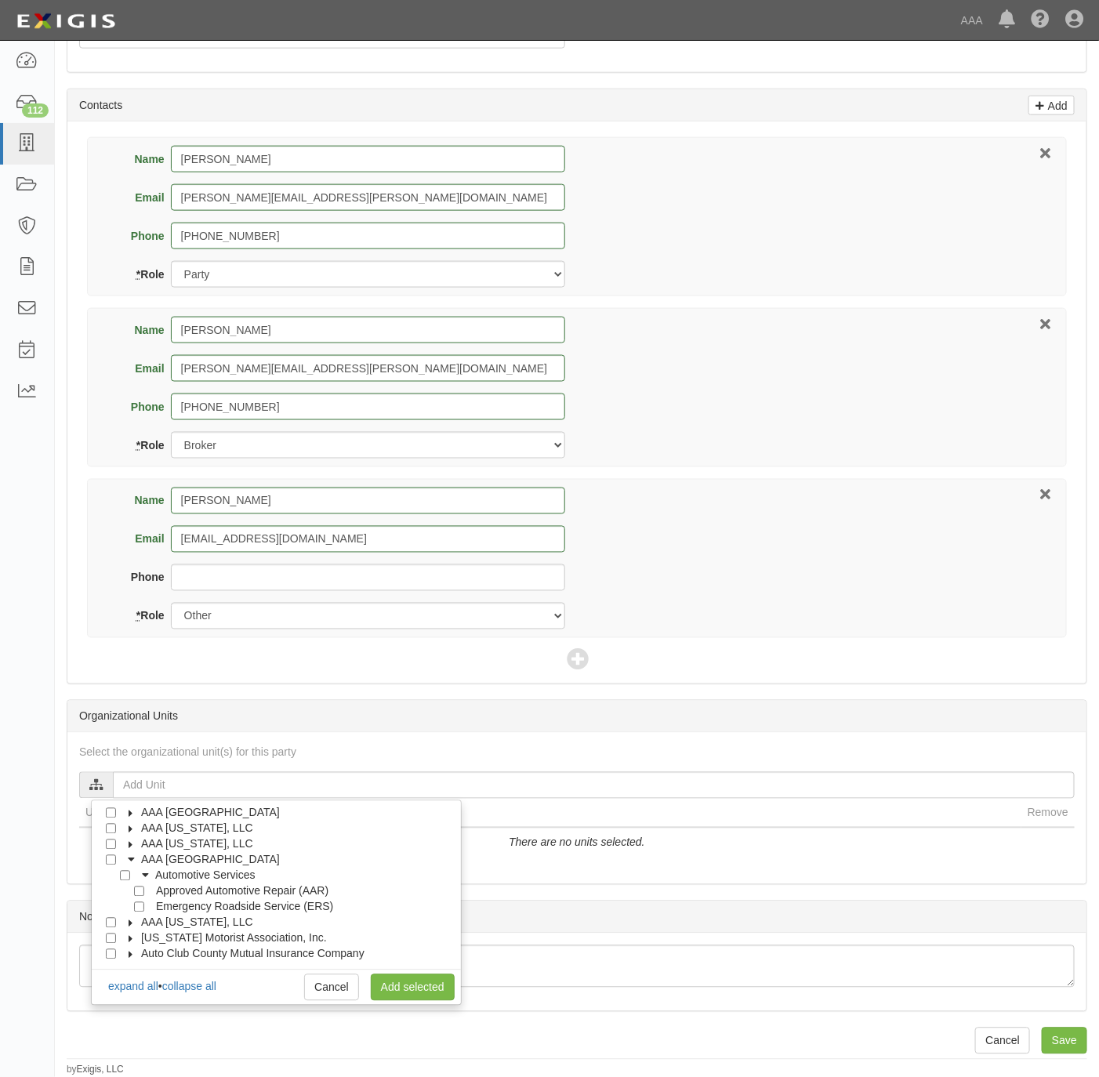
scroll to position [650, 0]
click at [142, 906] on input "Emergency Roadside Service (ERS)" at bounding box center [139, 907] width 10 height 10
checkbox input "true"
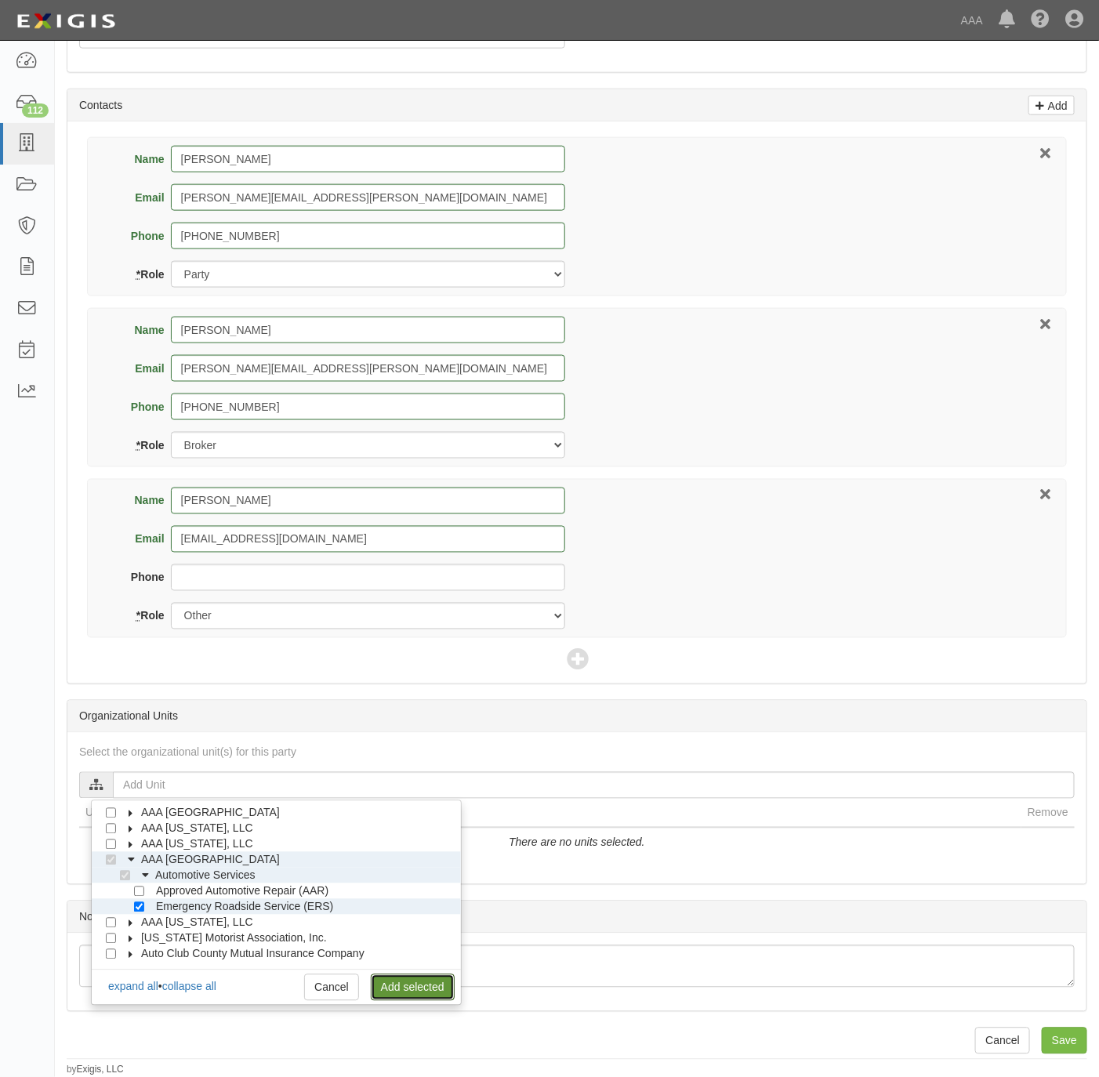
click at [416, 979] on link "Add selected" at bounding box center [413, 988] width 84 height 27
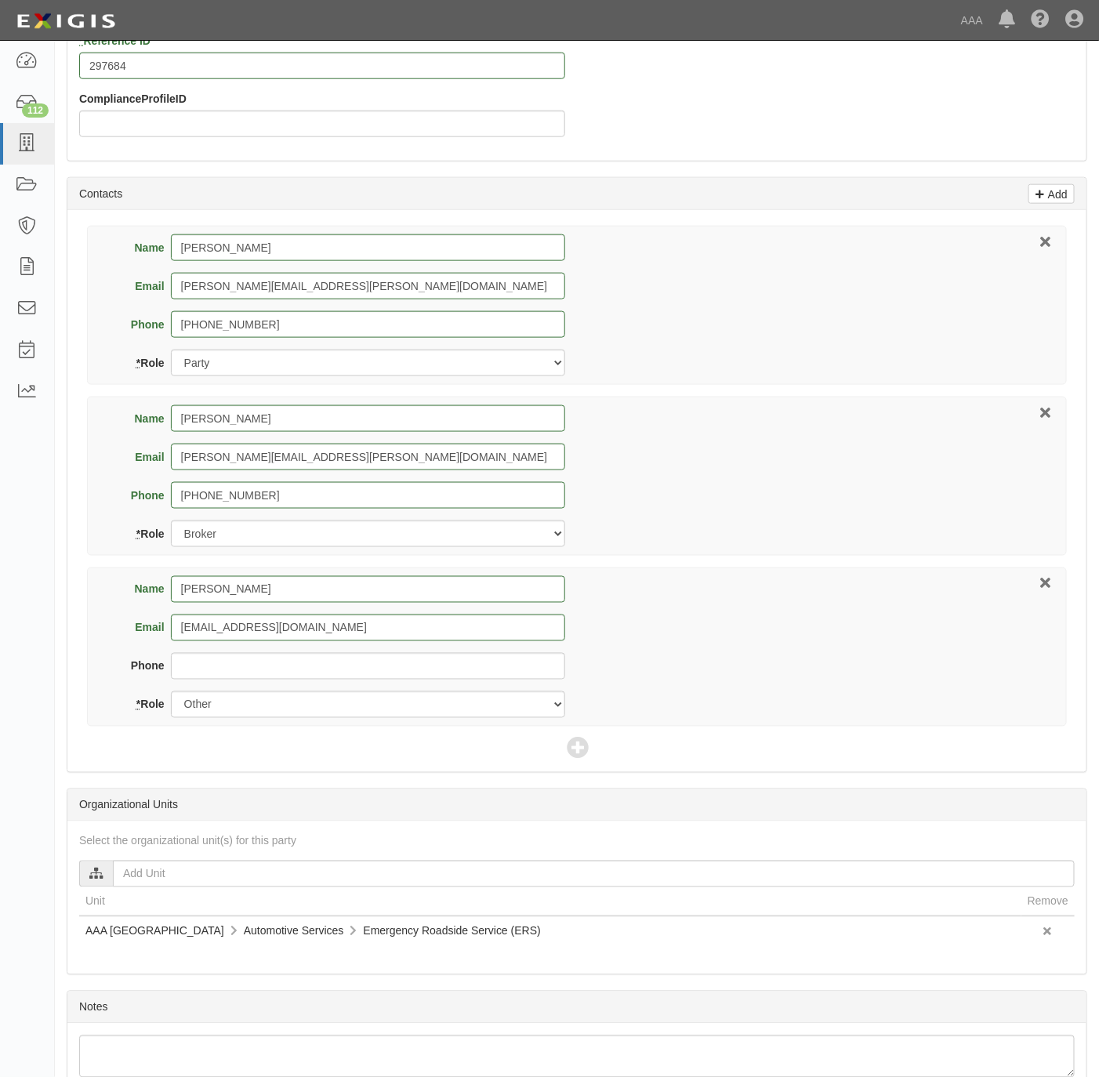
scroll to position [652, 0]
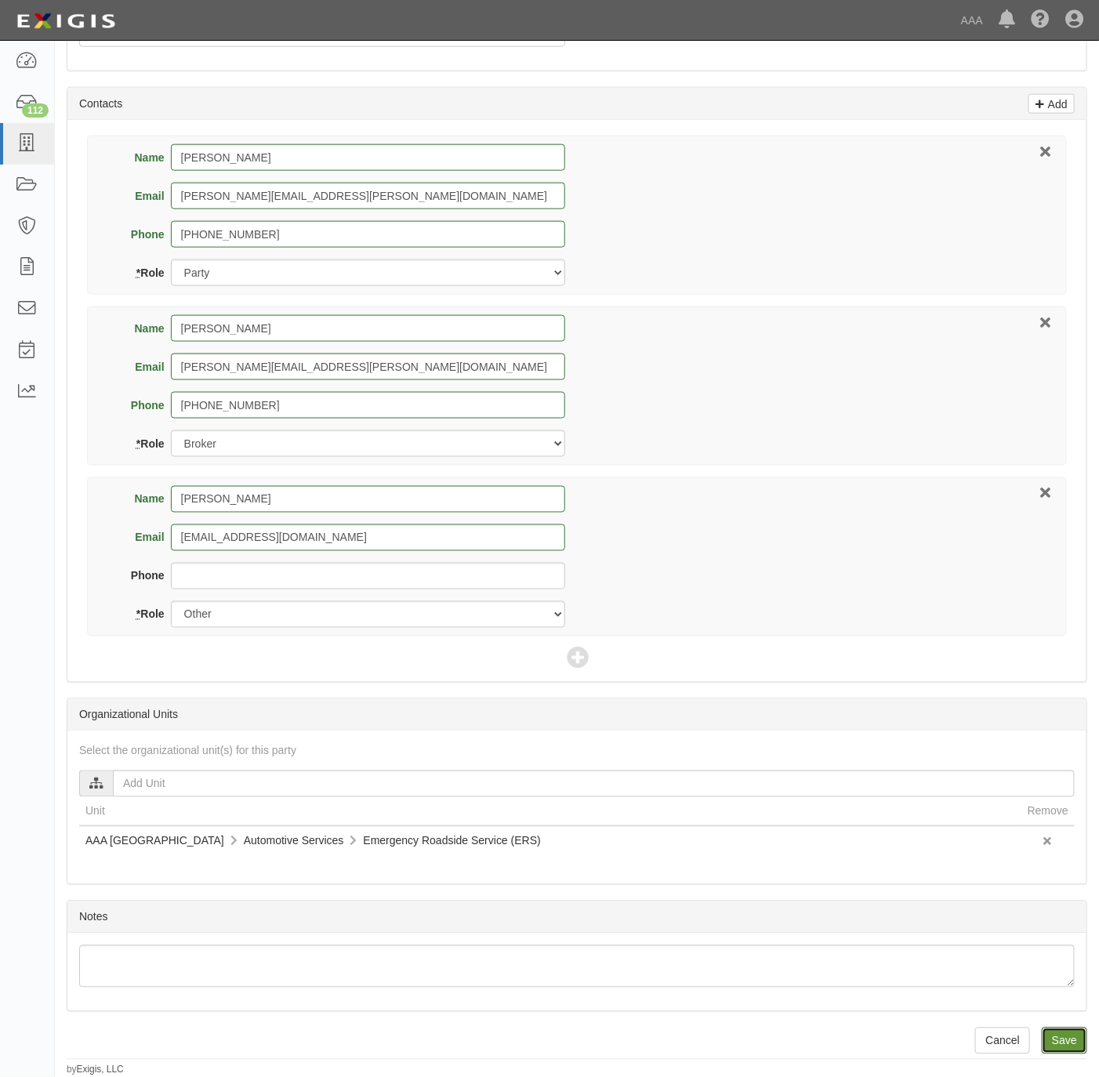
drag, startPoint x: 1059, startPoint y: 1036, endPoint x: 1044, endPoint y: 1017, distance: 24.0
click at [1059, 1035] on input "Save" at bounding box center [1064, 1041] width 45 height 27
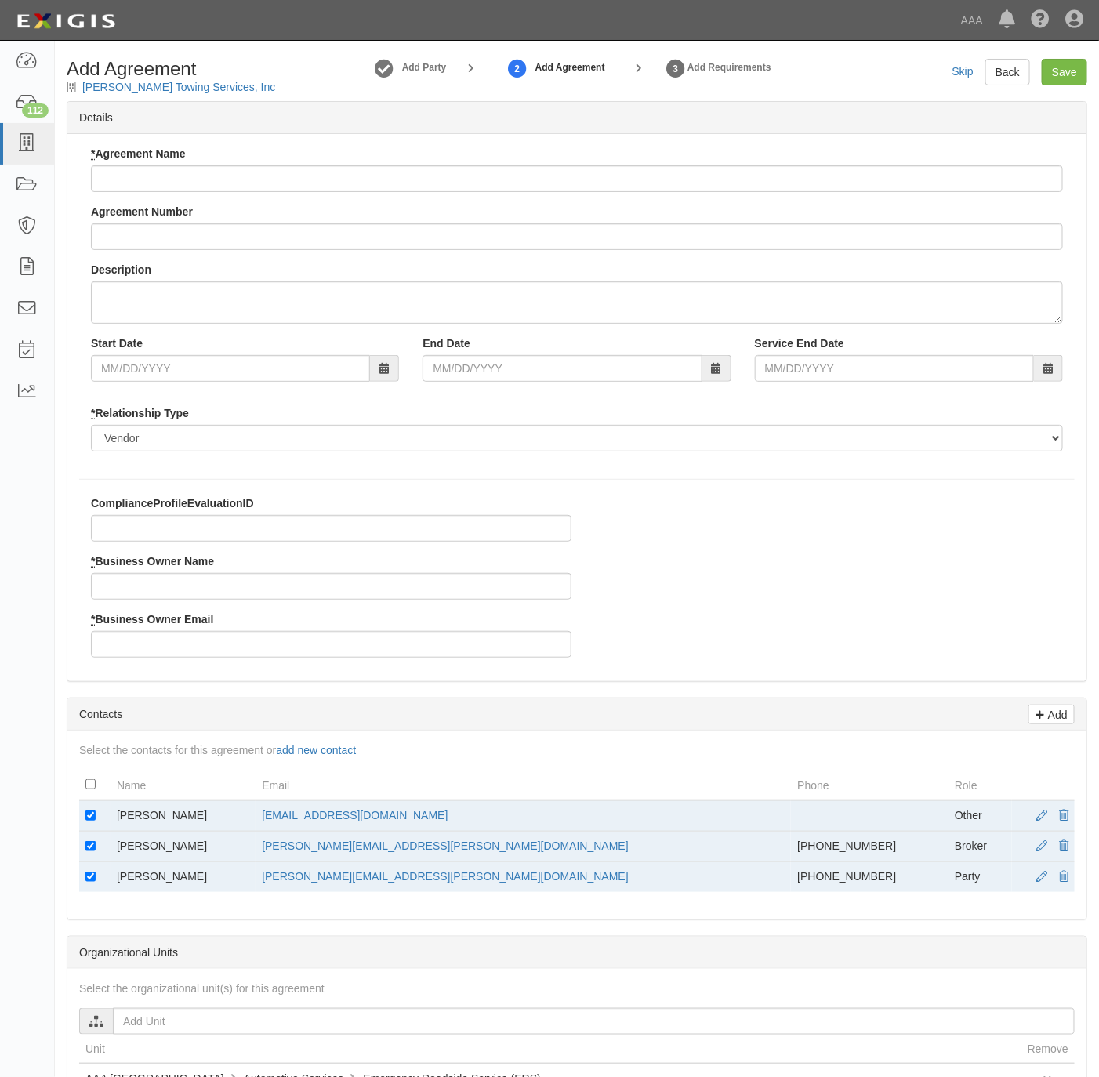
click at [217, 180] on input "* Agreement Name" at bounding box center [577, 178] width 972 height 27
type input "NNE ERS"
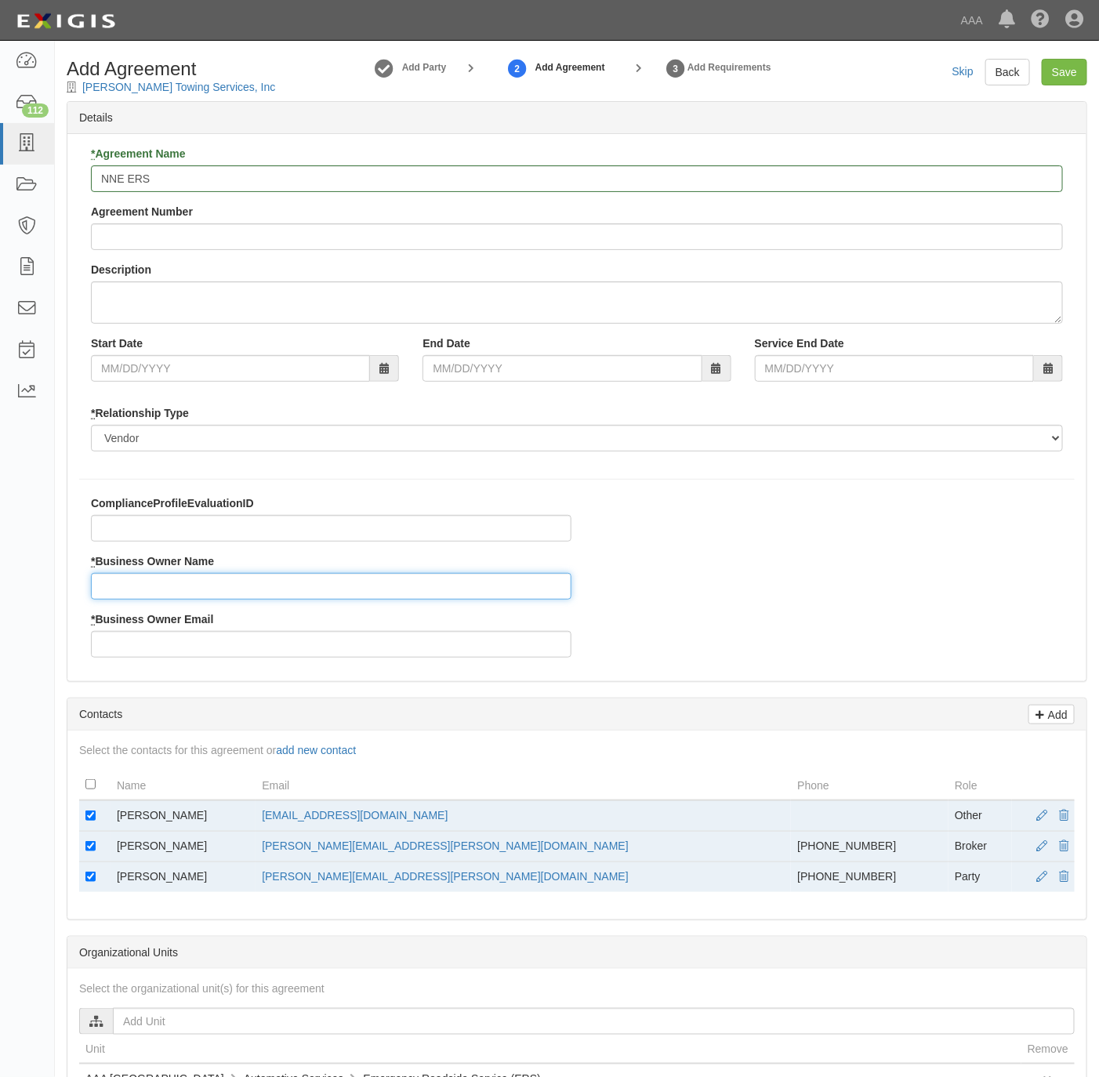
click at [165, 582] on input "* Business Owner Name" at bounding box center [331, 586] width 481 height 27
paste input "[PERSON_NAME]"
type input "[PERSON_NAME]"
copy link "[EMAIL_ADDRESS][DOMAIN_NAME]"
drag, startPoint x: 485, startPoint y: 821, endPoint x: 311, endPoint y: 821, distance: 174.1
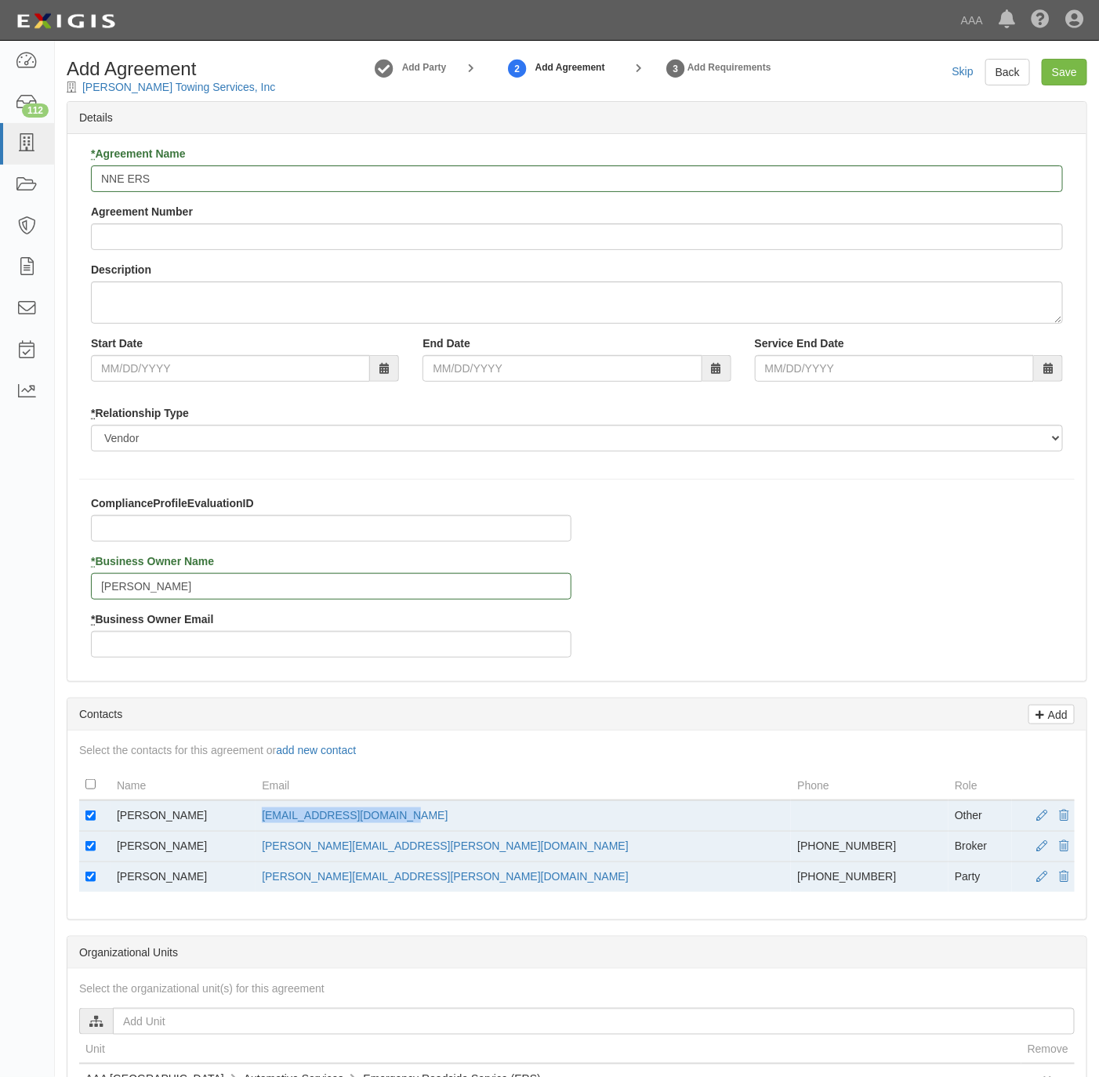
click at [311, 821] on td "[EMAIL_ADDRESS][DOMAIN_NAME]" at bounding box center [524, 816] width 536 height 31
drag, startPoint x: 311, startPoint y: 821, endPoint x: 216, endPoint y: 643, distance: 201.7
click at [216, 643] on input "* Business Owner Email" at bounding box center [331, 644] width 481 height 27
paste input "[EMAIL_ADDRESS][DOMAIN_NAME]"
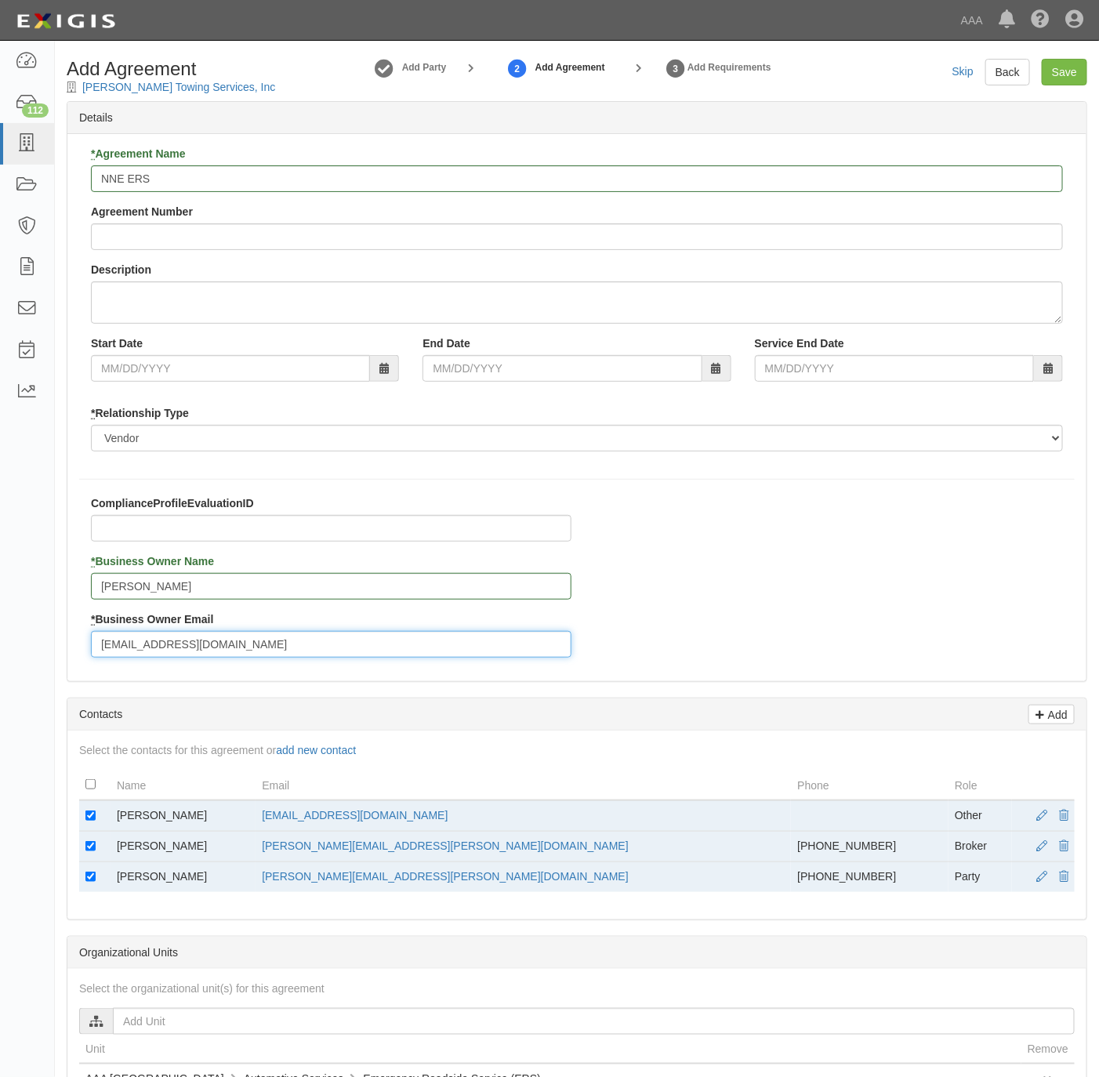
type input "[EMAIL_ADDRESS][DOMAIN_NAME]"
click at [93, 819] on input "checkbox" at bounding box center [90, 816] width 10 height 10
checkbox input "false"
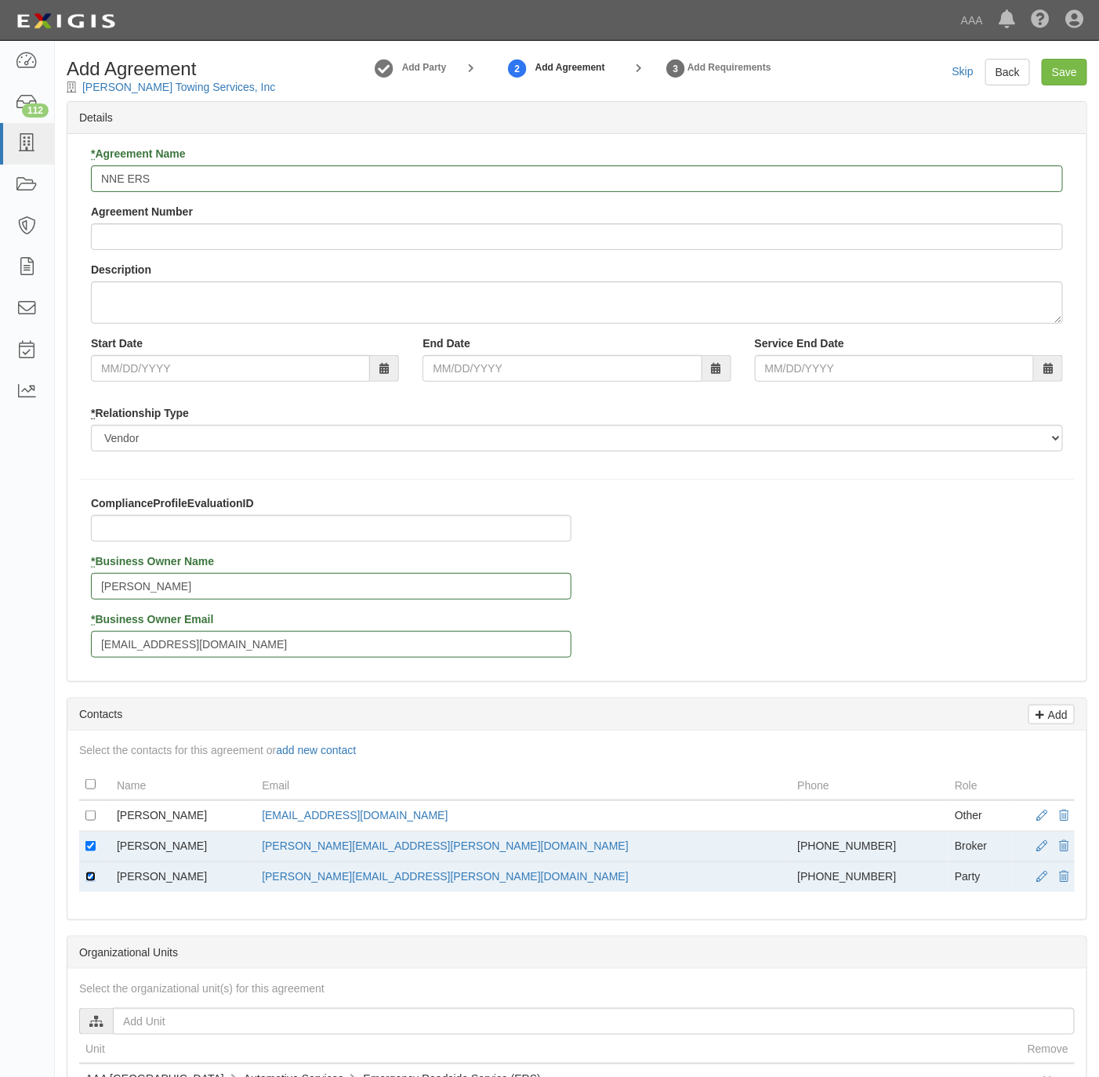
click at [92, 882] on input "checkbox" at bounding box center [90, 877] width 10 height 10
checkbox input "false"
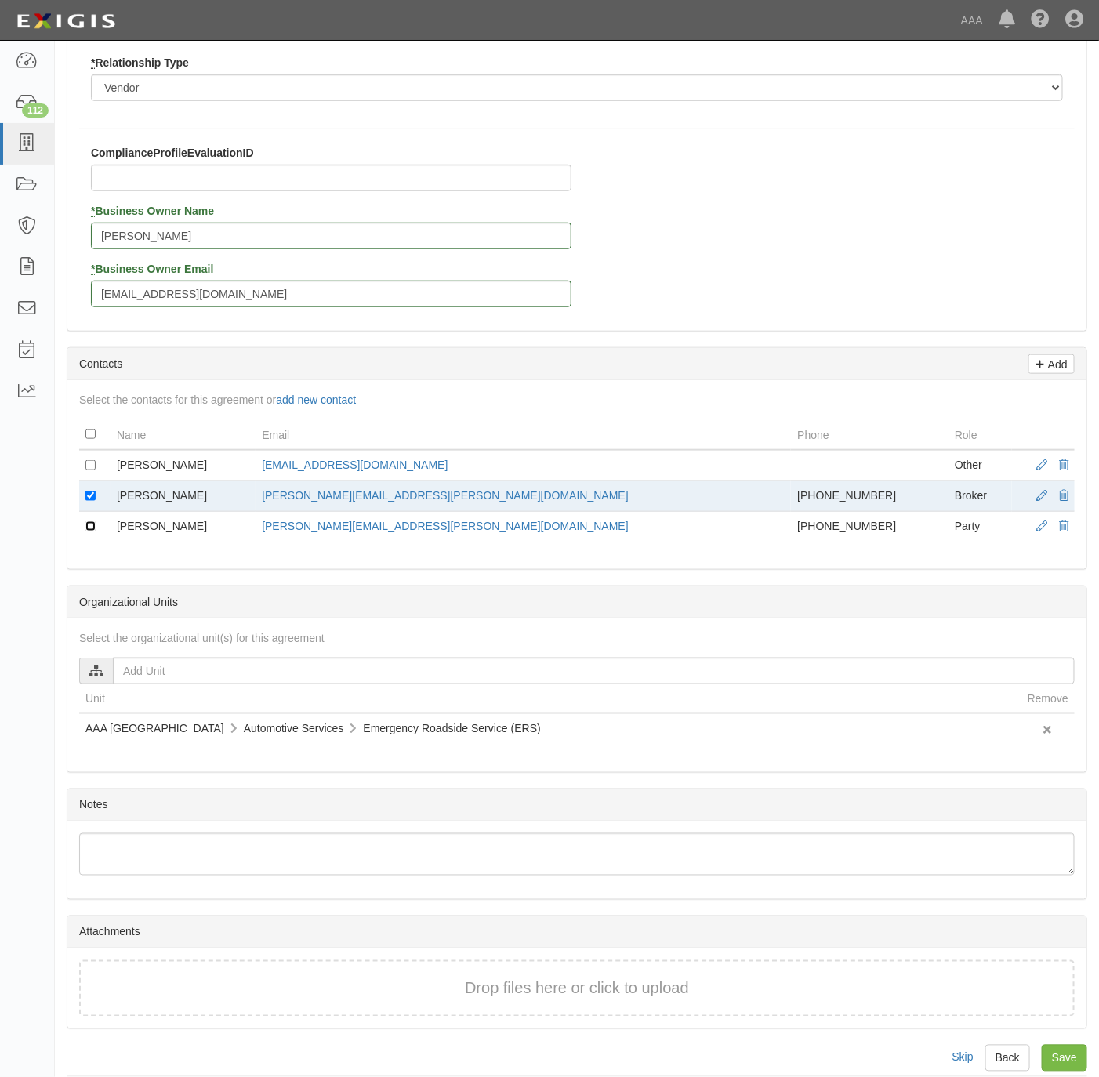
scroll to position [353, 0]
click at [1054, 1058] on input "Save" at bounding box center [1064, 1056] width 45 height 27
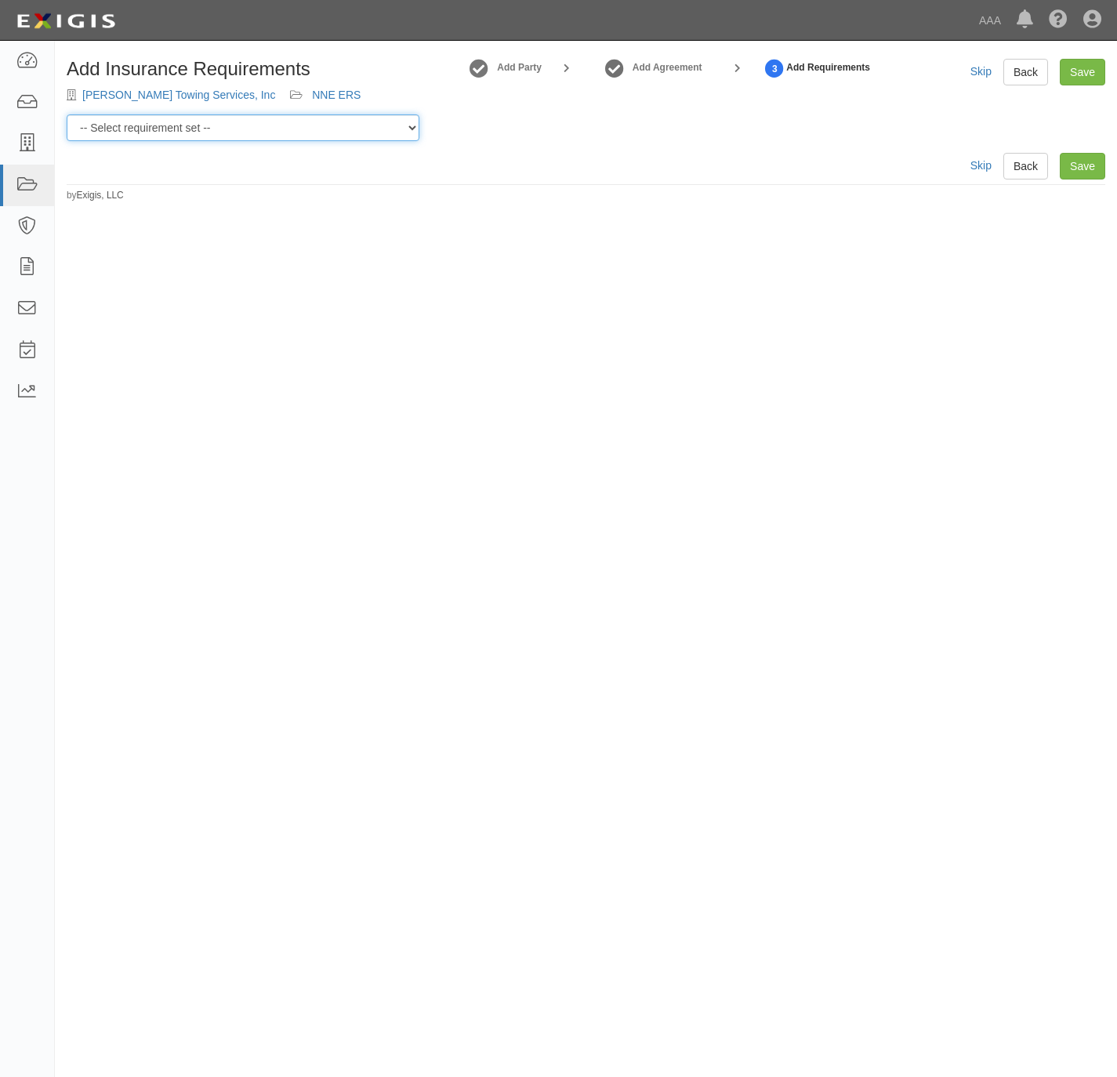
click at [316, 135] on select "-- Select requirement set -- AAA East Central AAR AAA East Central ERS AAA East…" at bounding box center [243, 127] width 353 height 27
select select "16740"
click at [67, 114] on select "-- Select requirement set -- AAA East Central AAR AAA East Central ERS AAA East…" at bounding box center [243, 127] width 353 height 27
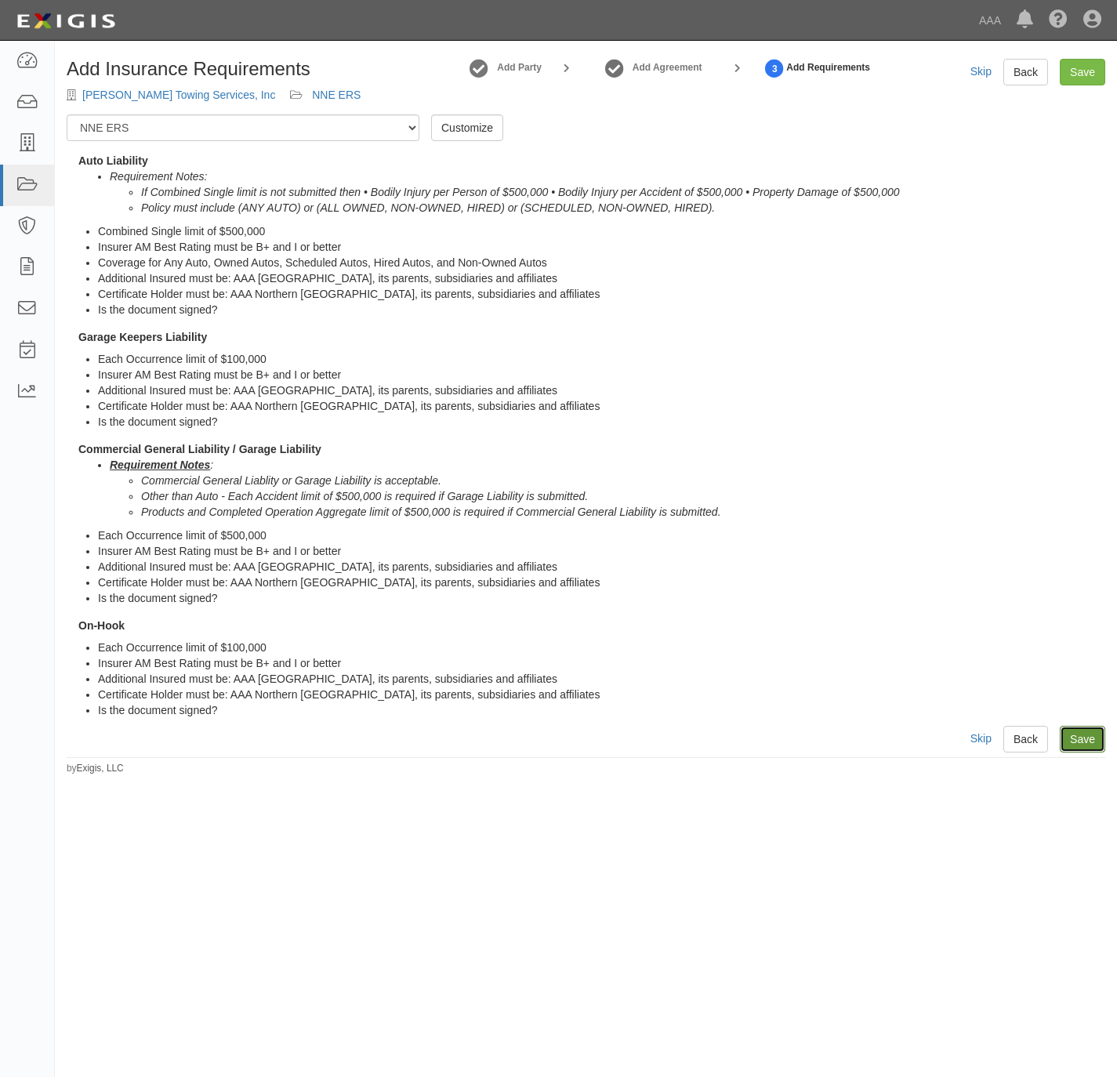
click at [1090, 743] on link "Save" at bounding box center [1082, 739] width 45 height 27
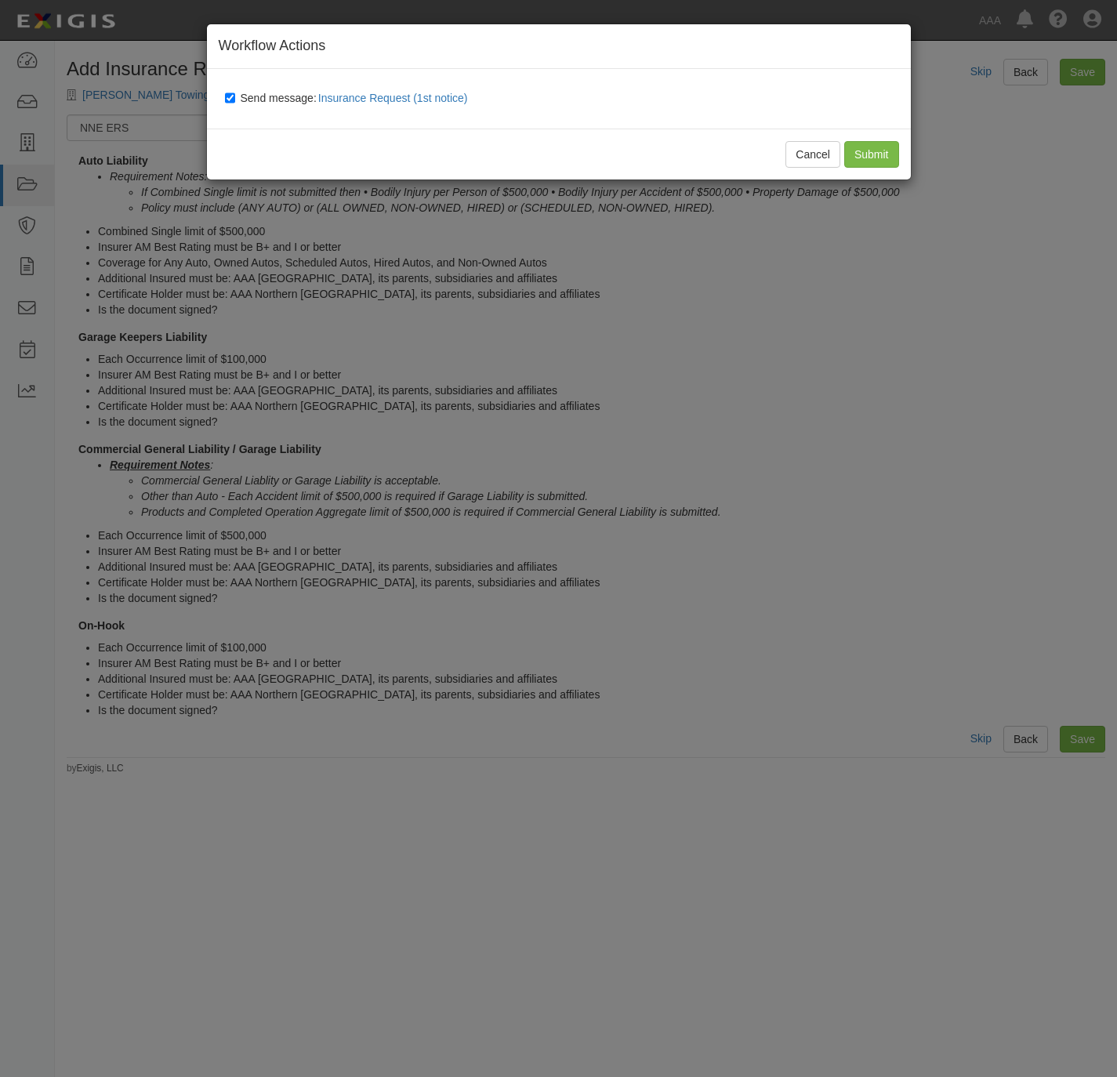
click at [245, 92] on span "Send message: Insurance Request (1st notice)" at bounding box center [358, 98] width 234 height 13
click at [235, 92] on input "Send message: Insurance Request (1st notice)" at bounding box center [230, 98] width 10 height 13
checkbox input "false"
click at [877, 158] on input "Submit" at bounding box center [871, 154] width 55 height 27
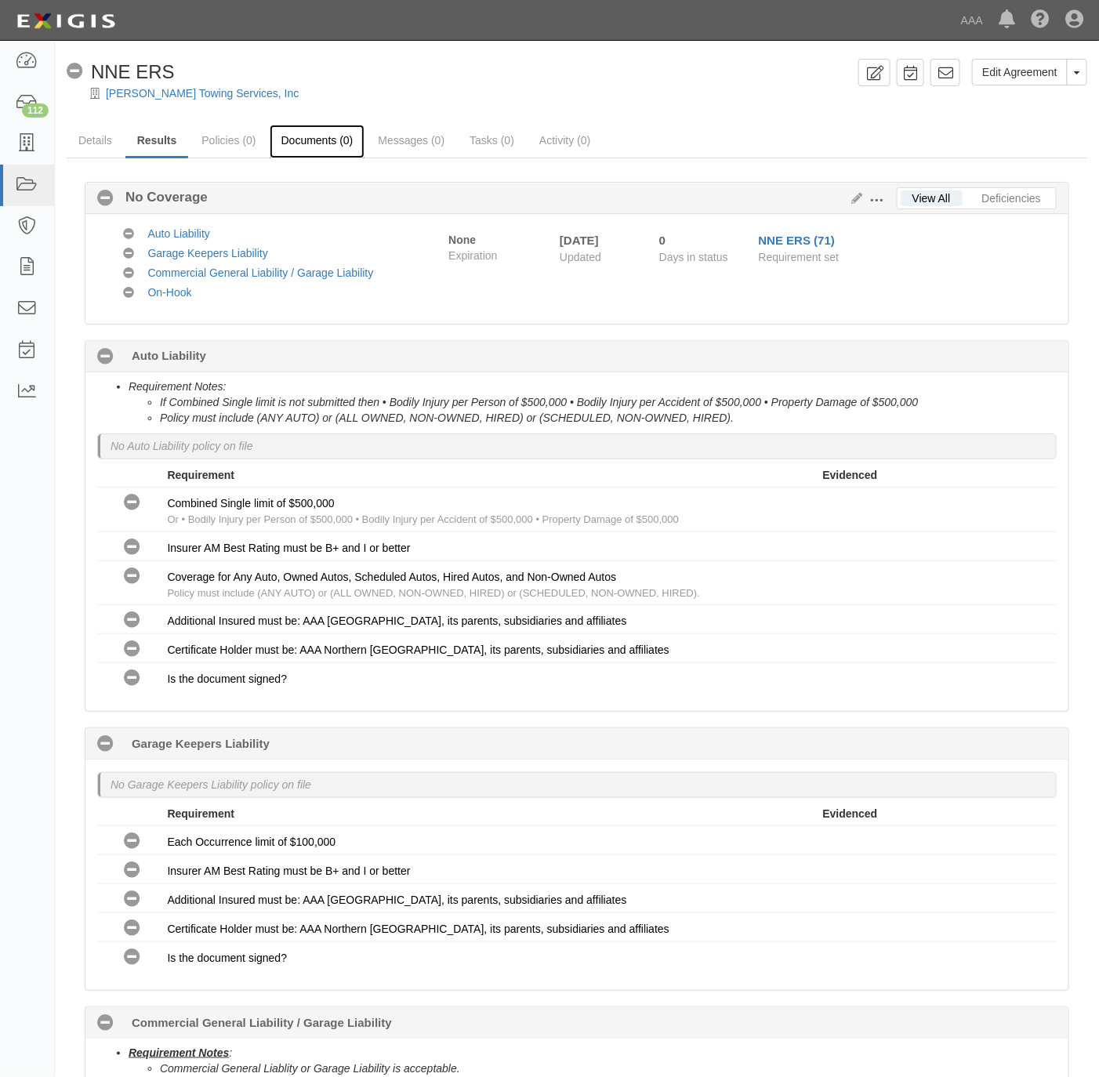
click at [299, 140] on link "Documents (0)" at bounding box center [318, 142] width 96 height 34
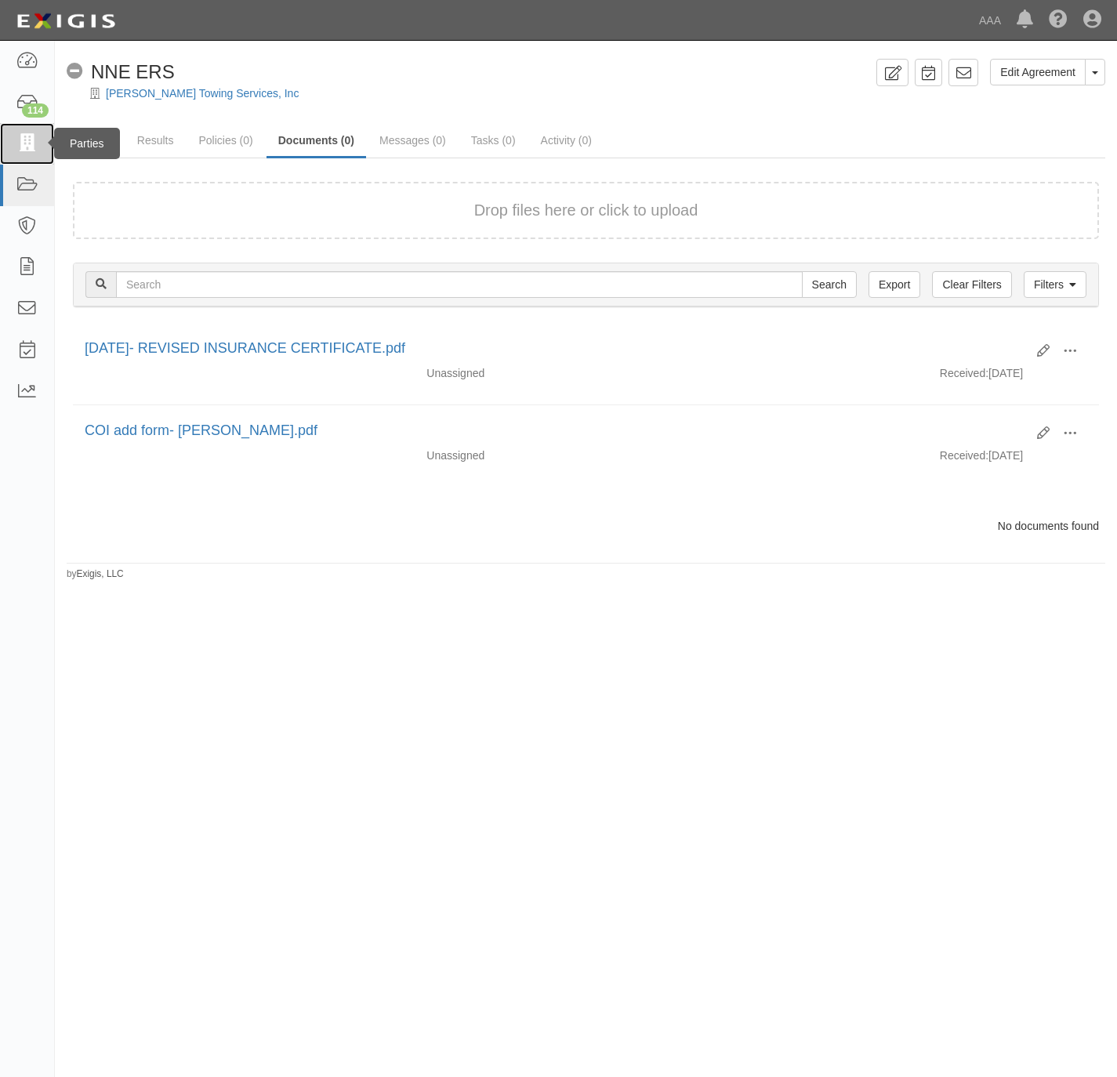
click at [27, 139] on icon at bounding box center [27, 144] width 22 height 18
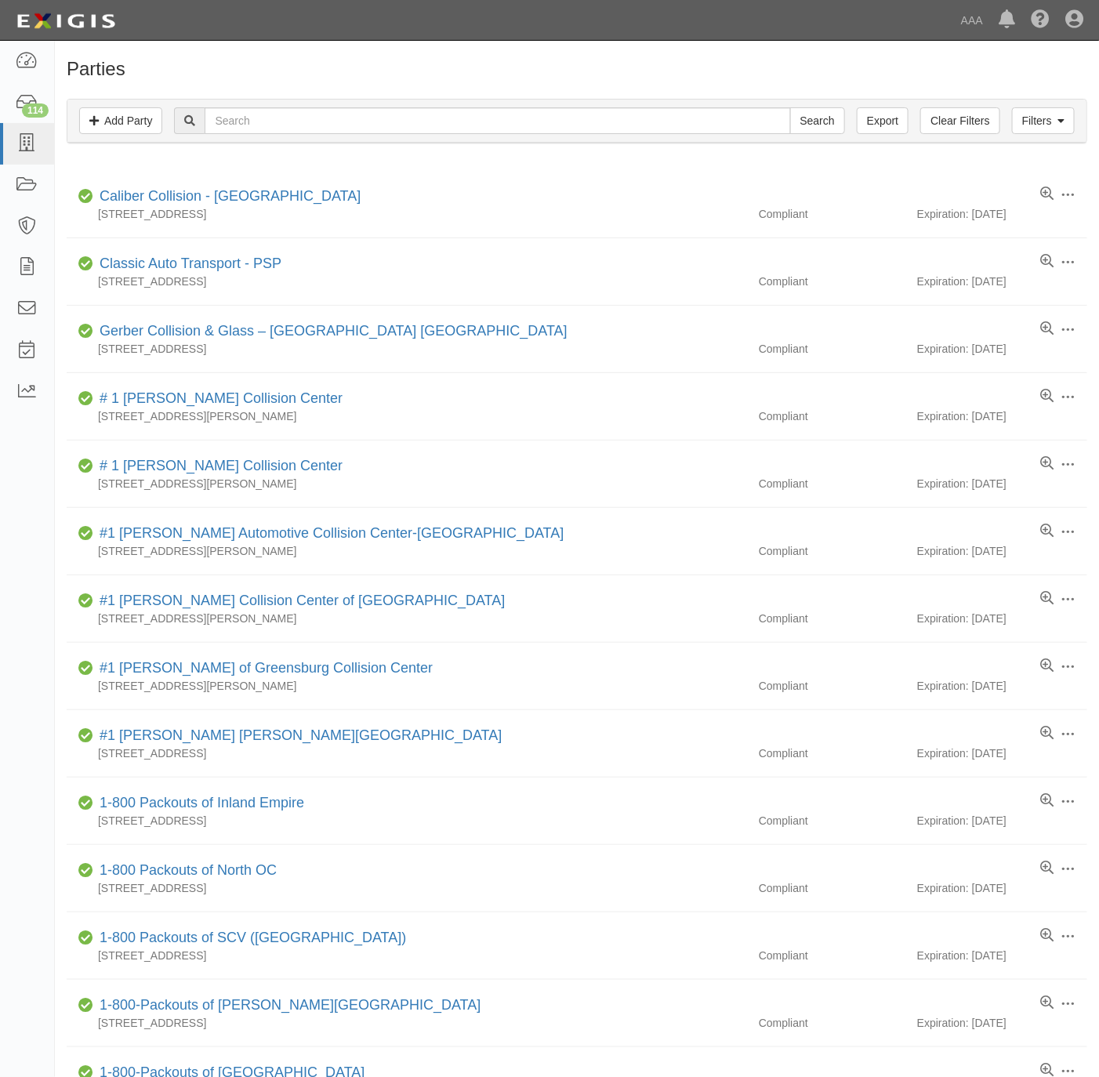
click at [280, 116] on input "text" at bounding box center [498, 120] width 586 height 27
type input "AC Lock & Security, Inc,"
click at [812, 118] on input "Search" at bounding box center [817, 120] width 55 height 27
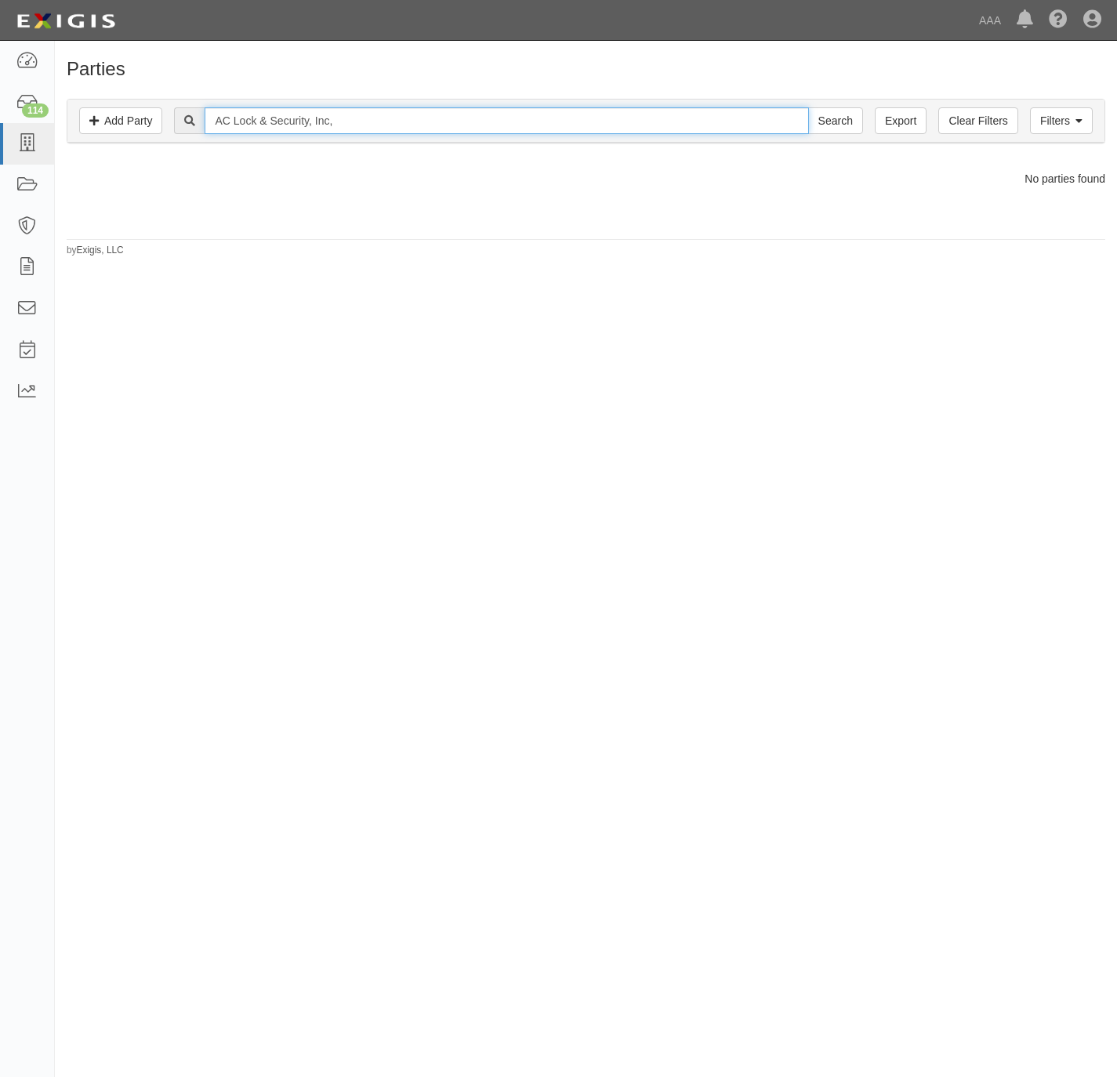
click at [548, 121] on input "AC Lock & Security, Inc," at bounding box center [507, 120] width 604 height 27
paste input "rkco Security"
type input "Arkco Security"
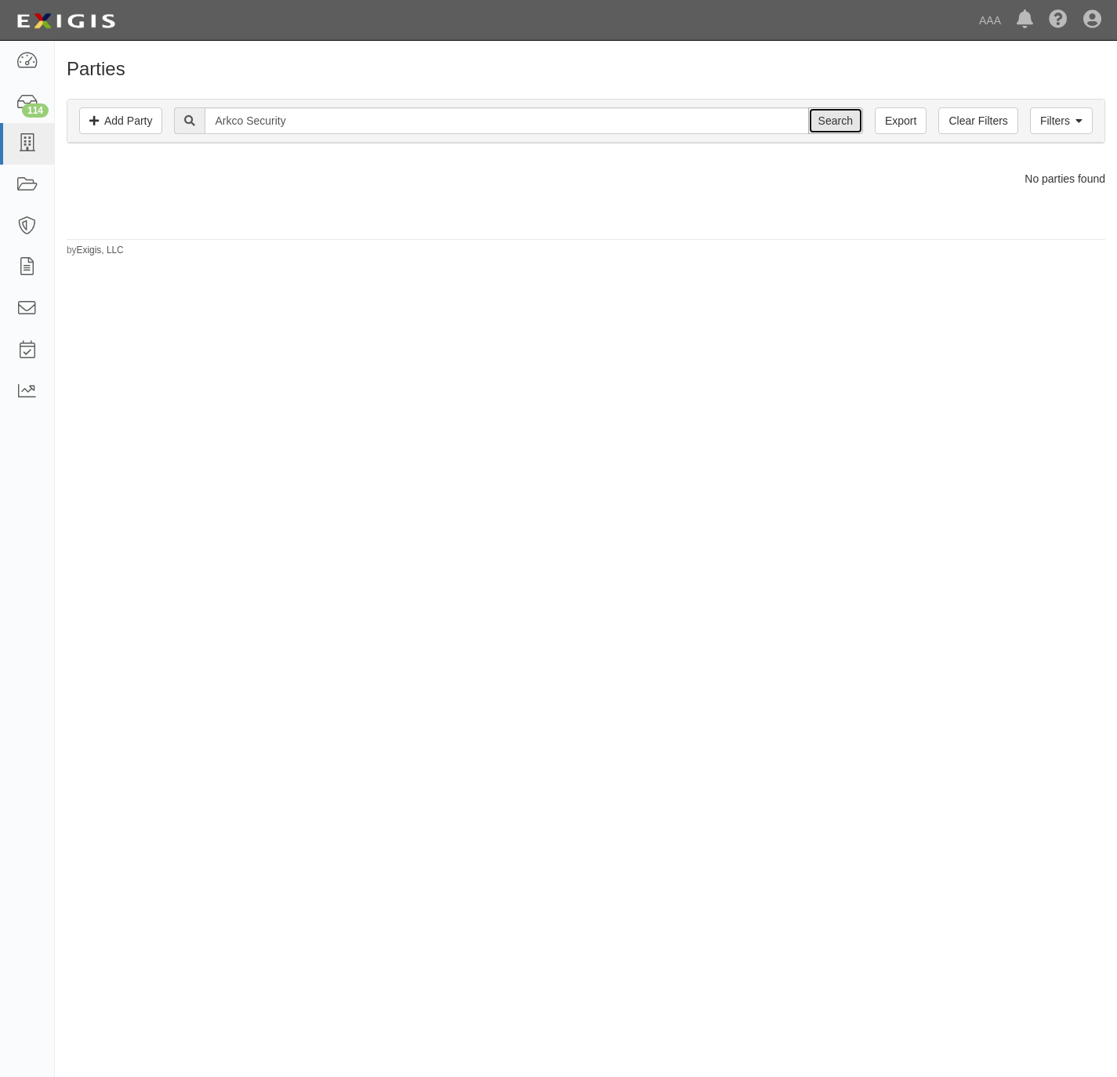
click at [833, 122] on input "Search" at bounding box center [835, 120] width 55 height 27
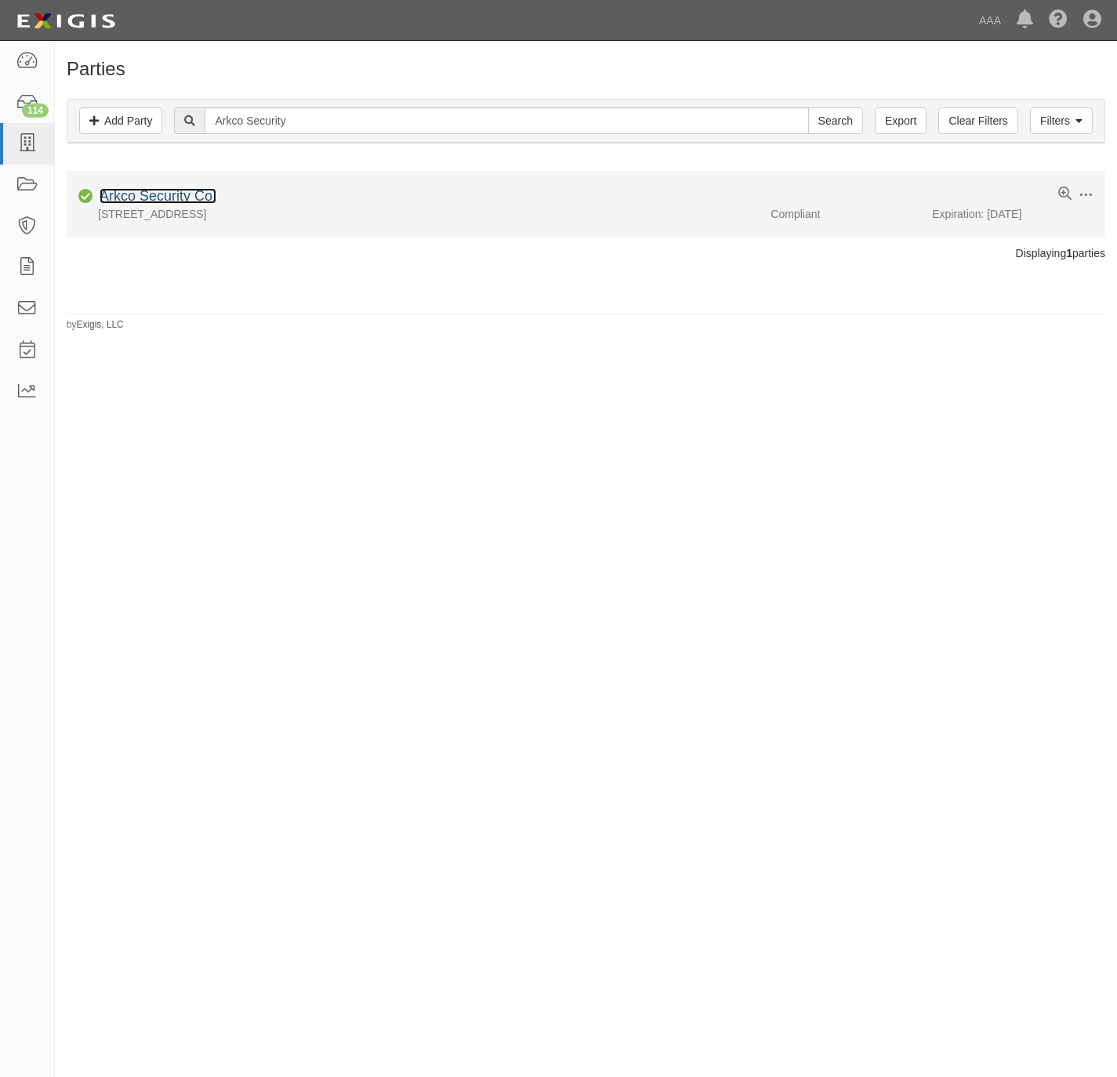
click at [153, 198] on link "Arkco Security Co." at bounding box center [158, 196] width 117 height 16
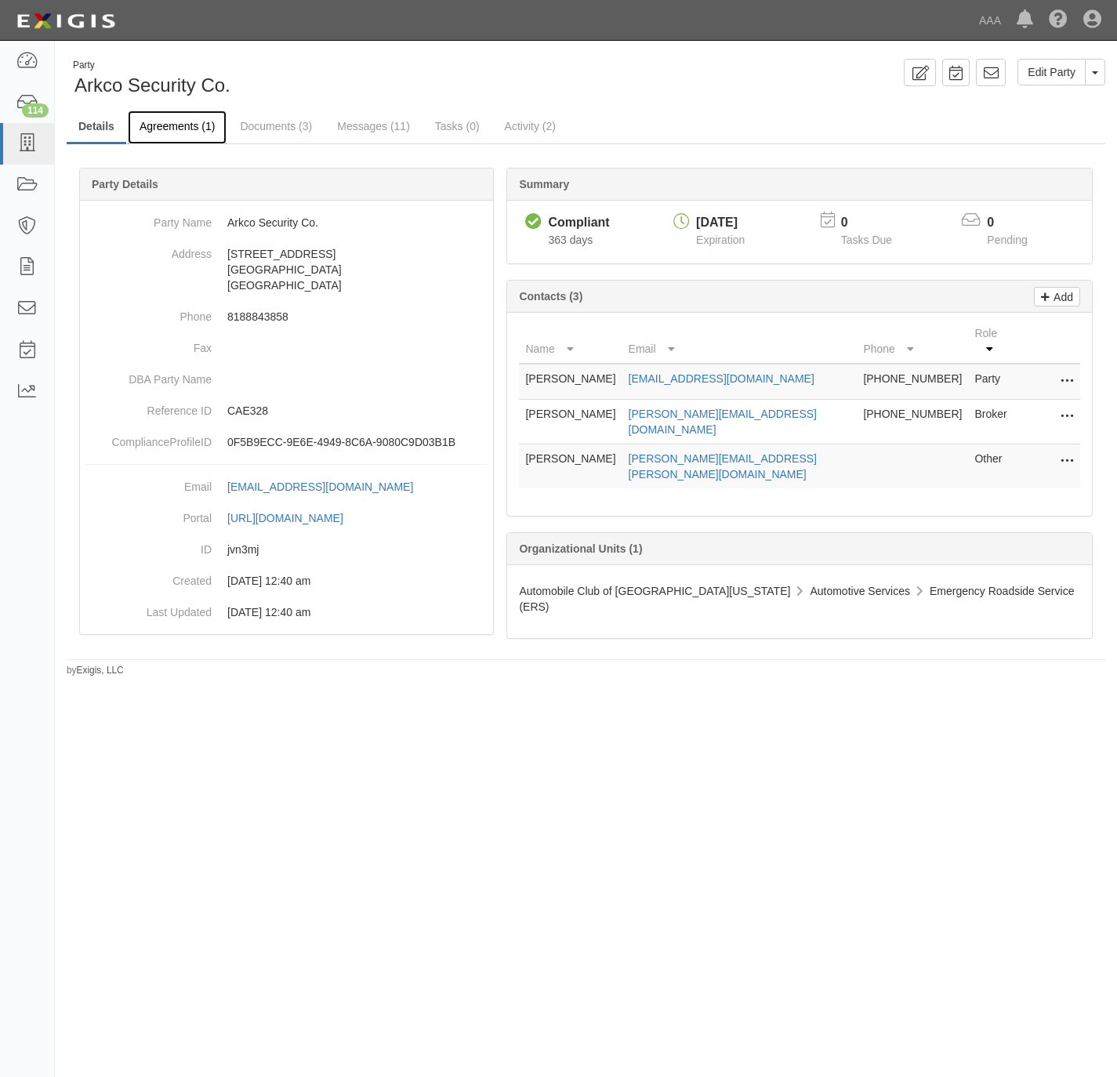
click at [174, 127] on link "Agreements (1)" at bounding box center [177, 128] width 99 height 34
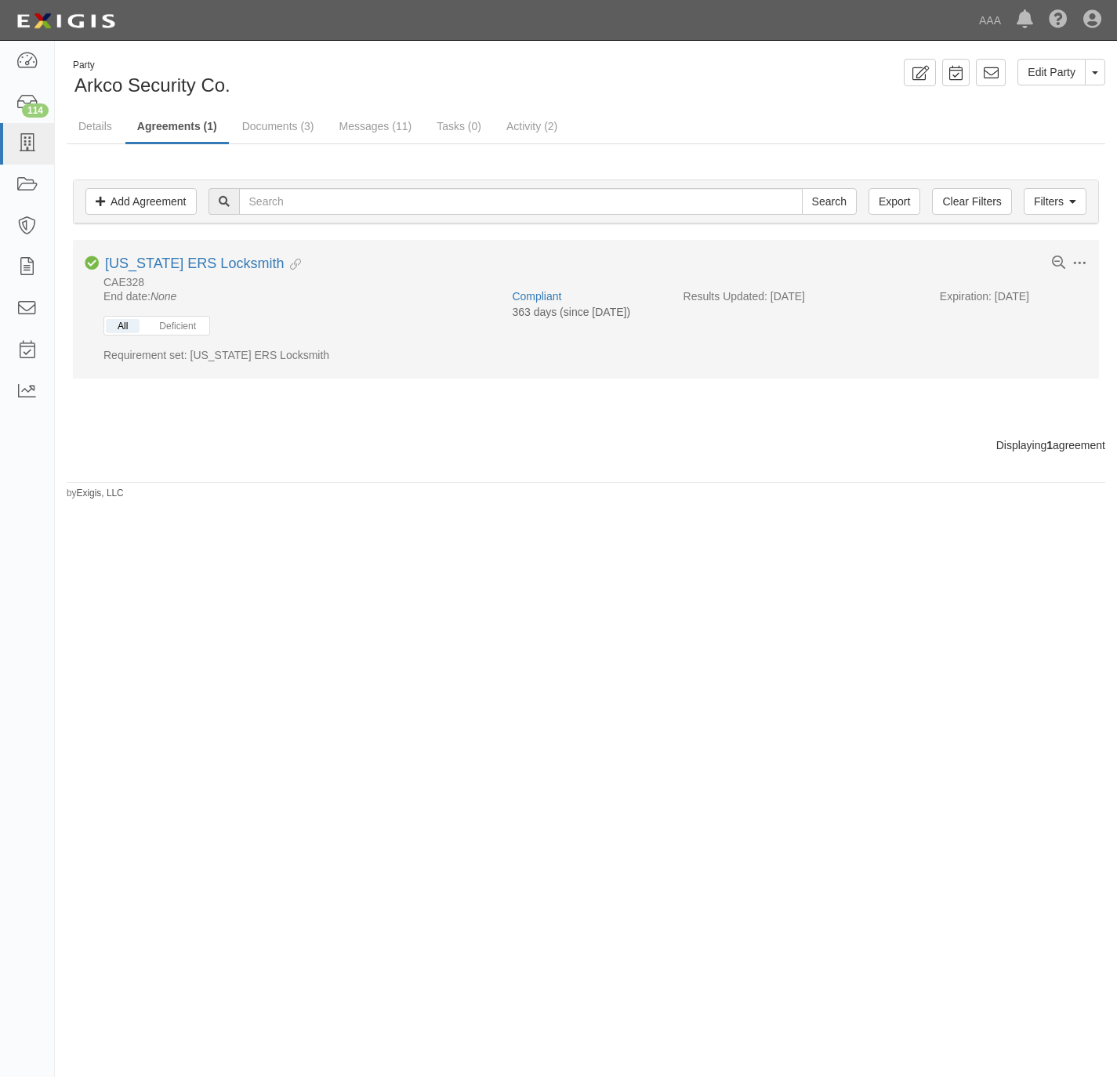
click at [123, 330] on button "All" at bounding box center [123, 326] width 34 height 14
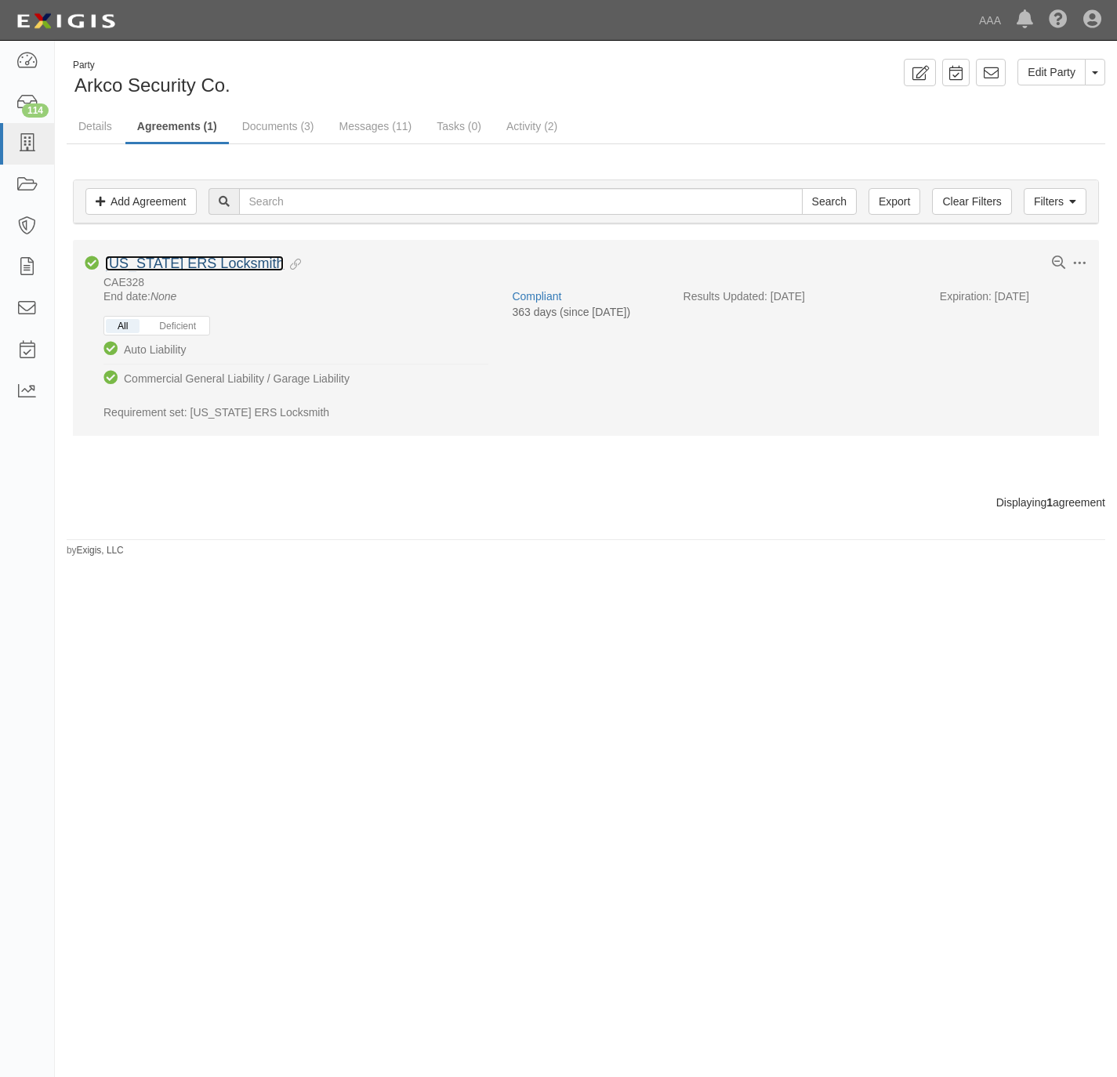
click at [158, 271] on link "[US_STATE] ERS Locksmith" at bounding box center [194, 264] width 179 height 16
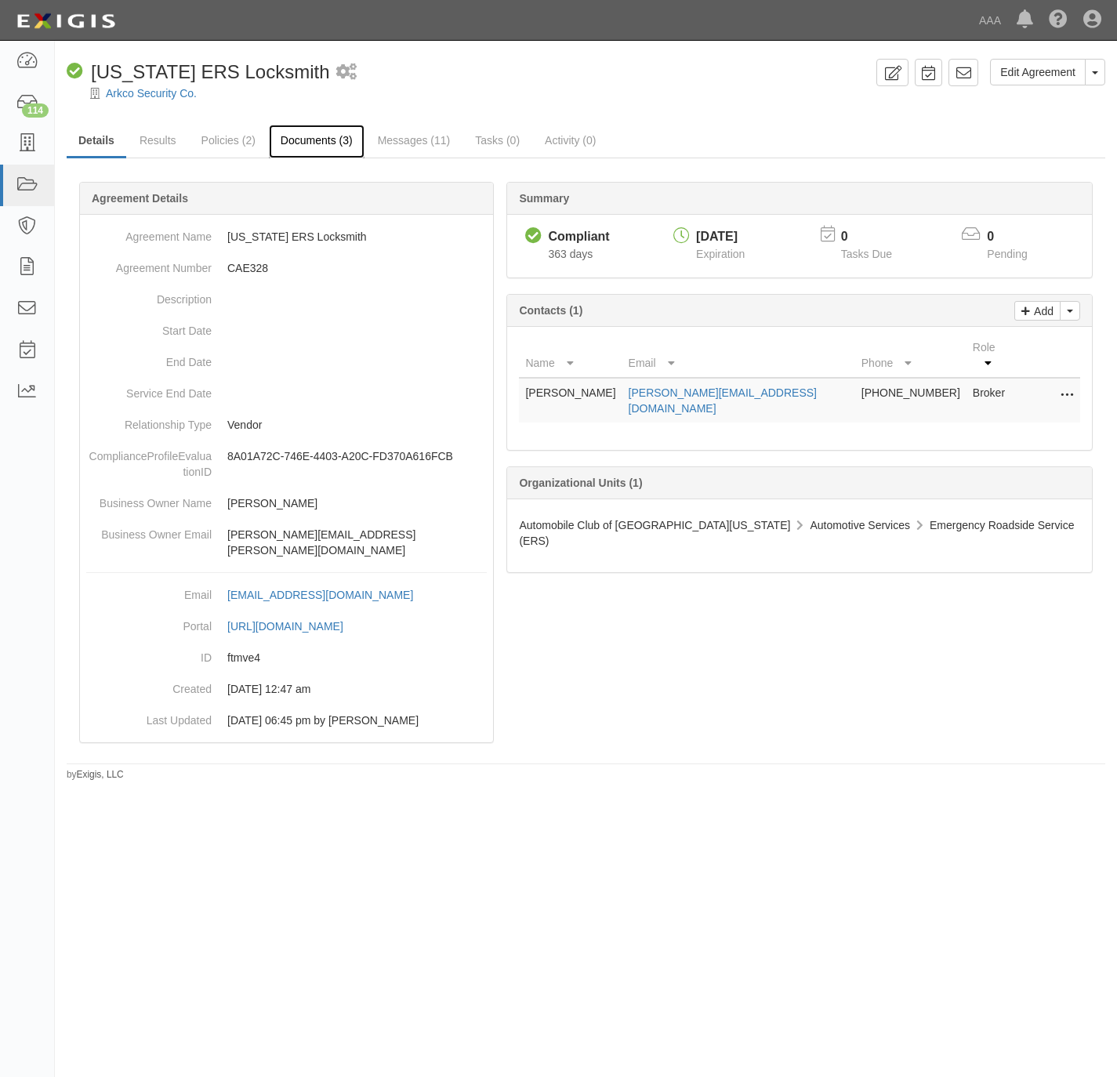
drag, startPoint x: 318, startPoint y: 136, endPoint x: 970, endPoint y: 148, distance: 652.5
click at [318, 136] on link "Documents (3)" at bounding box center [317, 140] width 96 height 31
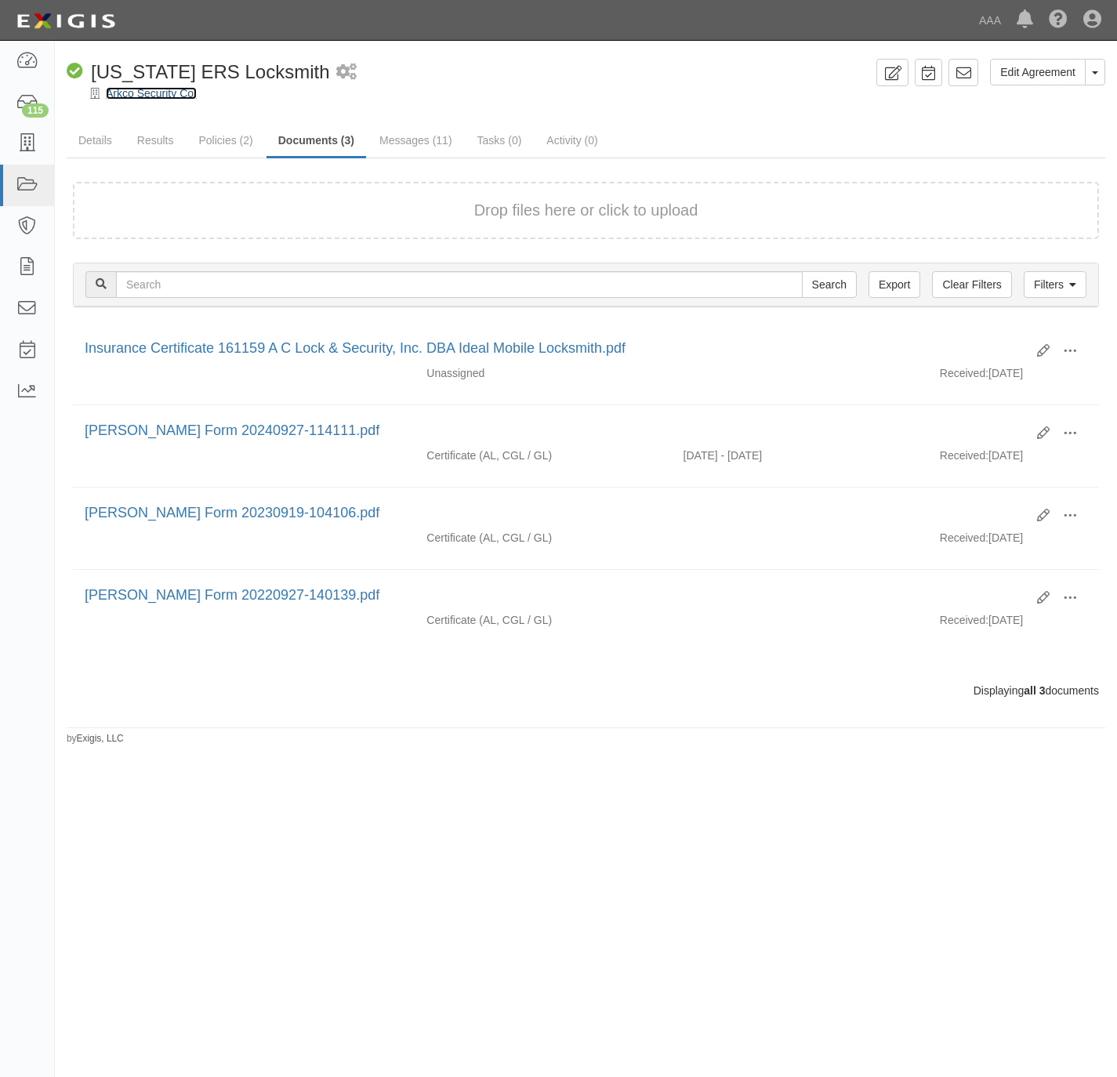
click at [134, 95] on link "Arkco Security Co." at bounding box center [151, 93] width 91 height 13
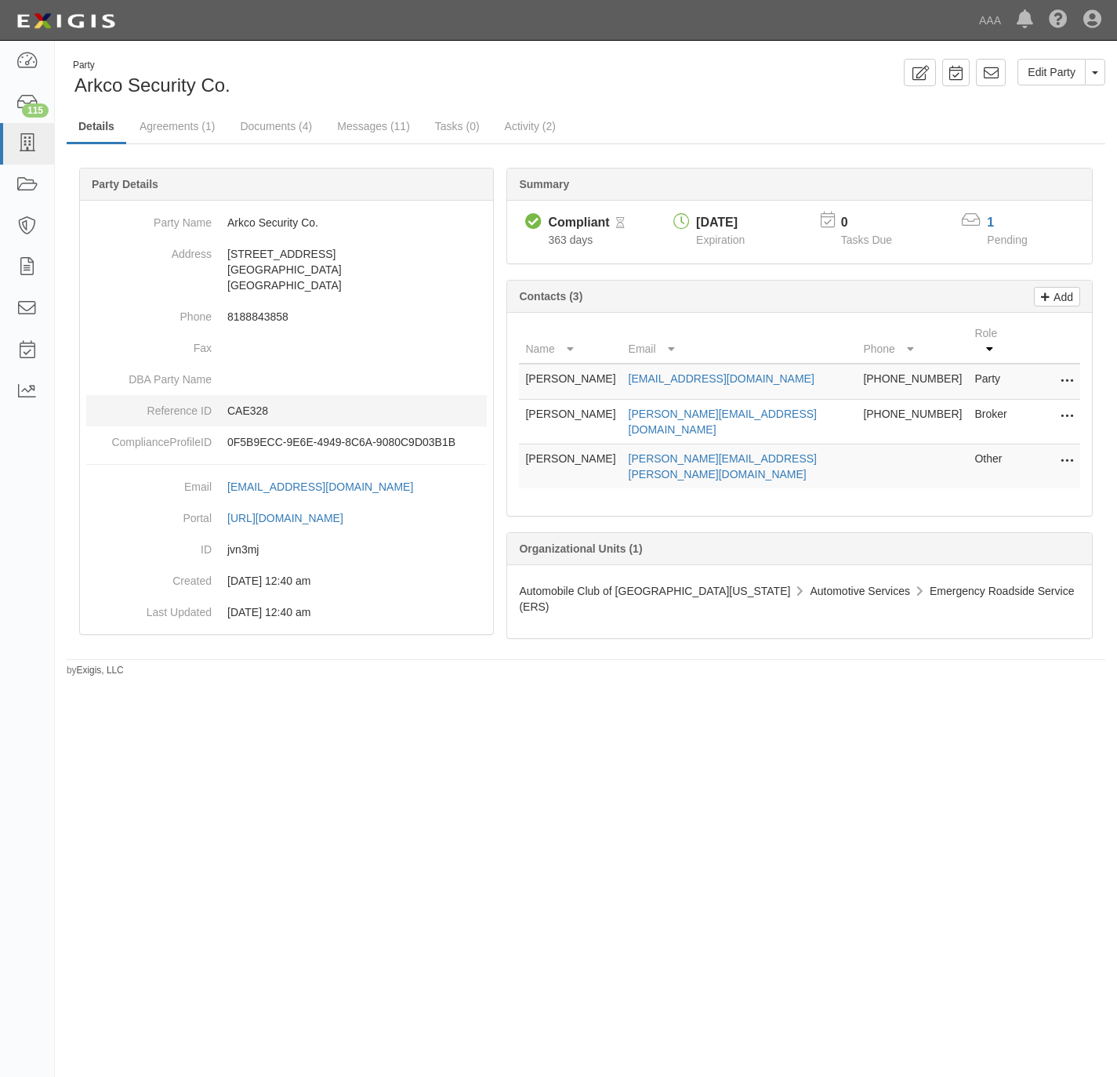
click at [252, 402] on dd "CAE328" at bounding box center [286, 410] width 401 height 31
copy p "CAE328"
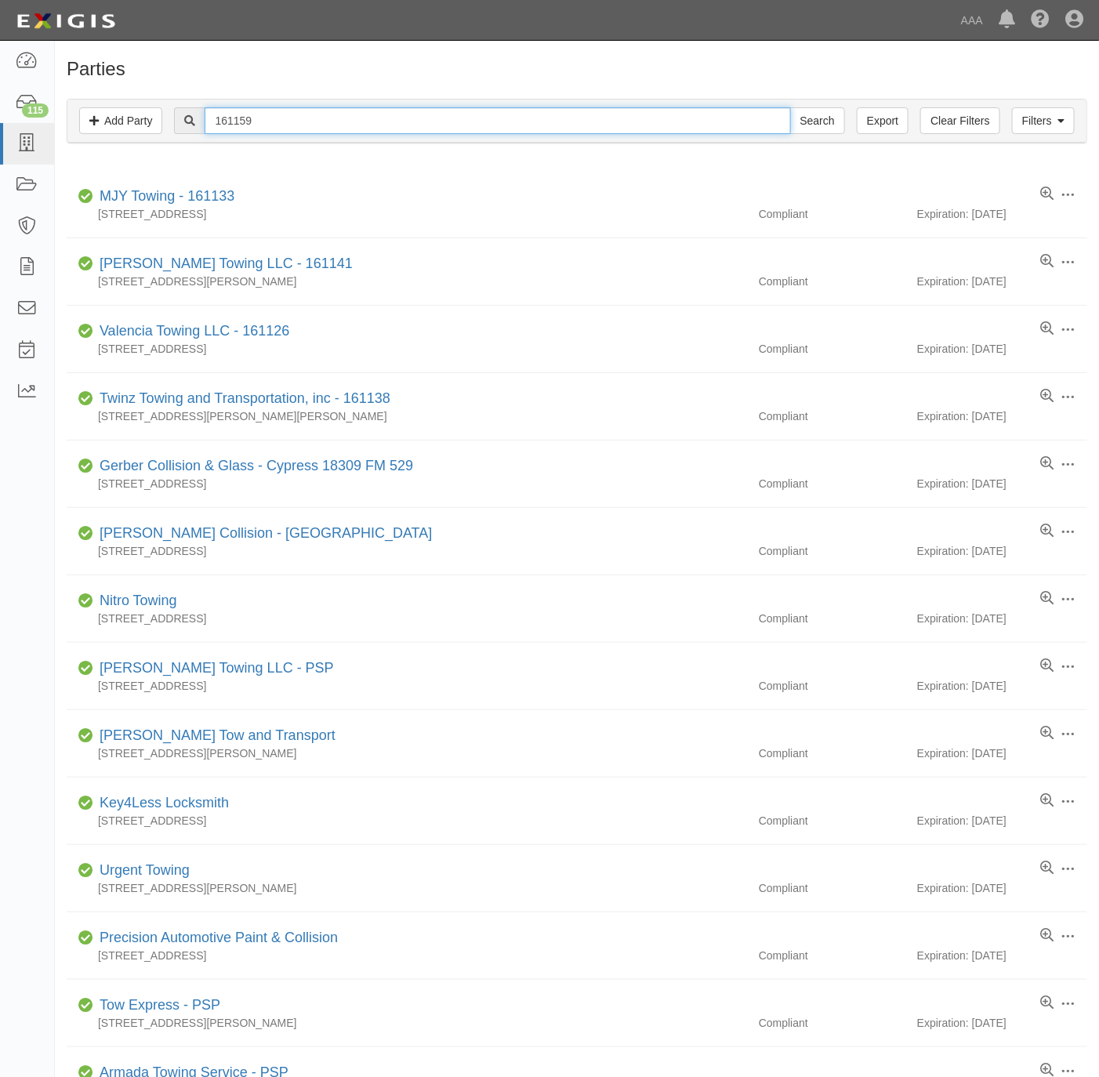
click at [377, 123] on input "161159" at bounding box center [498, 120] width 586 height 27
paste input "IDEAL MOBILE LOCKSMITH"
type input "IDEAL MOBILE LOCKSMITH"
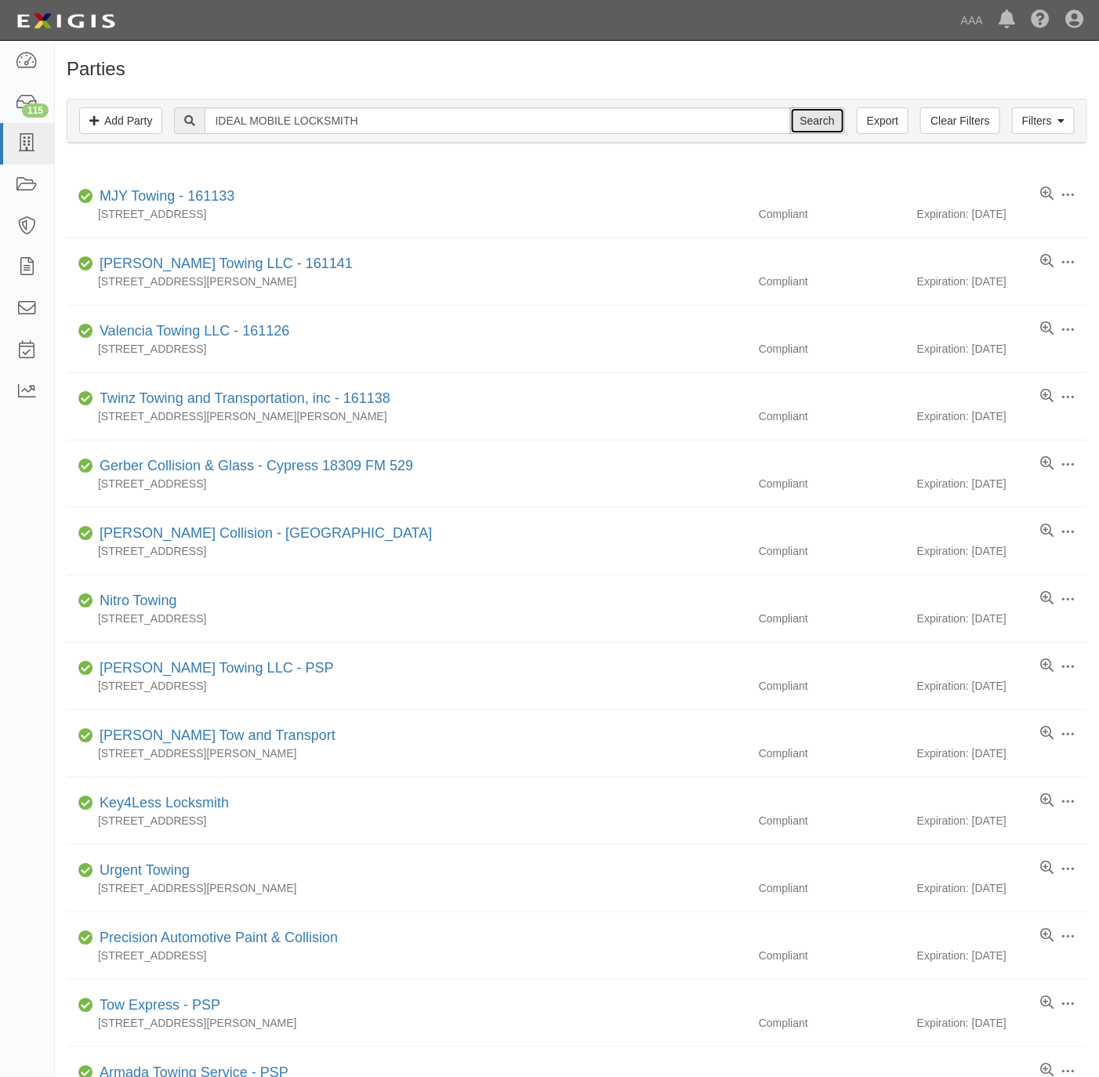
click at [807, 122] on input "Search" at bounding box center [817, 120] width 55 height 27
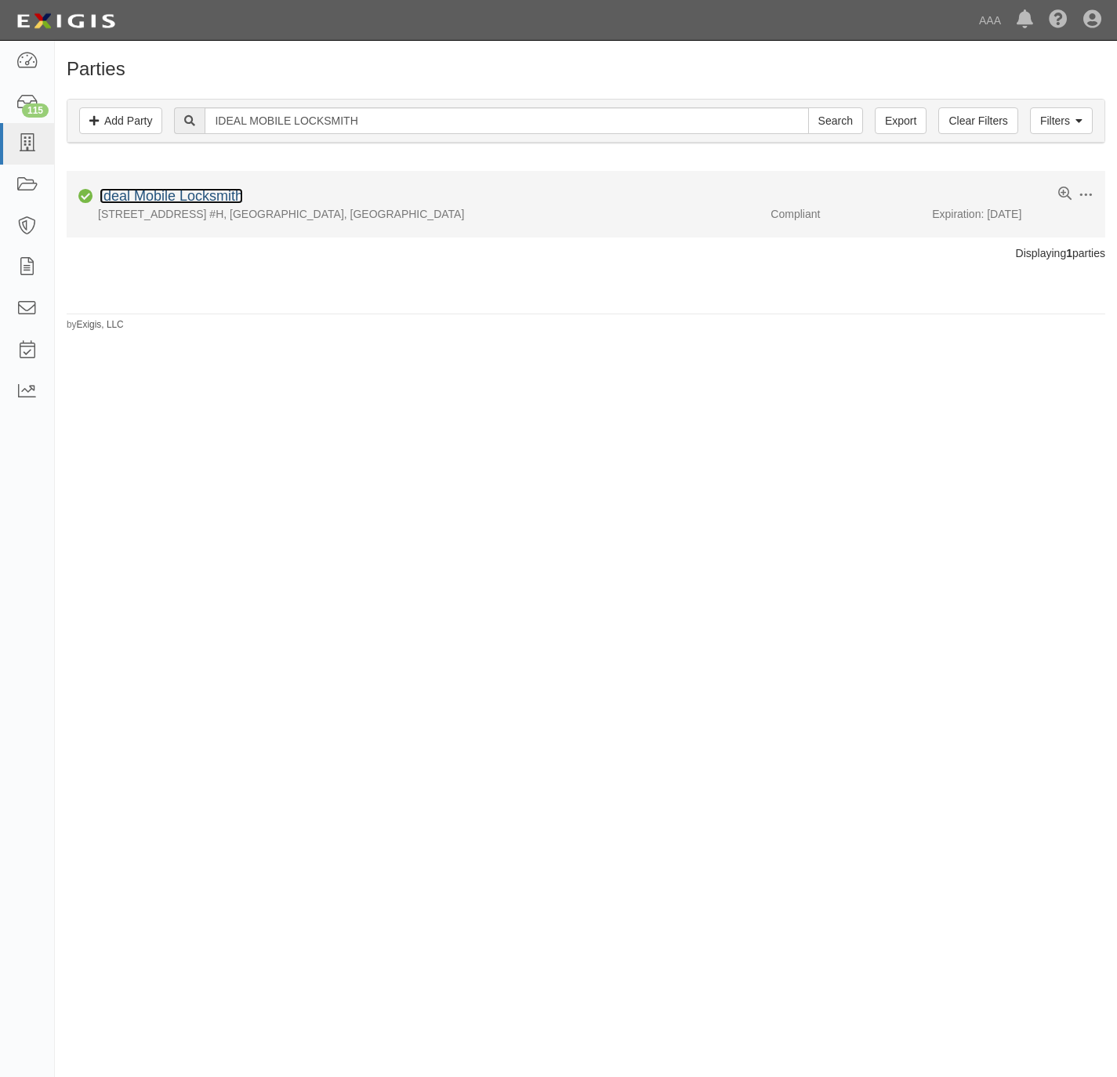
click at [200, 191] on link "Ideal Mobile Locksmith" at bounding box center [171, 196] width 143 height 16
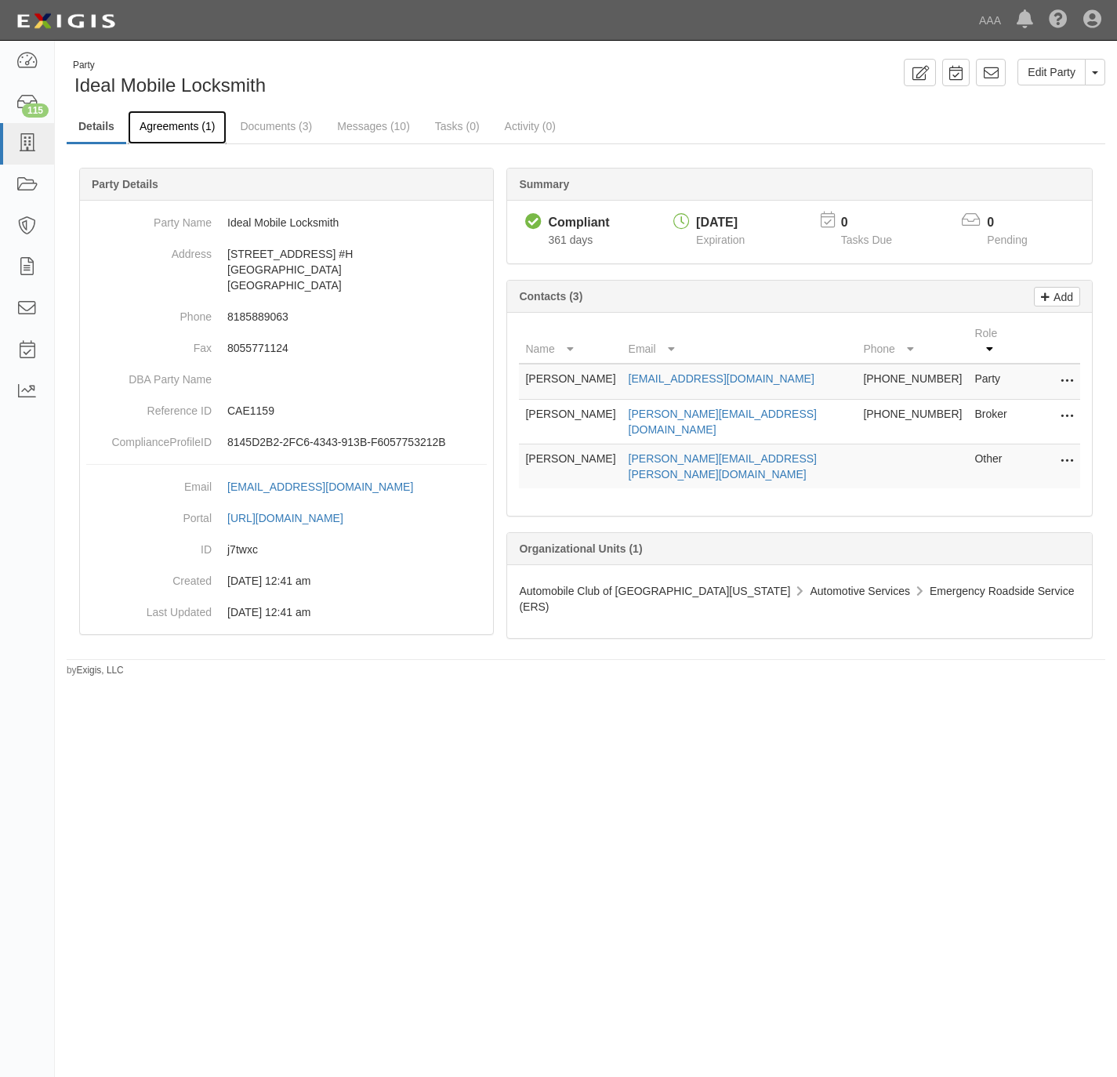
click at [172, 125] on link "Agreements (1)" at bounding box center [177, 128] width 99 height 34
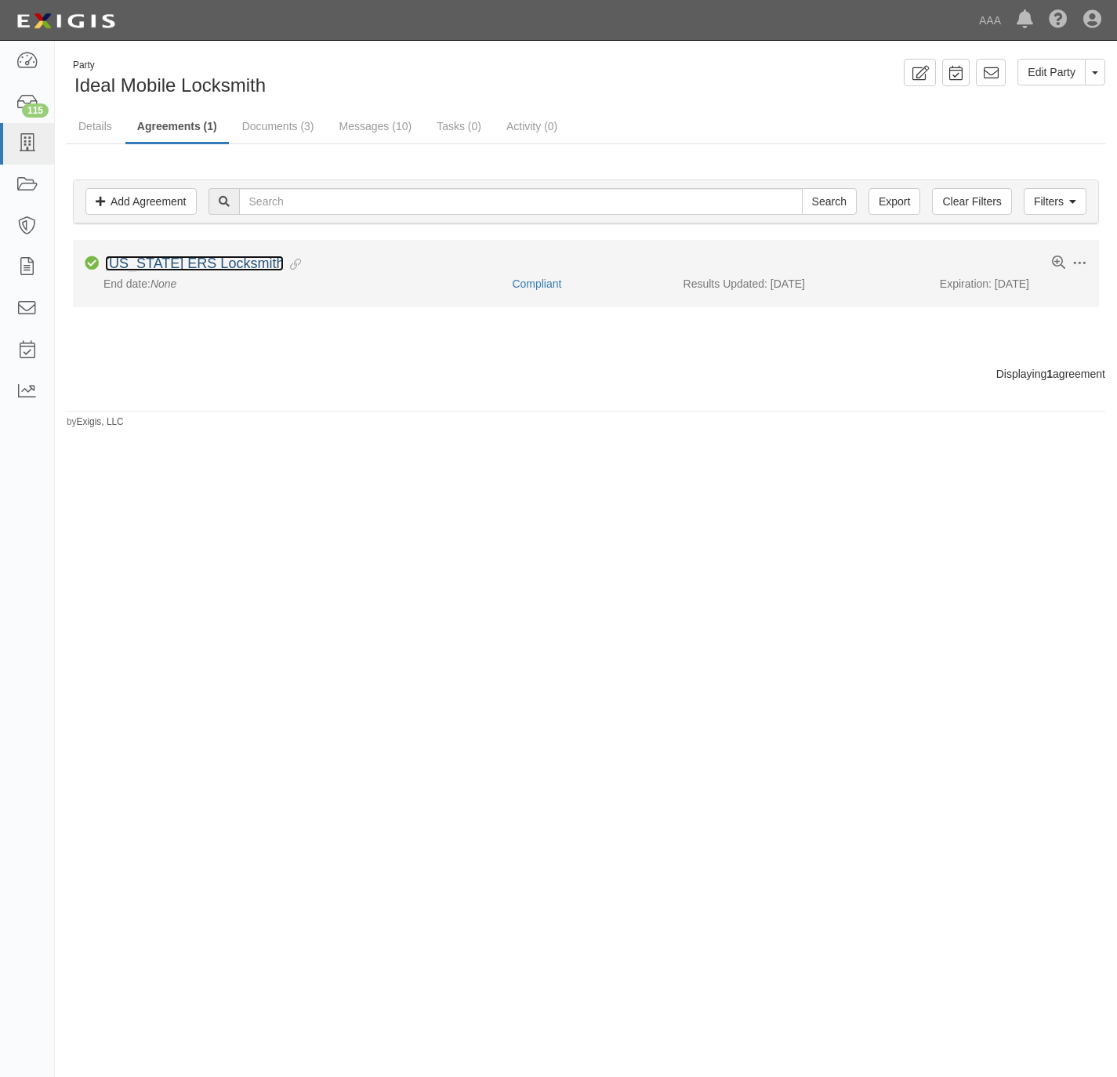
click at [163, 259] on link "[US_STATE] ERS Locksmith" at bounding box center [194, 264] width 179 height 16
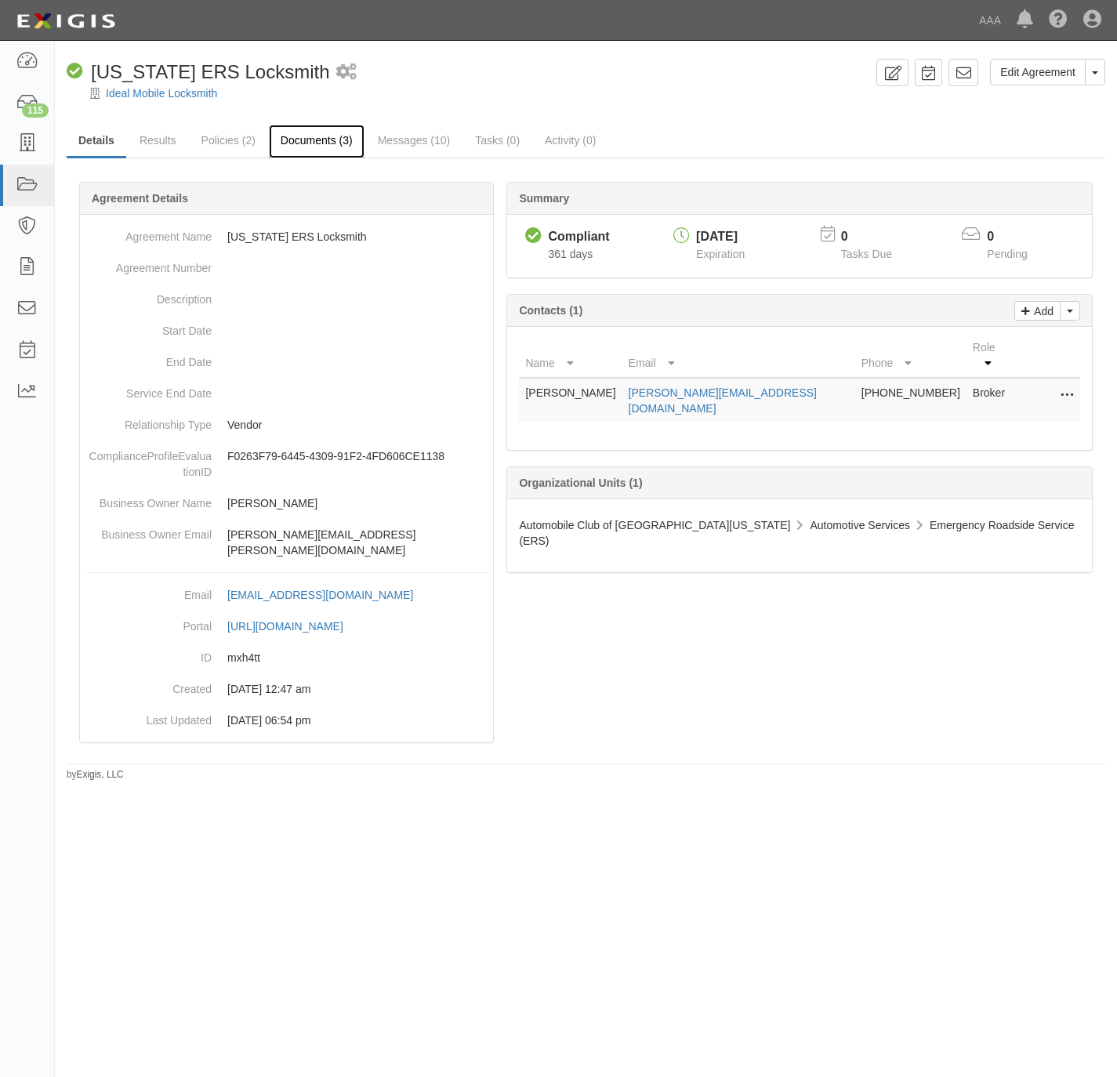
click at [332, 137] on link "Documents (3)" at bounding box center [317, 142] width 96 height 34
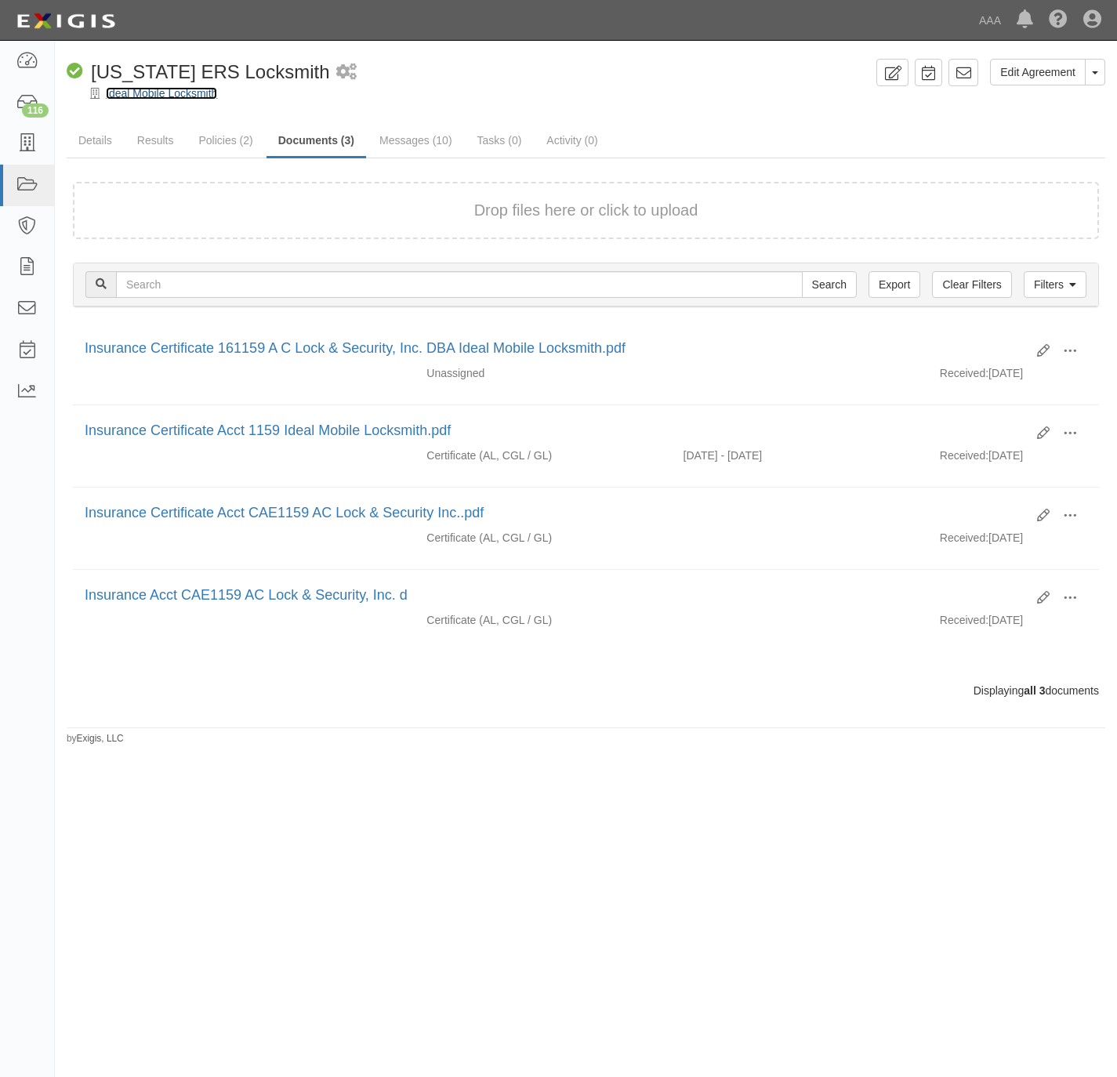
click at [177, 94] on link "Ideal Mobile Locksmith" at bounding box center [161, 93] width 111 height 13
